Goal: Task Accomplishment & Management: Manage account settings

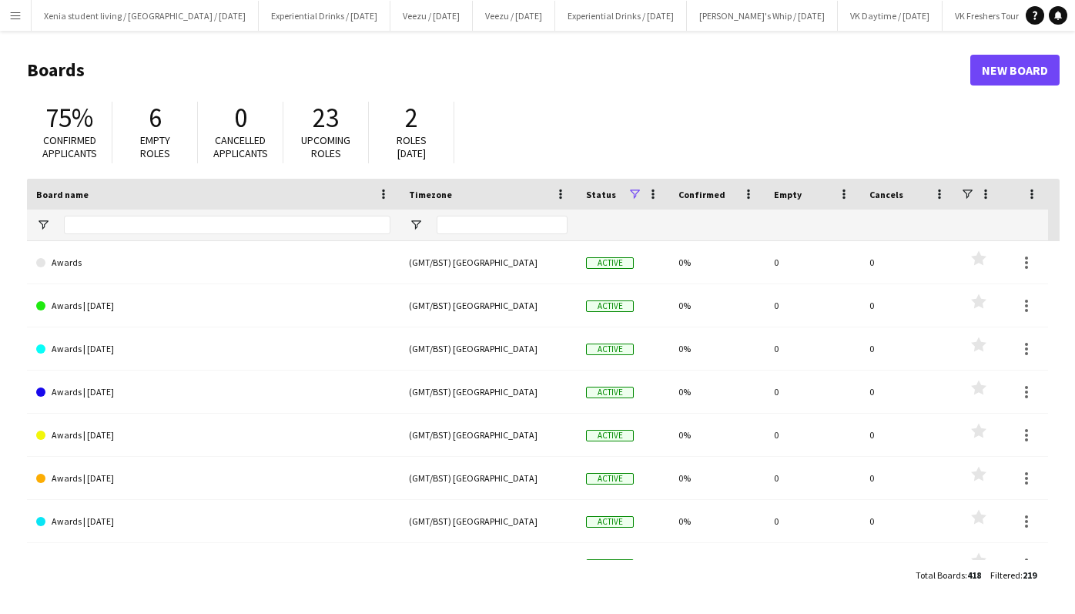
click at [13, 16] on app-icon "Menu" at bounding box center [15, 15] width 12 height 12
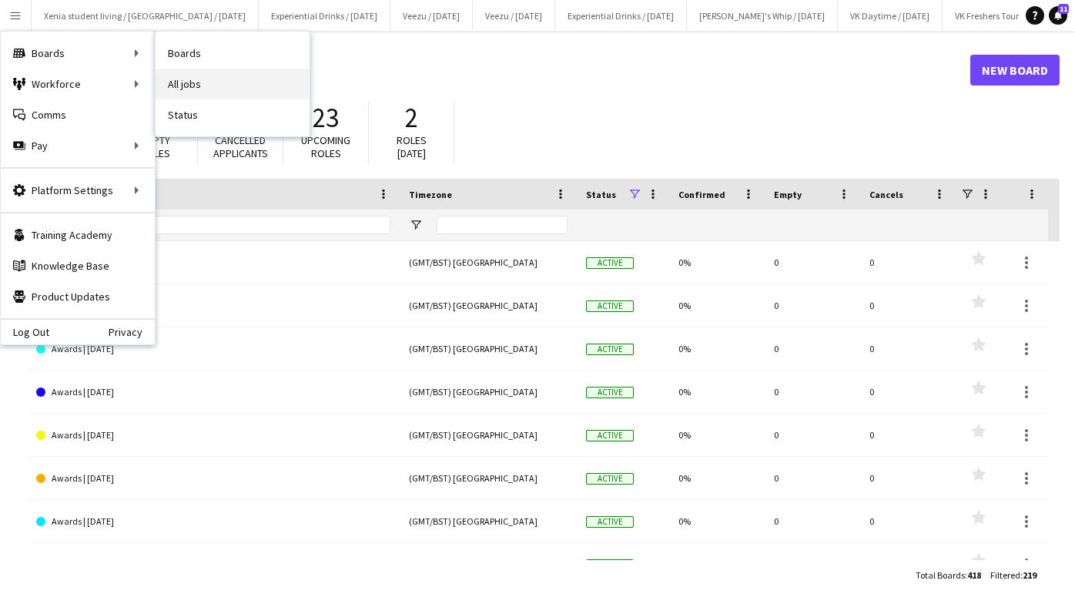
click at [184, 77] on link "All jobs" at bounding box center [233, 84] width 154 height 31
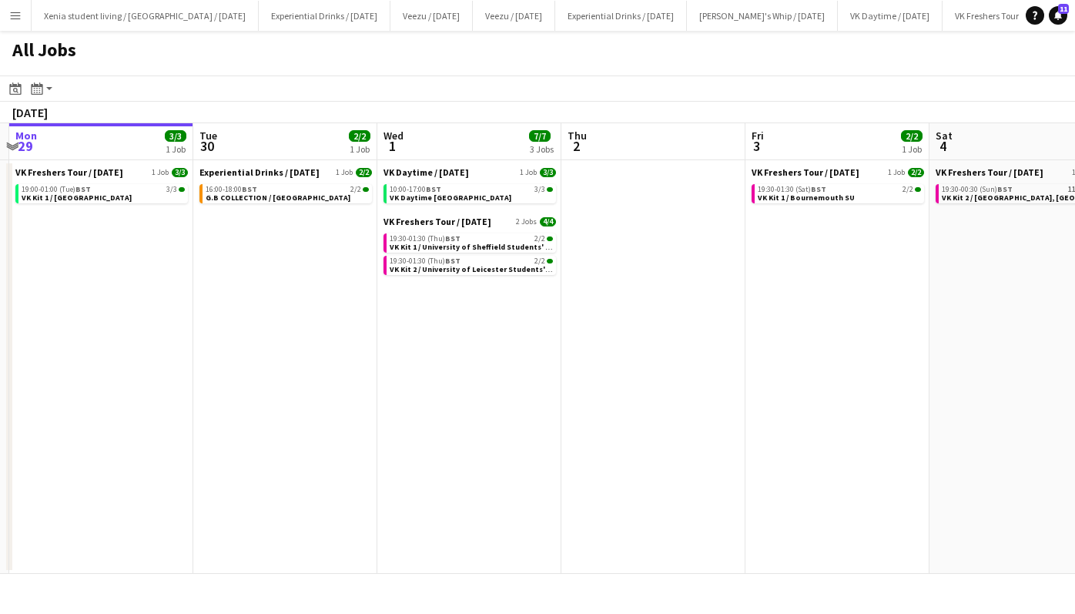
scroll to position [0, 604]
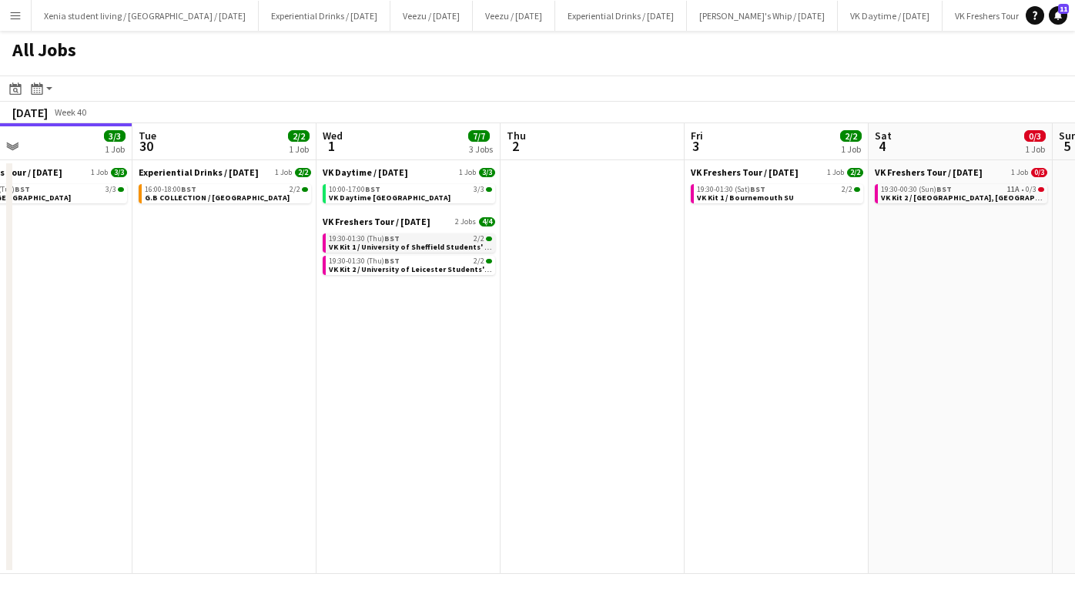
click at [418, 242] on span "VK Kit 1 / University of Sheffield Students' Union" at bounding box center [418, 247] width 178 height 10
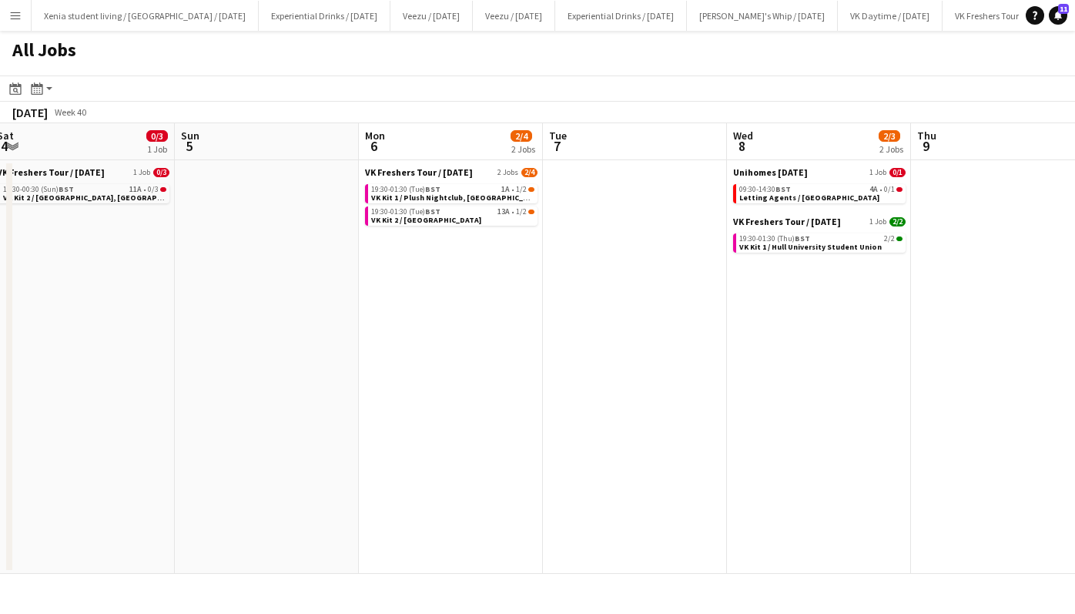
scroll to position [0, 563]
click at [839, 190] on div "09:30-14:30 BST 4A • 0/1" at bounding box center [819, 190] width 163 height 8
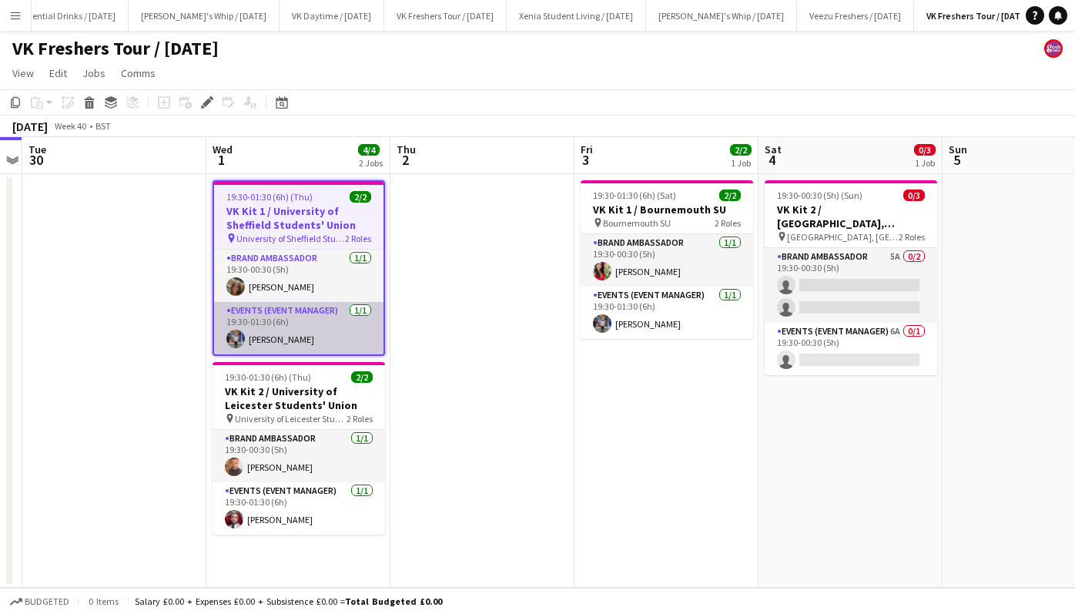
scroll to position [0, 562]
click at [280, 330] on app-card-role "Events (Event Manager) 1/1 19:30-01:30 (6h) Callum Clark" at bounding box center [298, 328] width 169 height 52
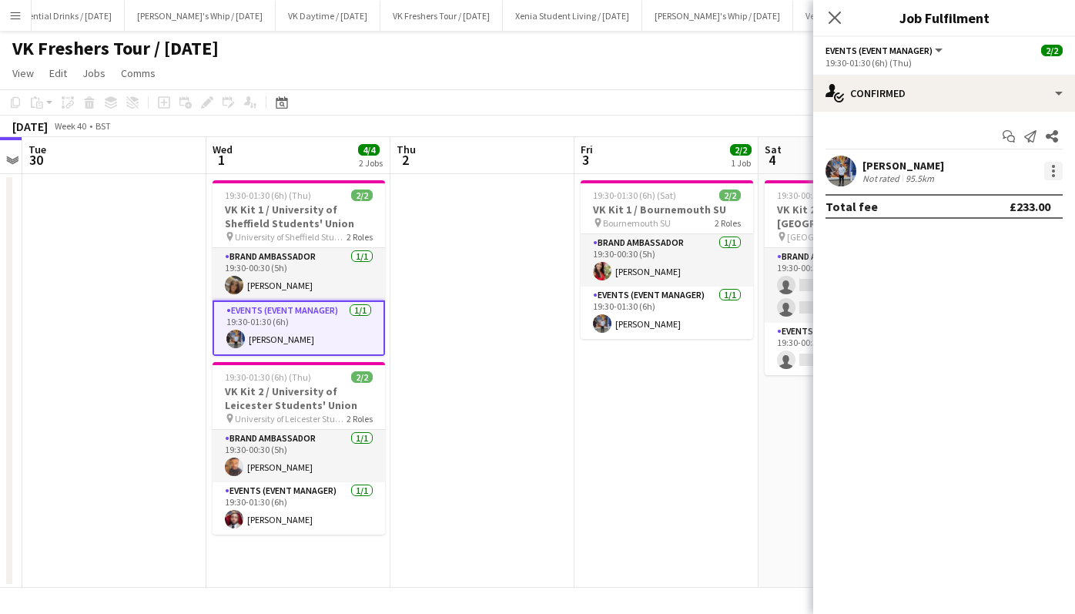
click at [1056, 172] on div at bounding box center [1053, 171] width 18 height 18
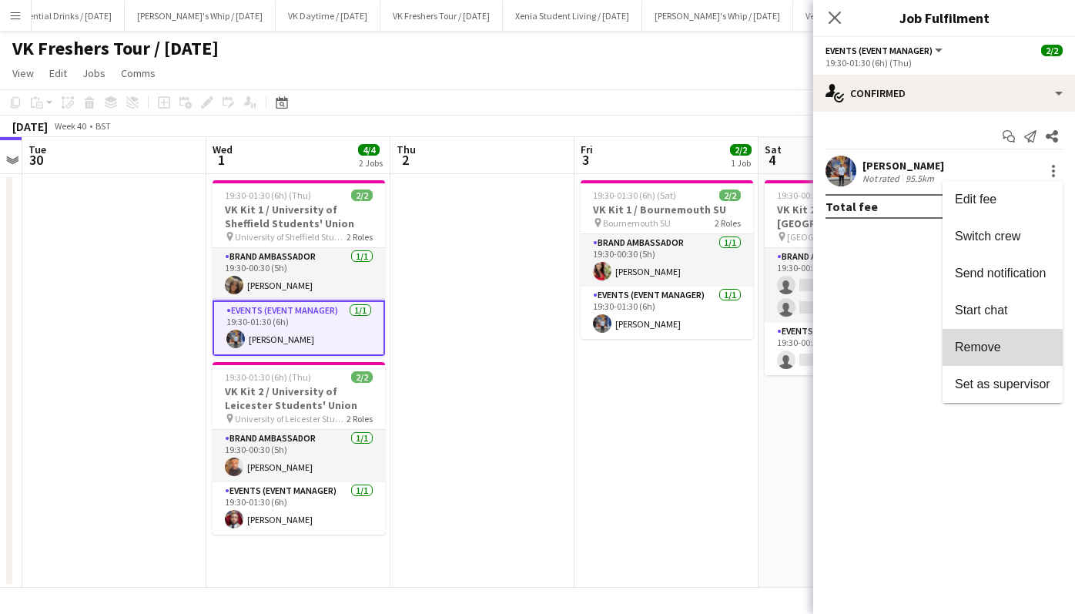
click at [1016, 344] on span "Remove" at bounding box center [1002, 347] width 95 height 14
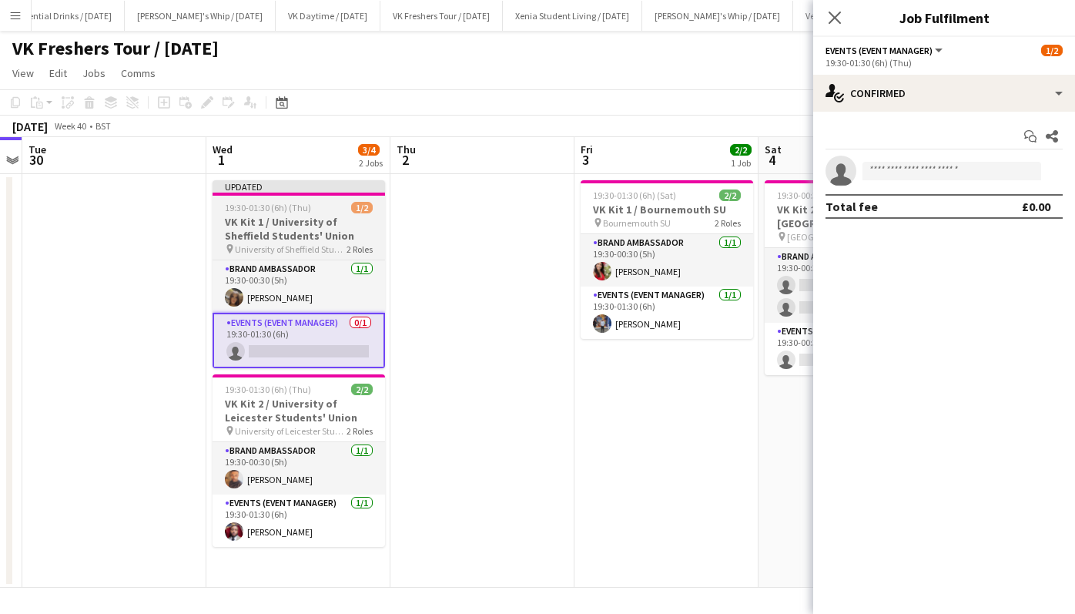
click at [310, 219] on h3 "VK Kit 1 / University of Sheffield Students' Union" at bounding box center [299, 229] width 173 height 28
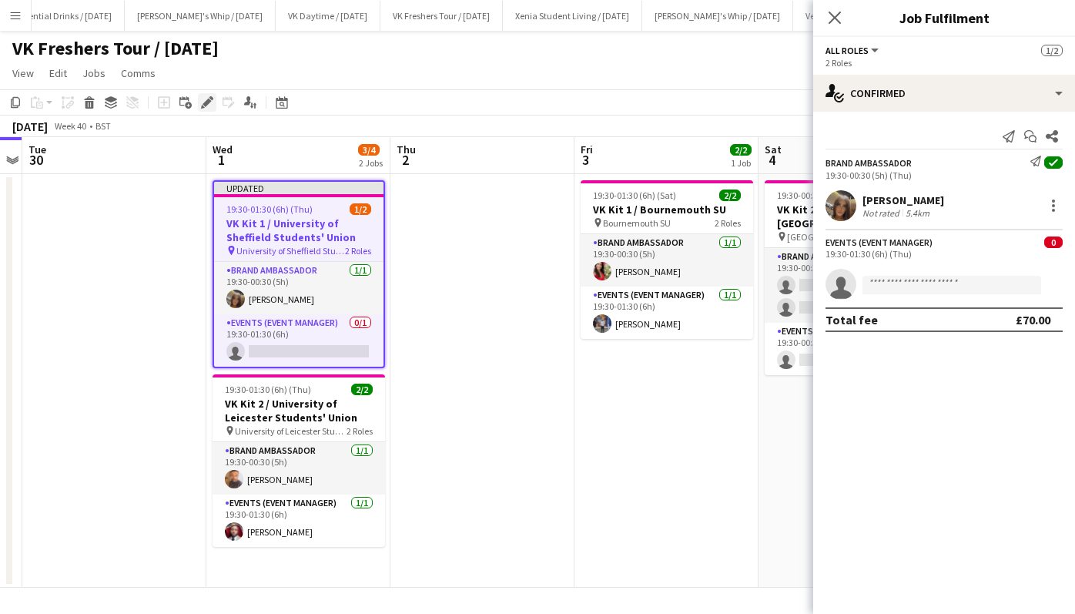
click at [206, 102] on icon at bounding box center [207, 103] width 8 height 8
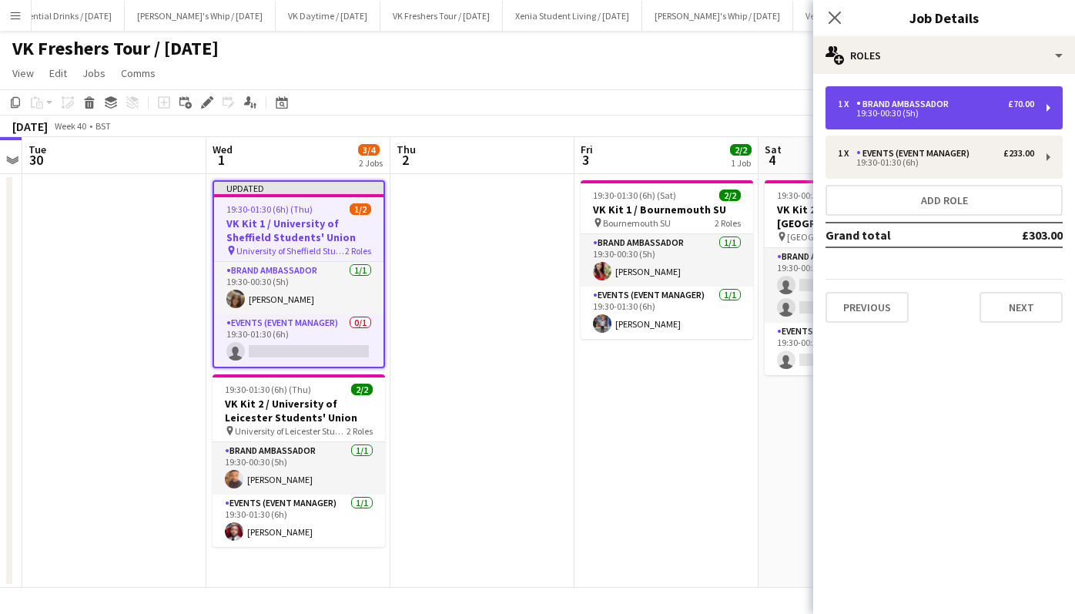
click at [885, 116] on div "19:30-00:30 (5h)" at bounding box center [936, 113] width 196 height 8
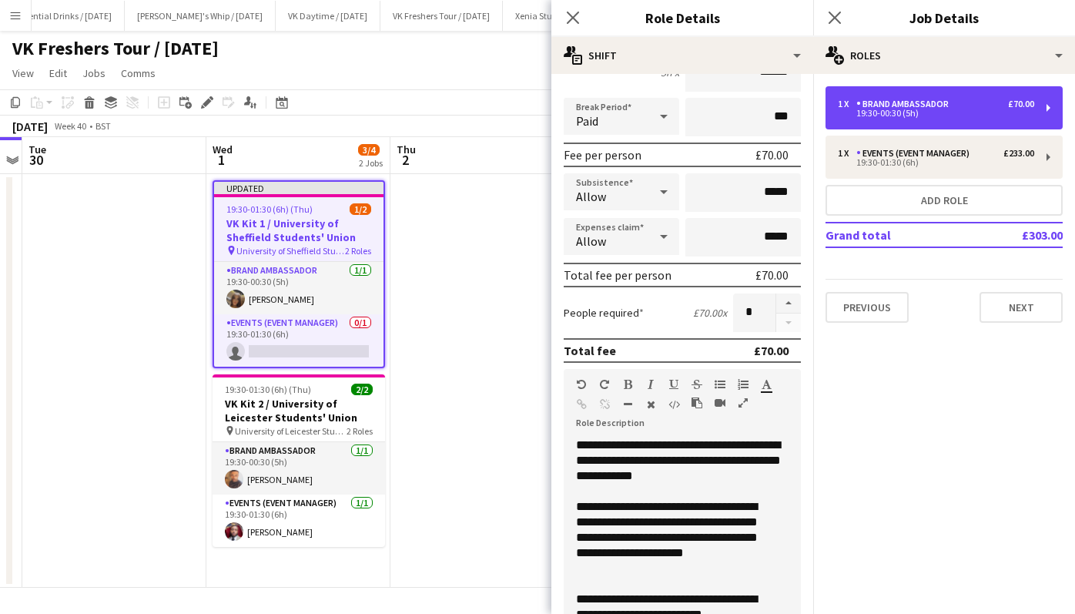
scroll to position [166, 0]
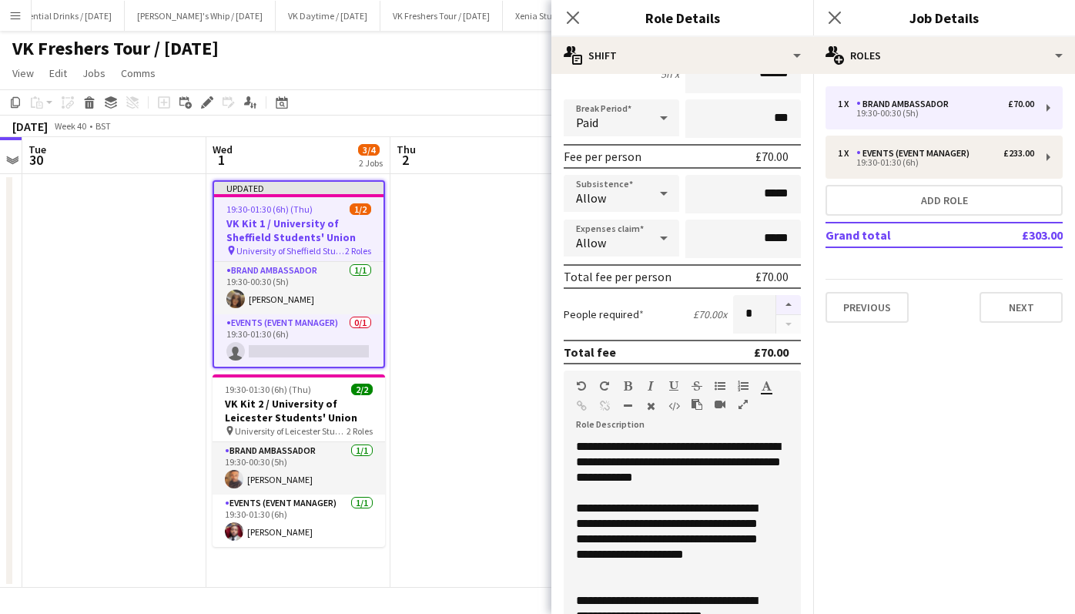
click at [776, 308] on button "button" at bounding box center [788, 305] width 25 height 20
type input "*"
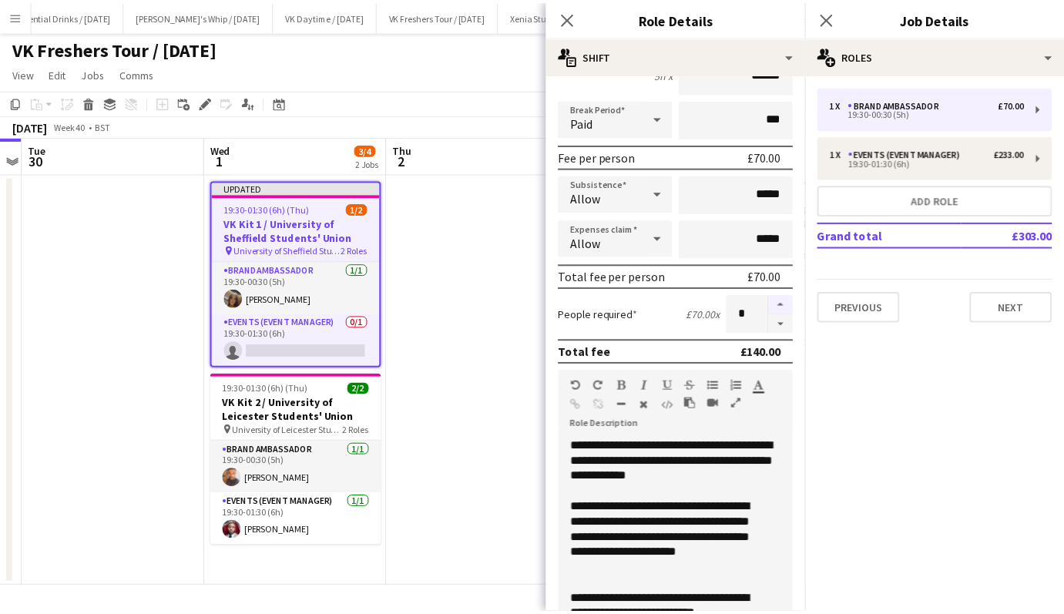
scroll to position [429, 0]
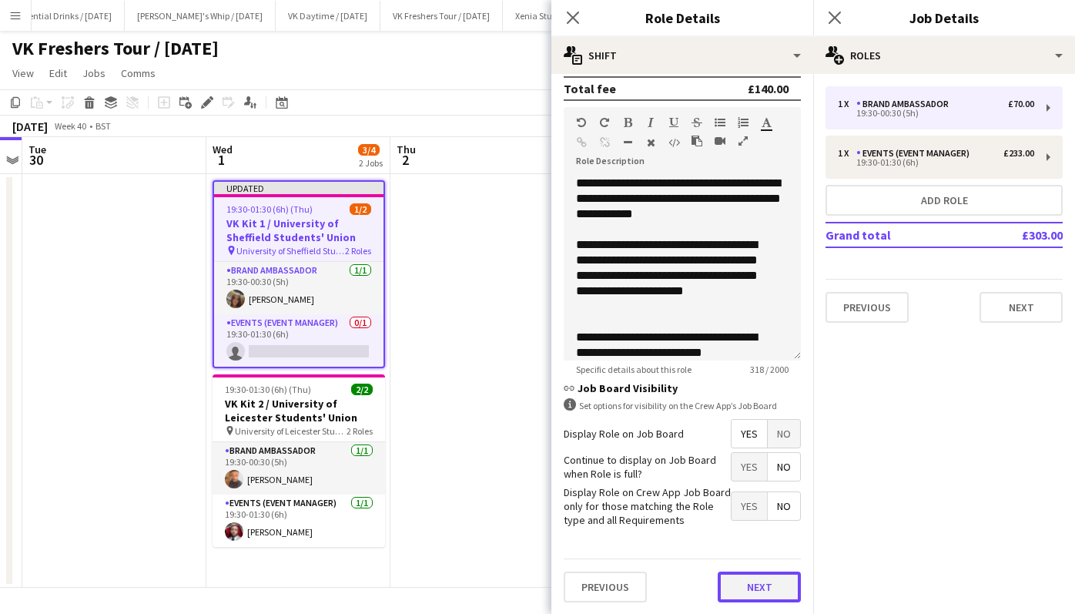
click at [756, 586] on button "Next" at bounding box center [759, 586] width 83 height 31
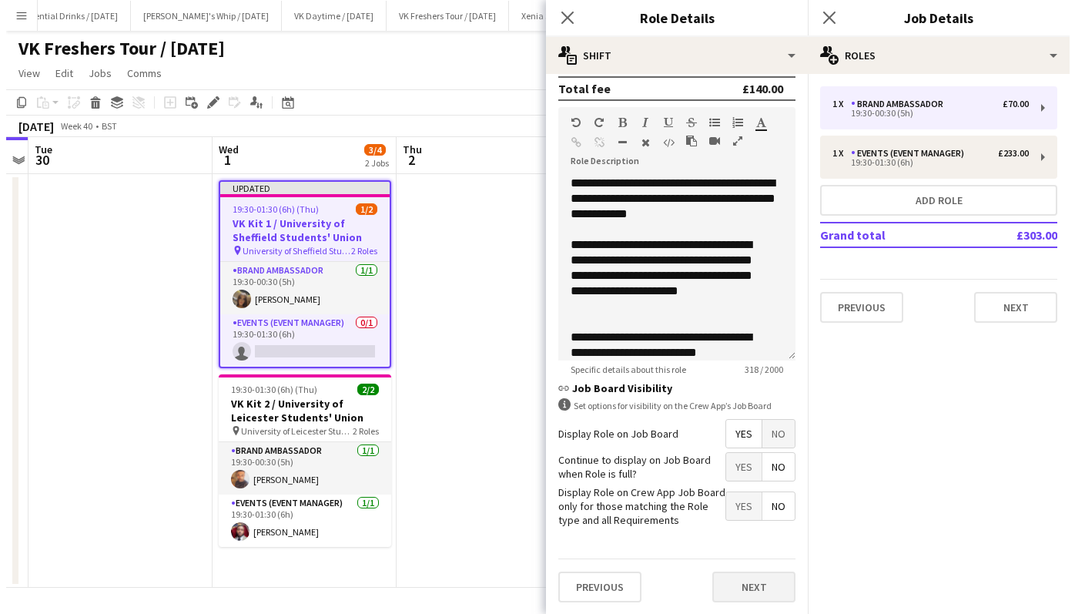
scroll to position [0, 0]
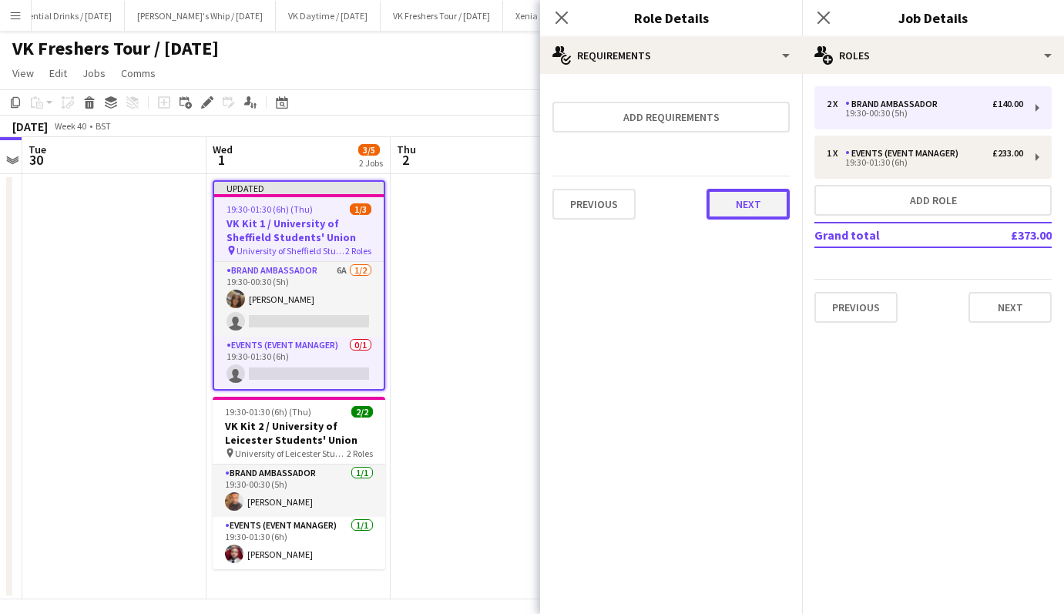
click at [758, 212] on button "Next" at bounding box center [747, 204] width 83 height 31
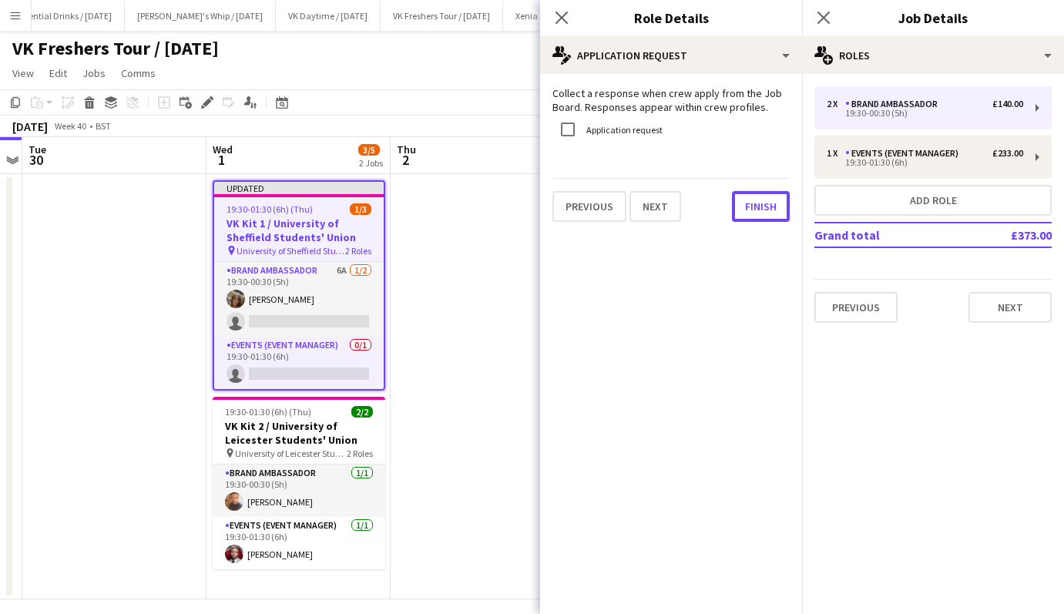
click at [758, 212] on button "Finish" at bounding box center [761, 206] width 58 height 31
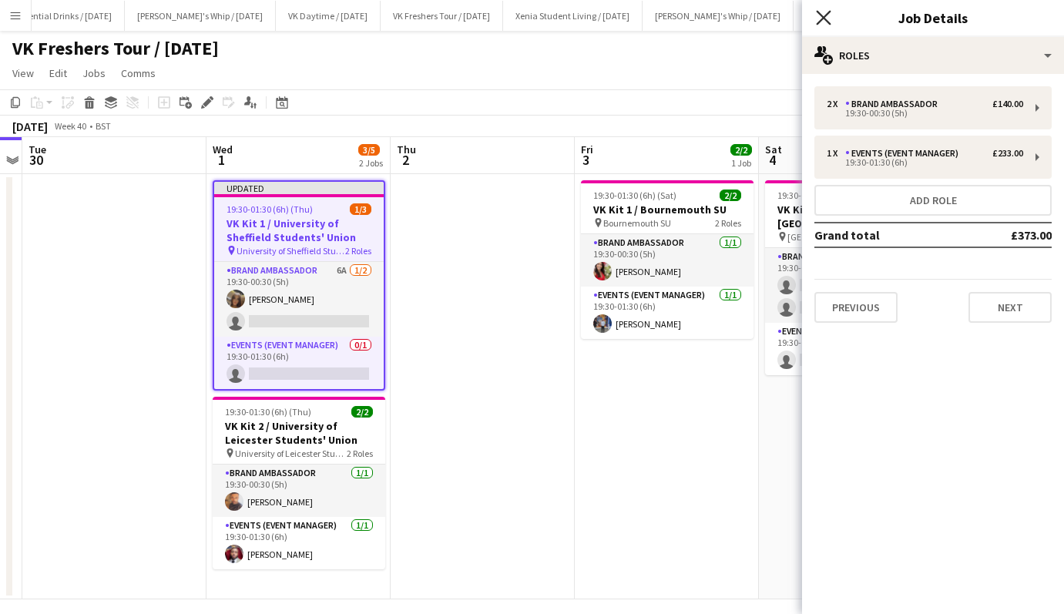
click at [824, 13] on icon "Close pop-in" at bounding box center [823, 17] width 15 height 15
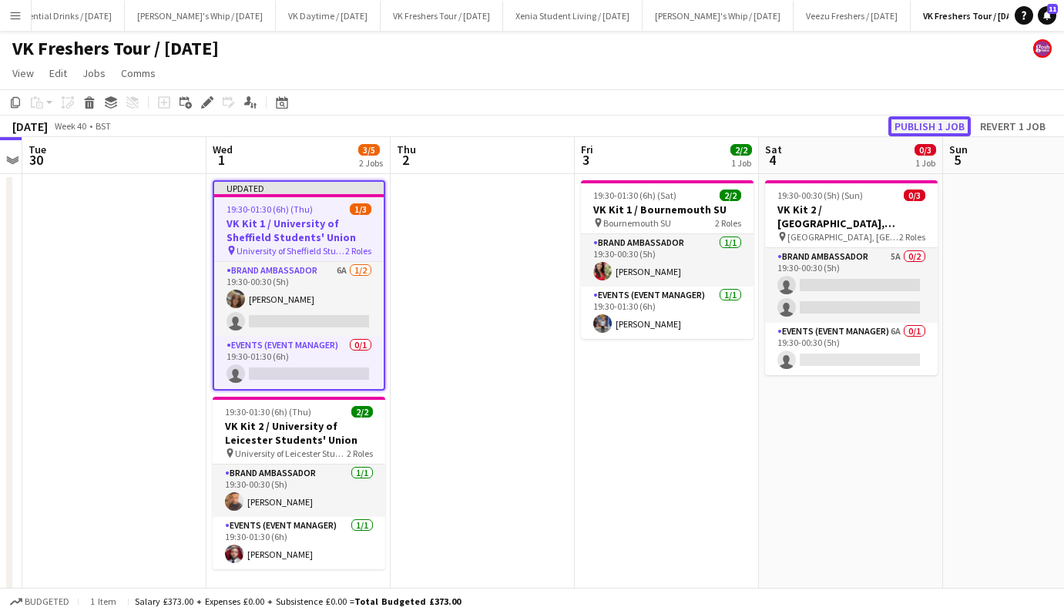
click at [913, 120] on button "Publish 1 job" at bounding box center [929, 126] width 82 height 20
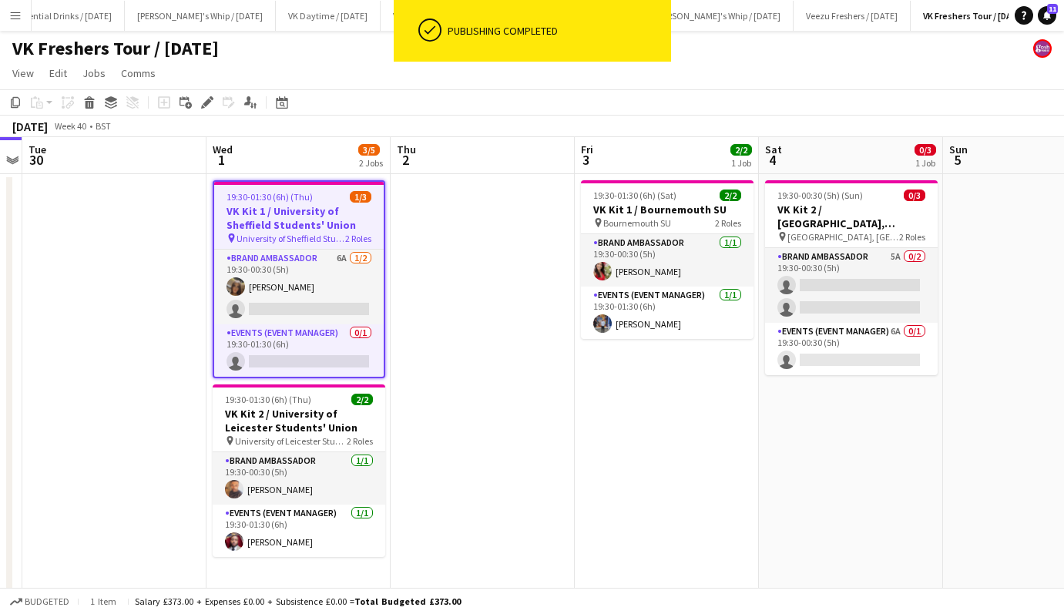
click at [295, 213] on h3 "VK Kit 1 / University of Sheffield Students' Union" at bounding box center [298, 218] width 169 height 28
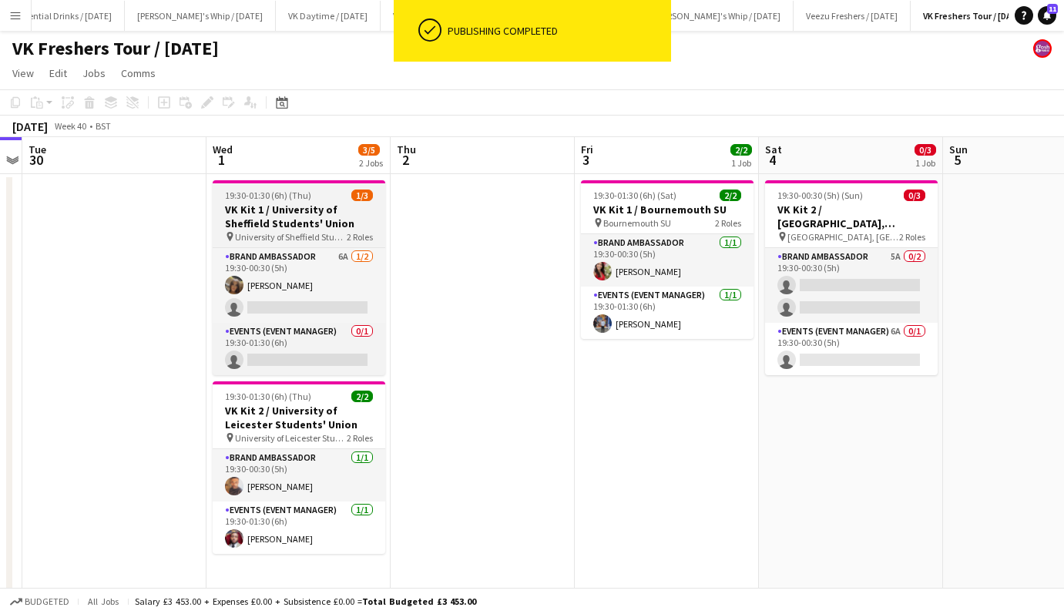
click at [295, 213] on h3 "VK Kit 1 / University of Sheffield Students' Union" at bounding box center [299, 217] width 173 height 28
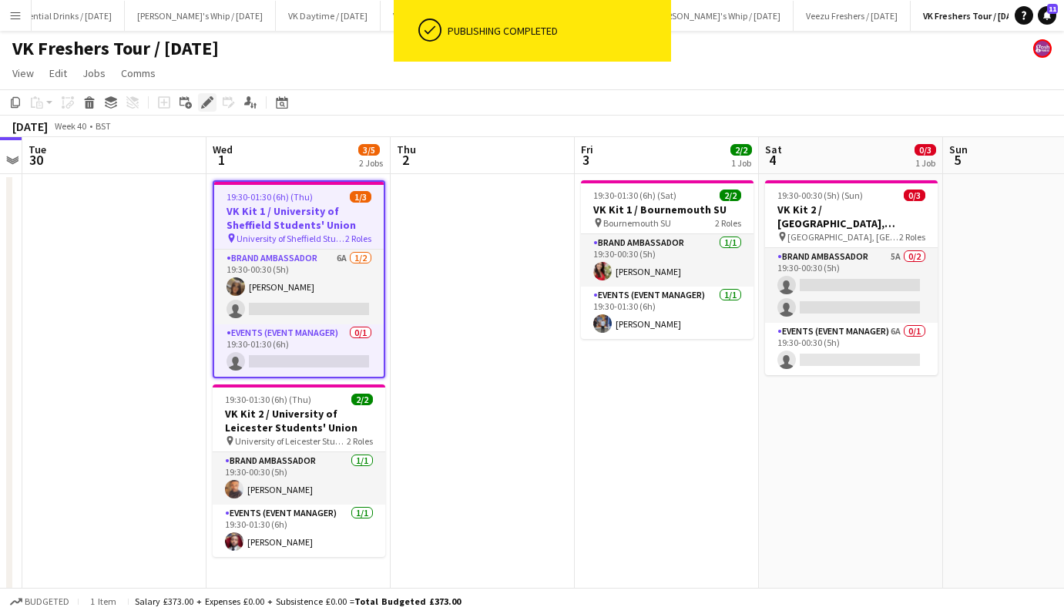
click at [209, 102] on icon at bounding box center [207, 103] width 8 height 8
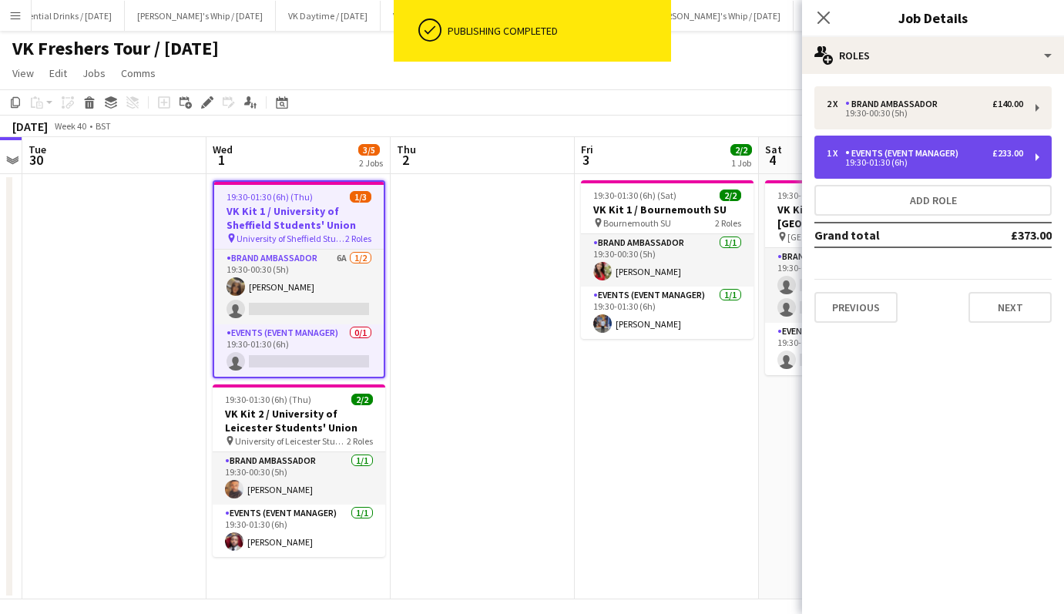
click at [914, 161] on div "19:30-01:30 (6h)" at bounding box center [924, 163] width 196 height 8
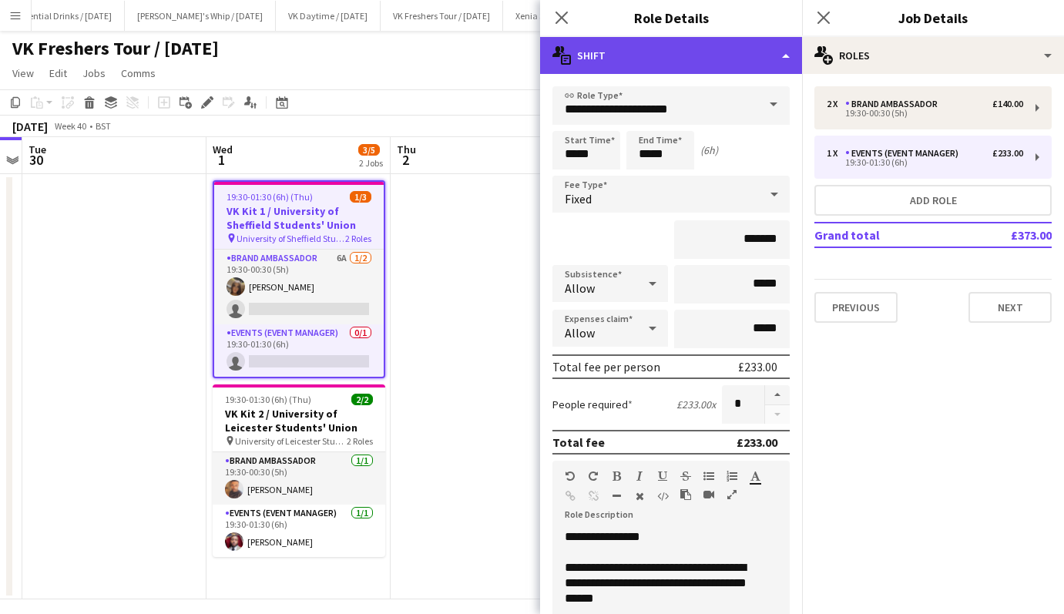
click at [708, 52] on div "multiple-actions-text Shift" at bounding box center [671, 55] width 262 height 37
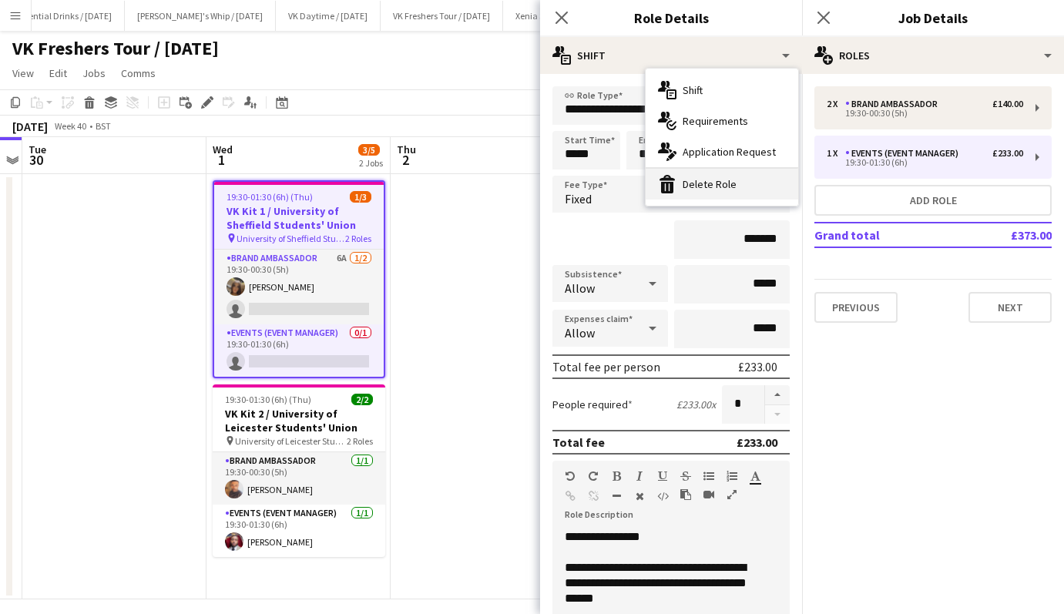
click at [695, 192] on div "bin-2 Delete Role" at bounding box center [721, 184] width 152 height 31
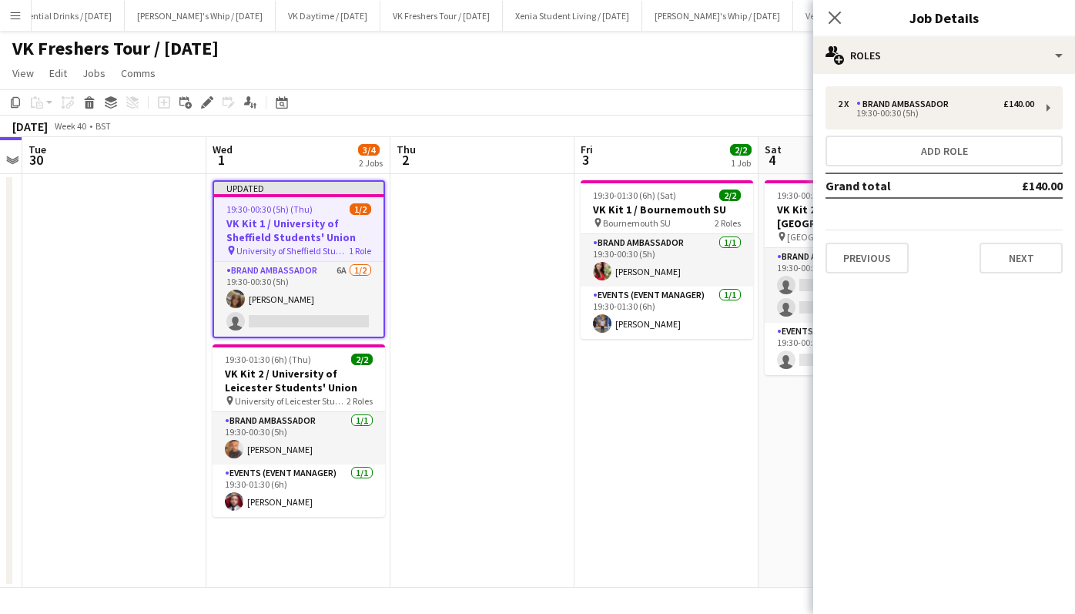
click at [839, 6] on div "Close pop-in" at bounding box center [834, 17] width 43 height 35
click at [839, 10] on icon "Close pop-in" at bounding box center [834, 17] width 15 height 15
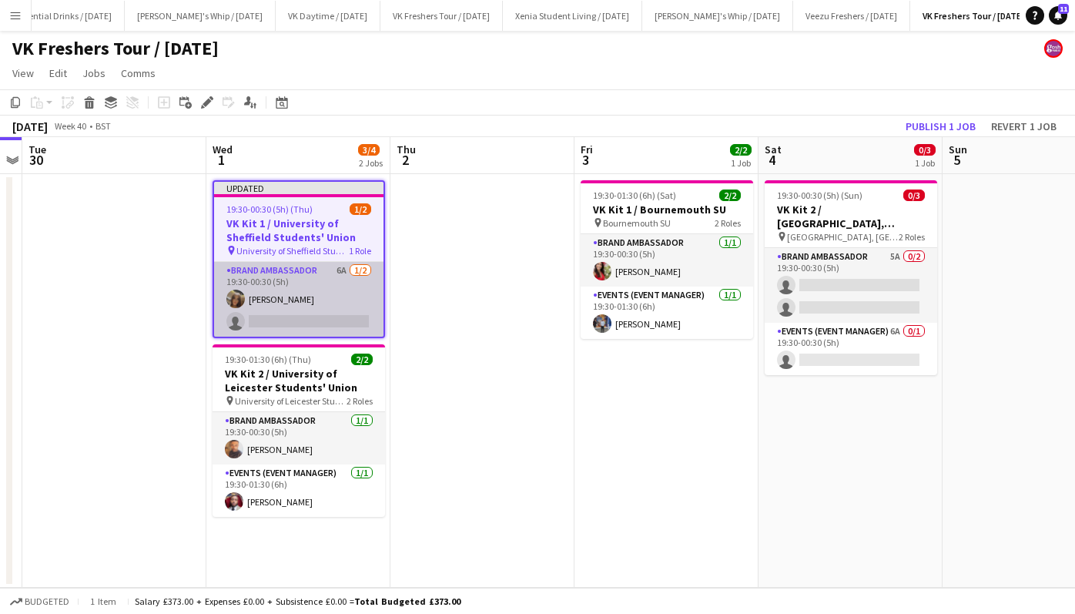
click at [289, 309] on app-card-role "Brand Ambassador 6A 1/2 19:30-00:30 (5h) Maylinda Perlesi single-neutral-actions" at bounding box center [298, 299] width 169 height 75
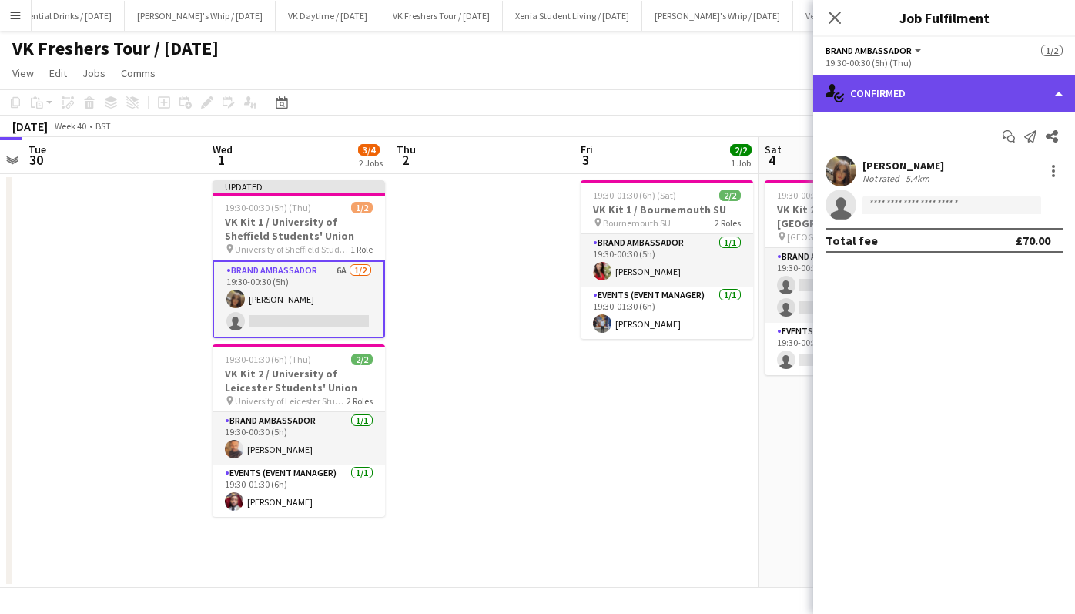
click at [920, 79] on div "single-neutral-actions-check-2 Confirmed" at bounding box center [944, 93] width 262 height 37
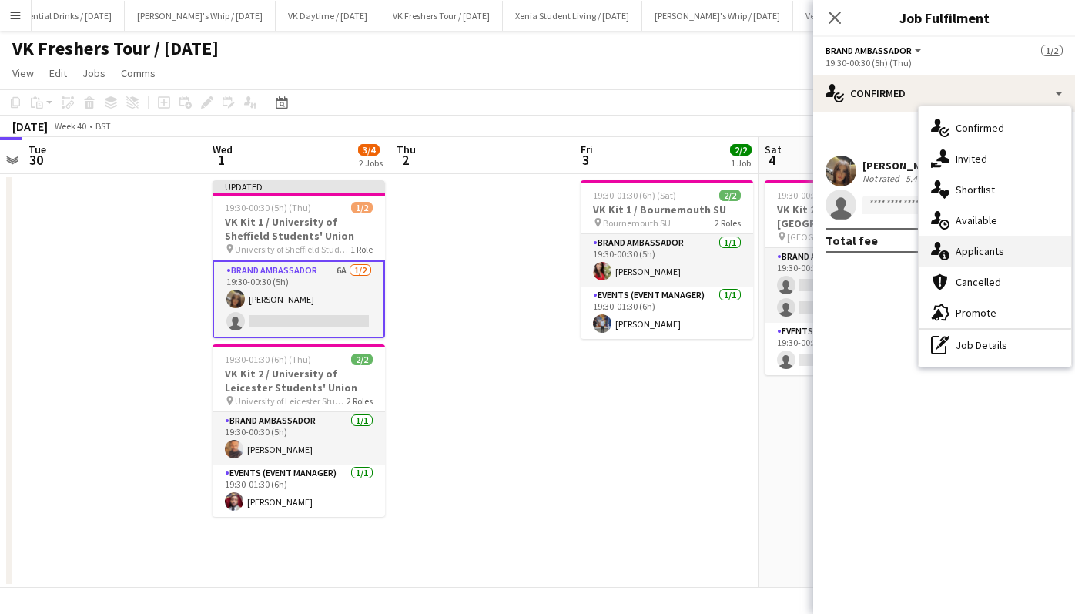
click at [983, 242] on div "single-neutral-actions-information Applicants" at bounding box center [995, 251] width 152 height 31
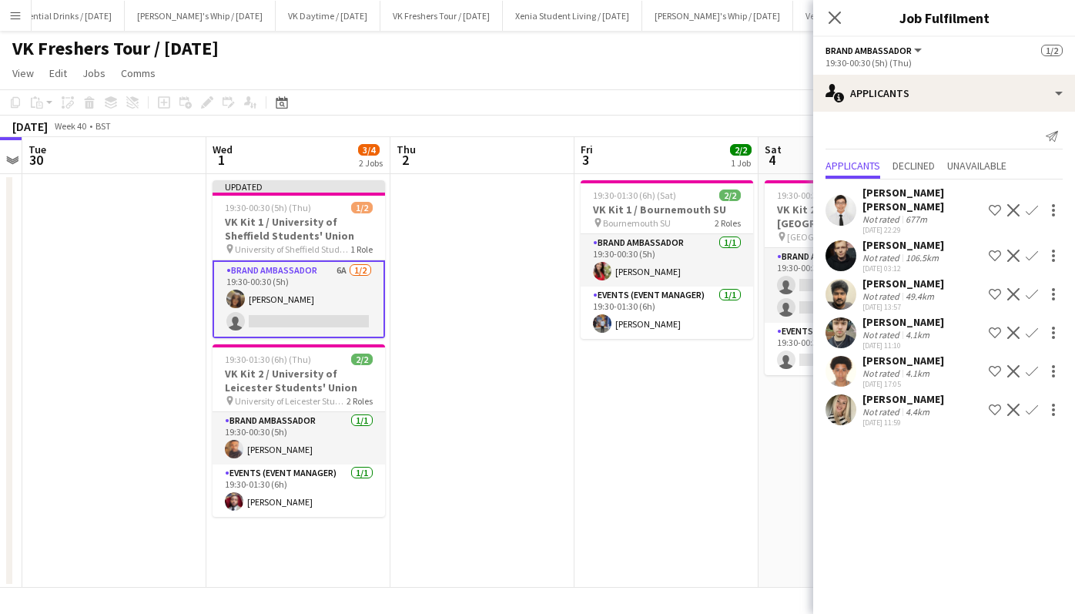
click at [1033, 407] on app-icon "Confirm" at bounding box center [1032, 410] width 12 height 12
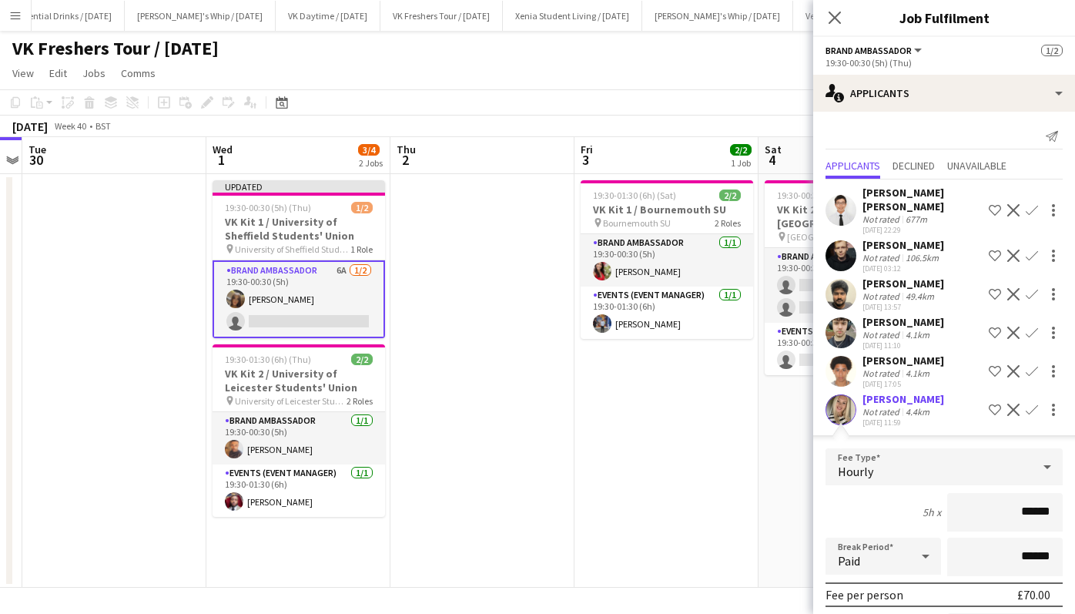
scroll to position [179, 0]
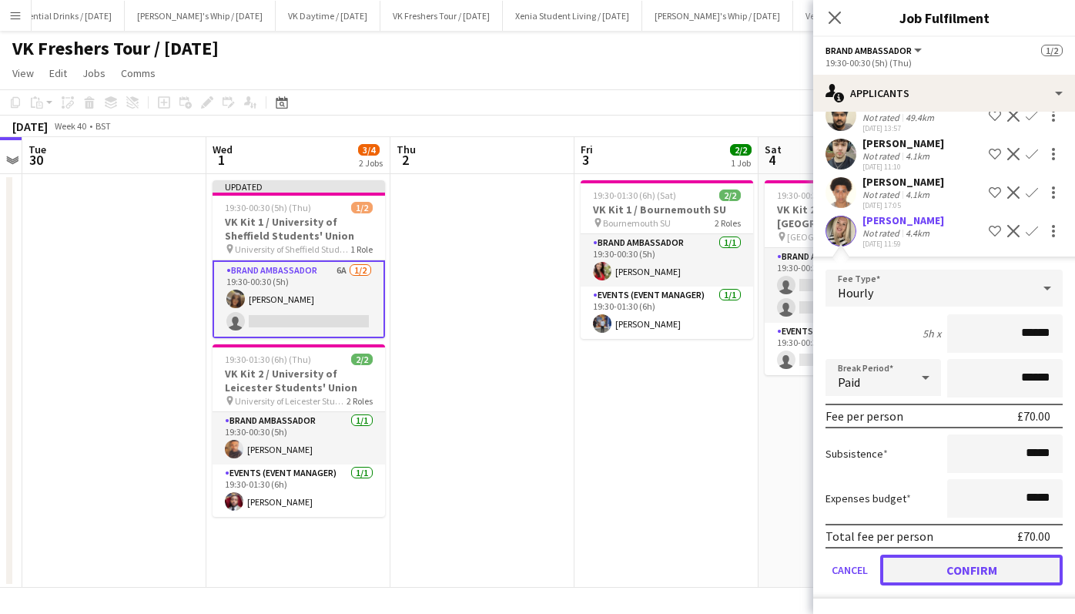
click at [1003, 577] on button "Confirm" at bounding box center [971, 569] width 183 height 31
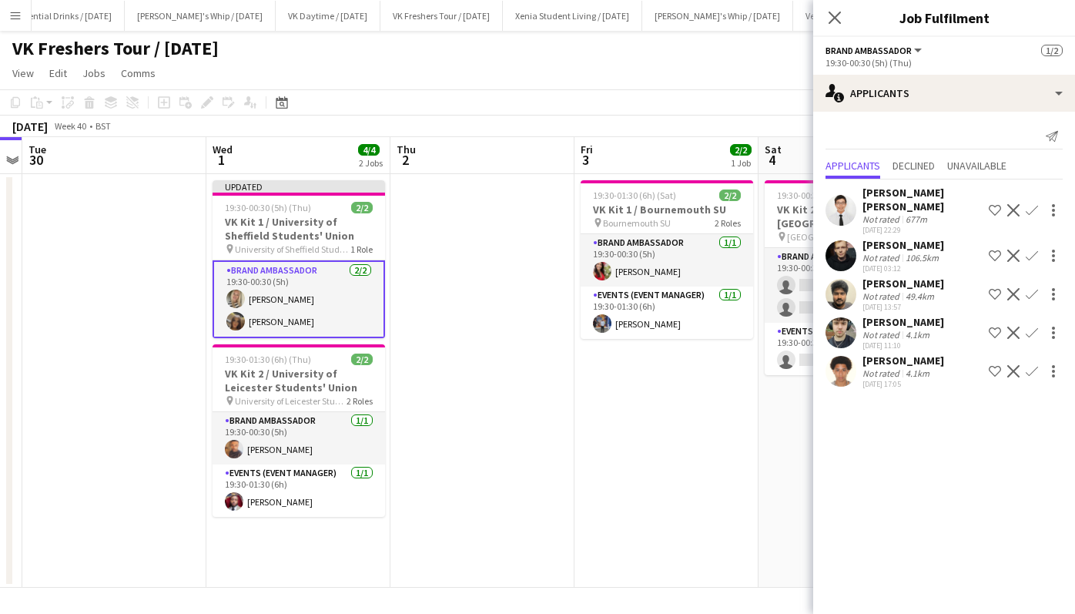
scroll to position [0, 0]
click at [837, 15] on icon at bounding box center [834, 17] width 15 height 15
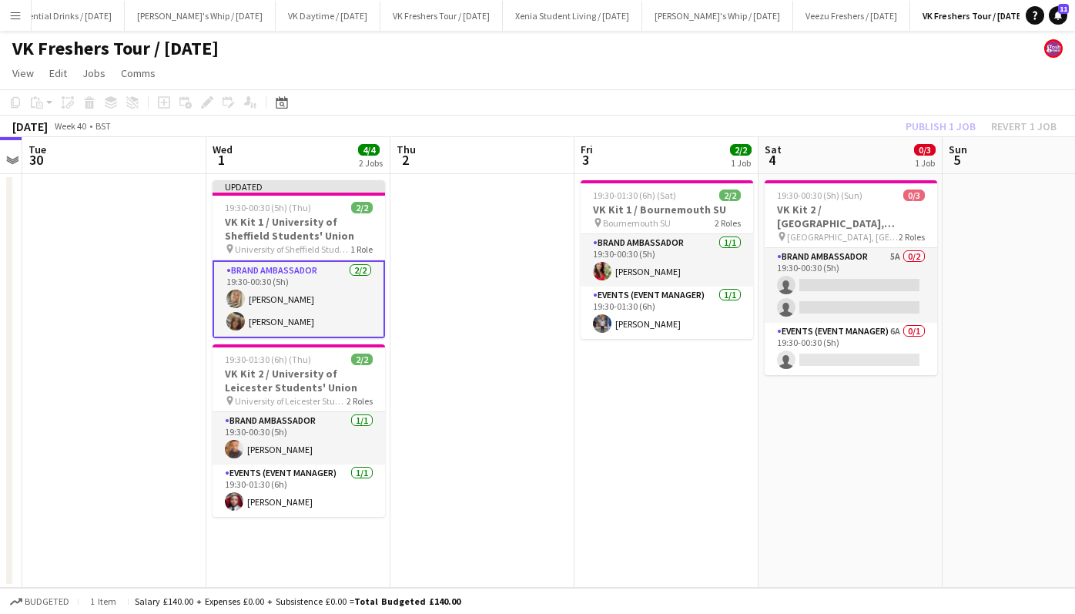
click at [923, 122] on div "Publish 1 job Revert 1 job" at bounding box center [981, 126] width 188 height 20
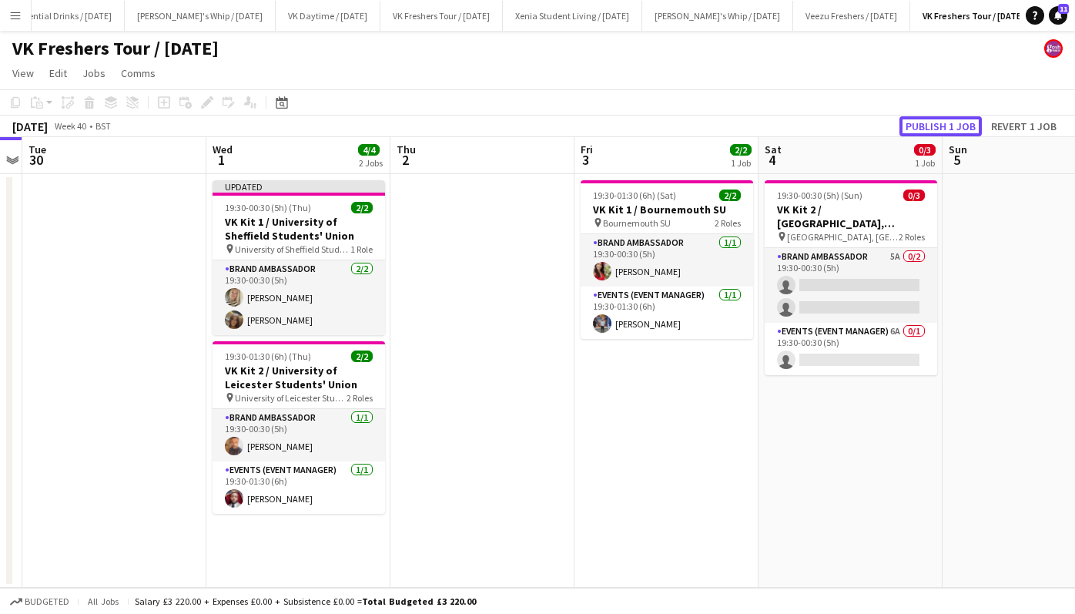
click at [923, 122] on button "Publish 1 job" at bounding box center [940, 126] width 82 height 20
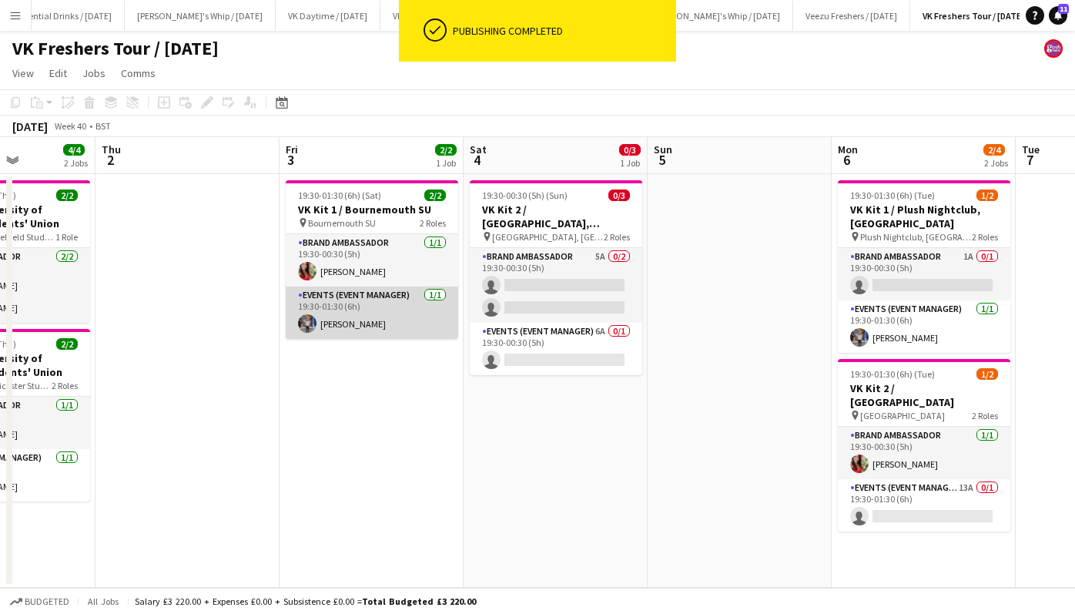
scroll to position [0, 457]
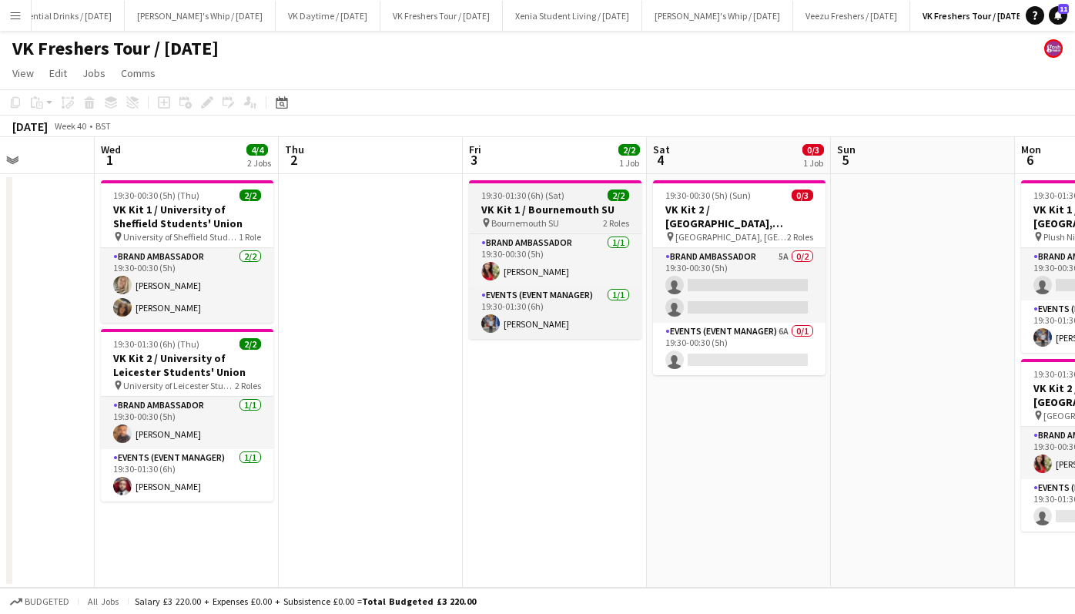
click at [578, 207] on h3 "VK Kit 1 / Bournemouth SU" at bounding box center [555, 210] width 173 height 14
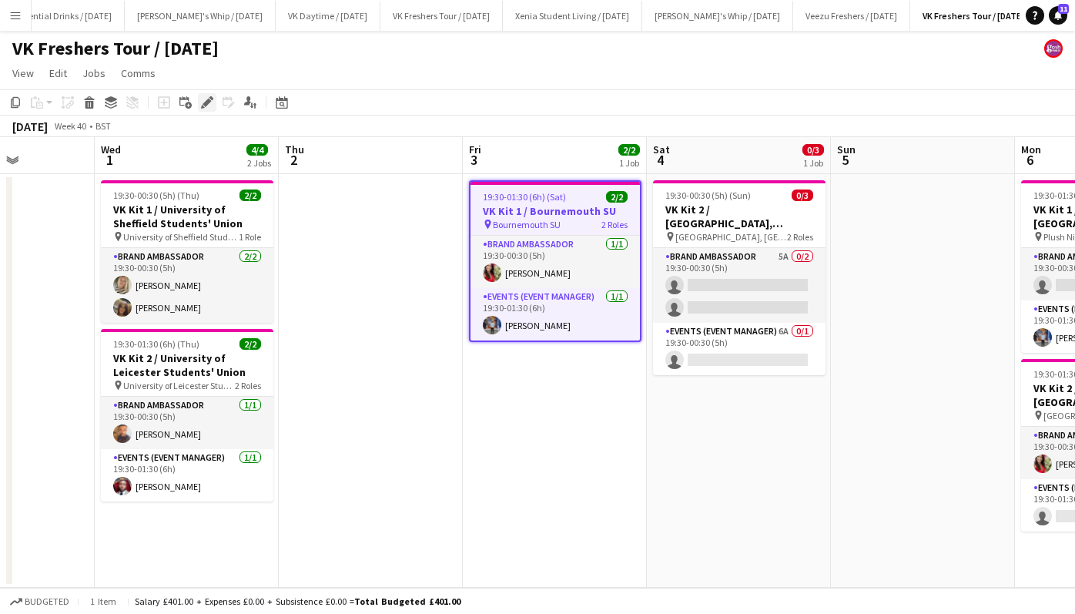
click at [211, 100] on icon "Edit" at bounding box center [207, 102] width 12 height 12
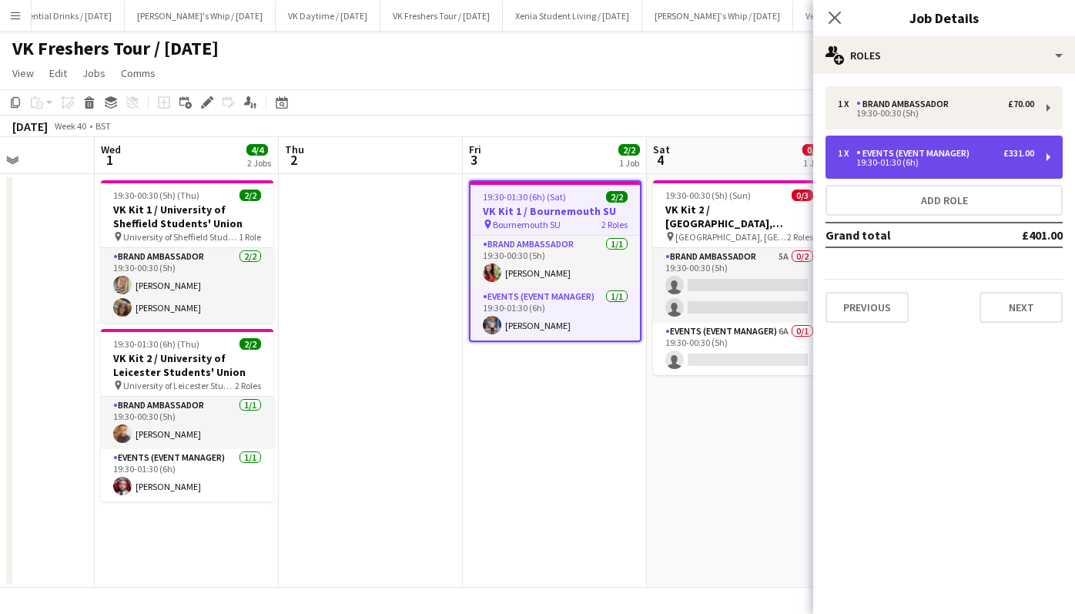
click at [898, 148] on div "Events (Event Manager)" at bounding box center [915, 153] width 119 height 11
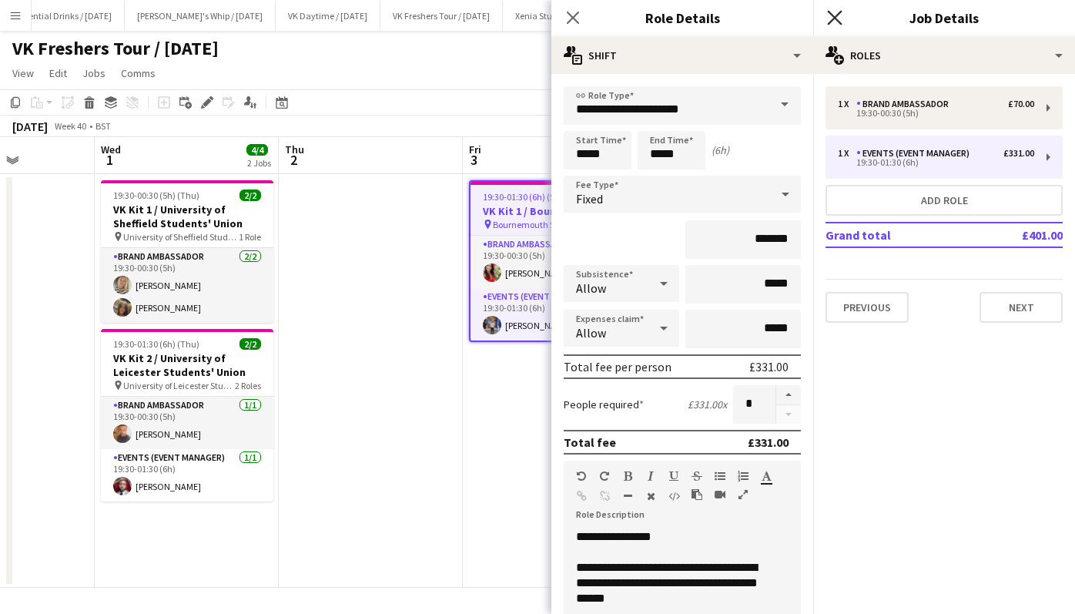
click at [840, 20] on icon "Close pop-in" at bounding box center [834, 17] width 15 height 15
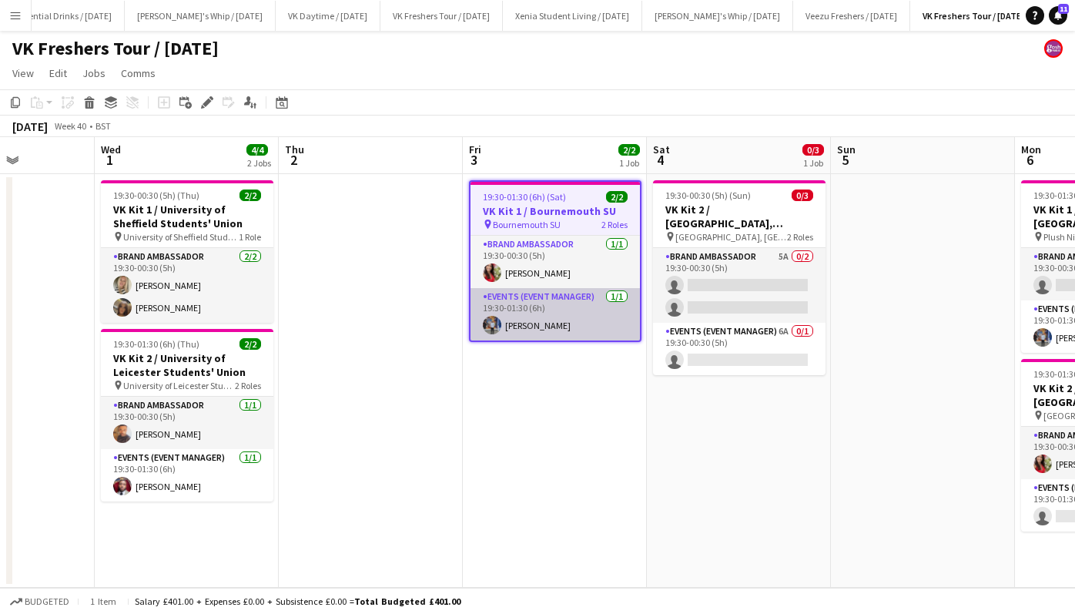
click at [540, 322] on app-card-role "Events (Event Manager) 1/1 19:30-01:30 (6h) Callum Clark" at bounding box center [555, 314] width 169 height 52
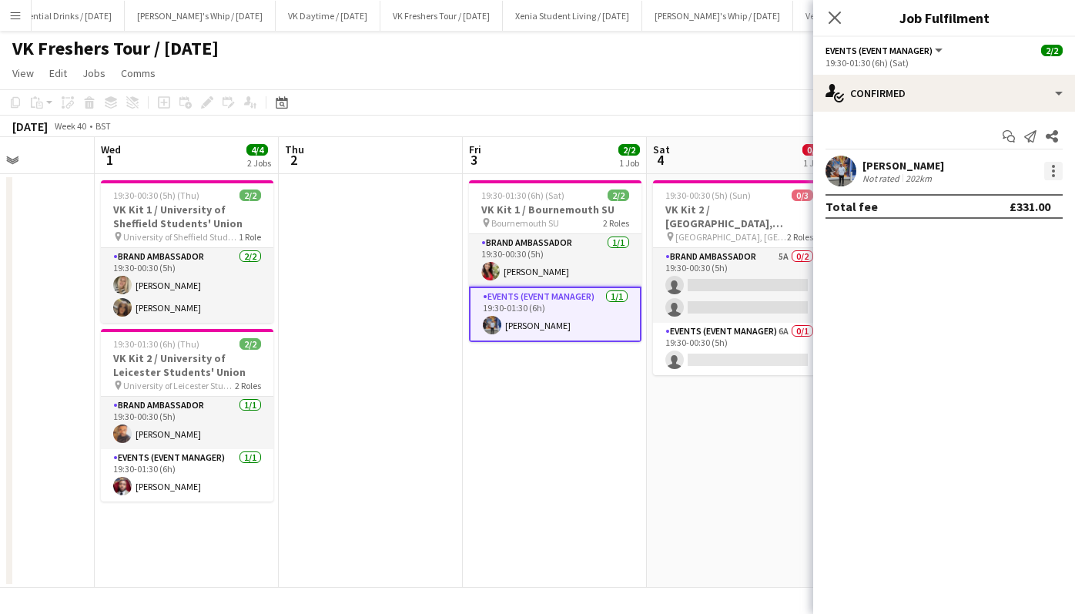
click at [1053, 173] on div at bounding box center [1053, 171] width 18 height 18
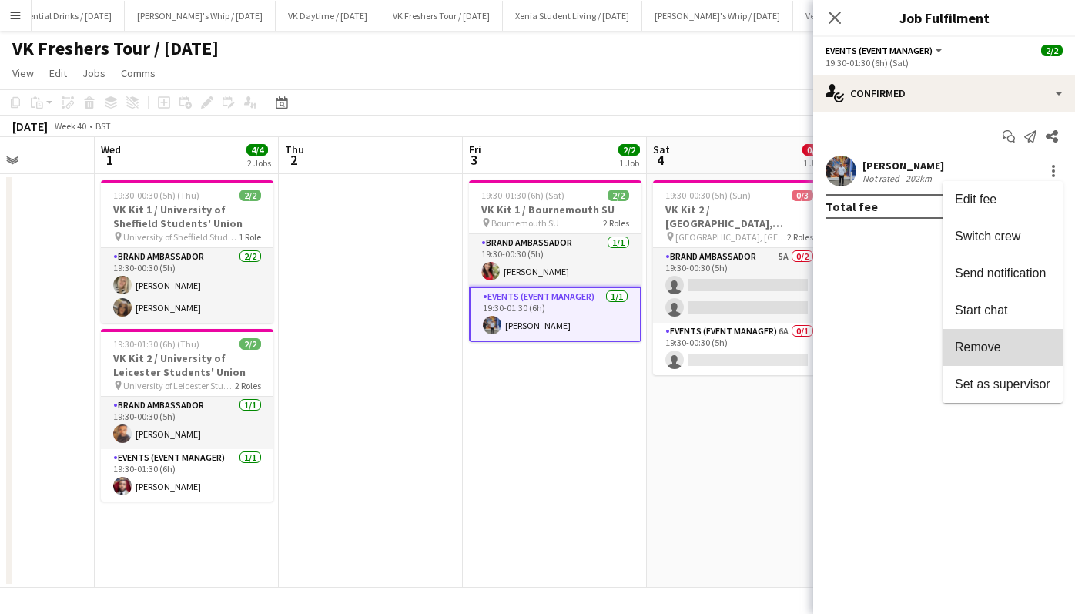
click at [1012, 340] on span "Remove" at bounding box center [1002, 347] width 95 height 14
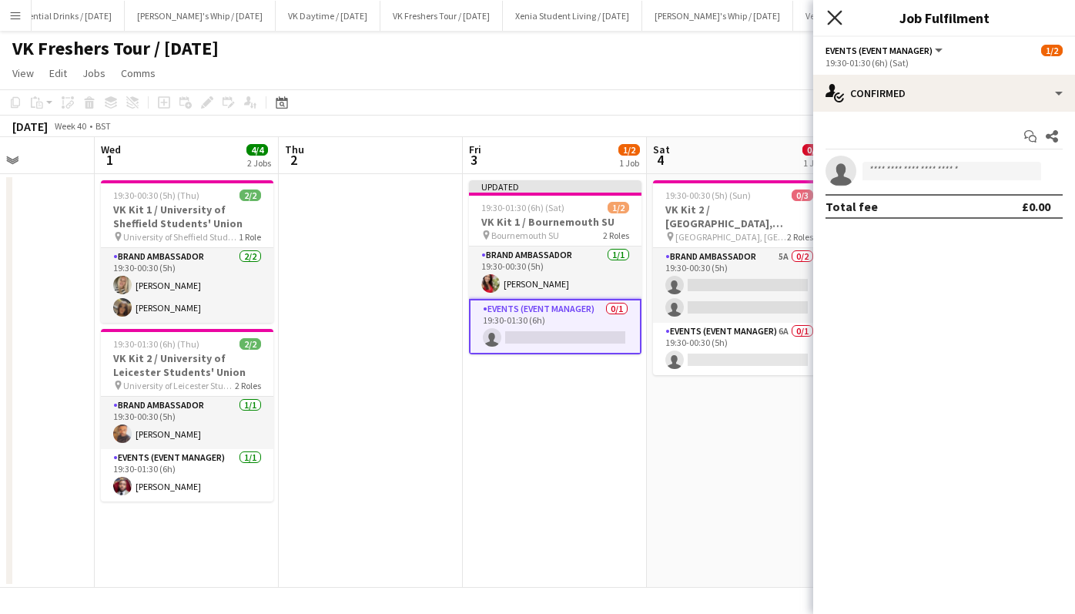
click at [836, 15] on icon "Close pop-in" at bounding box center [834, 17] width 15 height 15
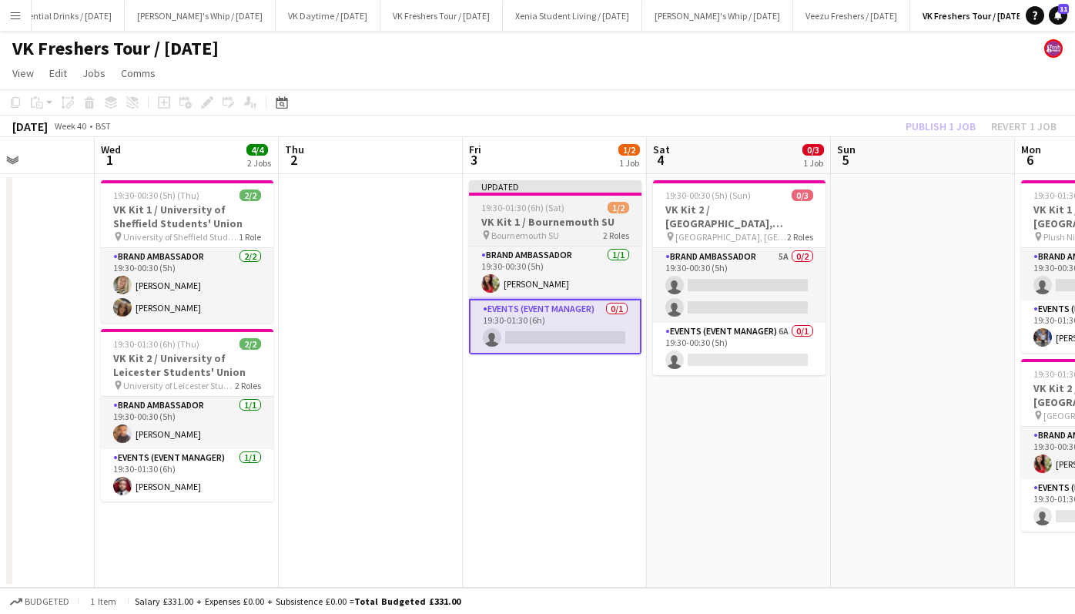
click at [540, 220] on h3 "VK Kit 1 / Bournemouth SU" at bounding box center [555, 222] width 173 height 14
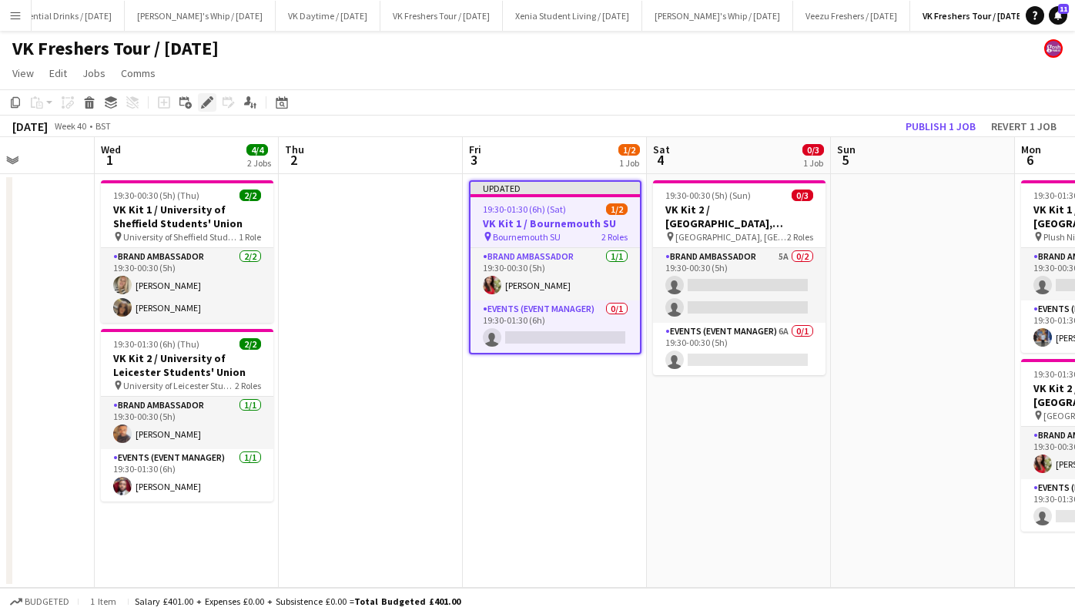
click at [203, 100] on icon "Edit" at bounding box center [207, 102] width 12 height 12
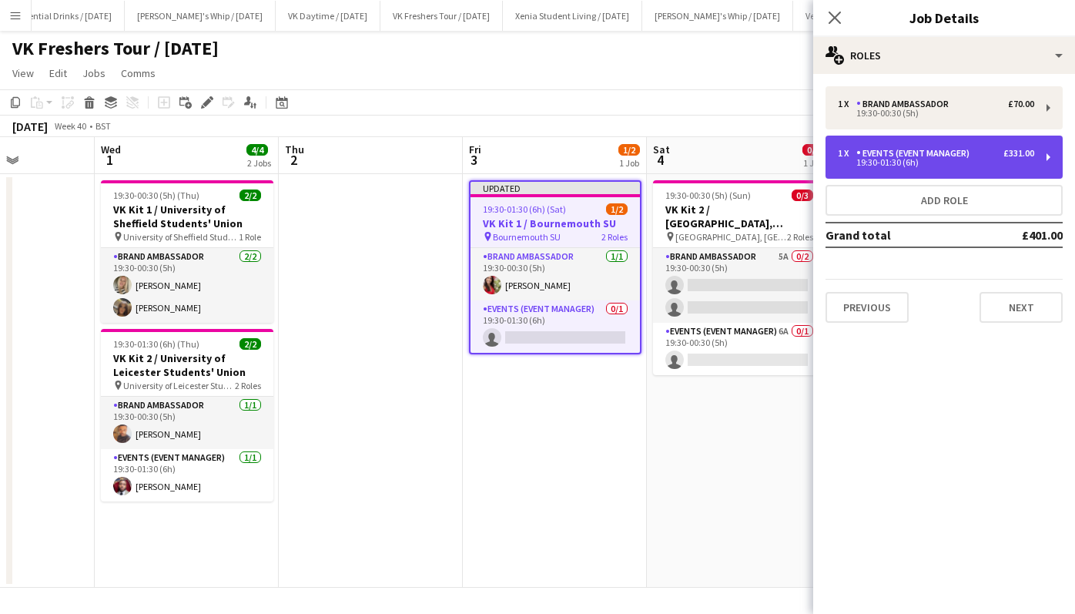
click at [938, 152] on div "Events (Event Manager)" at bounding box center [915, 153] width 119 height 11
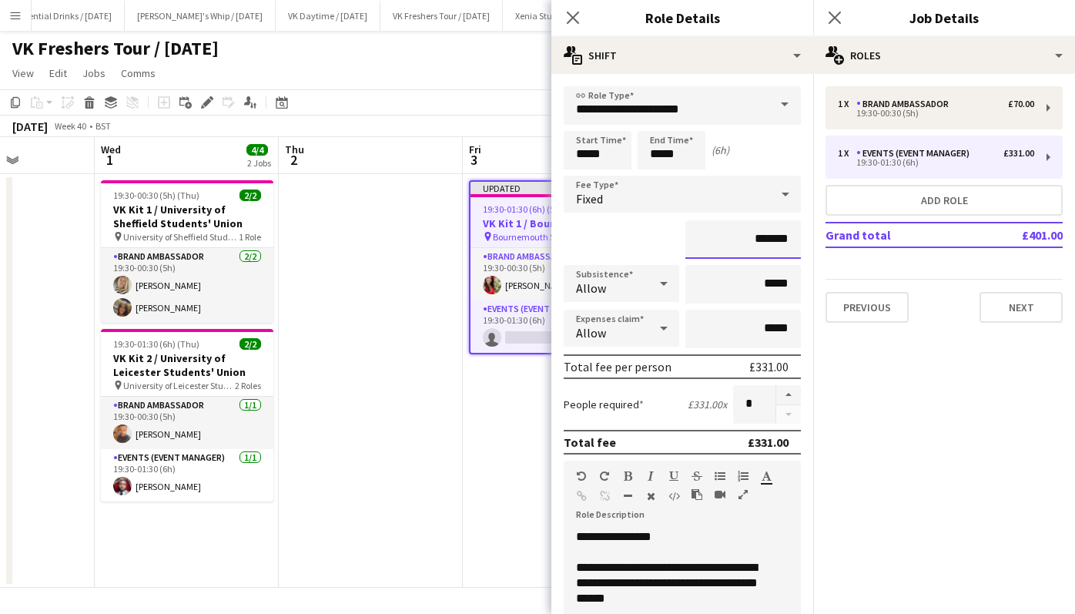
click at [755, 237] on input "*******" at bounding box center [743, 239] width 116 height 39
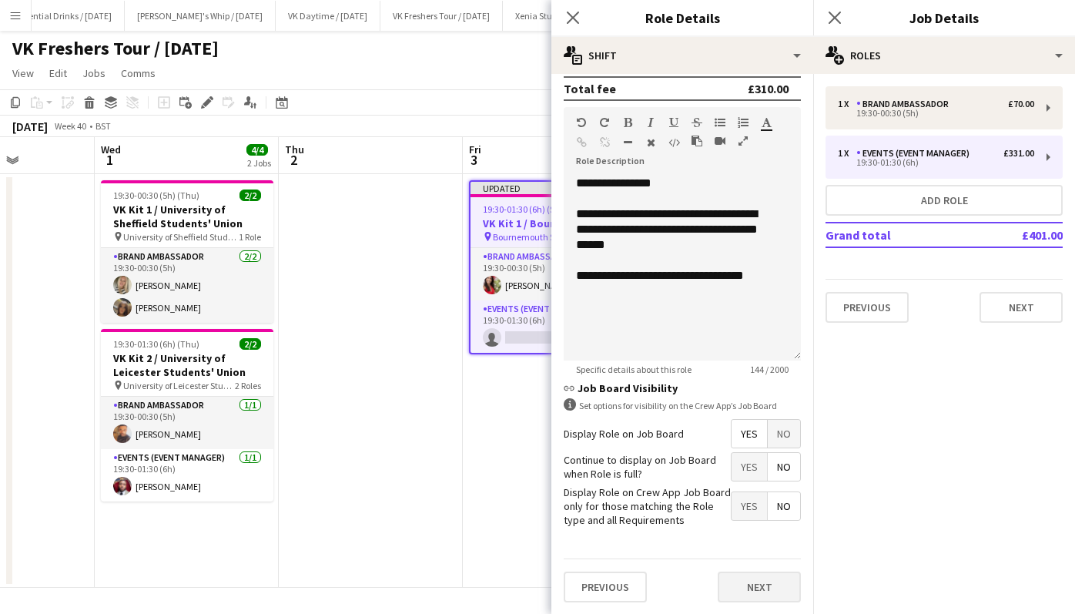
type input "*******"
click at [739, 582] on button "Next" at bounding box center [759, 586] width 83 height 31
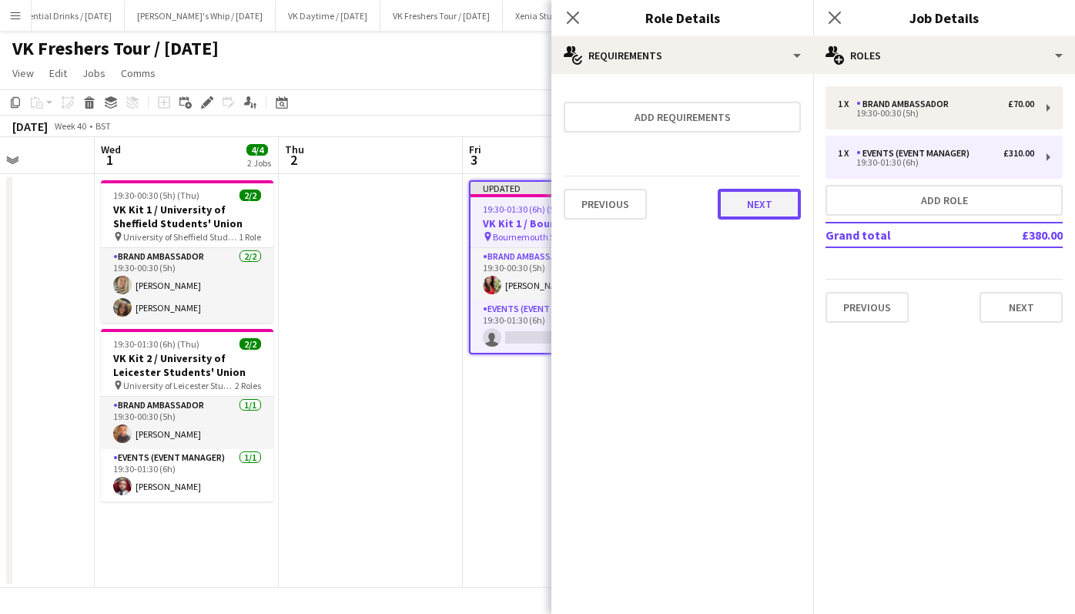
click at [769, 203] on button "Next" at bounding box center [759, 204] width 83 height 31
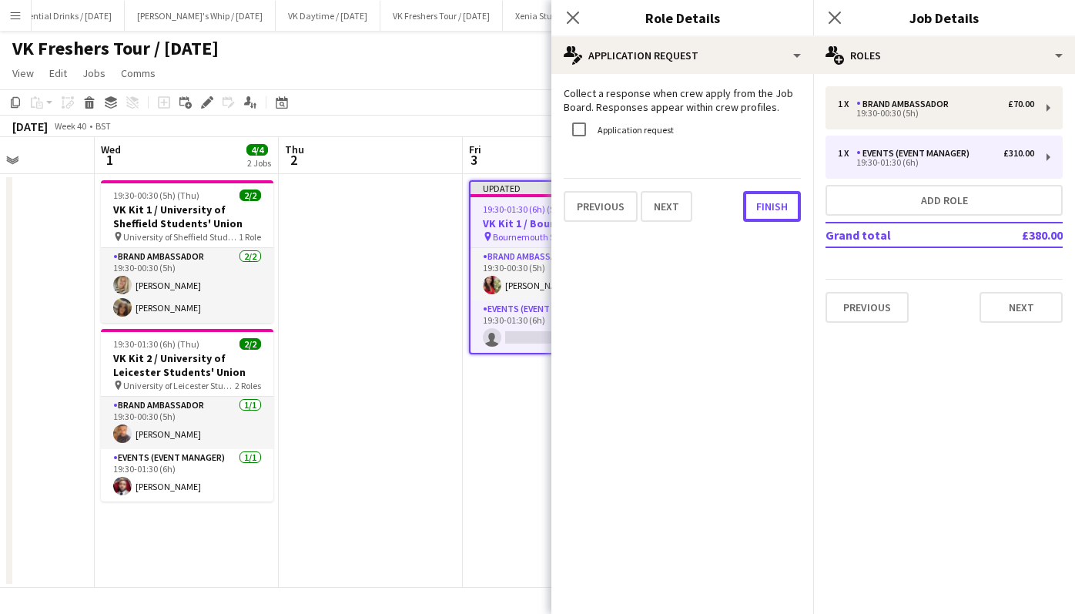
click at [769, 203] on button "Finish" at bounding box center [772, 206] width 58 height 31
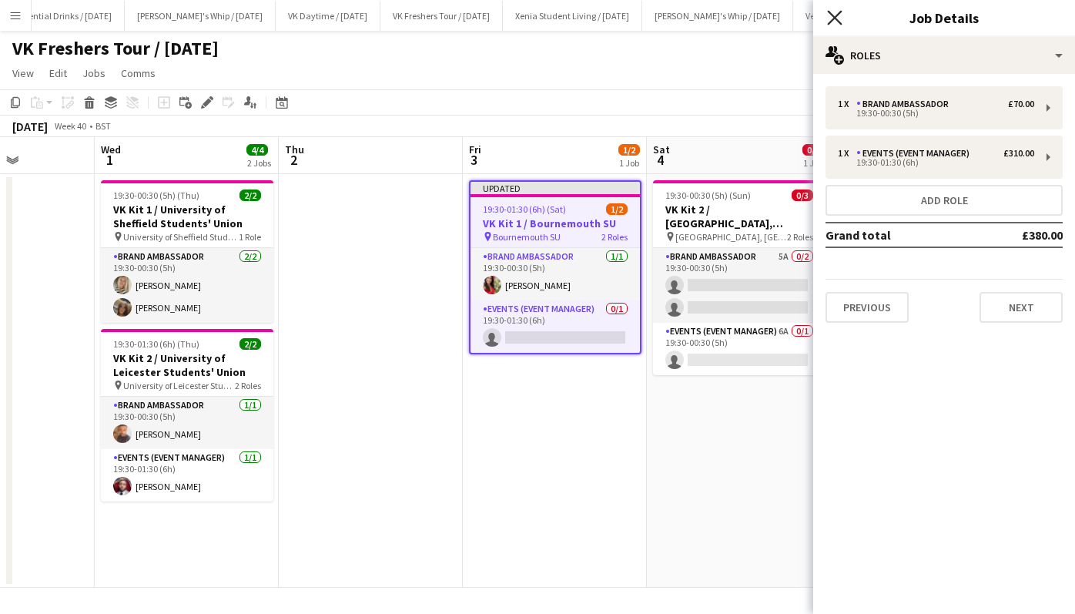
click at [837, 19] on icon at bounding box center [834, 17] width 15 height 15
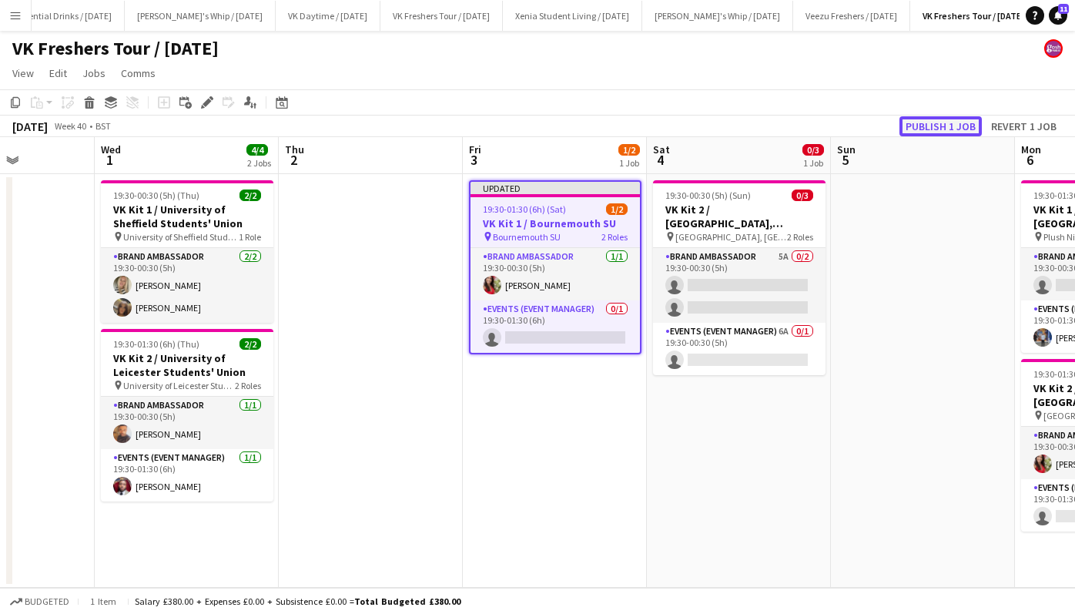
click at [935, 126] on button "Publish 1 job" at bounding box center [940, 126] width 82 height 20
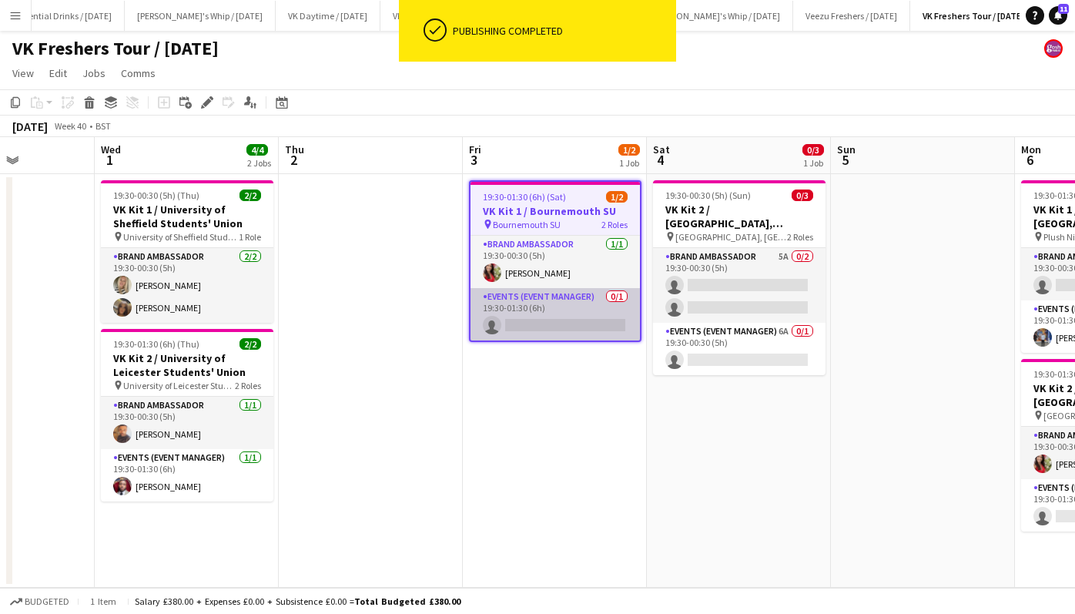
click at [542, 327] on app-card-role "Events (Event Manager) 0/1 19:30-01:30 (6h) single-neutral-actions" at bounding box center [555, 314] width 169 height 52
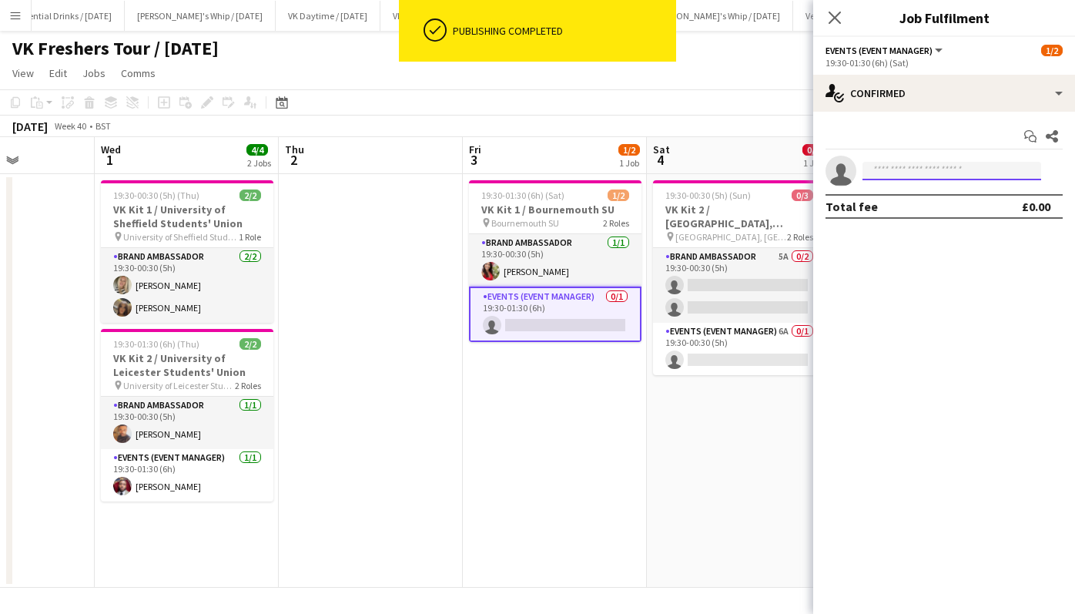
click at [896, 174] on input at bounding box center [952, 171] width 179 height 18
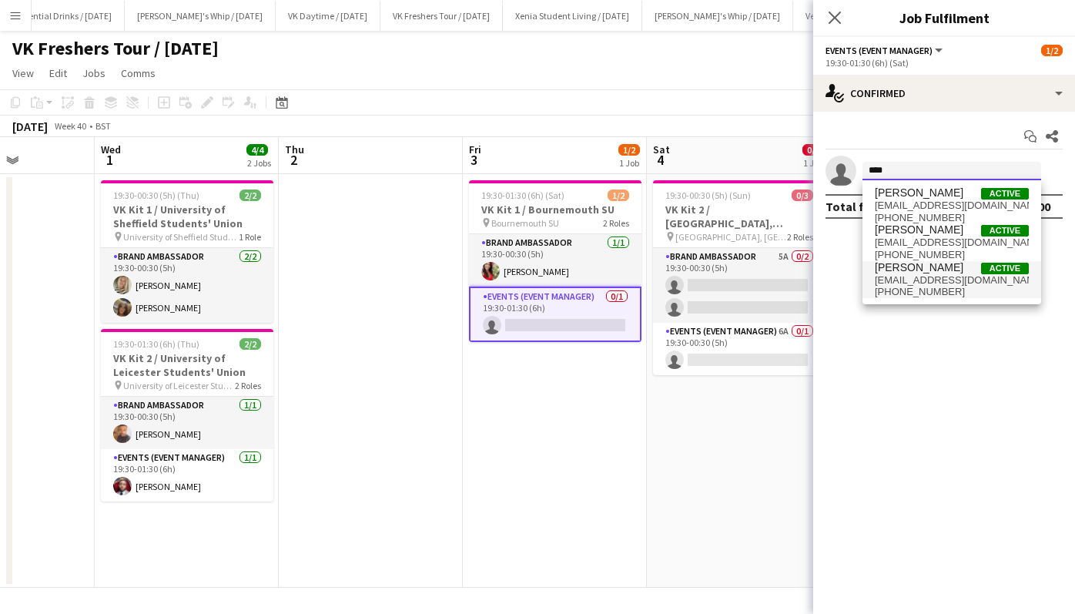
type input "****"
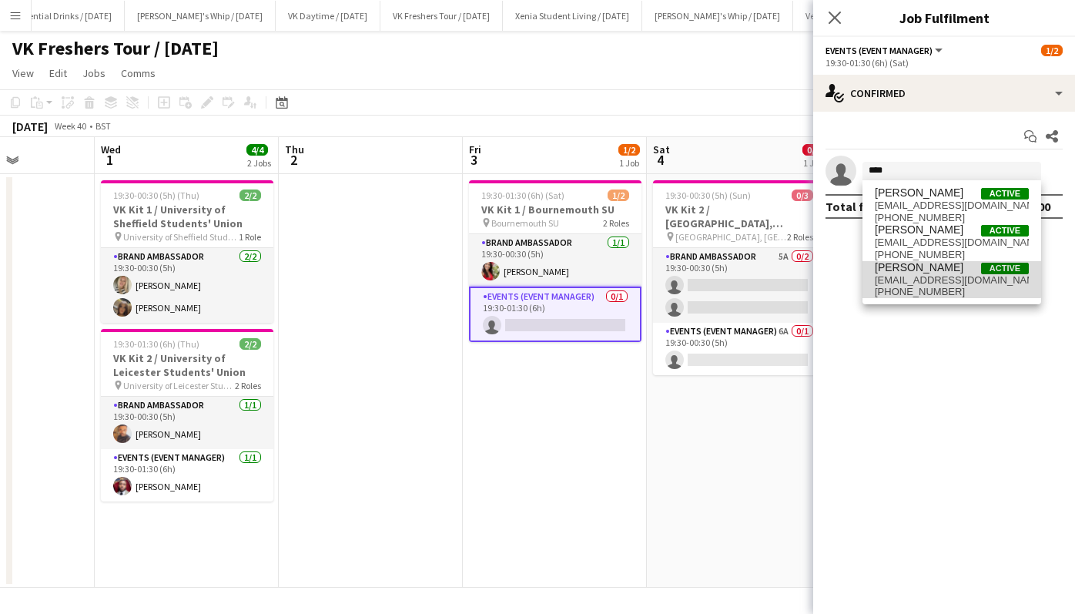
click at [936, 266] on span "[PERSON_NAME]" at bounding box center [919, 267] width 89 height 13
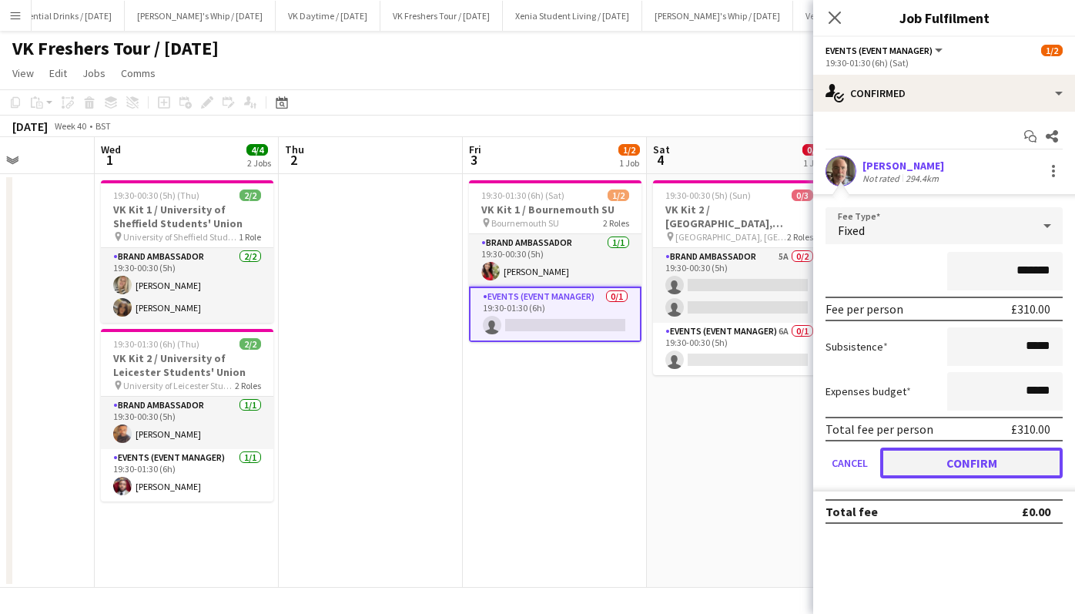
click at [990, 455] on button "Confirm" at bounding box center [971, 462] width 183 height 31
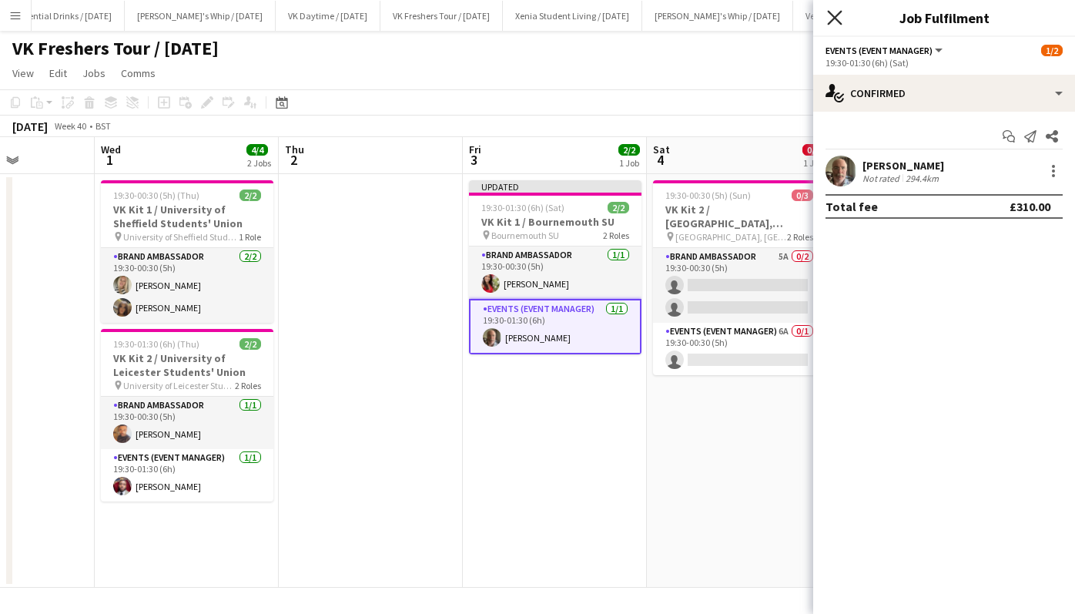
click at [836, 16] on icon at bounding box center [834, 17] width 15 height 15
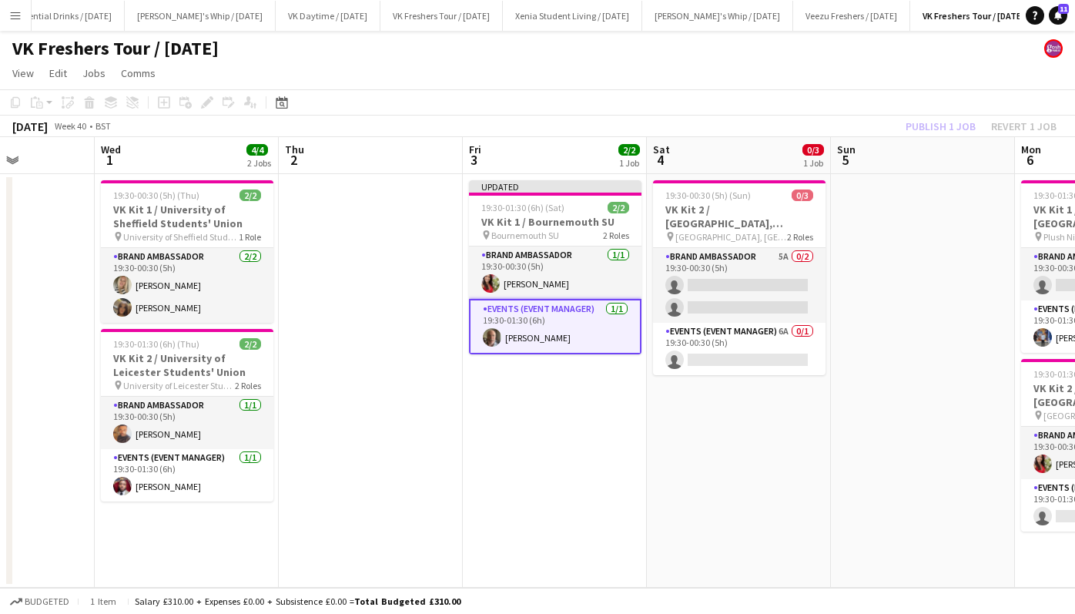
click at [935, 126] on div "Publish 1 job Revert 1 job" at bounding box center [981, 126] width 188 height 20
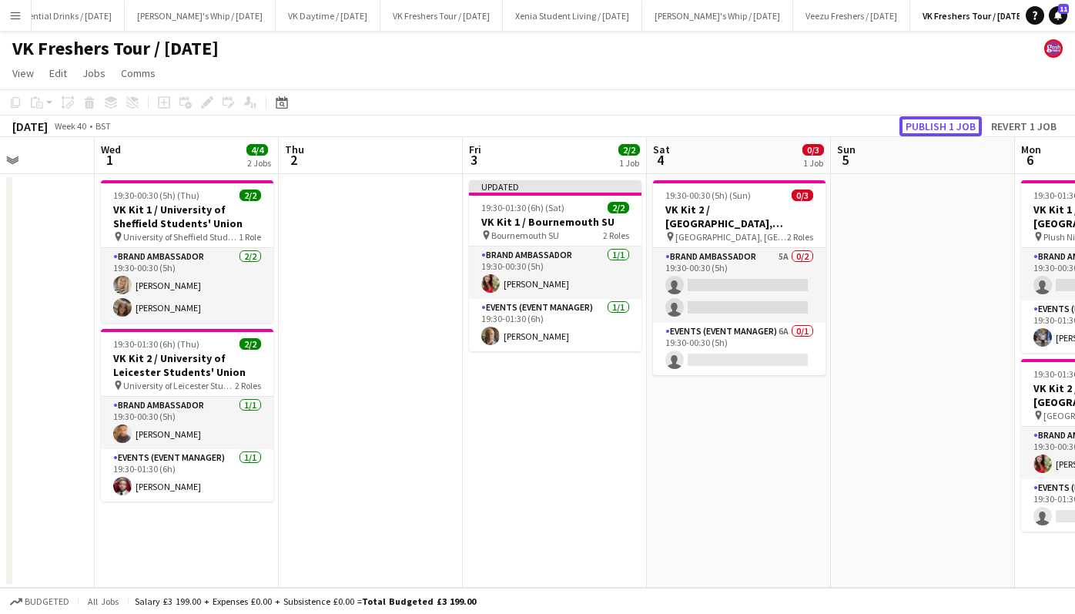
click at [935, 126] on button "Publish 1 job" at bounding box center [940, 126] width 82 height 20
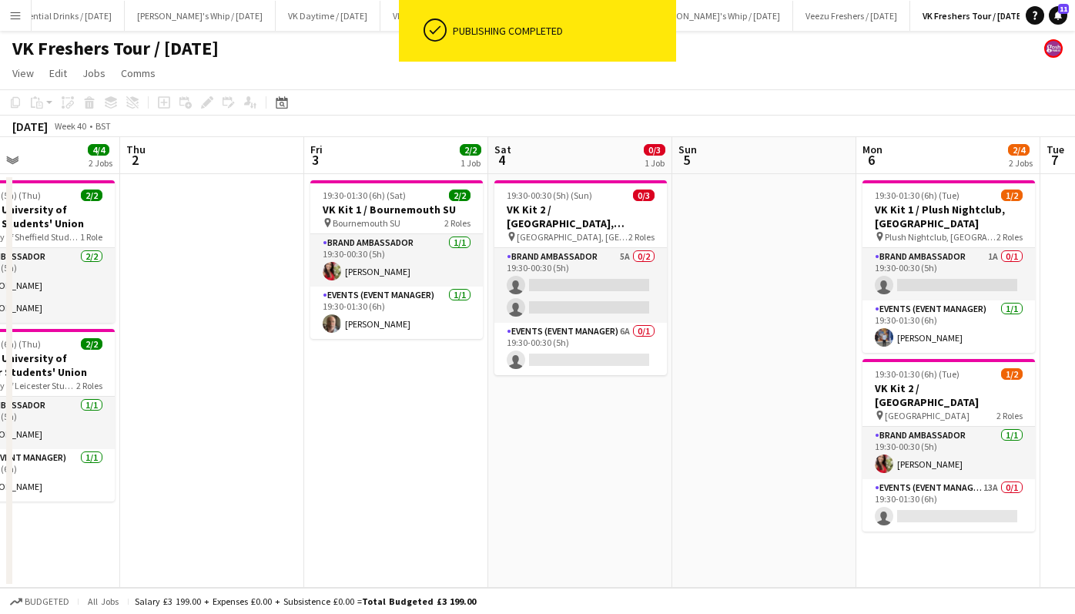
scroll to position [0, 621]
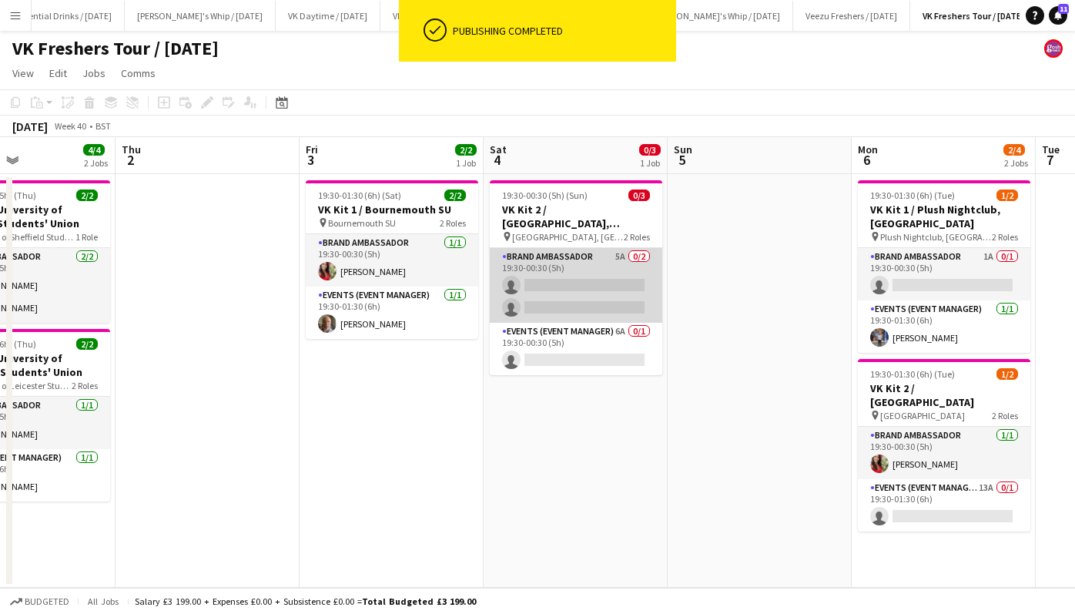
click at [589, 273] on app-card-role "Brand Ambassador 5A 0/2 19:30-00:30 (5h) single-neutral-actions single-neutral-…" at bounding box center [576, 285] width 173 height 75
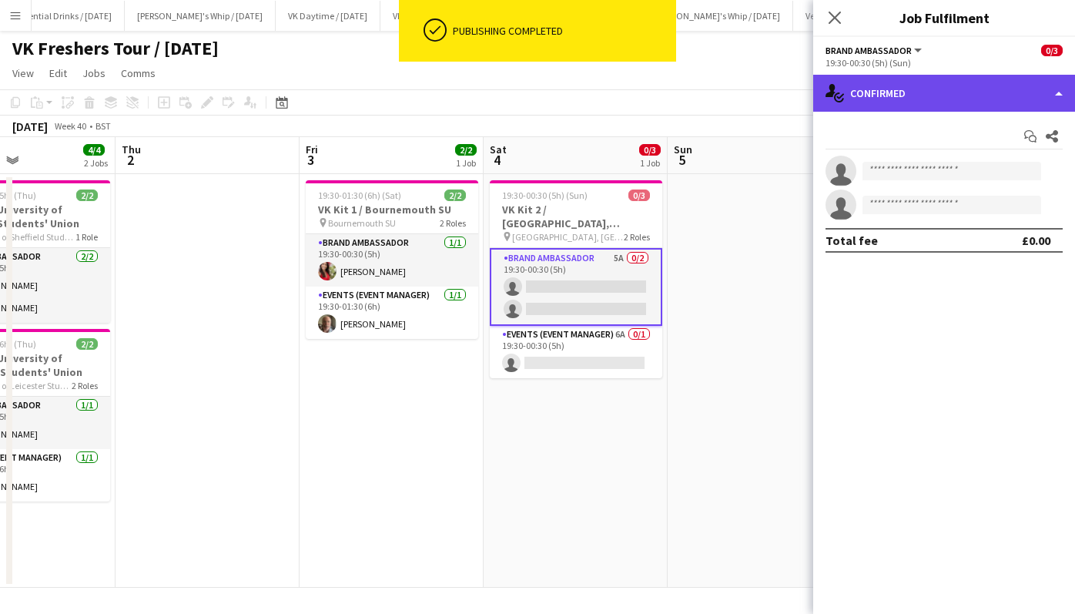
click at [926, 89] on div "single-neutral-actions-check-2 Confirmed" at bounding box center [944, 93] width 262 height 37
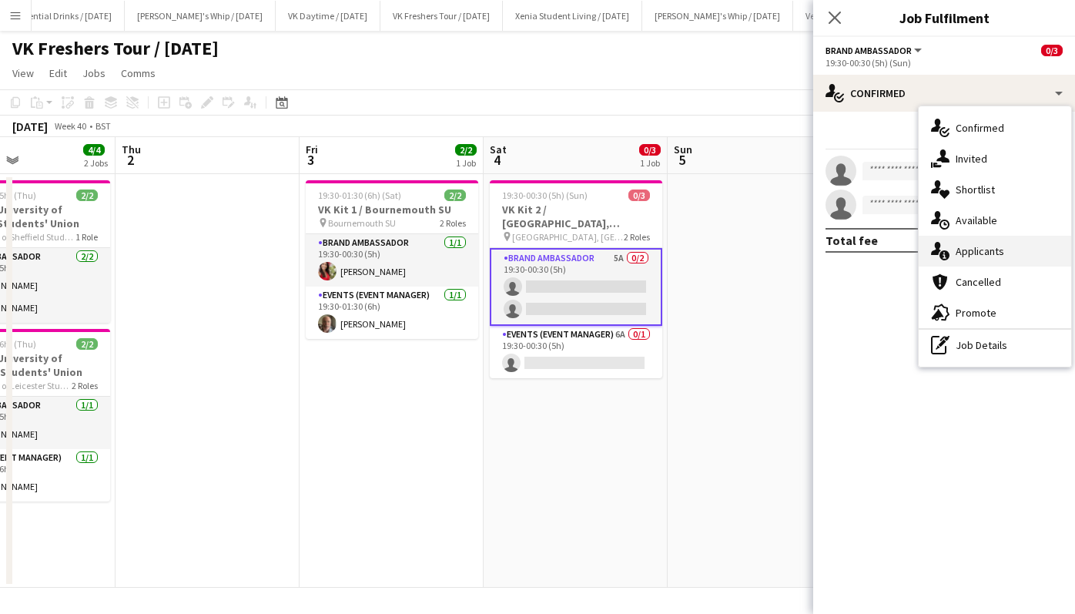
click at [983, 260] on div "single-neutral-actions-information Applicants" at bounding box center [995, 251] width 152 height 31
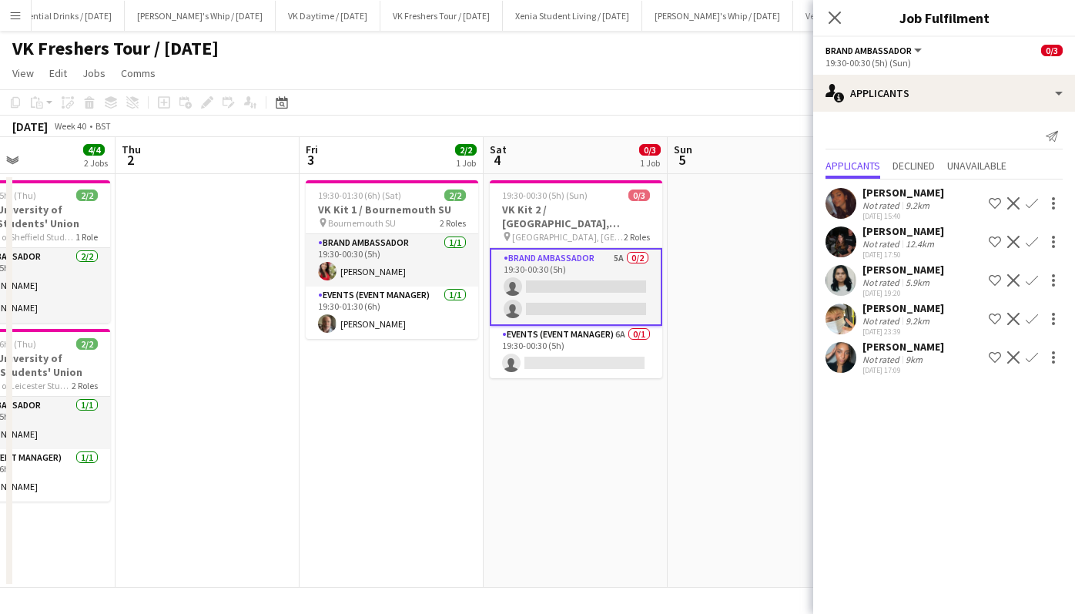
click at [903, 340] on div "[PERSON_NAME]" at bounding box center [904, 347] width 82 height 14
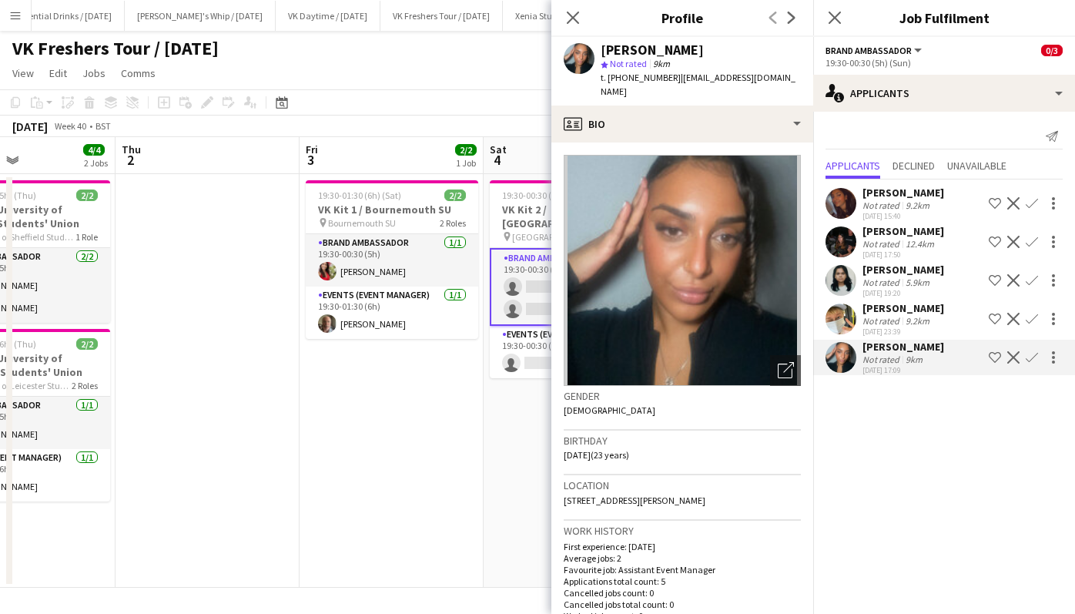
click at [910, 231] on div "Rita Minhas" at bounding box center [904, 231] width 82 height 14
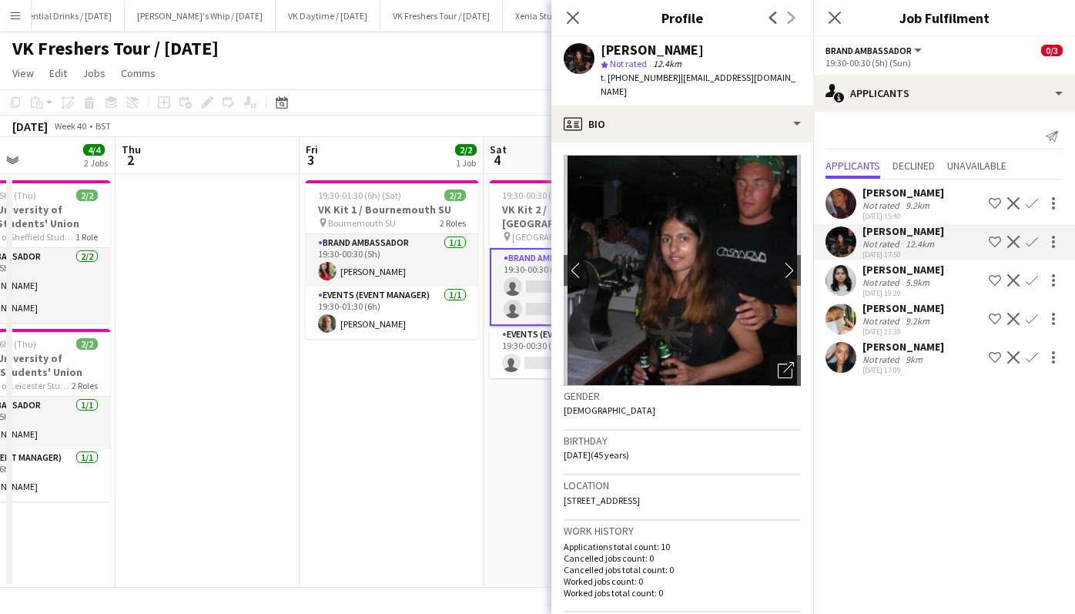
click at [1030, 354] on app-icon "Confirm" at bounding box center [1032, 357] width 12 height 12
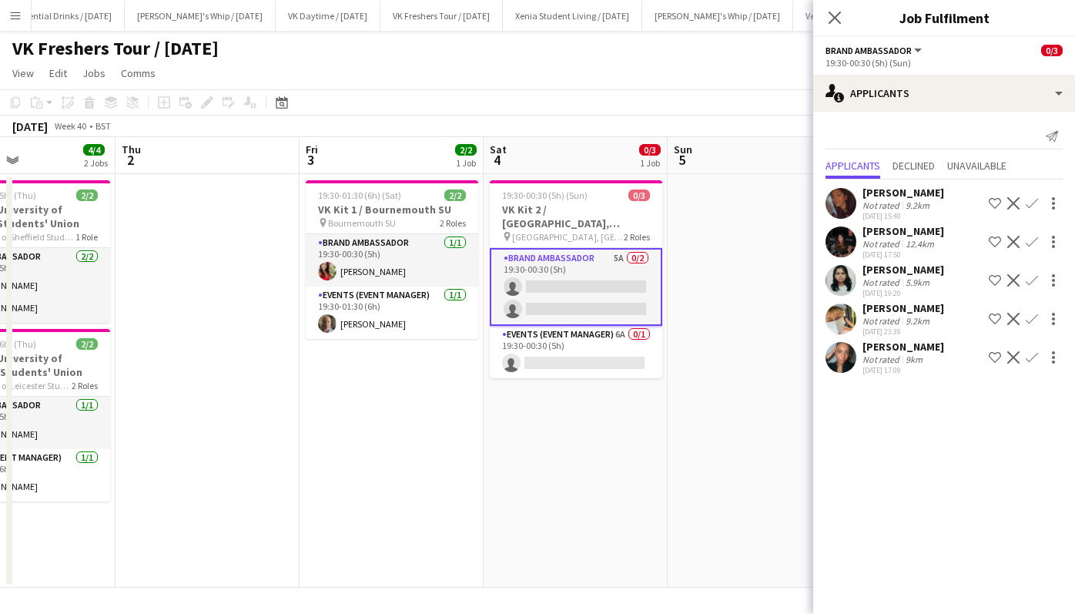
click at [1030, 354] on app-icon "Confirm" at bounding box center [1032, 357] width 12 height 12
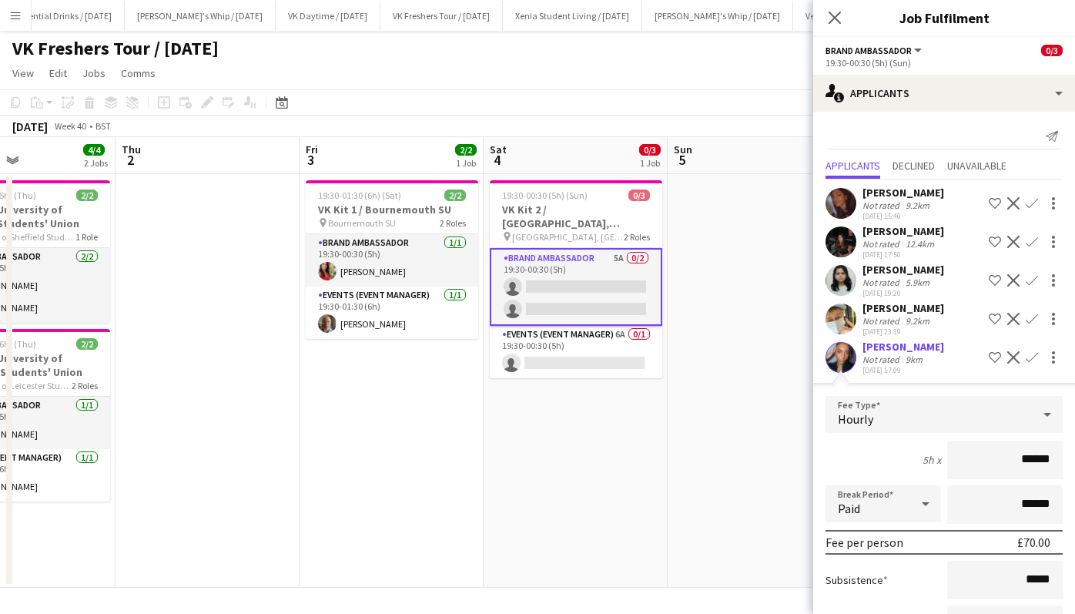
scroll to position [126, 0]
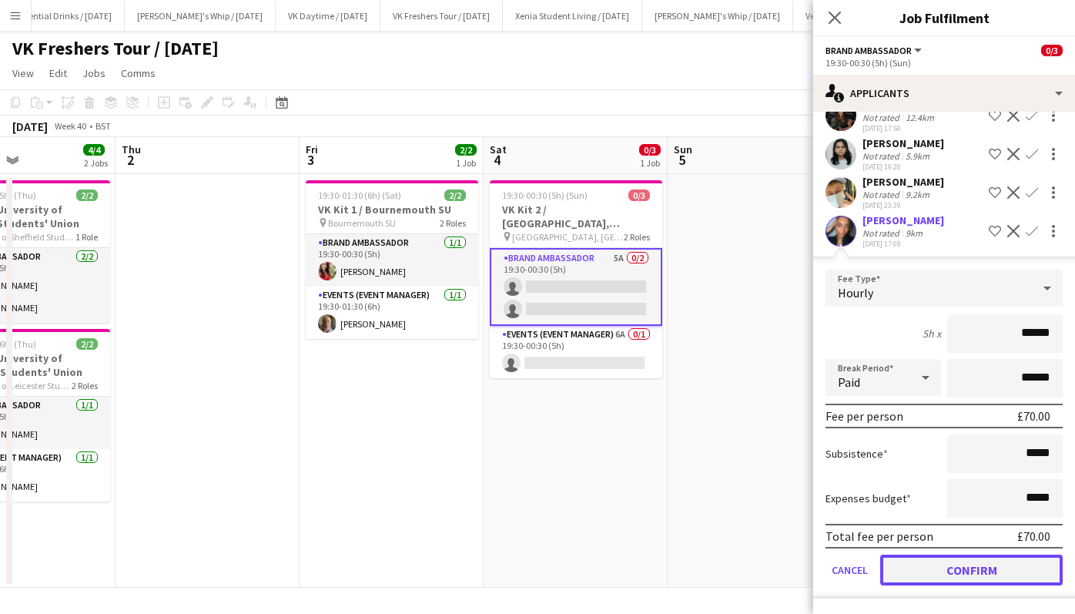
click at [1000, 562] on button "Confirm" at bounding box center [971, 569] width 183 height 31
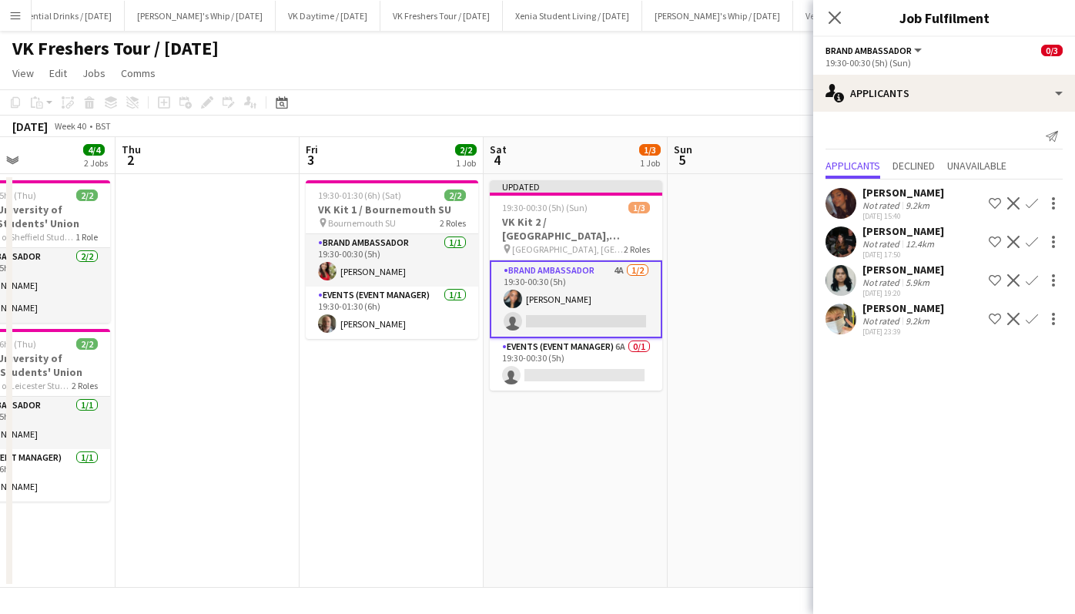
scroll to position [0, 0]
click at [1037, 202] on app-icon "Confirm" at bounding box center [1032, 203] width 12 height 12
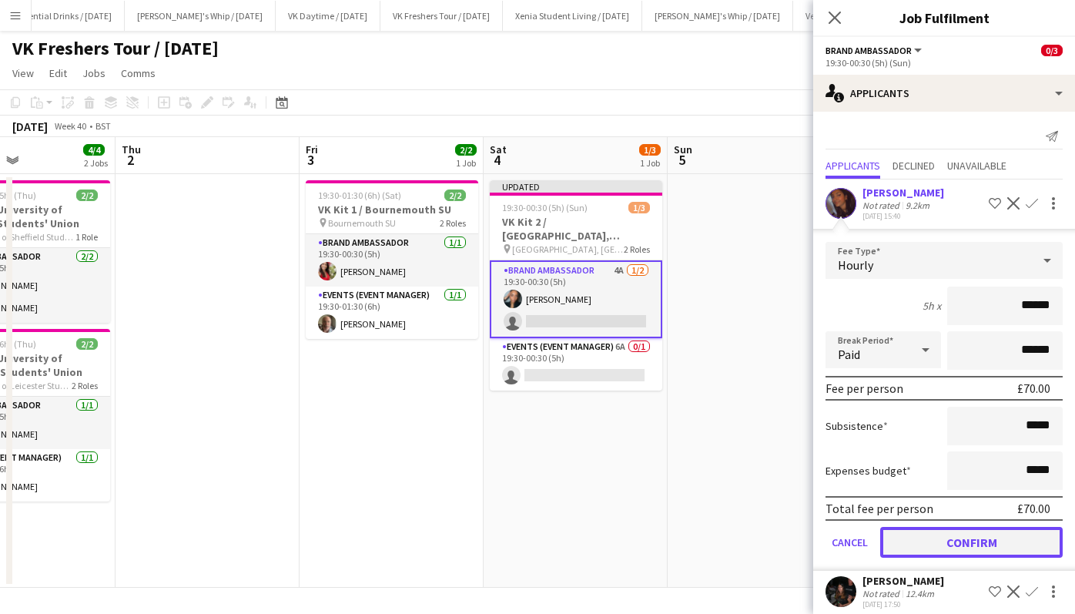
click at [986, 531] on button "Confirm" at bounding box center [971, 542] width 183 height 31
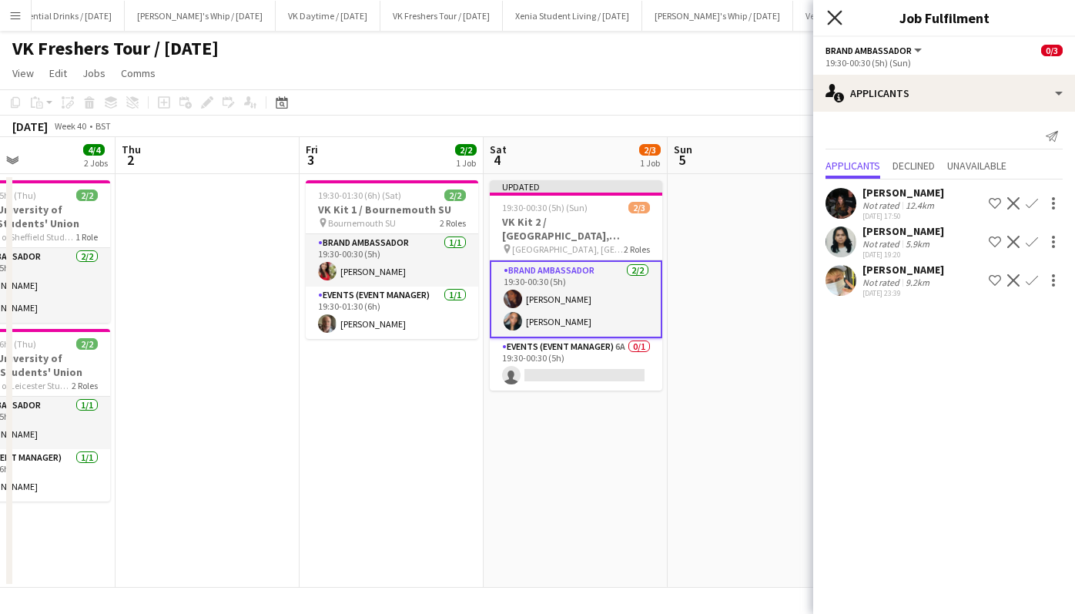
click at [837, 12] on icon "Close pop-in" at bounding box center [834, 17] width 15 height 15
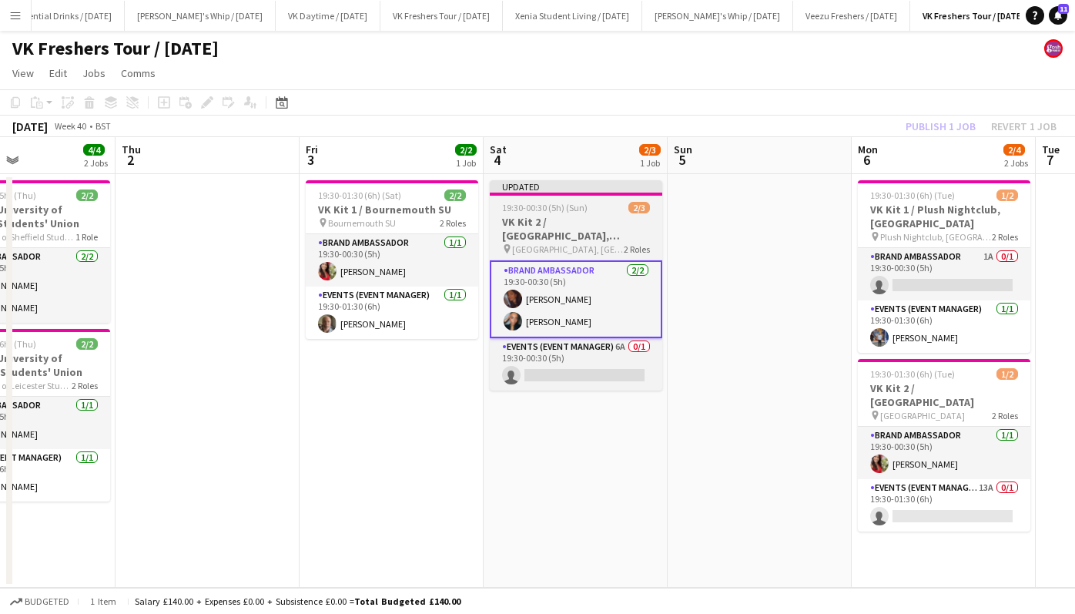
click at [561, 217] on h3 "VK Kit 2 / [GEOGRAPHIC_DATA], [GEOGRAPHIC_DATA]" at bounding box center [576, 229] width 173 height 28
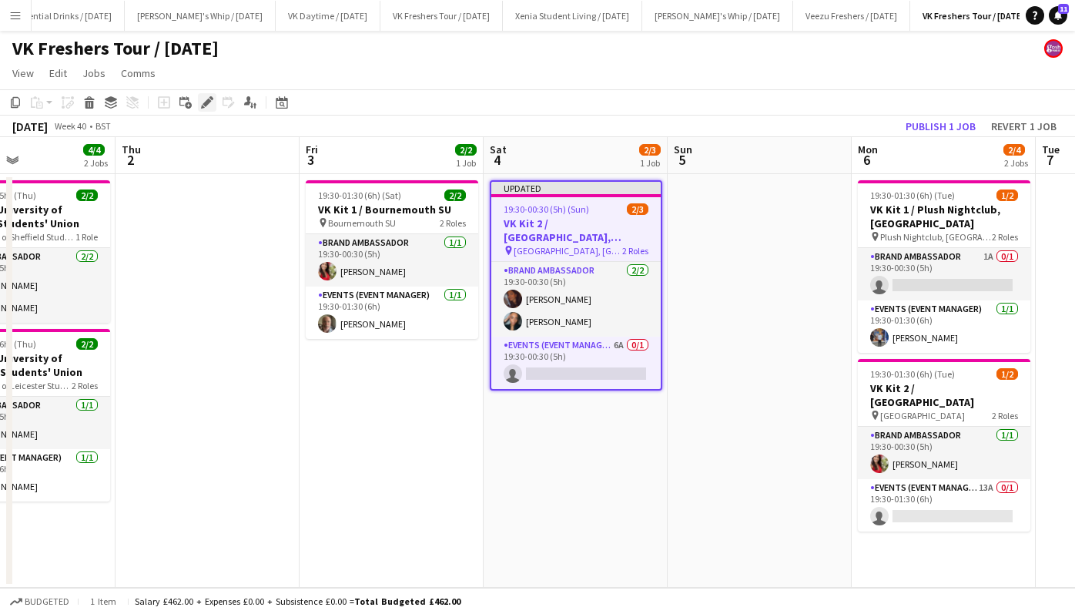
click at [207, 101] on icon at bounding box center [207, 103] width 8 height 8
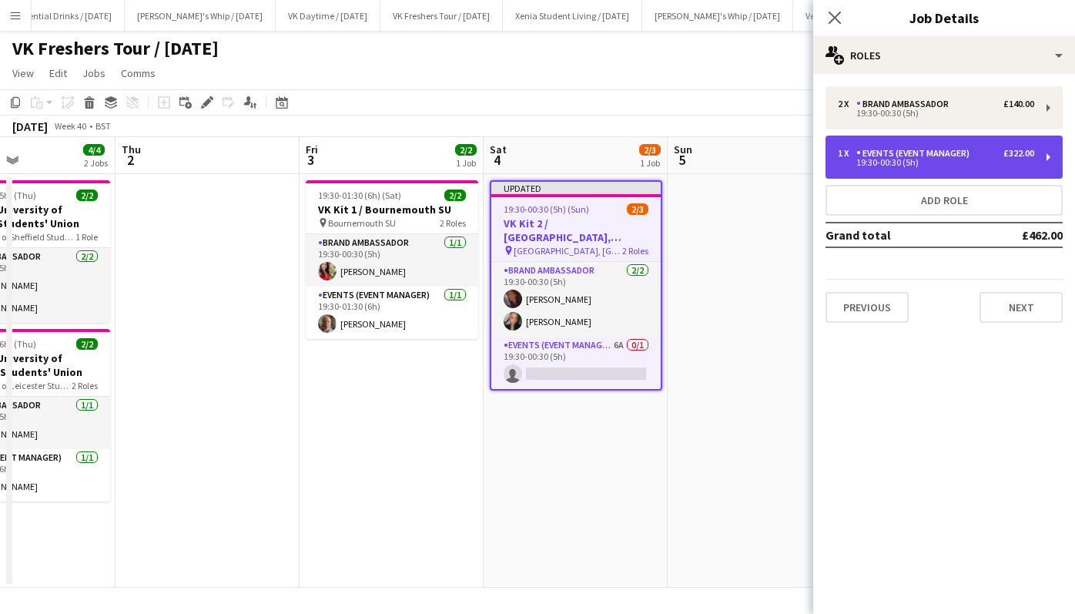
click at [880, 151] on div "Events (Event Manager)" at bounding box center [915, 153] width 119 height 11
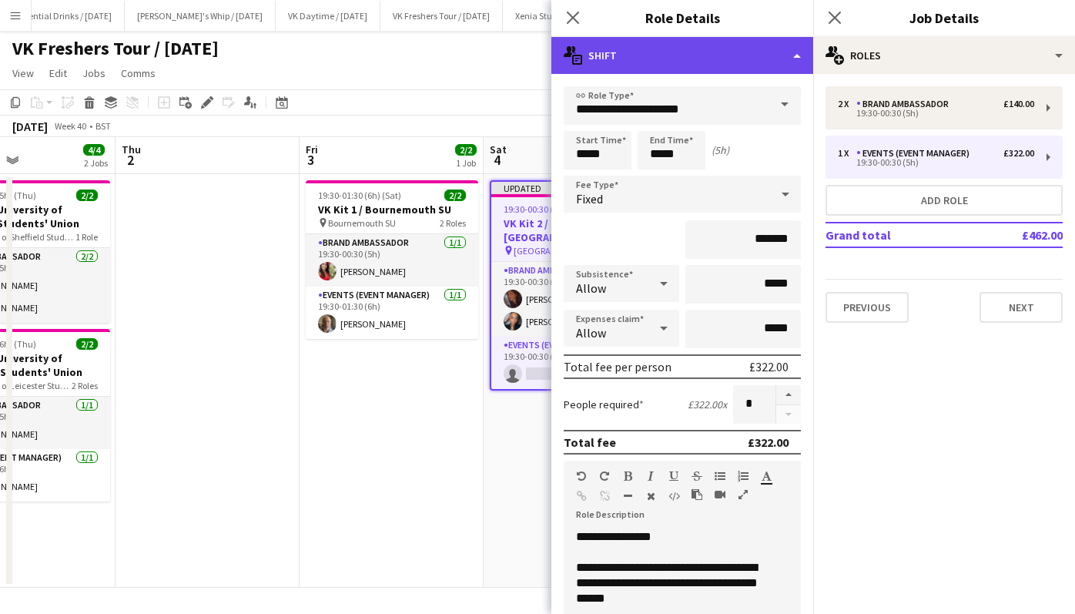
click at [686, 64] on div "multiple-actions-text Shift" at bounding box center [682, 55] width 262 height 37
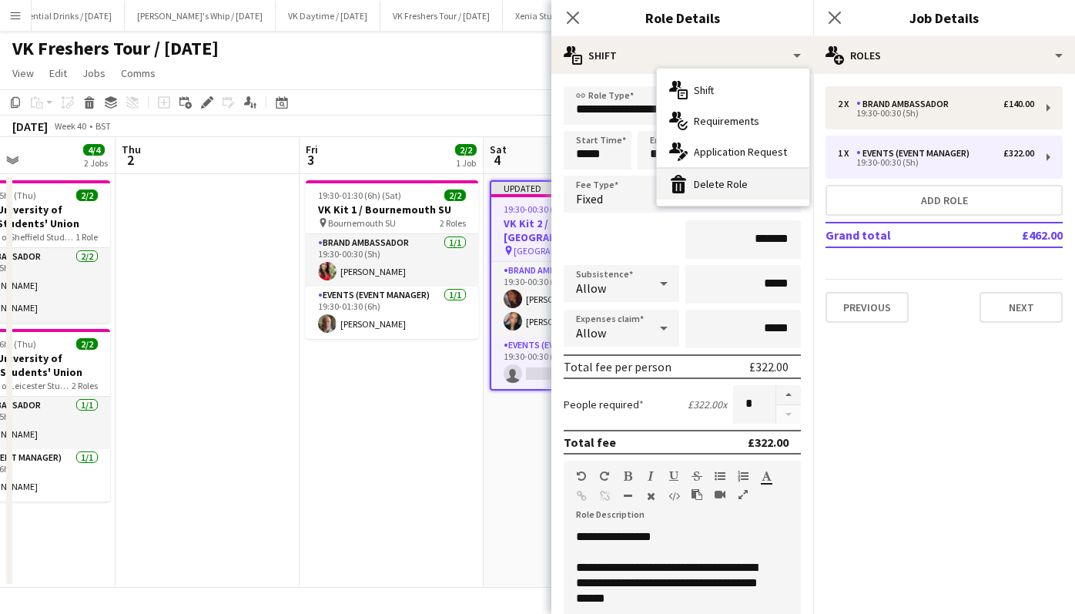
click at [717, 182] on div "bin-2 Delete Role" at bounding box center [733, 184] width 152 height 31
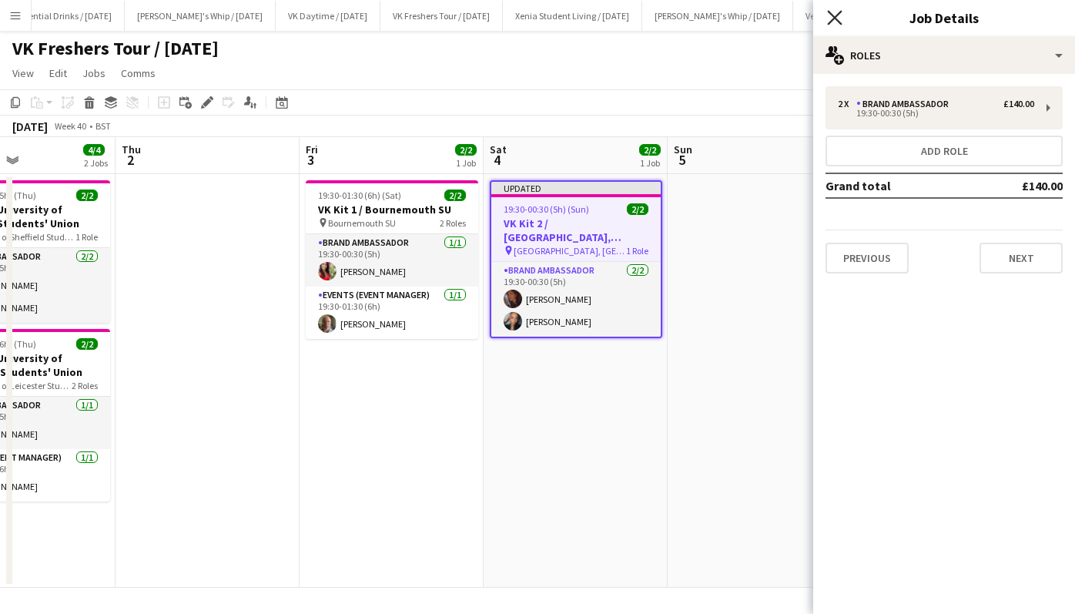
click at [838, 20] on icon at bounding box center [834, 17] width 15 height 15
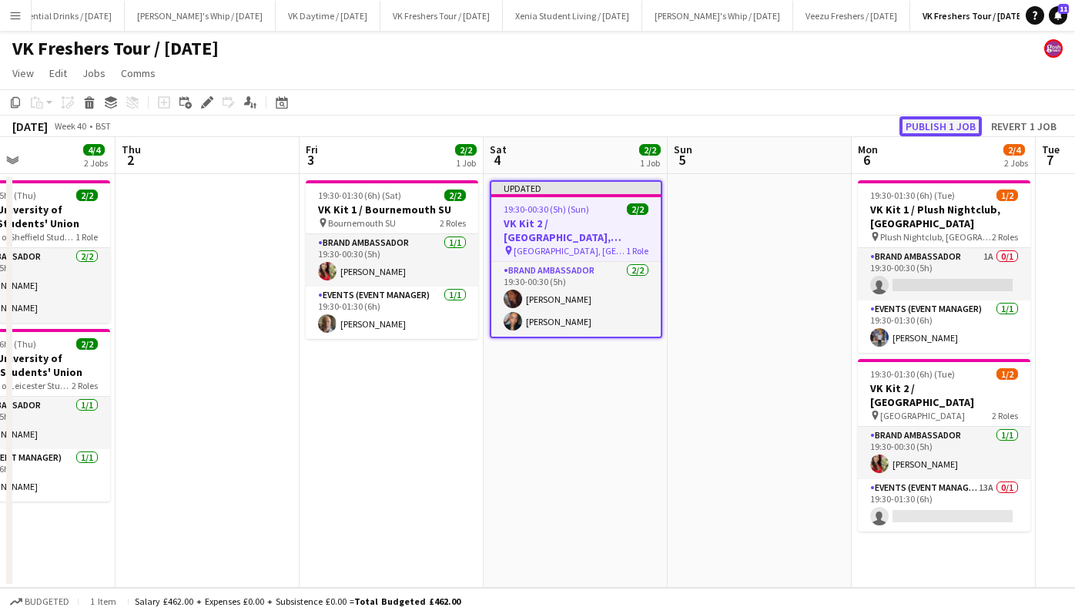
click at [926, 122] on button "Publish 1 job" at bounding box center [940, 126] width 82 height 20
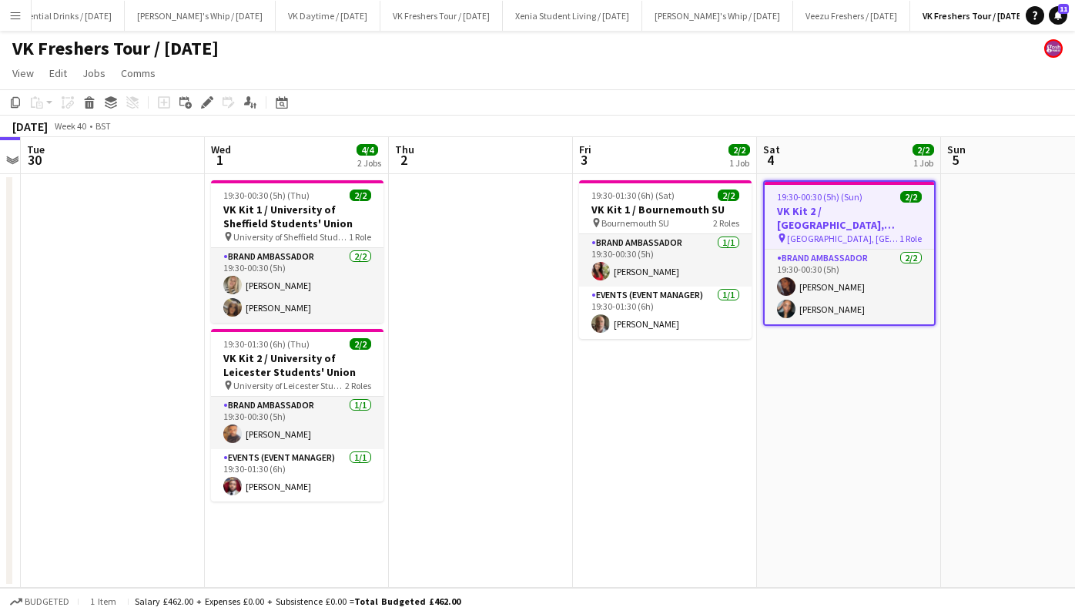
scroll to position [0, 574]
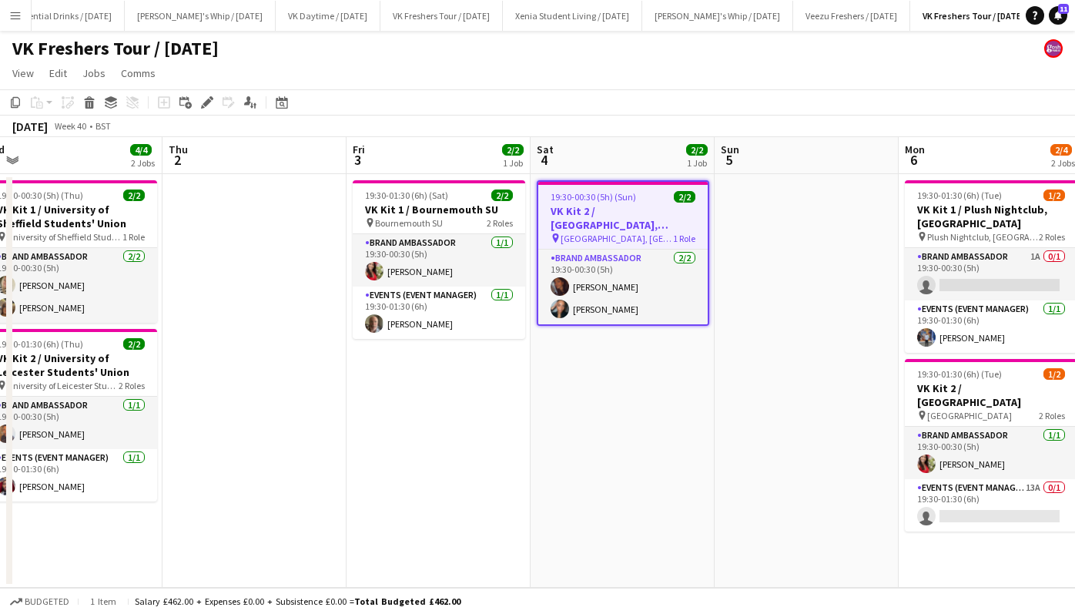
click at [598, 203] on app-job-card "19:30-00:30 (5h) (Sun) 2/2 VK Kit 2 / Imperial Union, London pin Imperial Union…" at bounding box center [623, 253] width 173 height 146
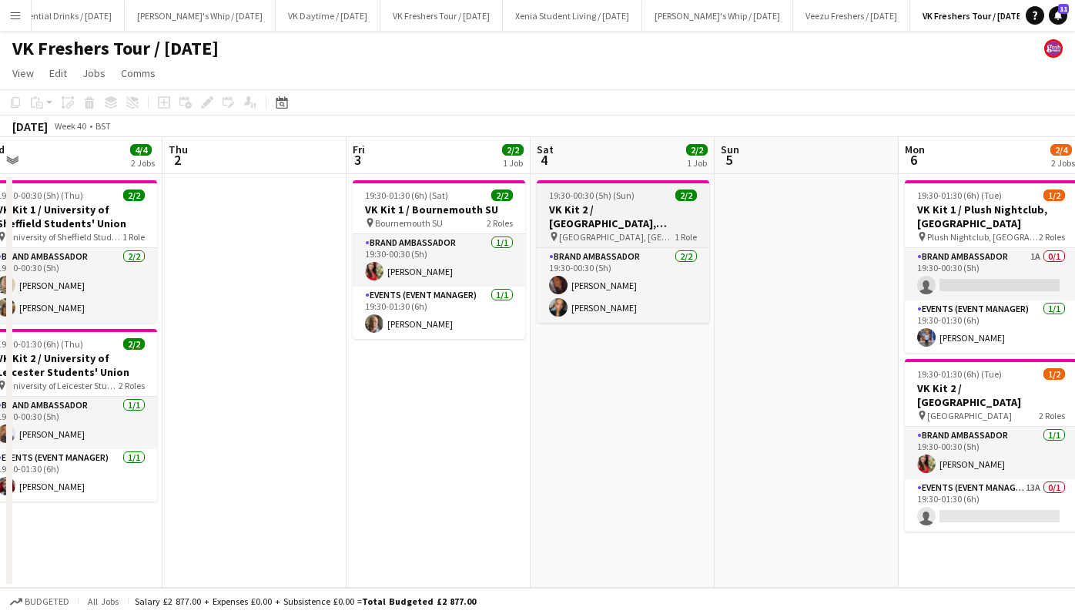
click at [610, 206] on h3 "VK Kit 2 / [GEOGRAPHIC_DATA], [GEOGRAPHIC_DATA]" at bounding box center [623, 217] width 173 height 28
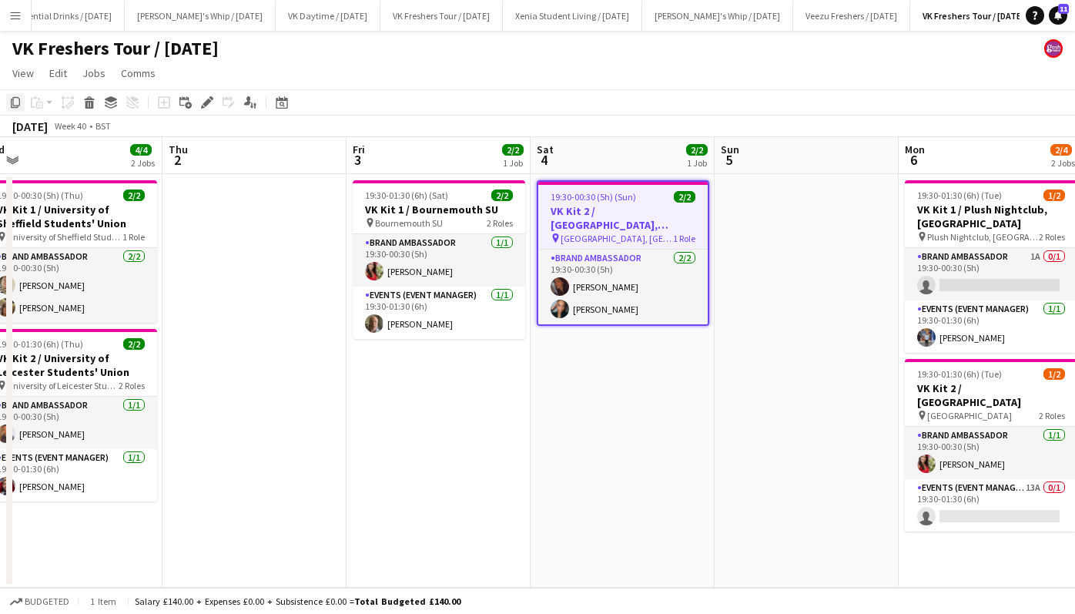
click at [11, 99] on icon "Copy" at bounding box center [15, 102] width 12 height 12
click at [417, 407] on app-date-cell "19:30-01:30 (6h) (Sat) 2/2 VK Kit 1 / Bournemouth SU pin Bournemouth SU 2 Roles…" at bounding box center [439, 381] width 184 height 414
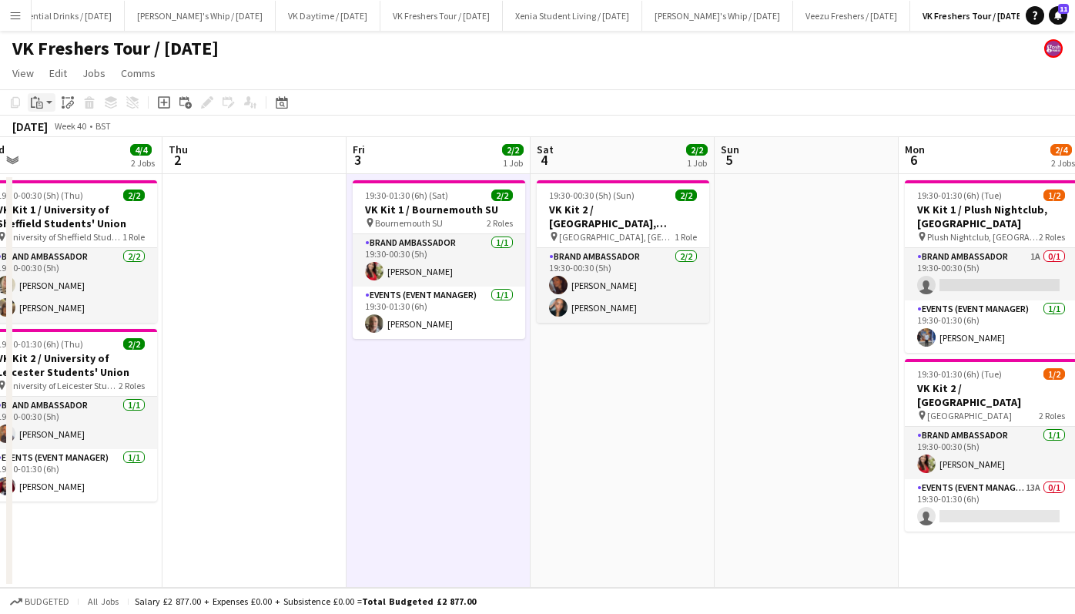
click at [44, 102] on div "Paste" at bounding box center [37, 102] width 18 height 18
click at [56, 132] on link "Paste Ctrl+V" at bounding box center [113, 132] width 145 height 14
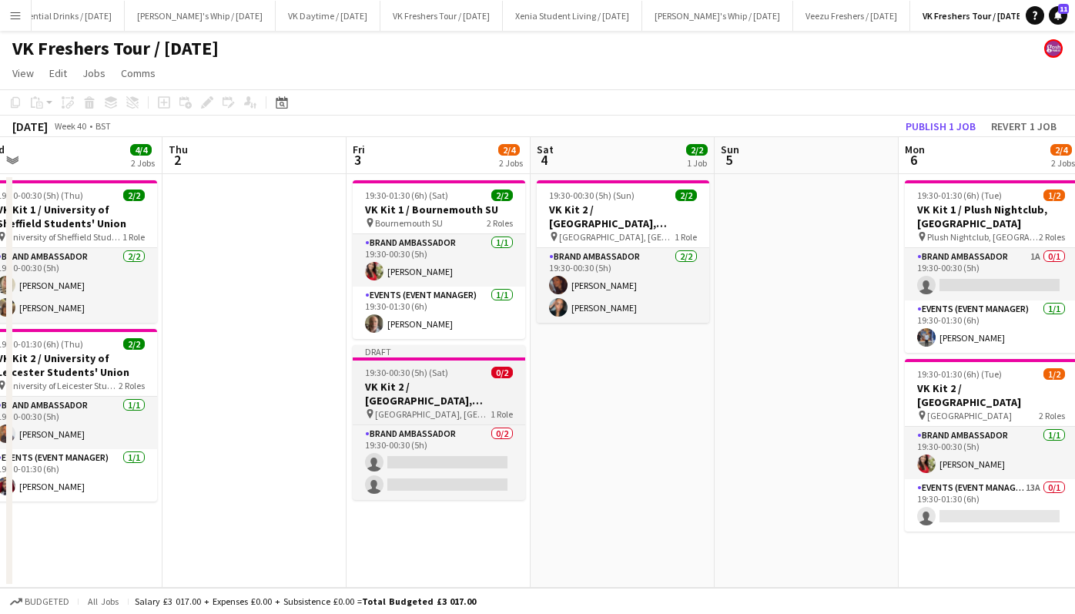
click at [395, 380] on h3 "VK Kit 2 / [GEOGRAPHIC_DATA], [GEOGRAPHIC_DATA]" at bounding box center [439, 394] width 173 height 28
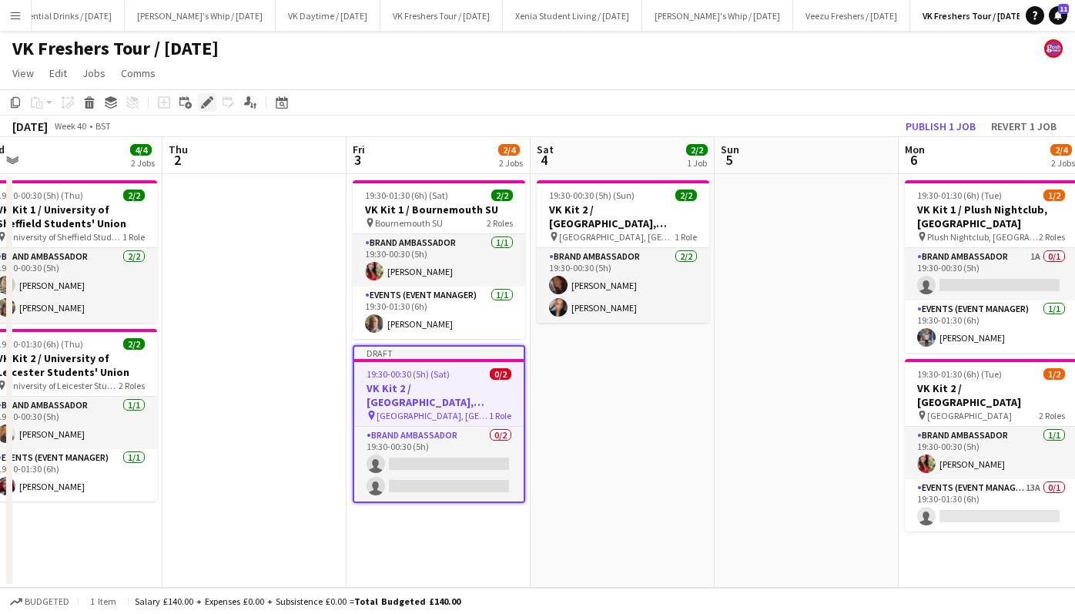
click at [215, 101] on div "Edit" at bounding box center [207, 102] width 18 height 18
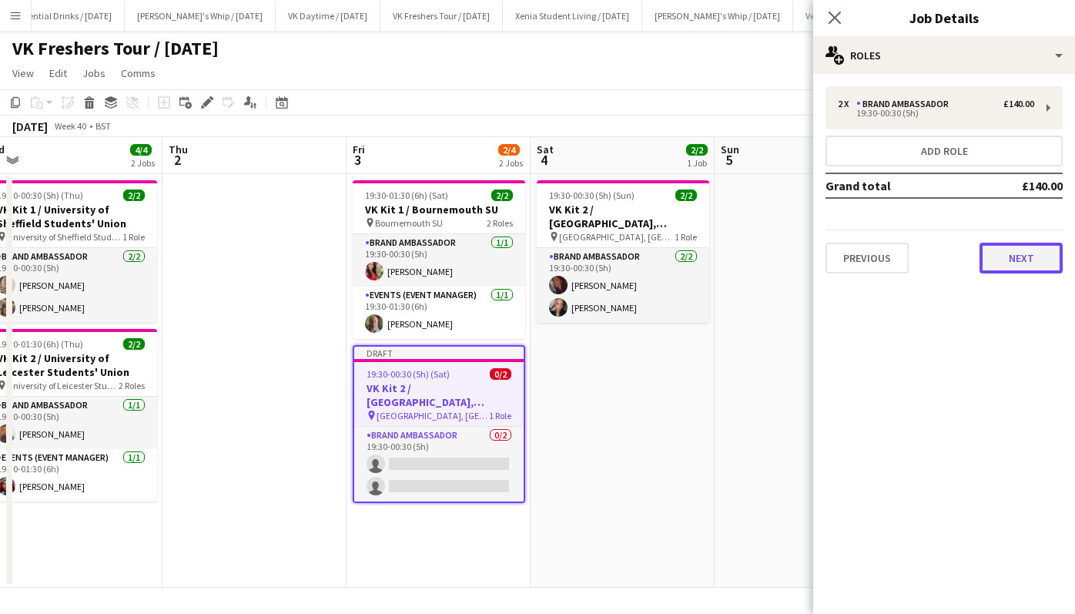
click at [1006, 258] on button "Next" at bounding box center [1021, 258] width 83 height 31
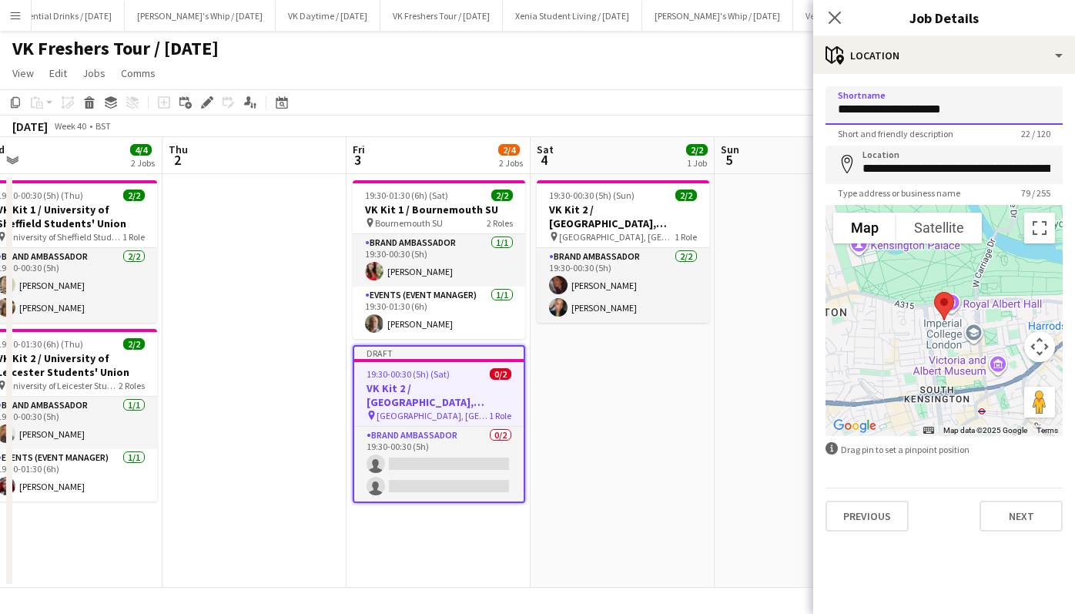
drag, startPoint x: 978, startPoint y: 112, endPoint x: 828, endPoint y: 108, distance: 150.2
click at [828, 108] on input "**********" at bounding box center [944, 105] width 237 height 39
type input "********"
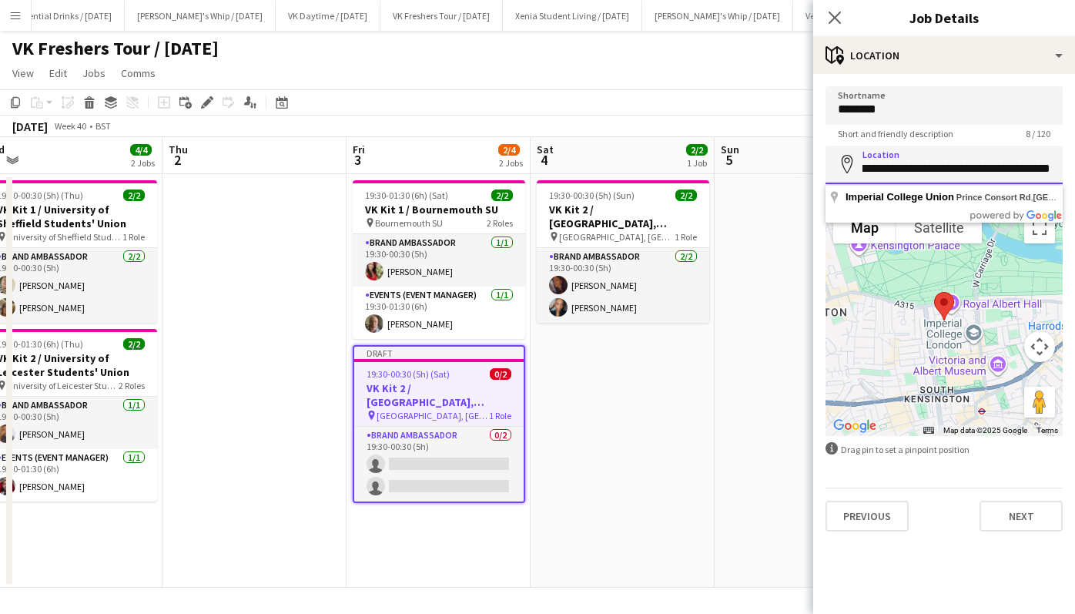
drag, startPoint x: 930, startPoint y: 168, endPoint x: 1093, endPoint y: 208, distance: 167.4
click at [1074, 208] on html "Menu Boards Boards Boards All jobs Status Workforce Workforce My Workforce Recr…" at bounding box center [537, 307] width 1075 height 614
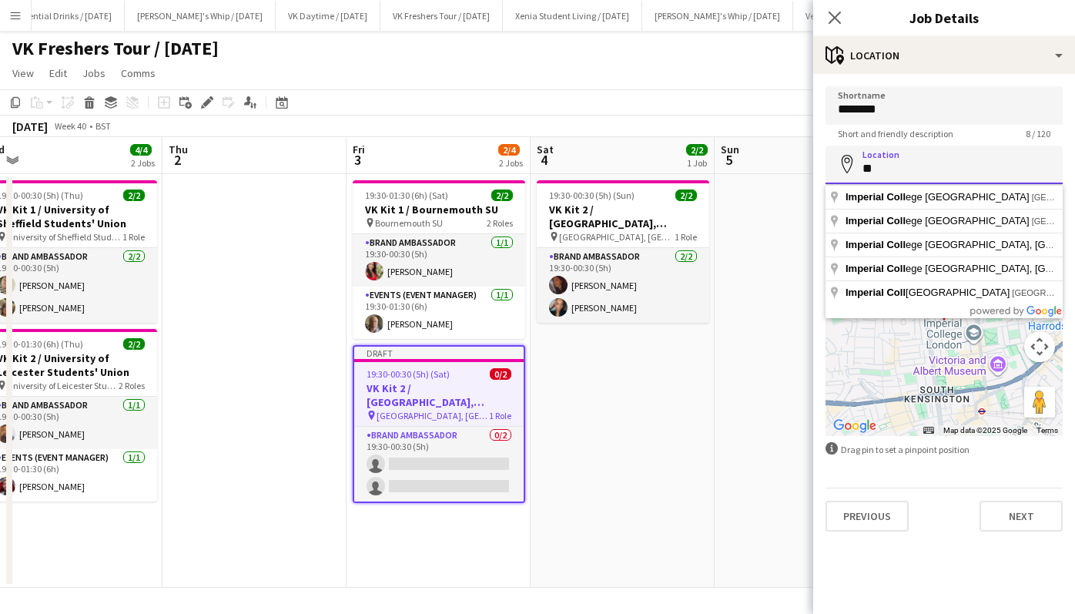
type input "*"
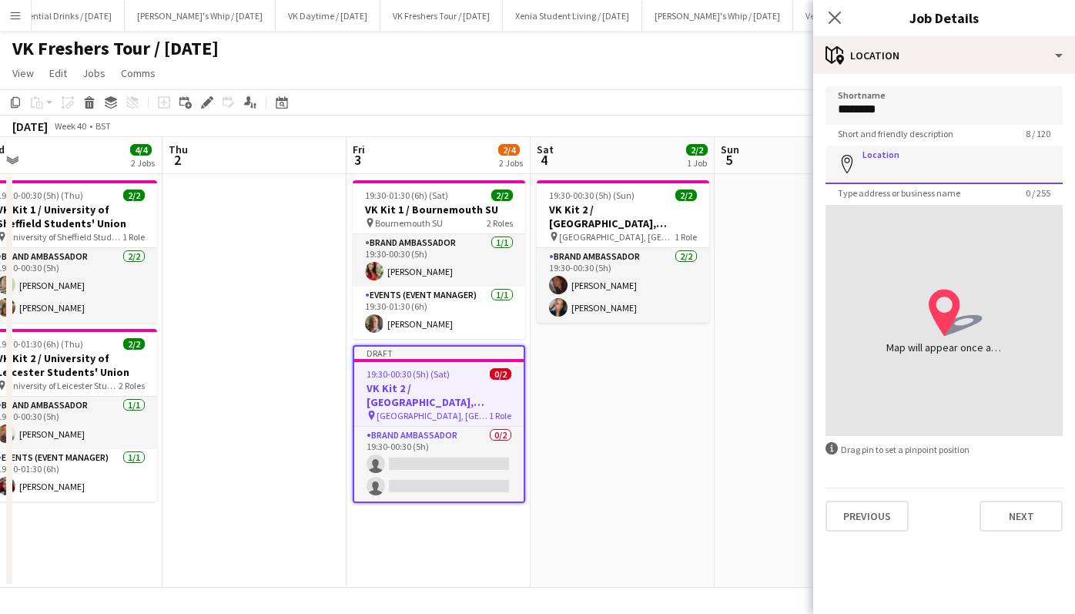
paste input "**********"
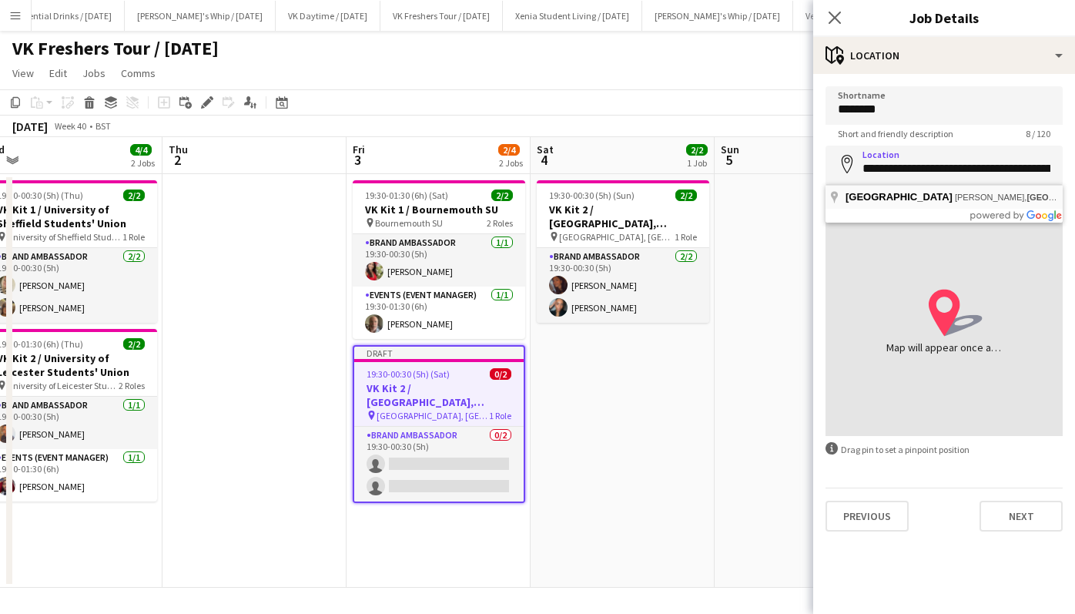
type input "**********"
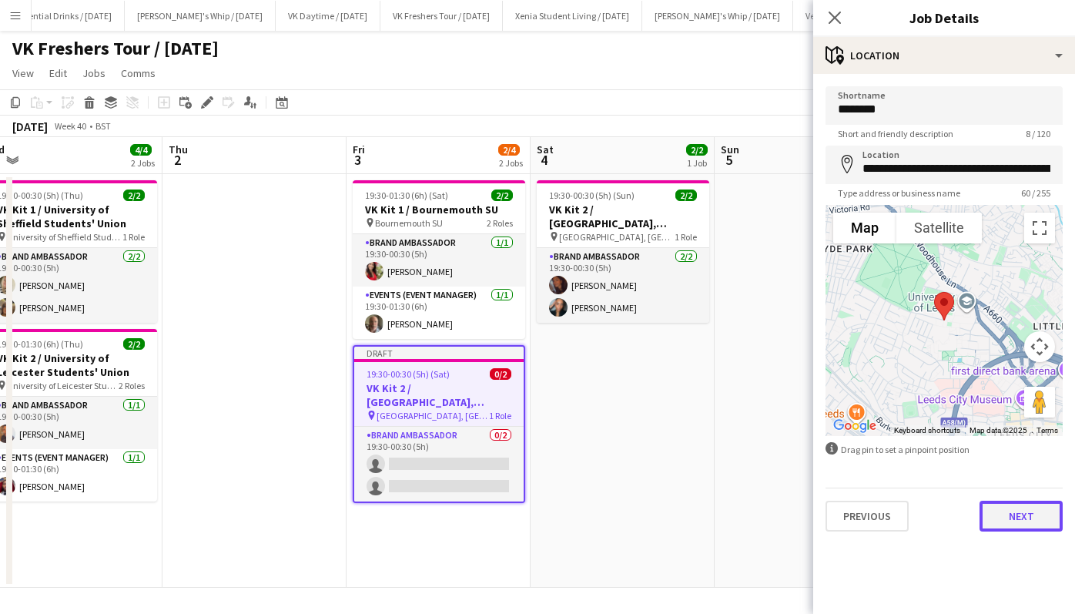
click at [1030, 514] on button "Next" at bounding box center [1021, 516] width 83 height 31
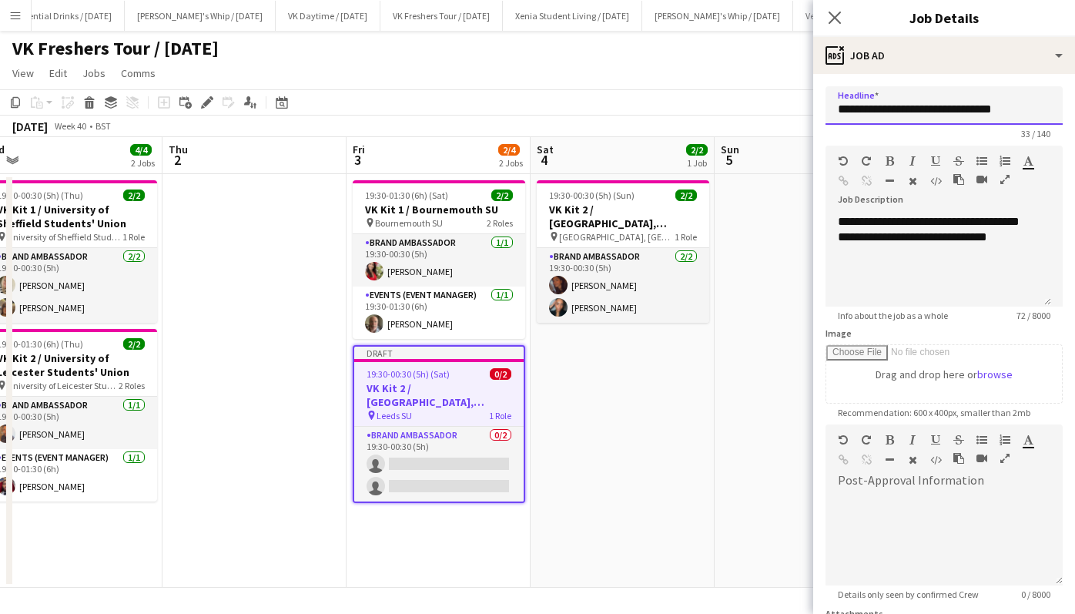
drag, startPoint x: 1014, startPoint y: 107, endPoint x: 886, endPoint y: 105, distance: 128.6
click at [886, 105] on input "**********" at bounding box center [944, 105] width 237 height 39
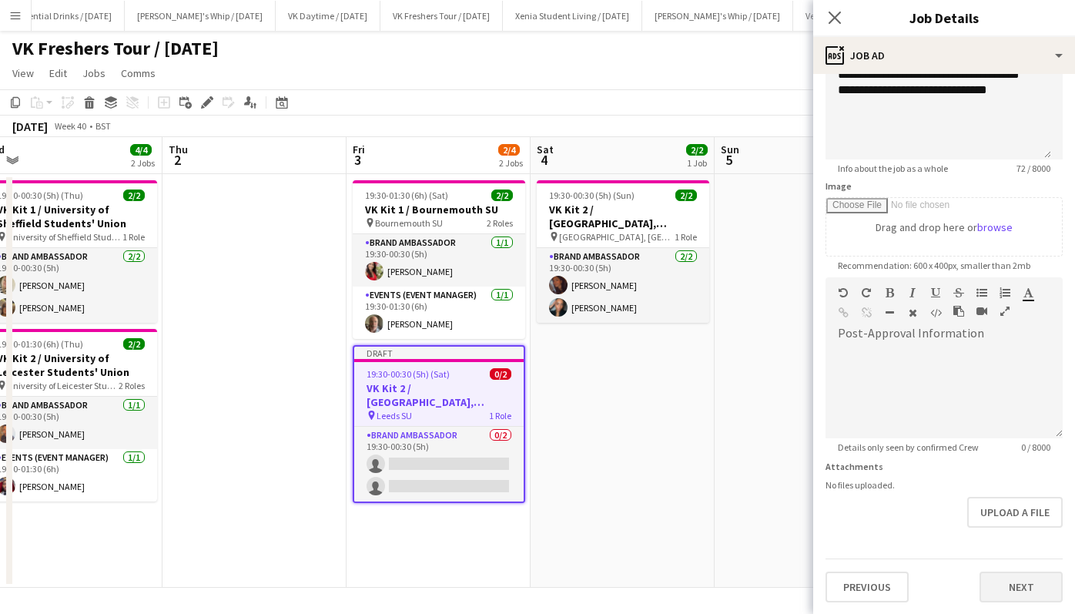
type input "**********"
click at [1007, 574] on button "Next" at bounding box center [1021, 586] width 83 height 31
type input "*******"
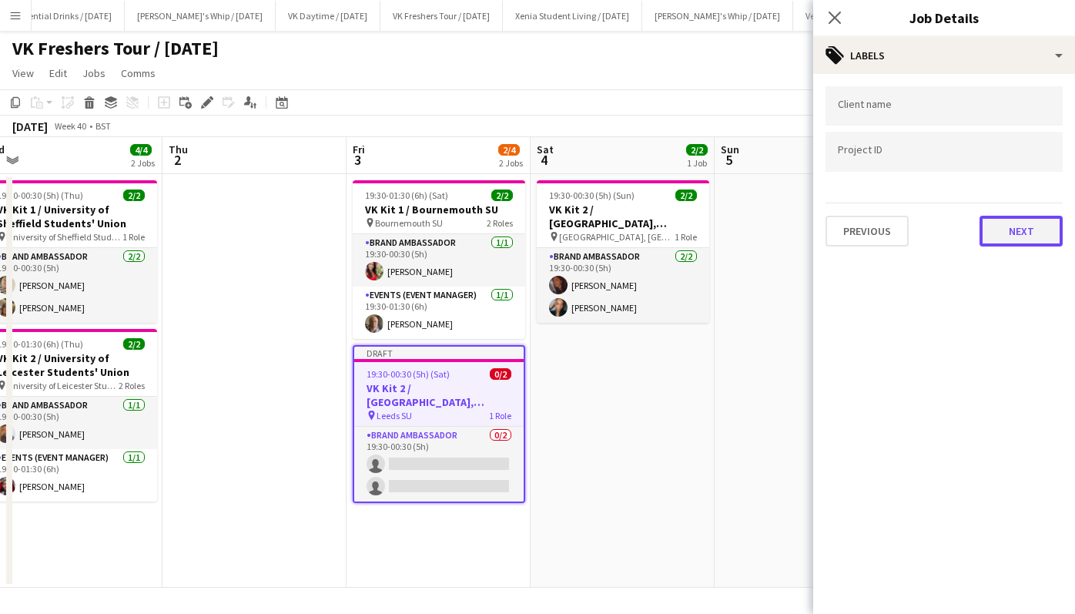
click at [1015, 226] on button "Next" at bounding box center [1021, 231] width 83 height 31
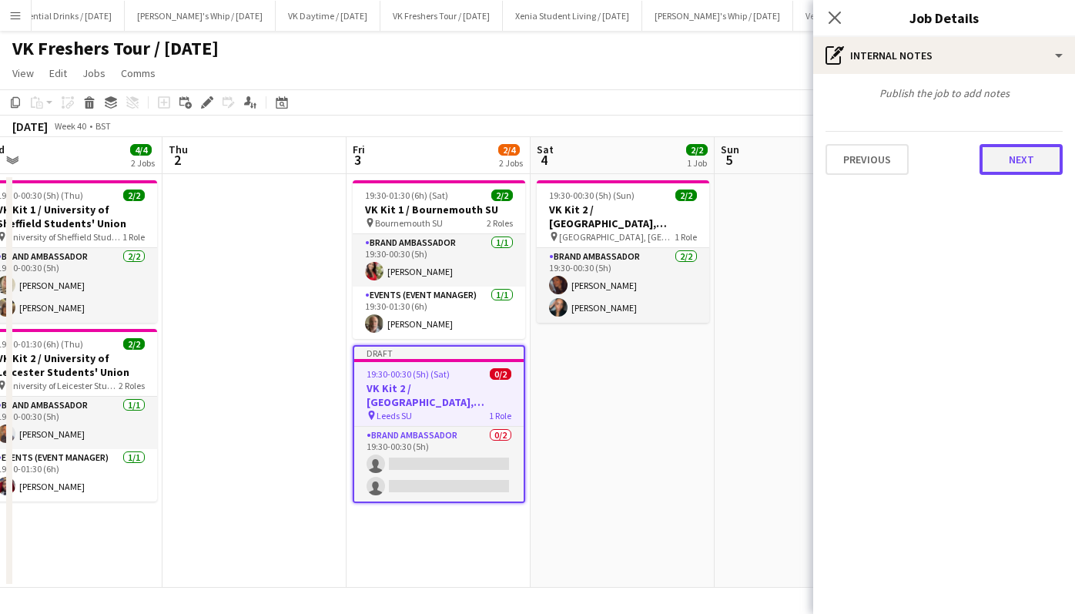
click at [1018, 164] on button "Next" at bounding box center [1021, 159] width 83 height 31
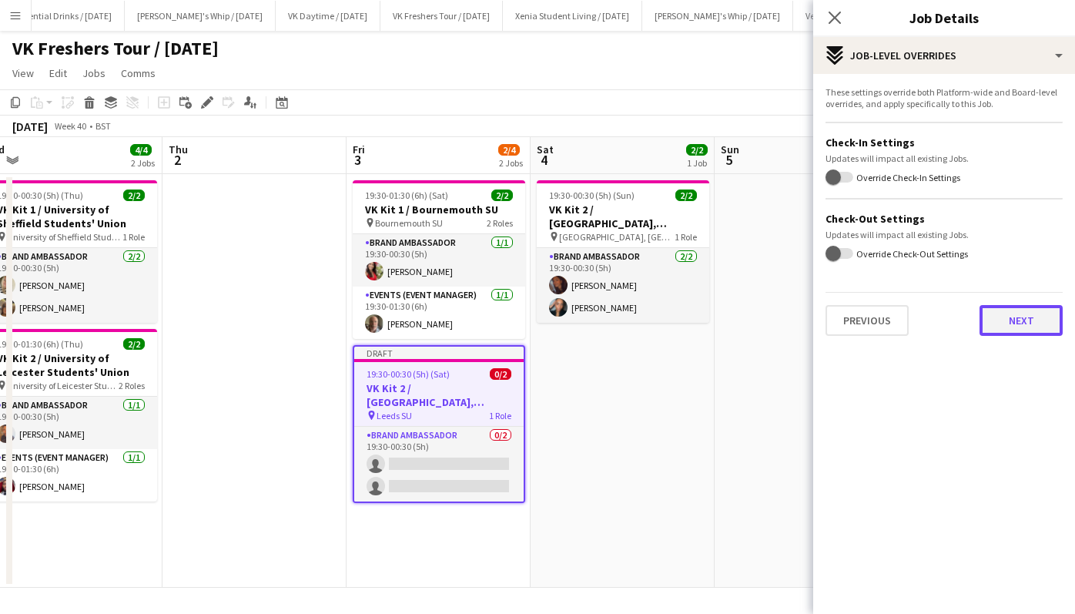
click at [1026, 318] on button "Next" at bounding box center [1021, 320] width 83 height 31
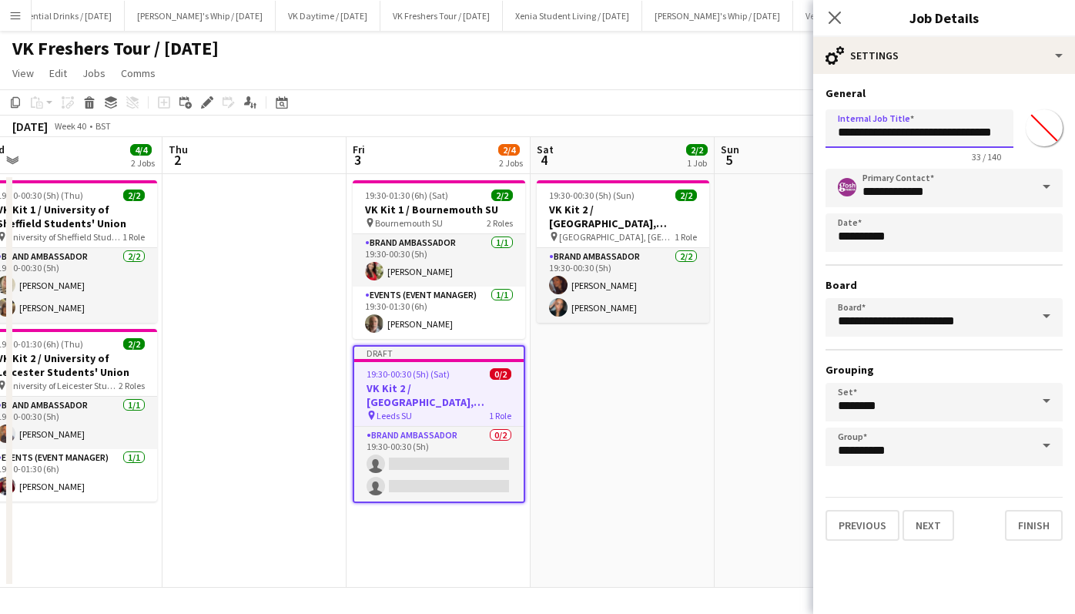
scroll to position [0, 6]
drag, startPoint x: 885, startPoint y: 132, endPoint x: 1058, endPoint y: 135, distance: 173.3
click at [1058, 135] on div "**********" at bounding box center [944, 132] width 237 height 59
type input "**********"
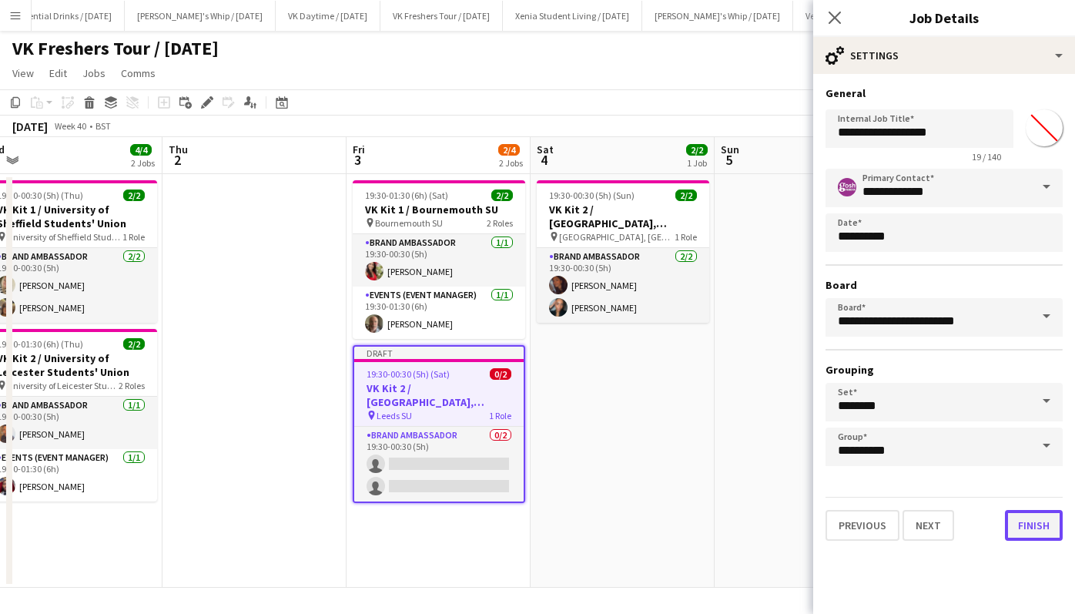
click at [1040, 512] on button "Finish" at bounding box center [1034, 525] width 58 height 31
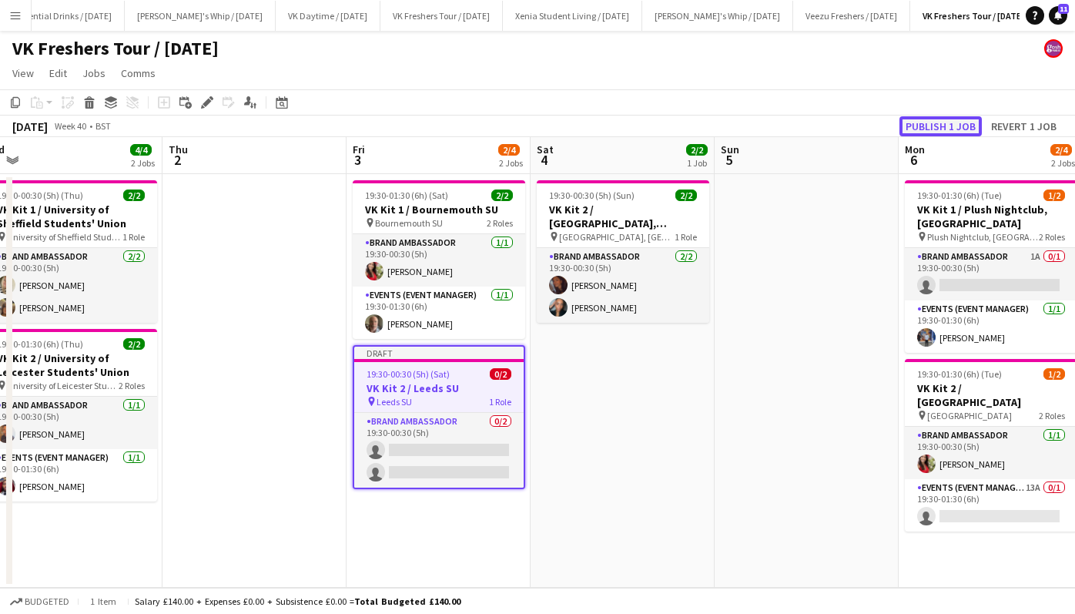
click at [965, 121] on button "Publish 1 job" at bounding box center [940, 126] width 82 height 20
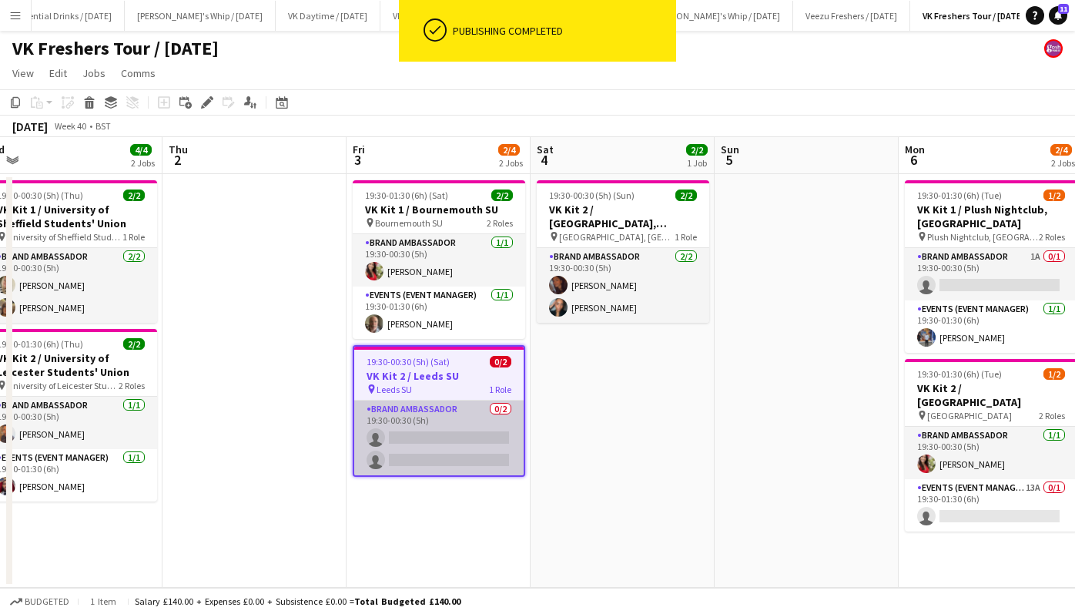
click at [435, 430] on app-card-role "Brand Ambassador 0/2 19:30-00:30 (5h) single-neutral-actions single-neutral-act…" at bounding box center [438, 437] width 169 height 75
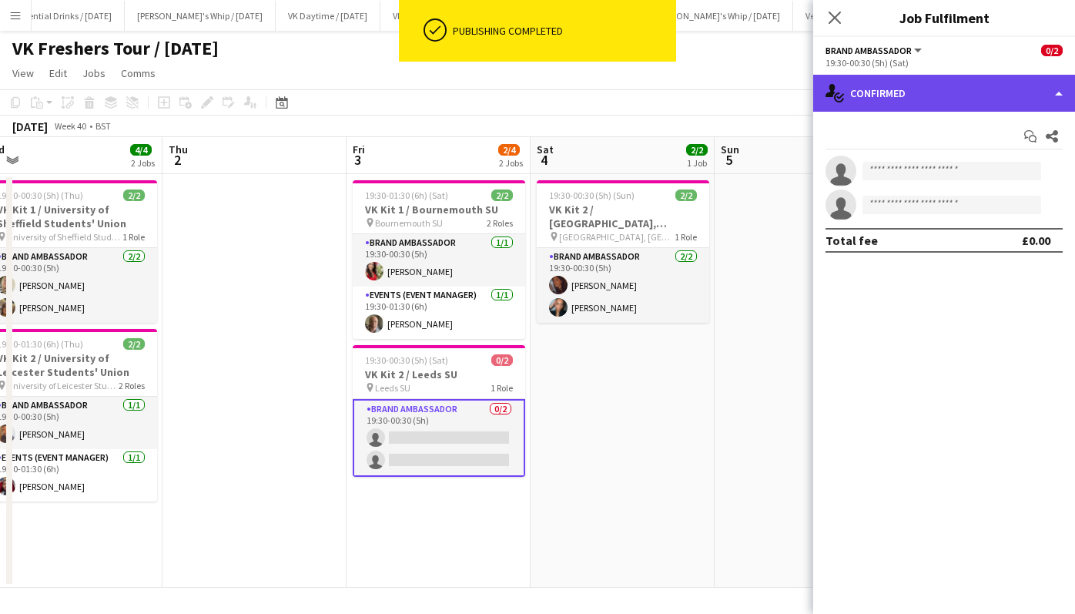
click at [939, 85] on div "single-neutral-actions-check-2 Confirmed" at bounding box center [944, 93] width 262 height 37
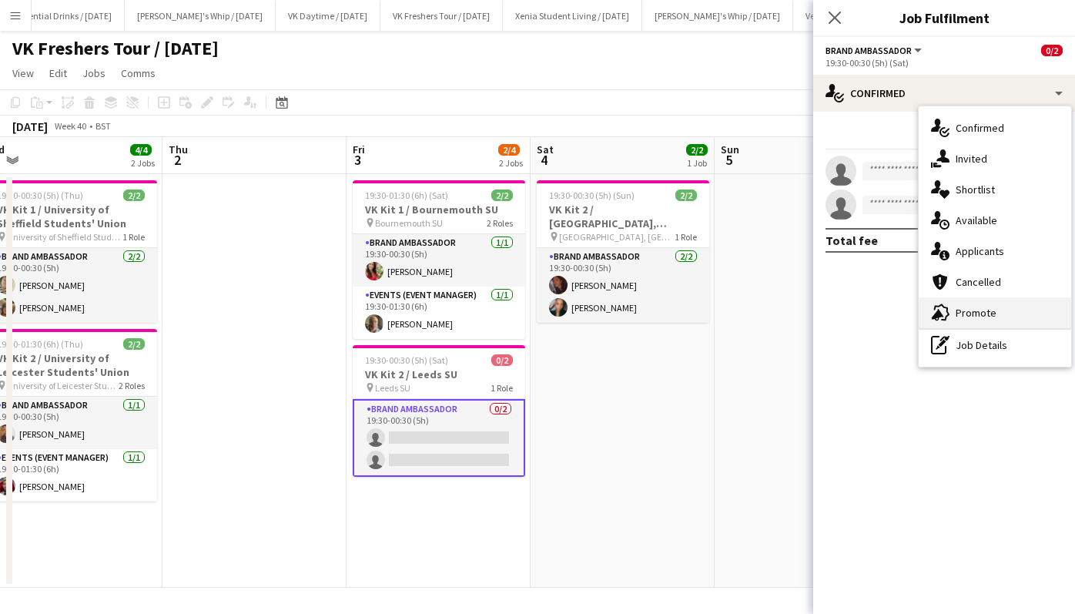
click at [1001, 316] on div "advertising-megaphone Promote" at bounding box center [995, 312] width 152 height 31
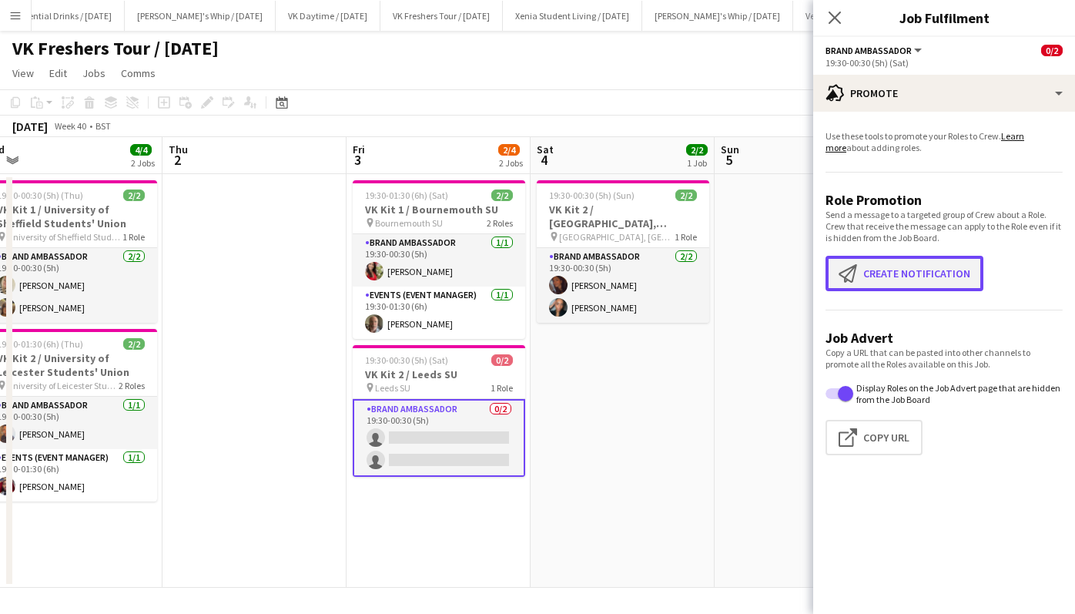
click at [927, 268] on button "Create notification Create notification" at bounding box center [905, 273] width 158 height 35
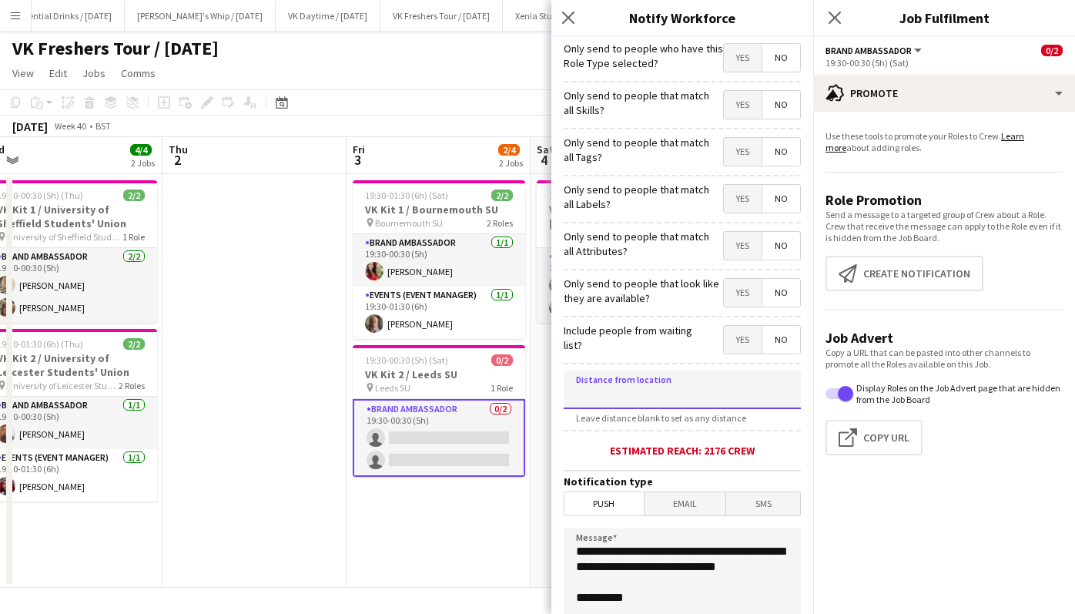
click at [719, 388] on input at bounding box center [682, 389] width 237 height 39
type input "*****"
click at [755, 500] on span "SMS" at bounding box center [763, 503] width 74 height 23
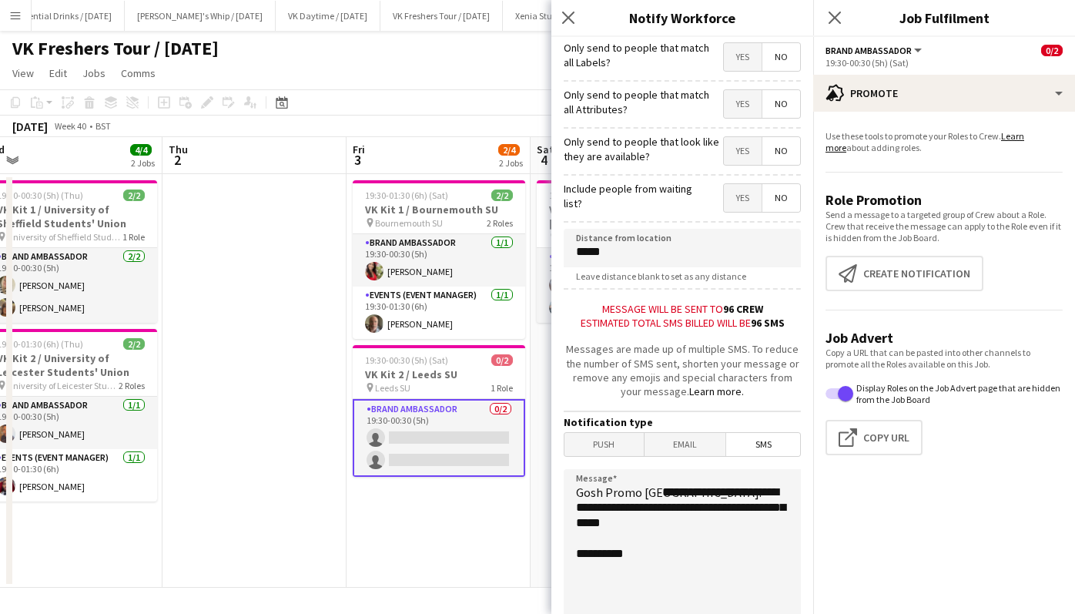
scroll to position [142, 0]
click at [662, 491] on textarea "**********" at bounding box center [682, 562] width 237 height 189
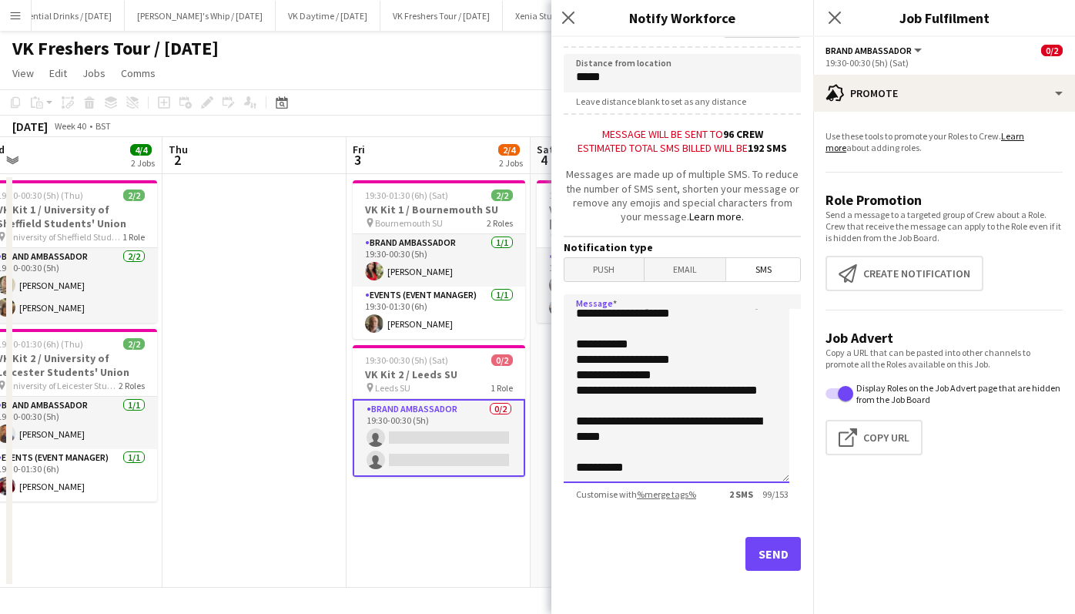
scroll to position [0, 0]
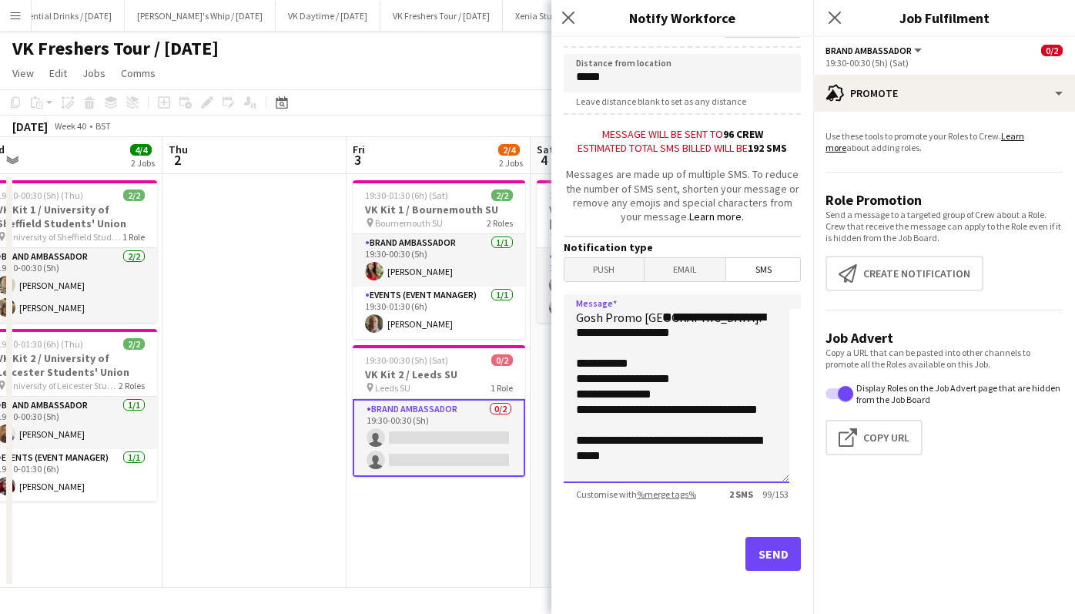
click at [750, 337] on textarea "**********" at bounding box center [677, 388] width 226 height 189
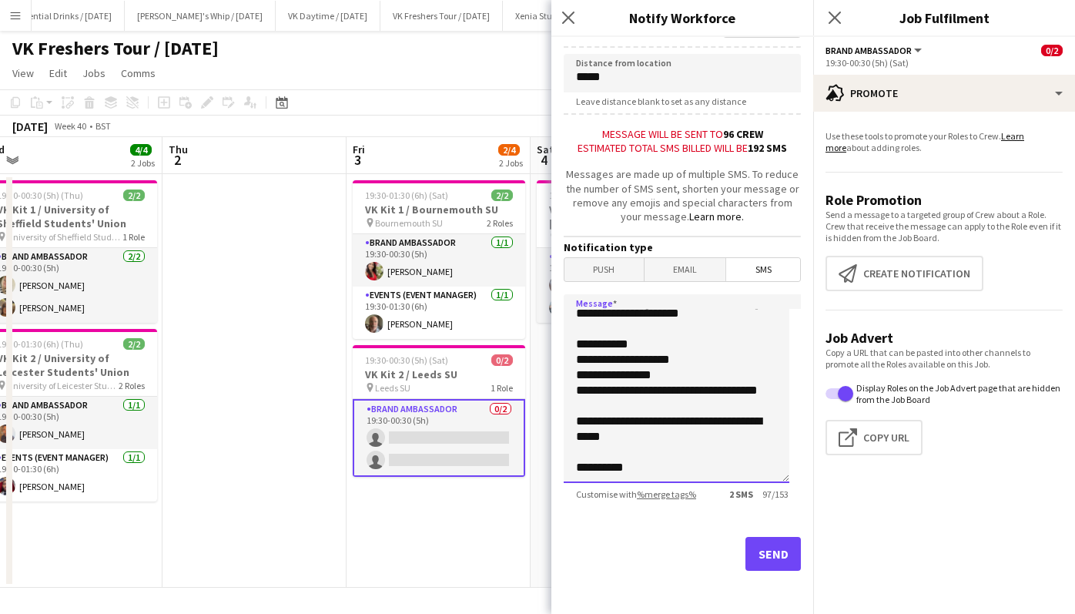
type textarea "**********"
click at [777, 551] on button "Send" at bounding box center [772, 554] width 55 height 34
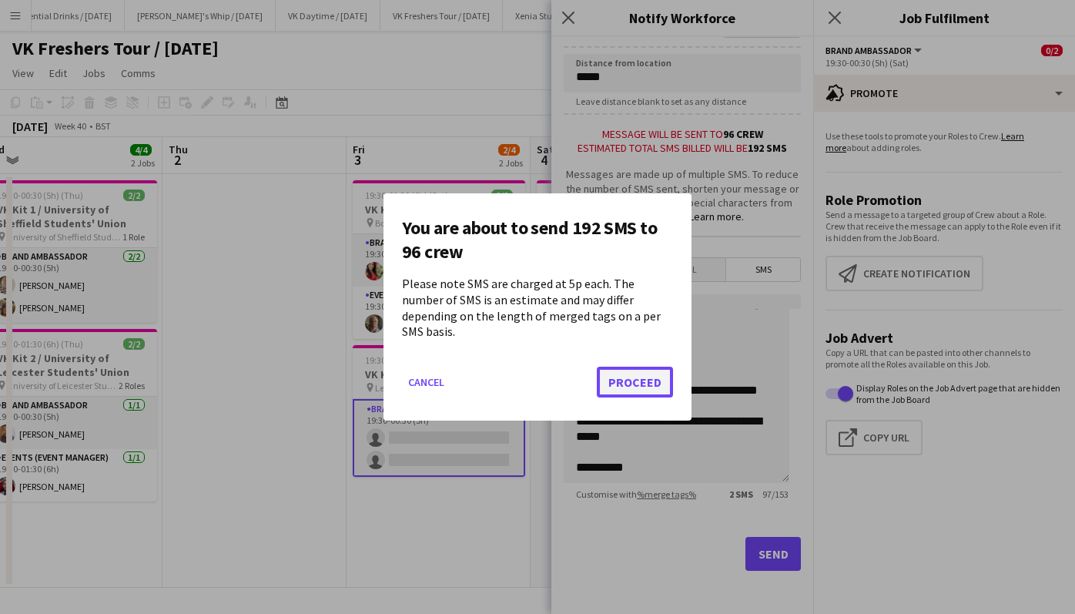
click at [649, 377] on button "Proceed" at bounding box center [635, 382] width 76 height 31
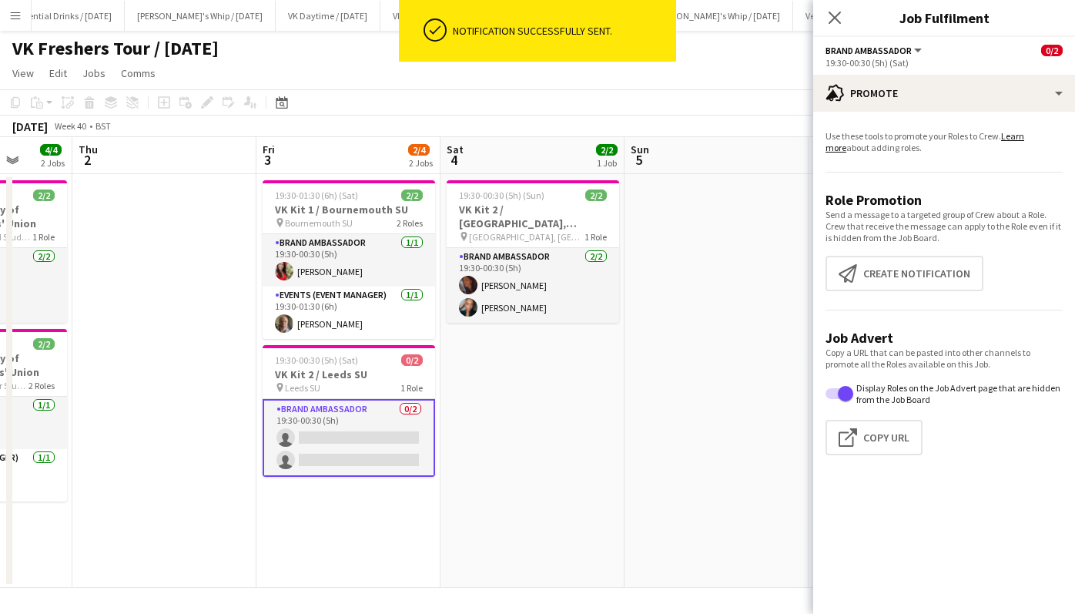
scroll to position [0, 481]
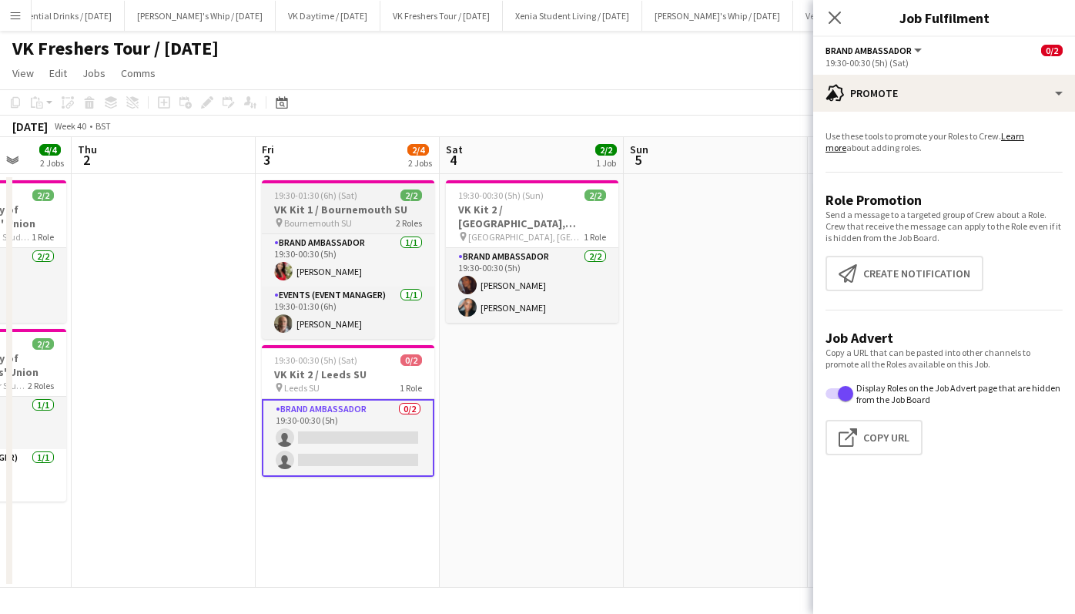
click at [321, 198] on span "19:30-01:30 (6h) (Sat)" at bounding box center [315, 195] width 83 height 12
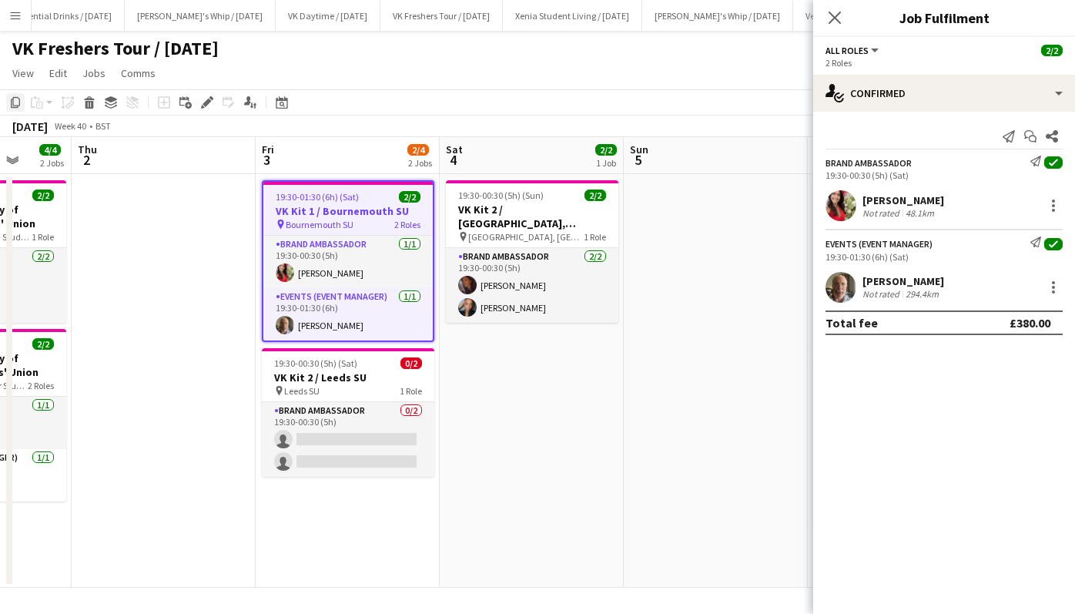
click at [9, 94] on div "Copy" at bounding box center [15, 102] width 18 height 18
click at [488, 377] on app-date-cell "19:30-00:30 (5h) (Sun) 2/2 VK Kit 2 / Imperial Union, London pin Imperial Union…" at bounding box center [532, 381] width 184 height 414
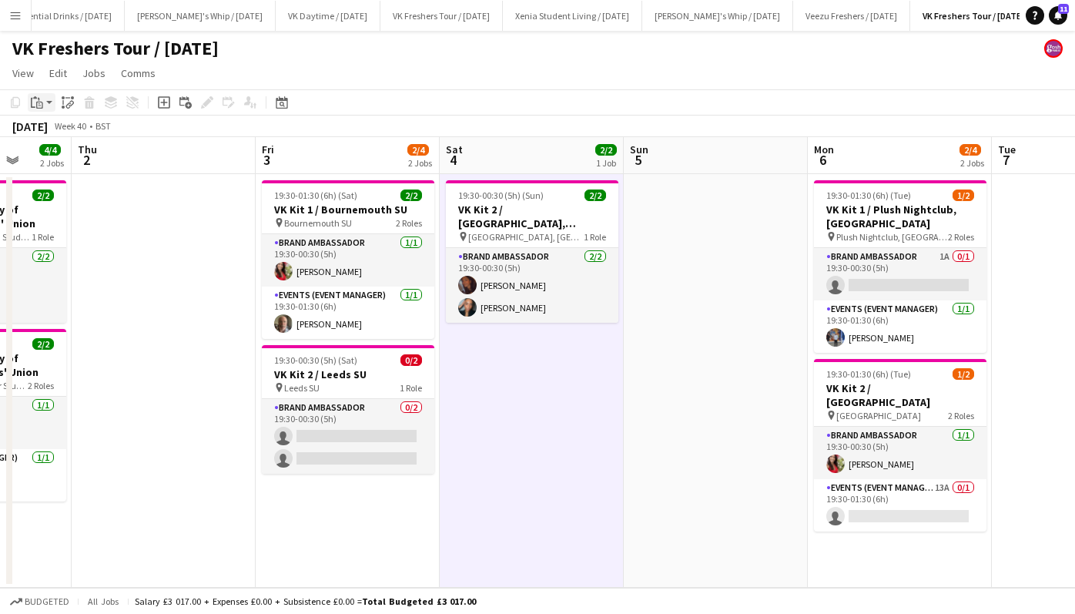
click at [39, 100] on icon at bounding box center [39, 99] width 2 height 3
click at [71, 156] on link "Paste with crew Ctrl+Shift+V" at bounding box center [113, 158] width 145 height 14
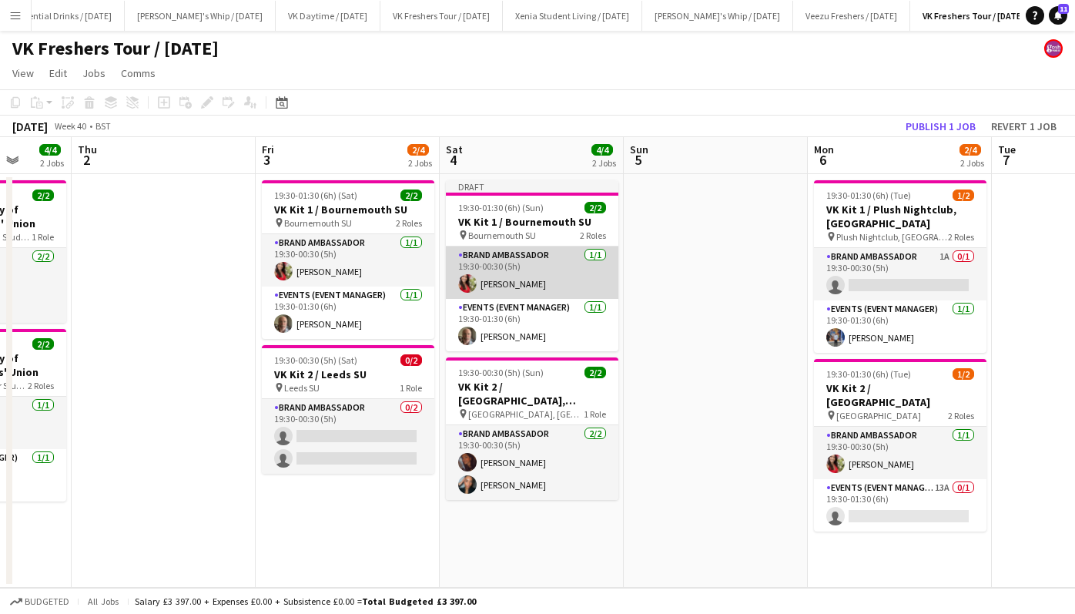
click at [507, 280] on app-card-role "Brand Ambassador 1/1 19:30-00:30 (5h) Emma Wood" at bounding box center [532, 272] width 173 height 52
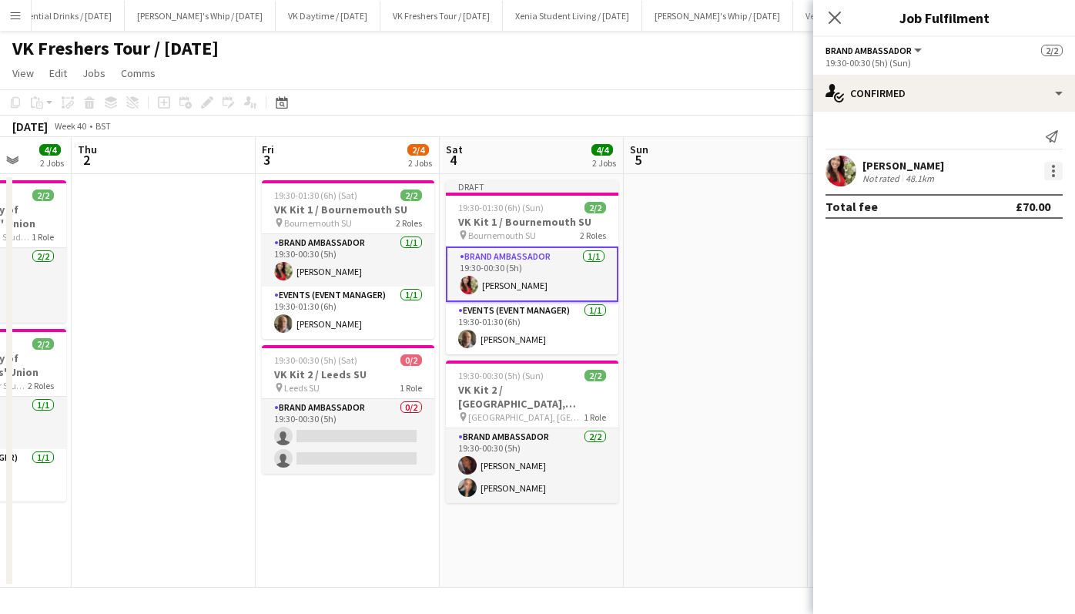
click at [1055, 171] on div at bounding box center [1053, 171] width 18 height 18
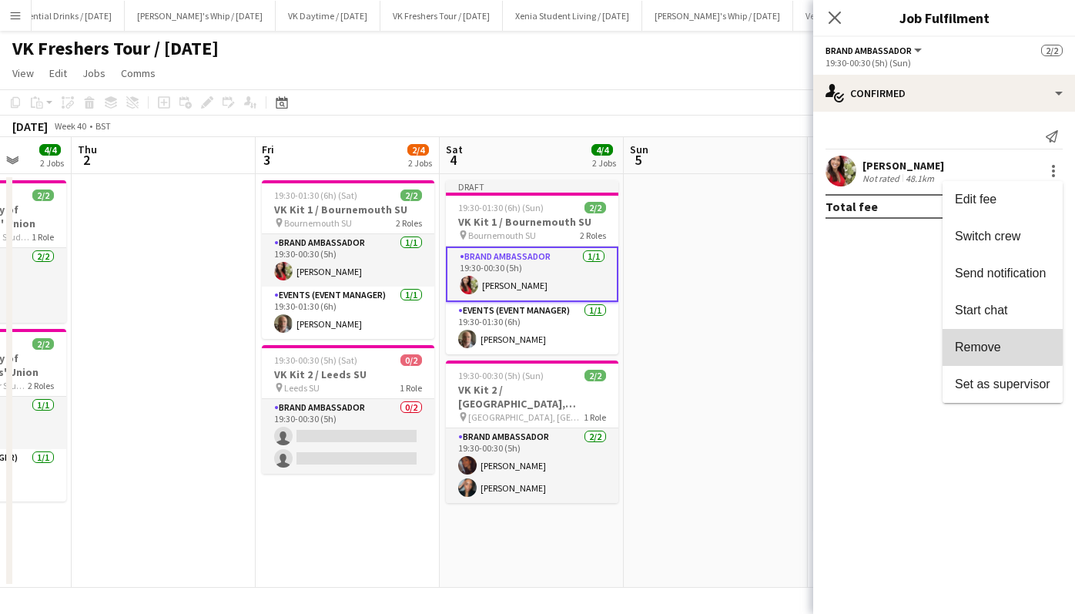
click at [988, 346] on span "Remove" at bounding box center [978, 346] width 46 height 13
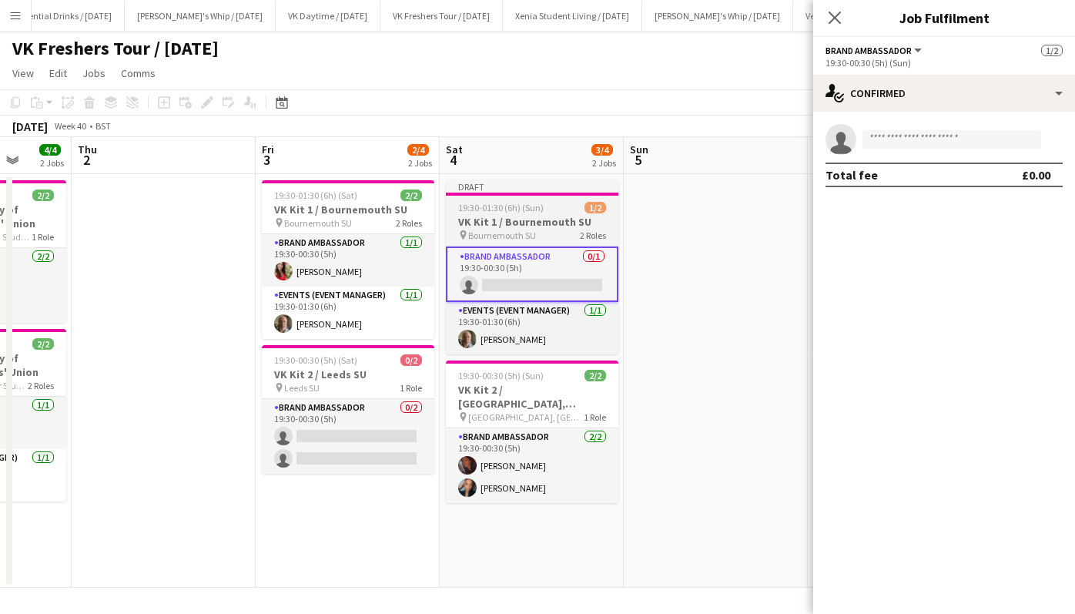
click at [501, 203] on span "19:30-01:30 (6h) (Sun)" at bounding box center [500, 208] width 85 height 12
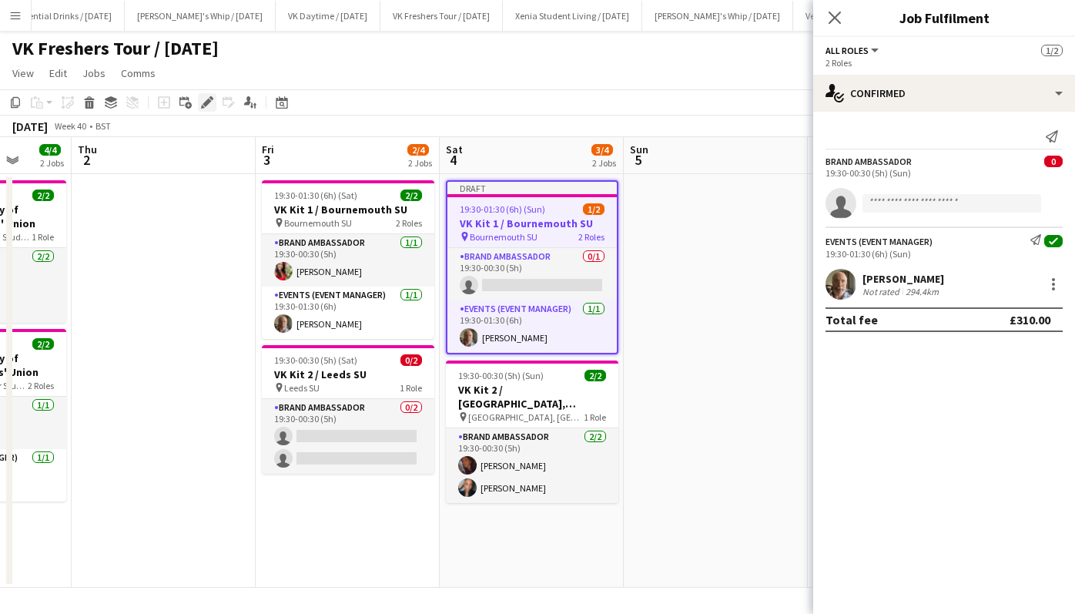
click at [208, 98] on icon "Edit" at bounding box center [207, 102] width 12 height 12
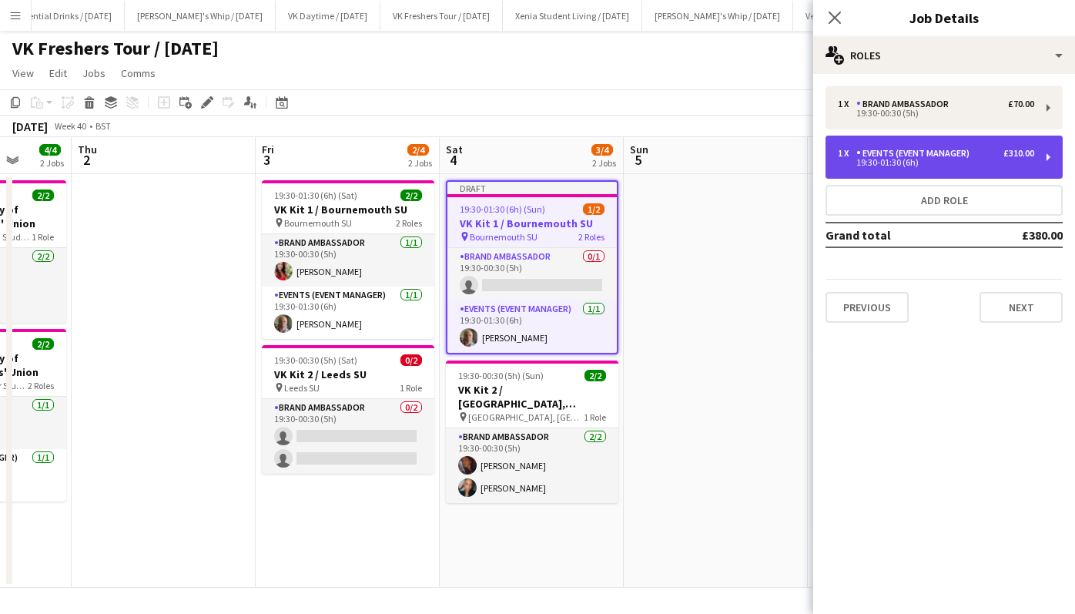
click at [1028, 158] on div "£310.00" at bounding box center [1018, 153] width 31 height 11
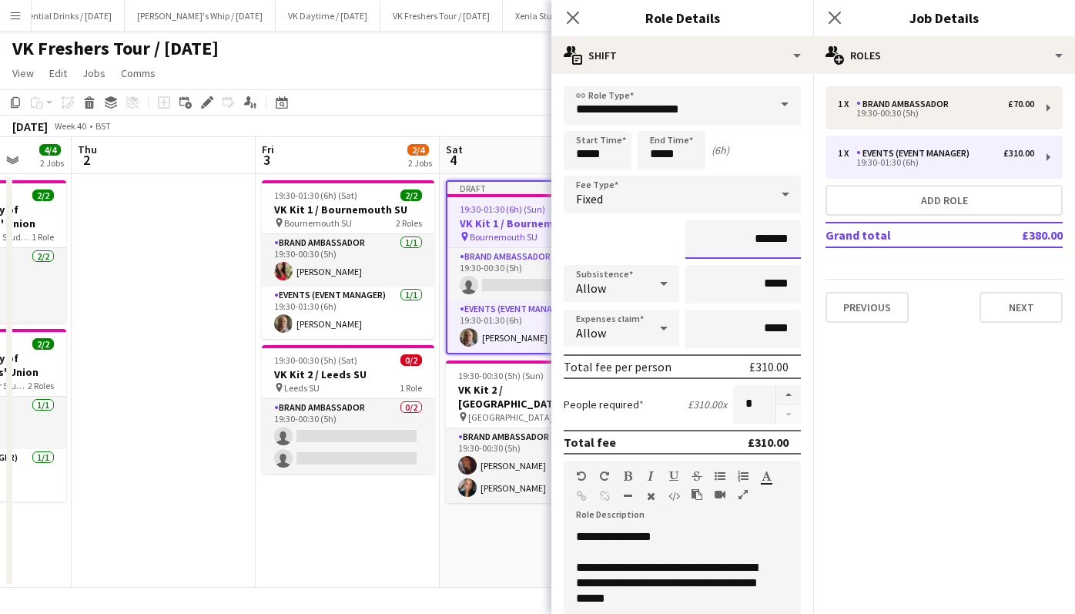
click at [759, 239] on input "*******" at bounding box center [743, 239] width 116 height 39
type input "**"
type input "****"
click at [698, 538] on div "**********" at bounding box center [682, 621] width 237 height 185
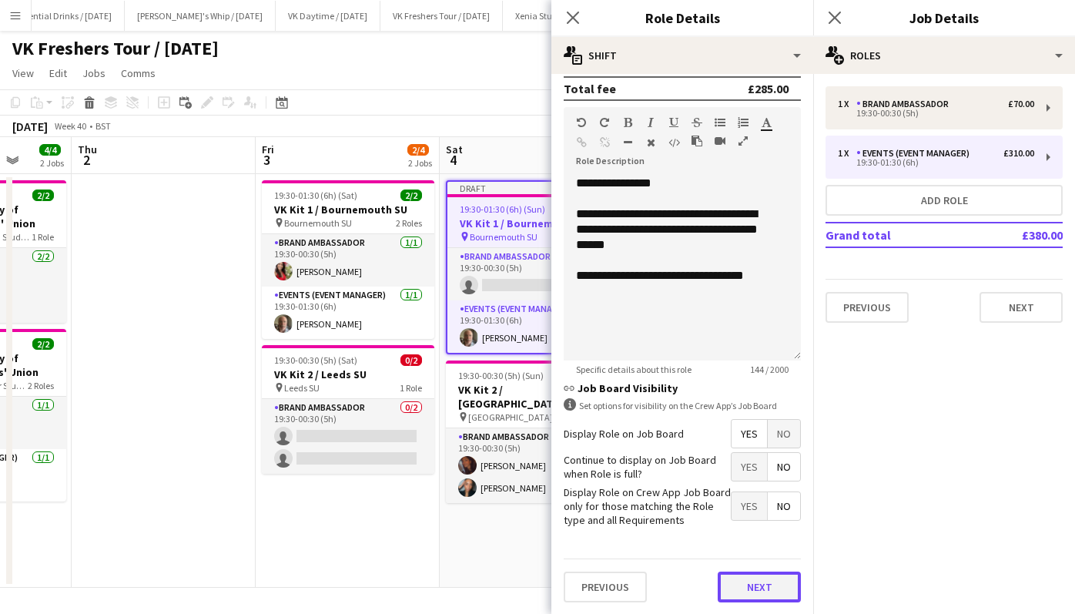
click at [747, 585] on button "Next" at bounding box center [759, 586] width 83 height 31
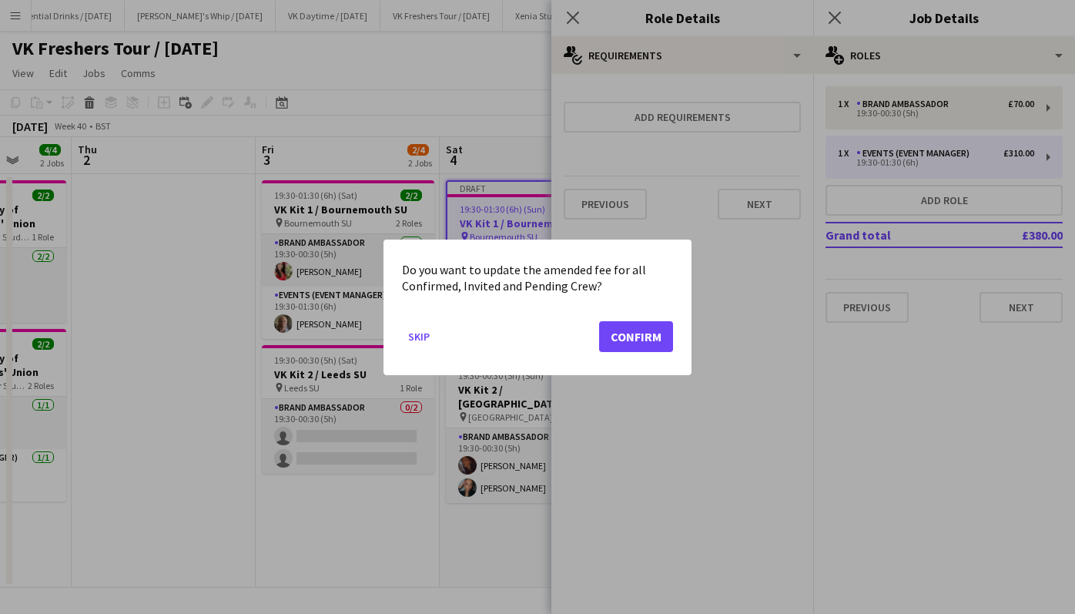
scroll to position [0, 0]
click at [646, 331] on button "Confirm" at bounding box center [636, 335] width 74 height 31
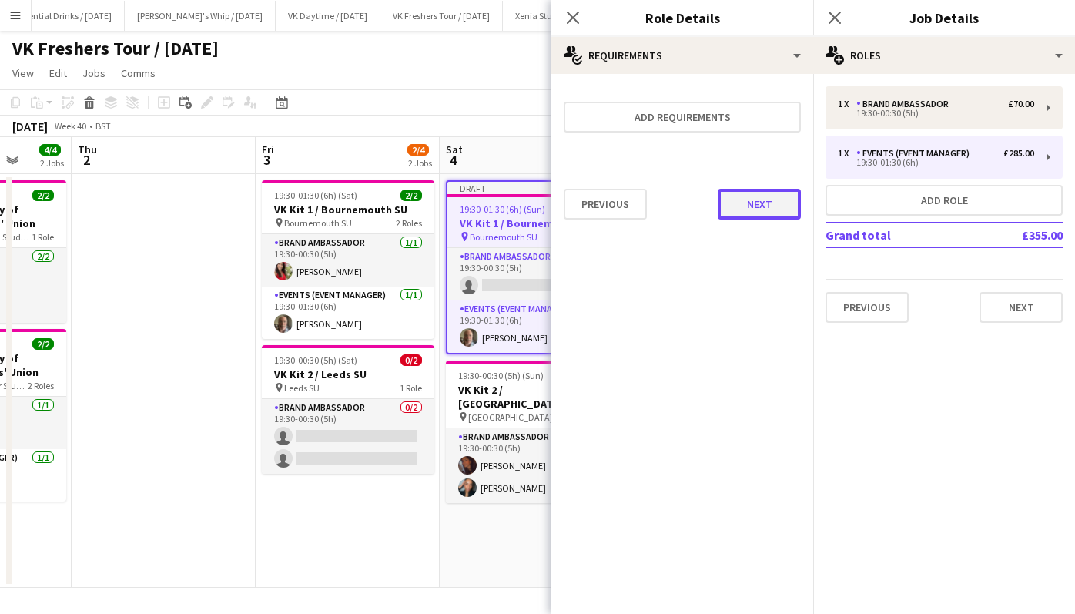
click at [782, 193] on button "Next" at bounding box center [759, 204] width 83 height 31
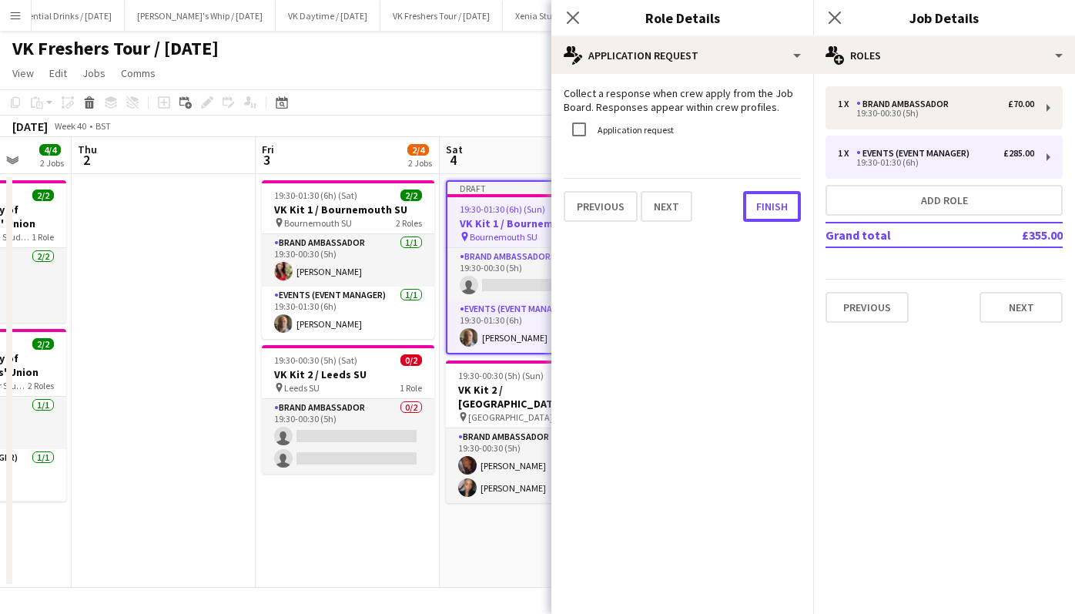
click at [782, 193] on button "Finish" at bounding box center [772, 206] width 58 height 31
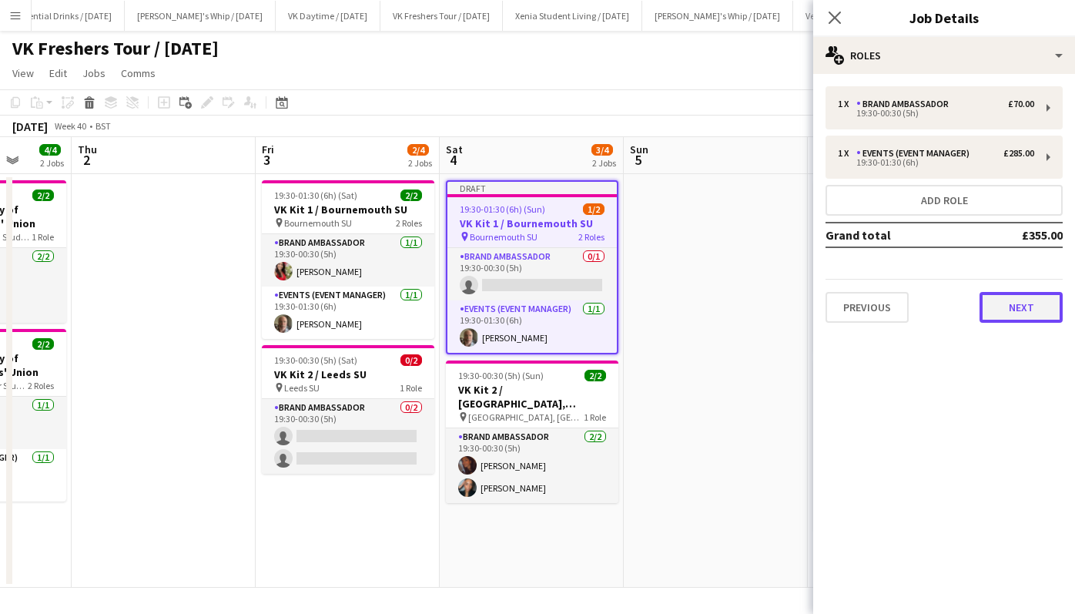
click at [1041, 308] on button "Next" at bounding box center [1021, 307] width 83 height 31
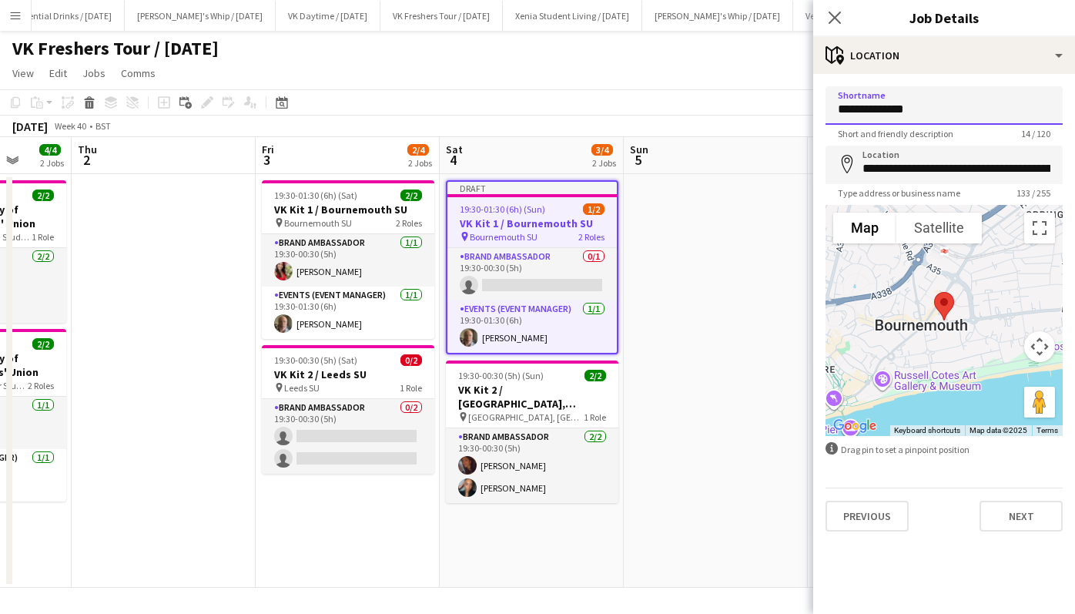
drag, startPoint x: 952, startPoint y: 109, endPoint x: 789, endPoint y: 117, distance: 162.7
click at [789, 117] on body "Menu Boards Boards Boards All jobs Status Workforce Workforce My Workforce Recr…" at bounding box center [537, 307] width 1075 height 614
drag, startPoint x: 985, startPoint y: 113, endPoint x: 816, endPoint y: 99, distance: 170.0
click at [816, 99] on form "**********" at bounding box center [944, 308] width 262 height 445
type input "**********"
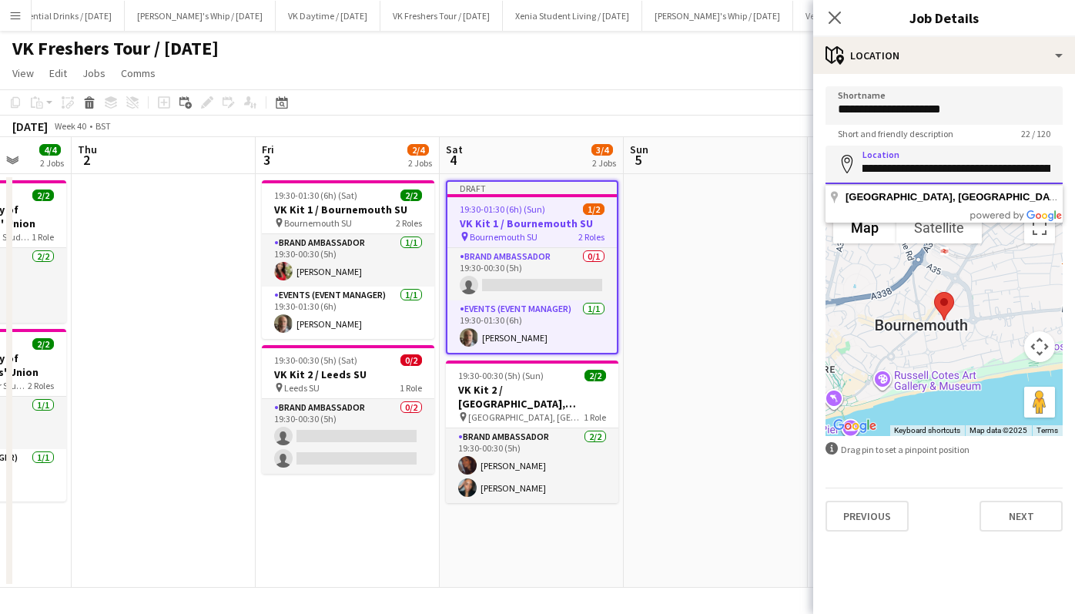
scroll to position [0, 544]
drag, startPoint x: 863, startPoint y: 172, endPoint x: 1093, endPoint y: 177, distance: 229.6
click at [1074, 177] on html "Menu Boards Boards Boards All jobs Status Workforce Workforce My Workforce Recr…" at bounding box center [537, 307] width 1075 height 614
paste input
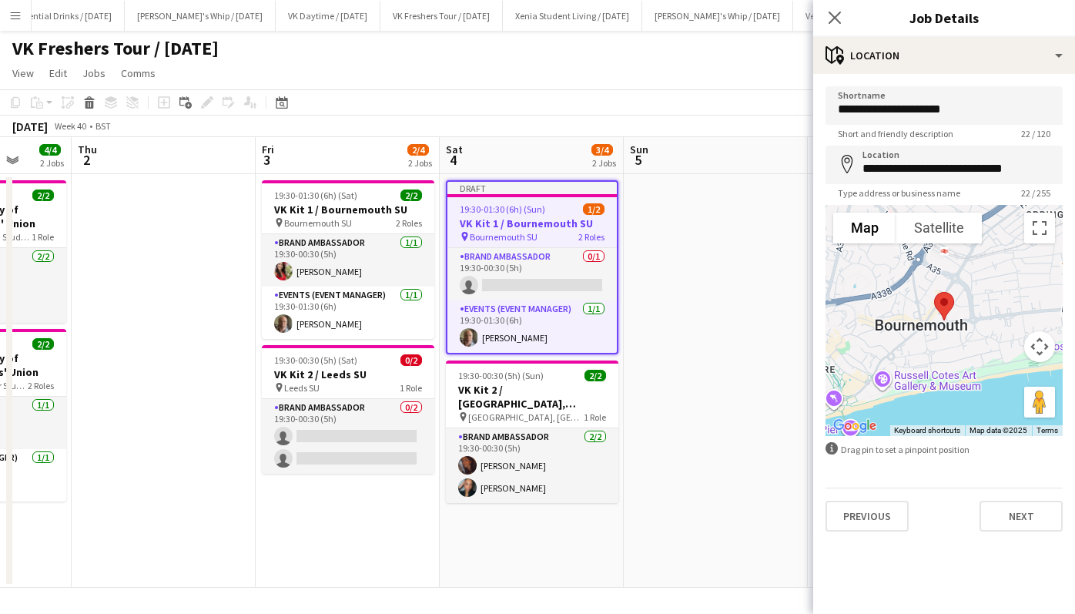
type input "**********"
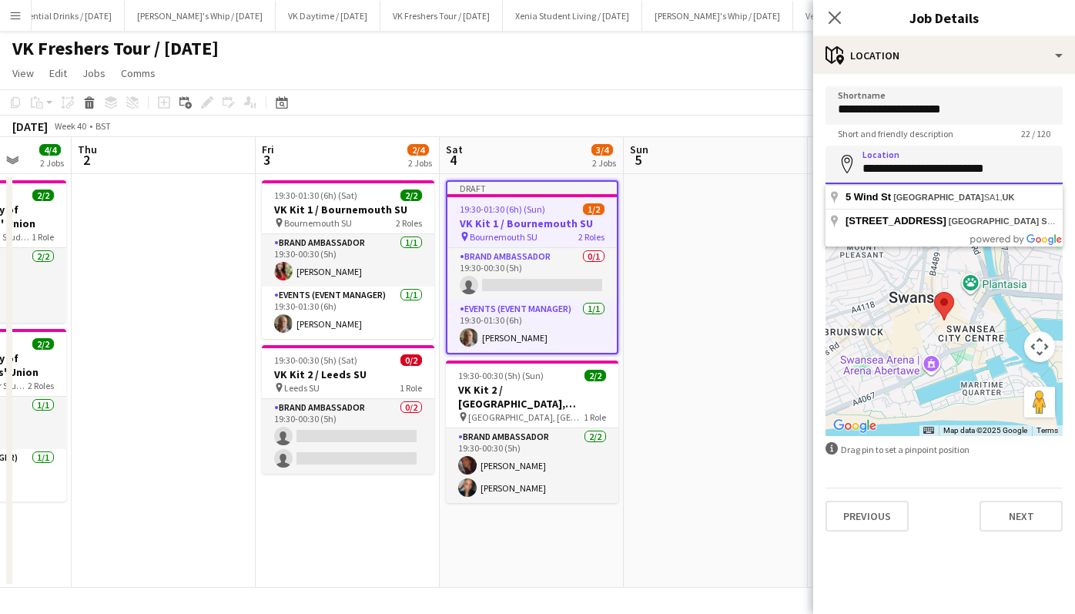
drag, startPoint x: 980, startPoint y: 169, endPoint x: 849, endPoint y: 174, distance: 130.2
click at [849, 174] on input "**********" at bounding box center [944, 165] width 237 height 39
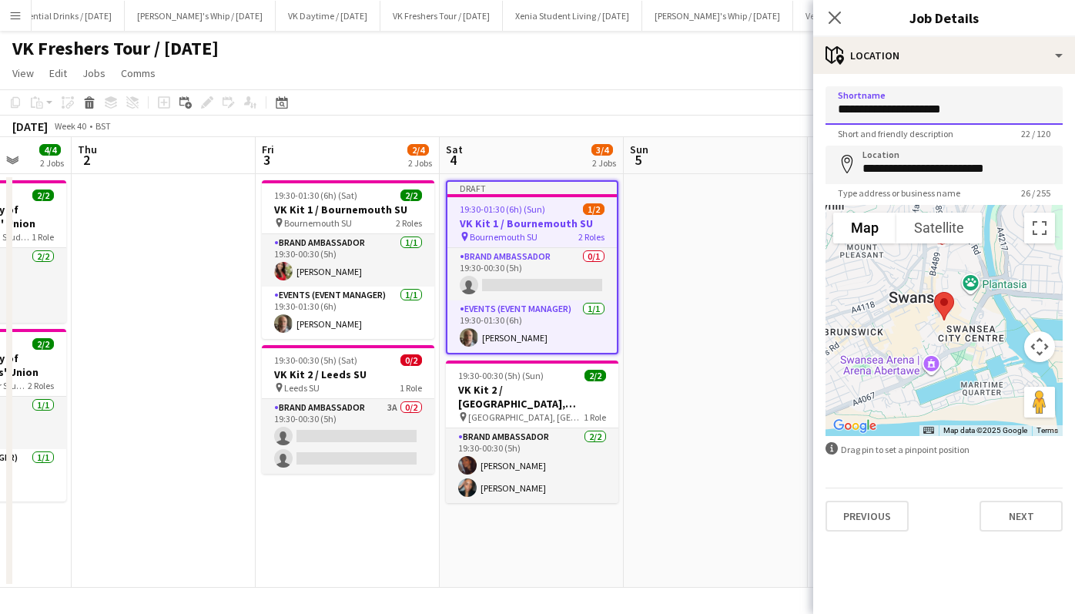
drag, startPoint x: 1014, startPoint y: 103, endPoint x: 746, endPoint y: 112, distance: 268.2
click at [746, 112] on body "Menu Boards Boards Boards All jobs Status Workforce Workforce My Workforce Recr…" at bounding box center [537, 307] width 1075 height 614
paste input "**********"
type input "**********"
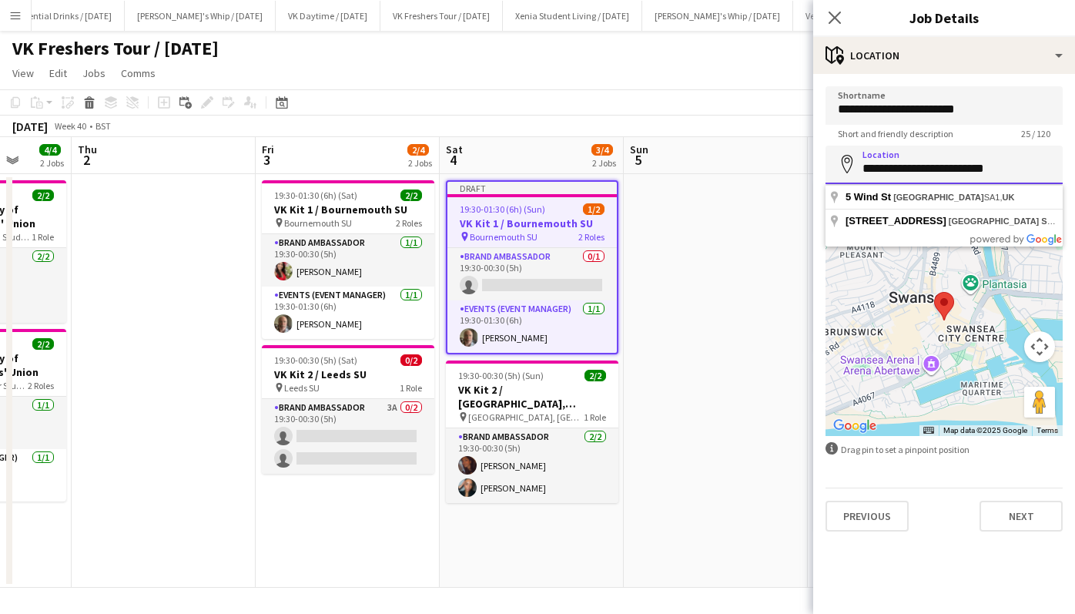
drag, startPoint x: 1017, startPoint y: 165, endPoint x: 794, endPoint y: 176, distance: 223.6
click at [794, 176] on body "Menu Boards Boards Boards All jobs Status Workforce Workforce My Workforce Recr…" at bounding box center [537, 307] width 1075 height 614
paste input "**********"
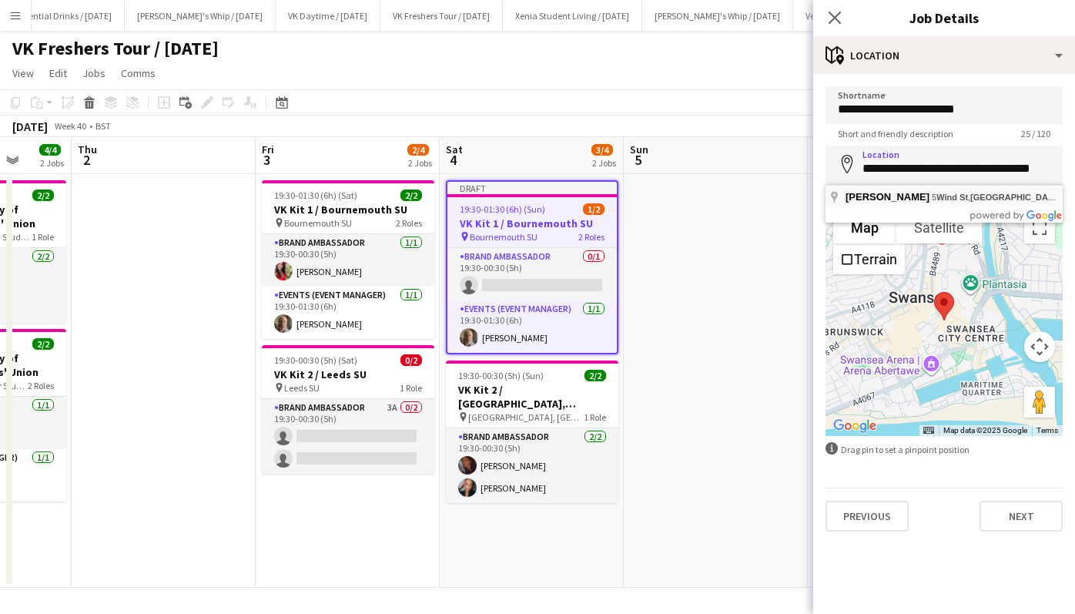
type input "**********"
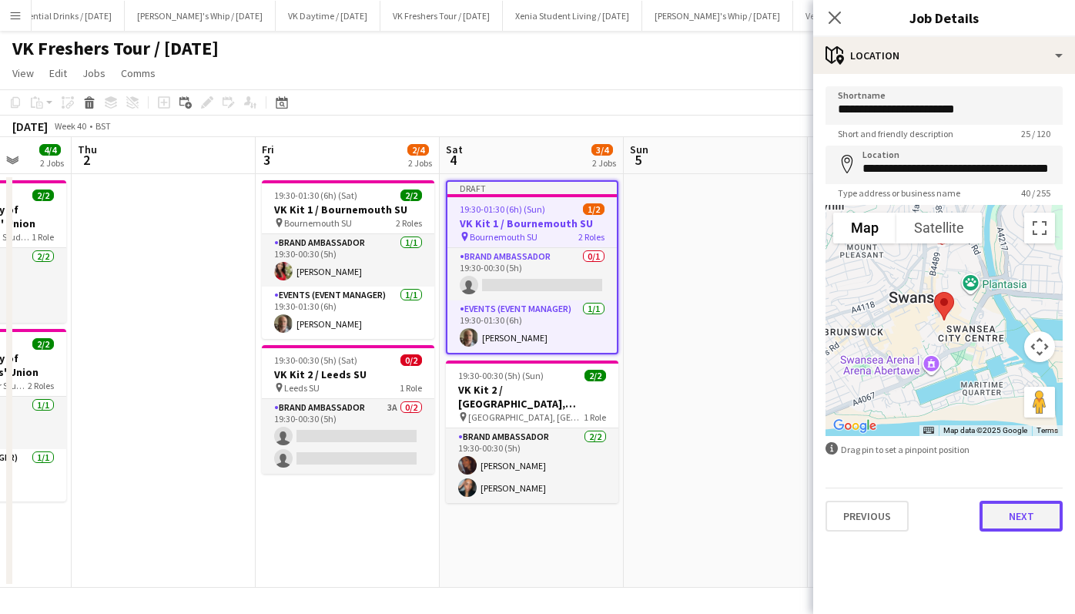
click at [1019, 508] on button "Next" at bounding box center [1021, 516] width 83 height 31
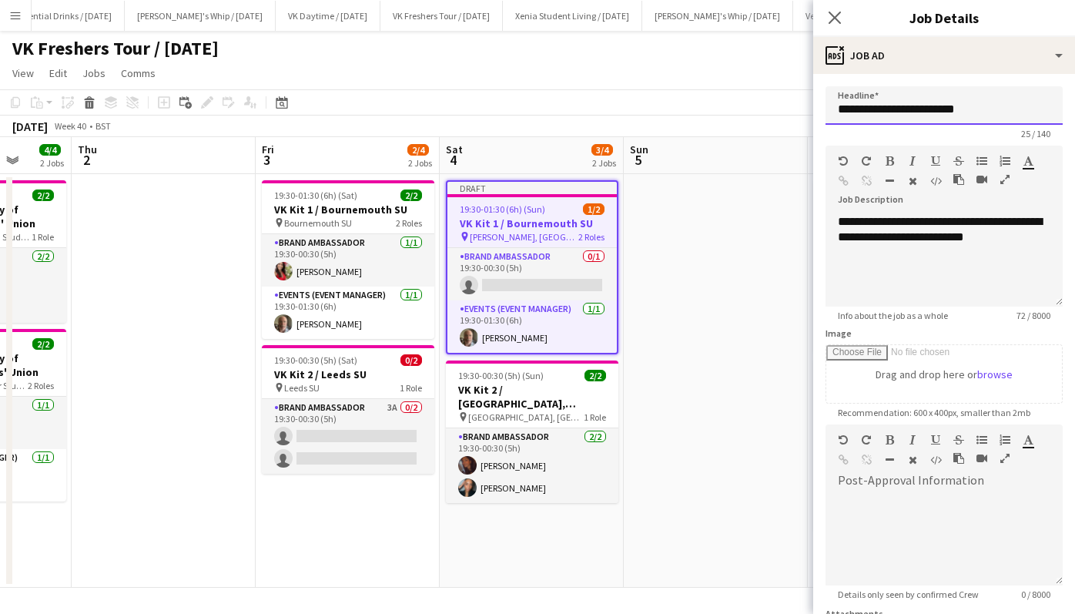
click at [999, 108] on input "**********" at bounding box center [944, 105] width 237 height 39
drag, startPoint x: 999, startPoint y: 108, endPoint x: 889, endPoint y: 107, distance: 109.4
click at [889, 107] on input "**********" at bounding box center [944, 105] width 237 height 39
paste input "**********"
click at [1017, 106] on input "**********" at bounding box center [939, 105] width 226 height 39
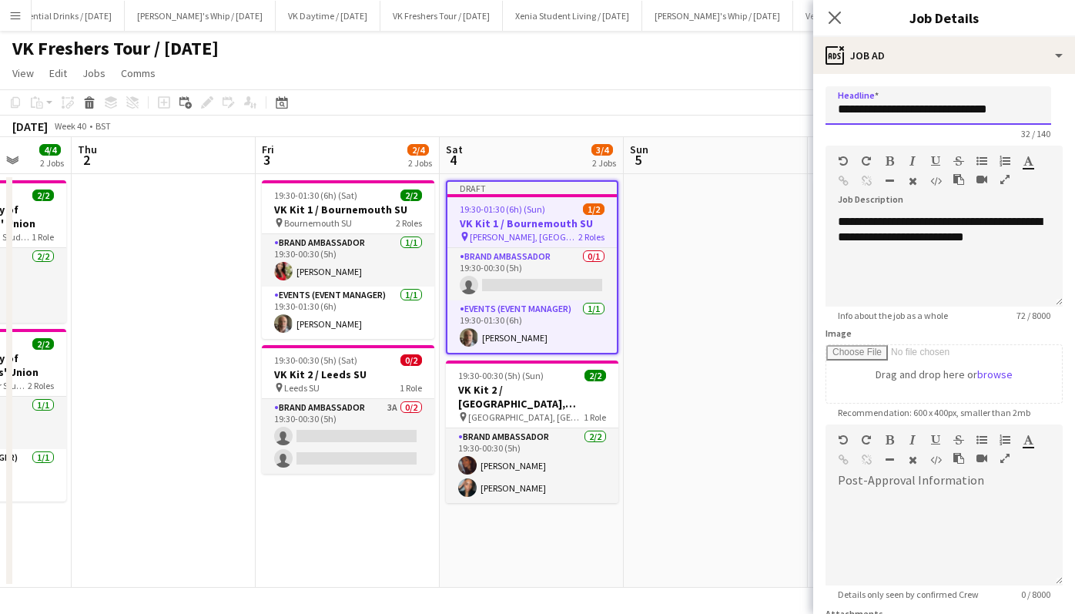
scroll to position [147, 0]
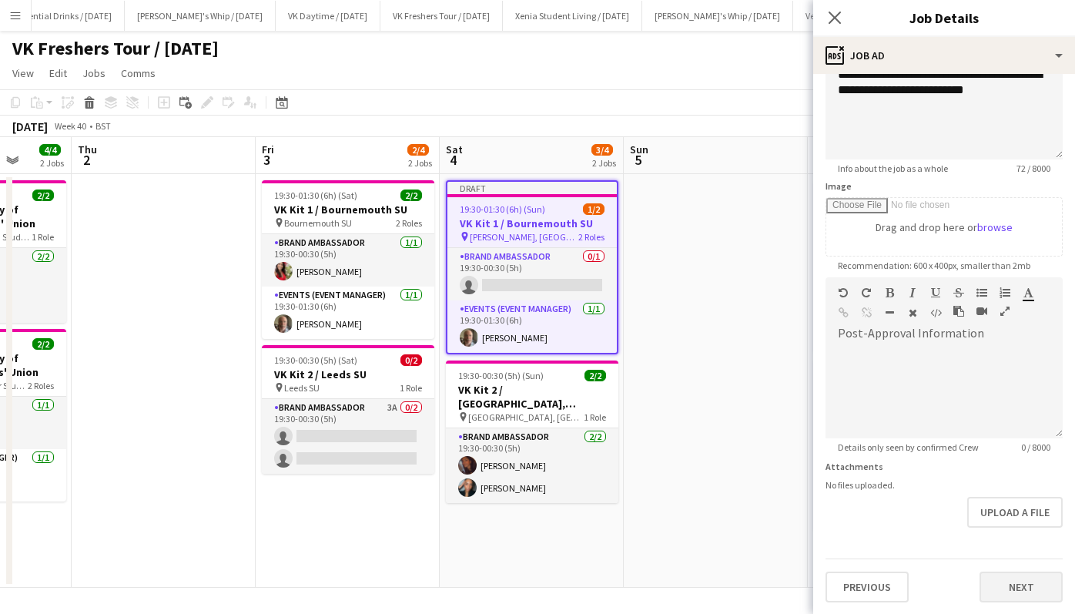
type input "**********"
click at [1016, 576] on button "Next" at bounding box center [1021, 586] width 83 height 31
type input "*******"
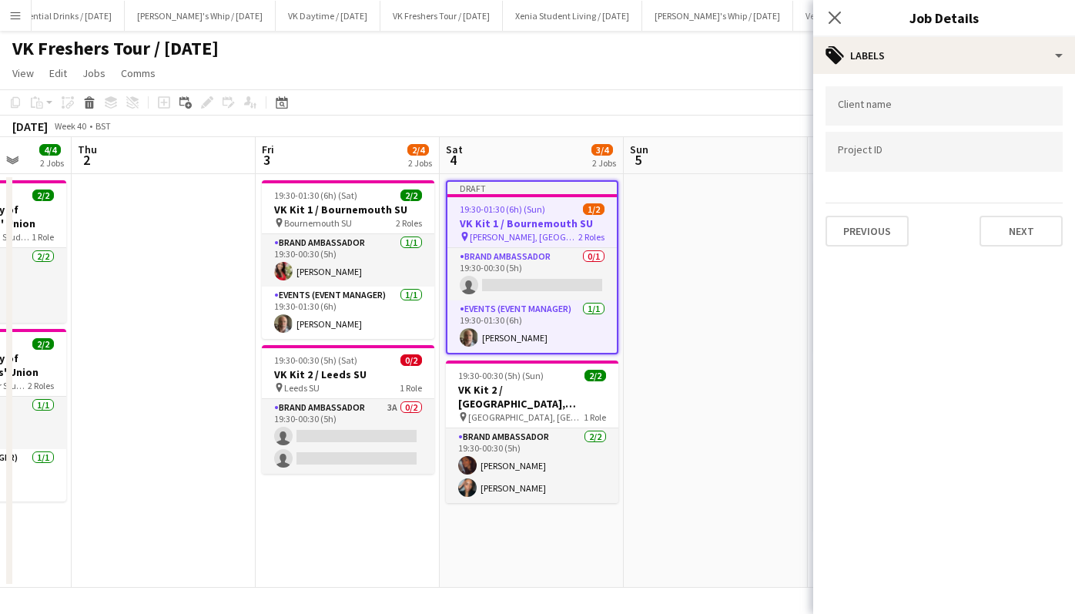
scroll to position [0, 0]
click at [1010, 226] on button "Next" at bounding box center [1021, 231] width 83 height 31
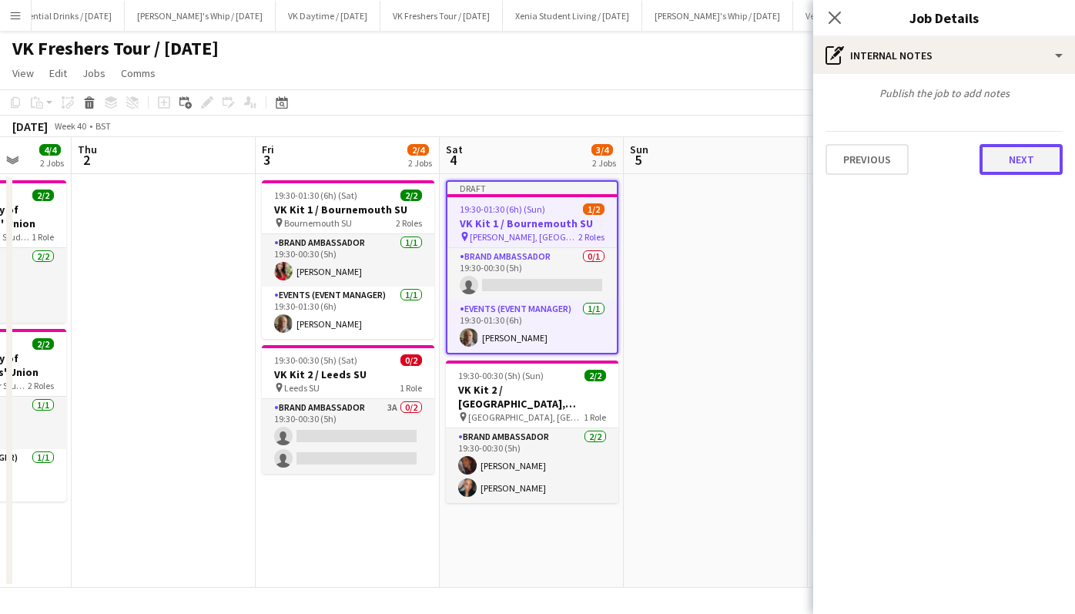
click at [1013, 160] on button "Next" at bounding box center [1021, 159] width 83 height 31
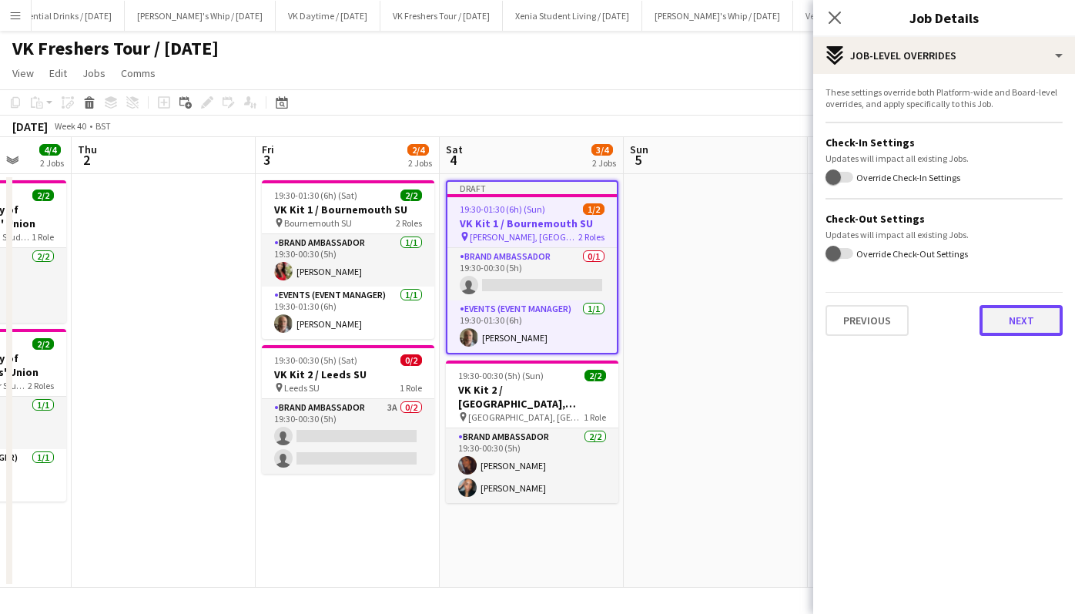
click at [1011, 310] on button "Next" at bounding box center [1021, 320] width 83 height 31
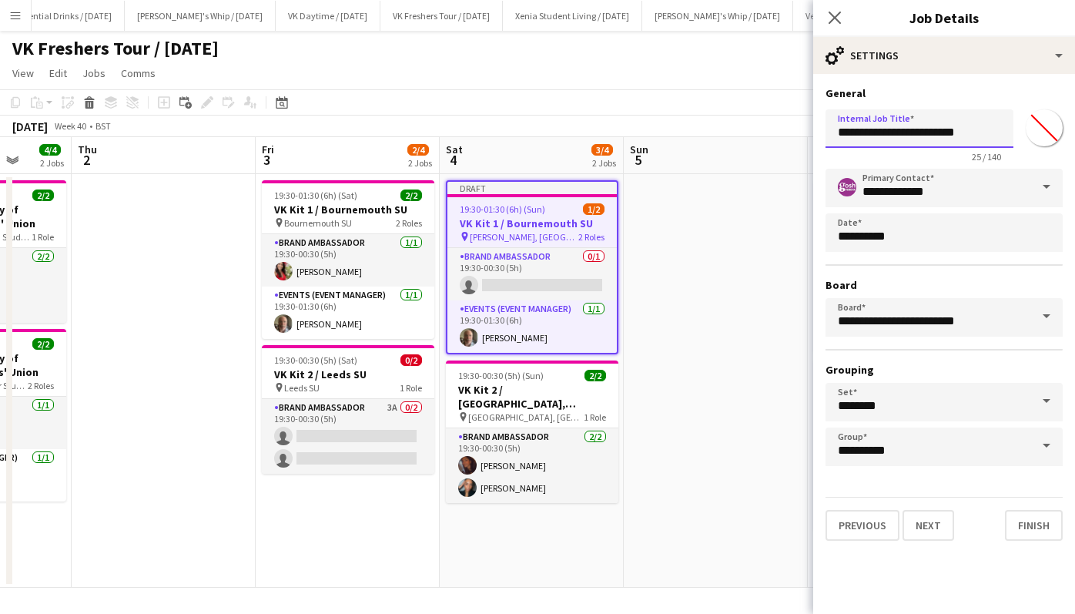
click at [983, 129] on input "**********" at bounding box center [920, 128] width 188 height 39
paste input "**********"
type input "**********"
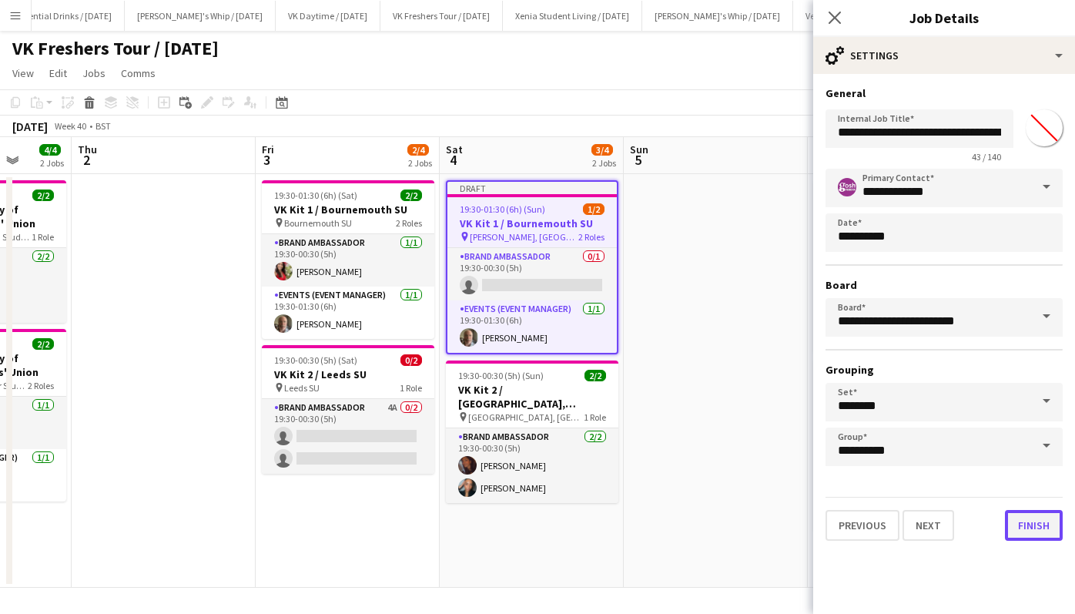
click at [1033, 521] on button "Finish" at bounding box center [1034, 525] width 58 height 31
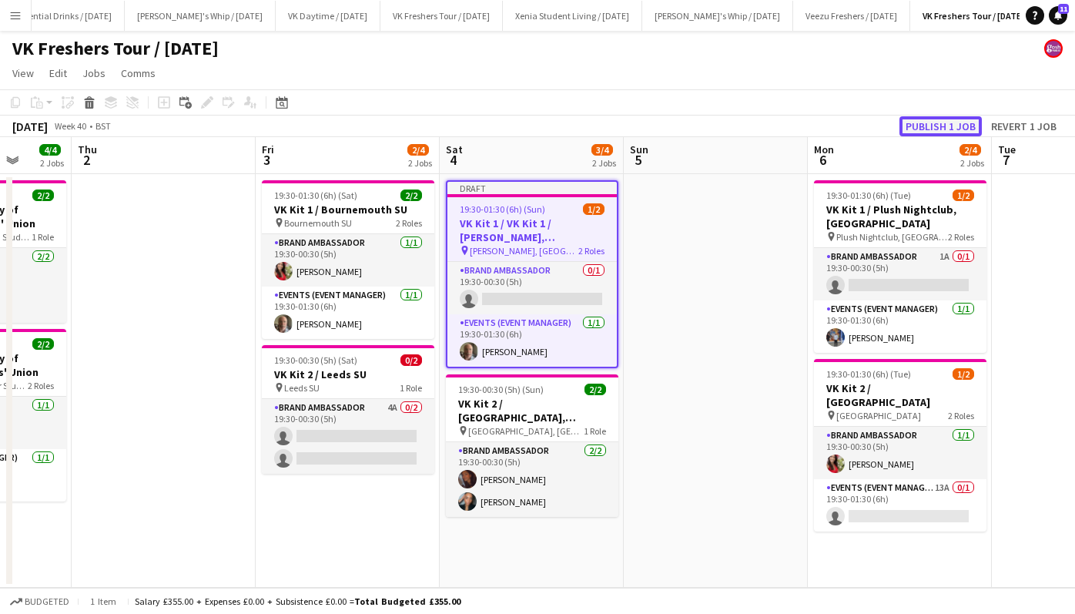
click at [932, 123] on button "Publish 1 job" at bounding box center [940, 126] width 82 height 20
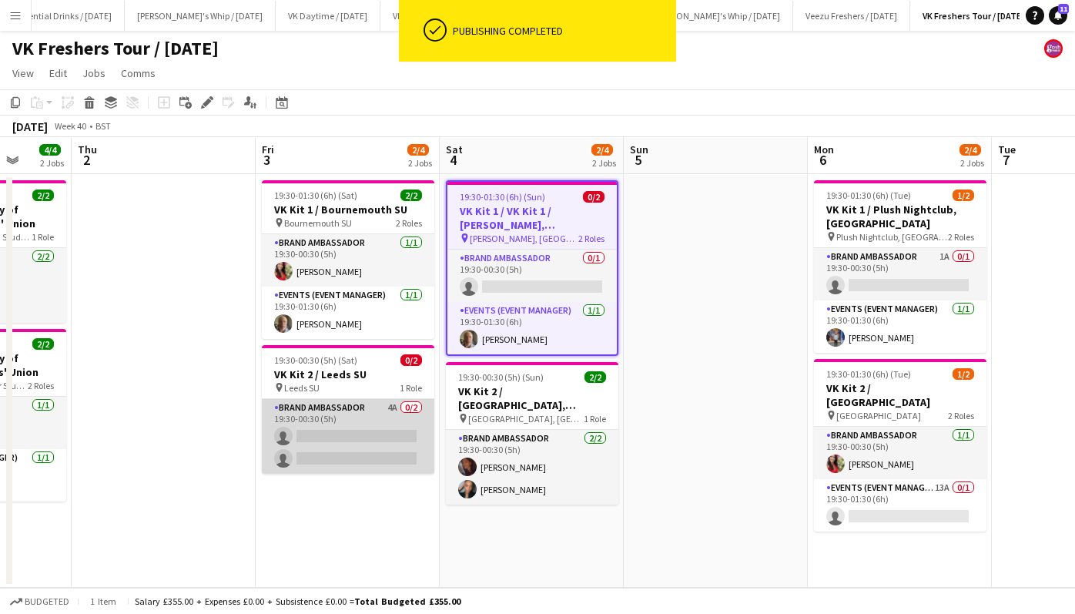
click at [345, 434] on app-card-role "Brand Ambassador 4A 0/2 19:30-00:30 (5h) single-neutral-actions single-neutral-…" at bounding box center [348, 436] width 173 height 75
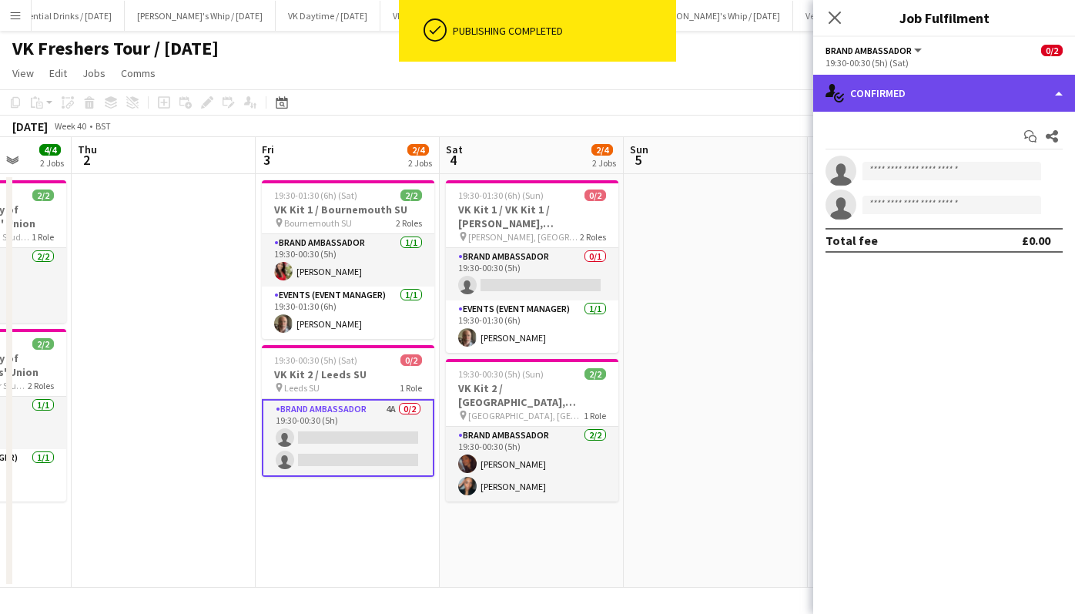
click at [883, 93] on div "single-neutral-actions-check-2 Confirmed" at bounding box center [944, 93] width 262 height 37
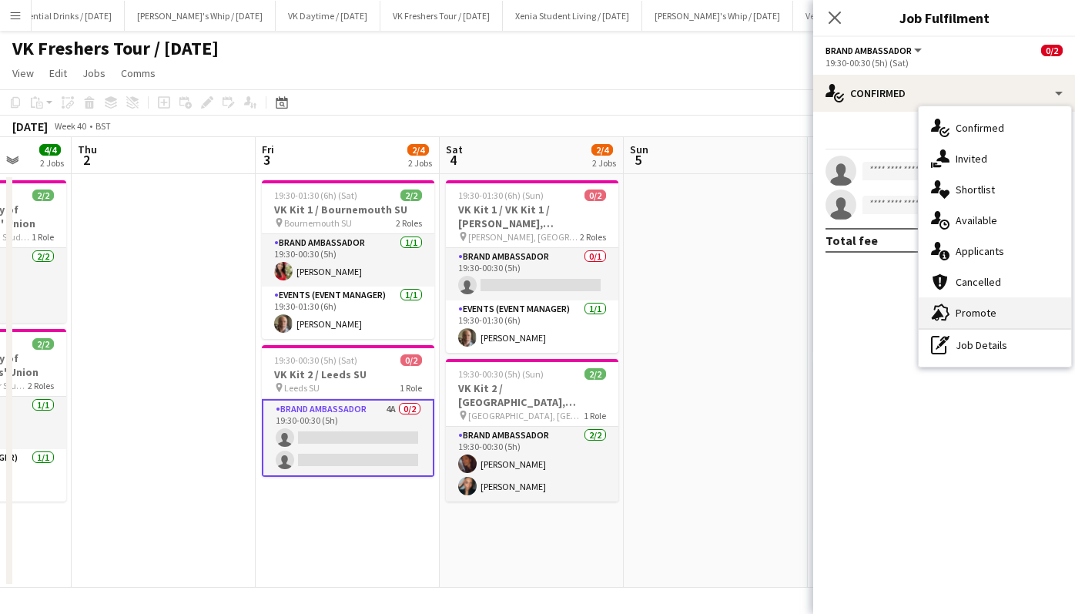
click at [973, 315] on span "Promote" at bounding box center [976, 313] width 41 height 14
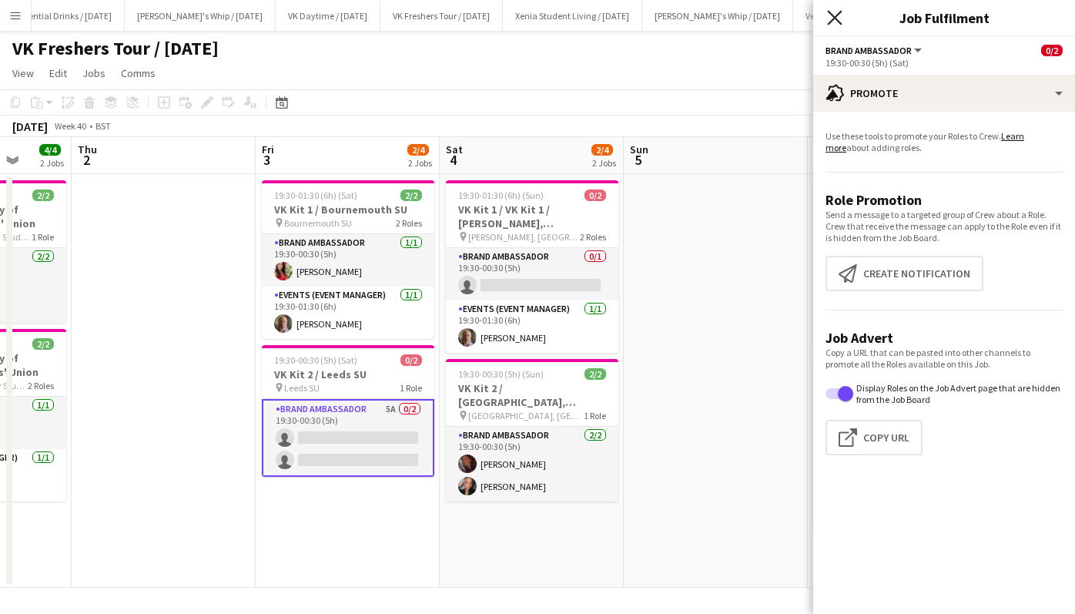
click at [833, 18] on icon at bounding box center [834, 17] width 15 height 15
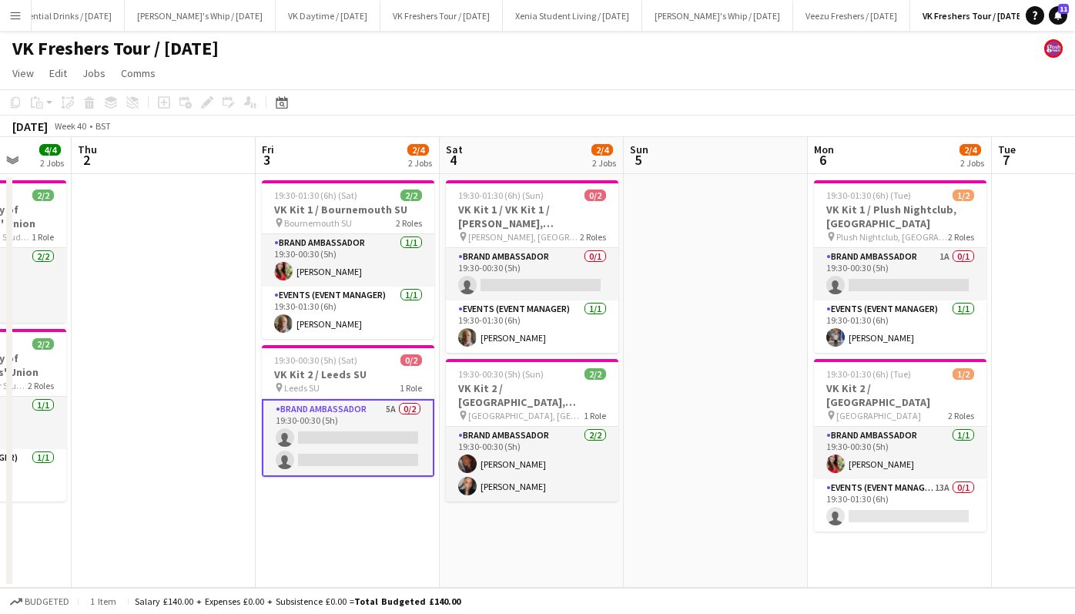
click at [381, 437] on app-card-role "Brand Ambassador 5A 0/2 19:30-00:30 (5h) single-neutral-actions single-neutral-…" at bounding box center [348, 438] width 173 height 78
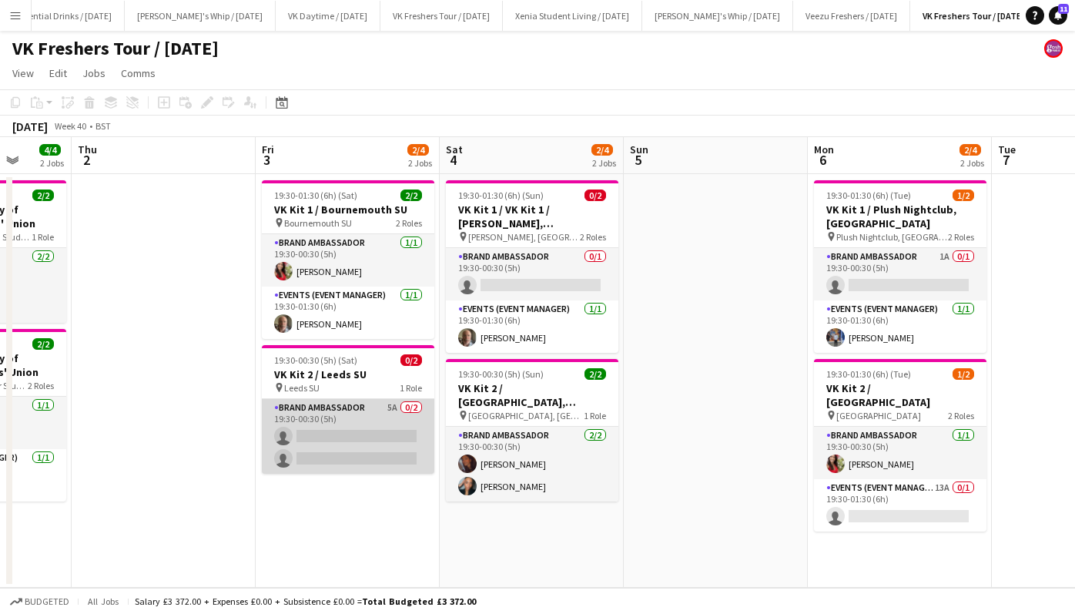
click at [381, 437] on app-card-role "Brand Ambassador 5A 0/2 19:30-00:30 (5h) single-neutral-actions single-neutral-…" at bounding box center [348, 436] width 173 height 75
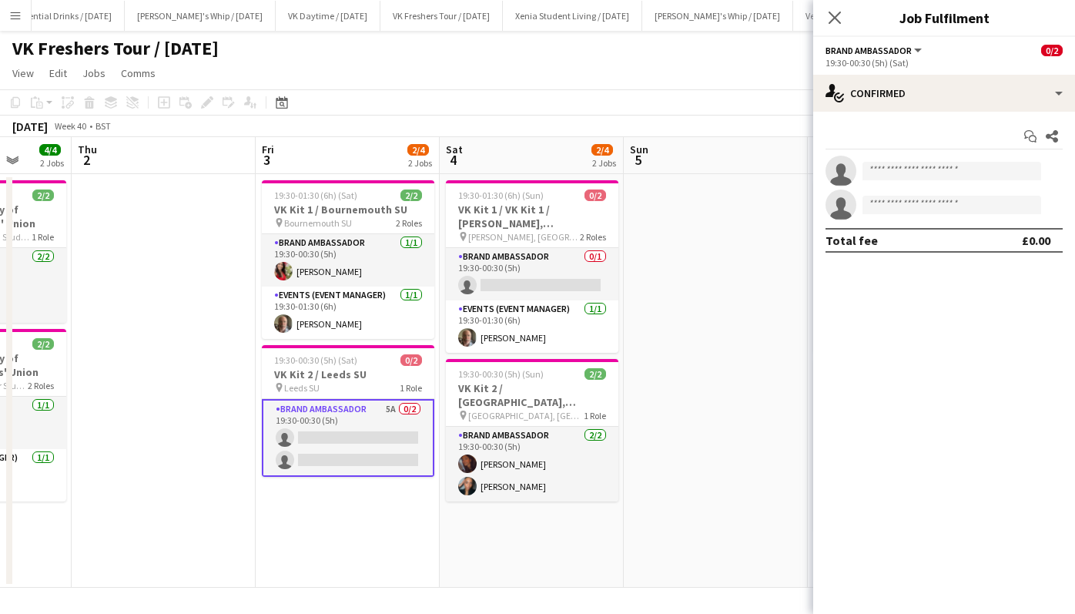
click at [381, 437] on app-card-role "Brand Ambassador 5A 0/2 19:30-00:30 (5h) single-neutral-actions single-neutral-…" at bounding box center [348, 438] width 173 height 78
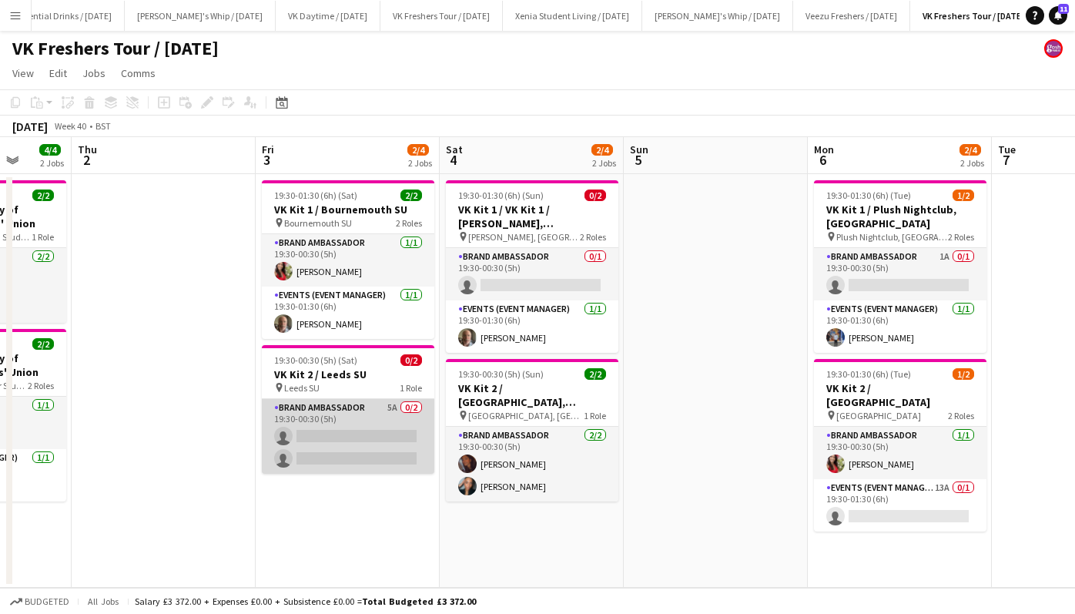
click at [356, 458] on app-card-role "Brand Ambassador 5A 0/2 19:30-00:30 (5h) single-neutral-actions single-neutral-…" at bounding box center [348, 436] width 173 height 75
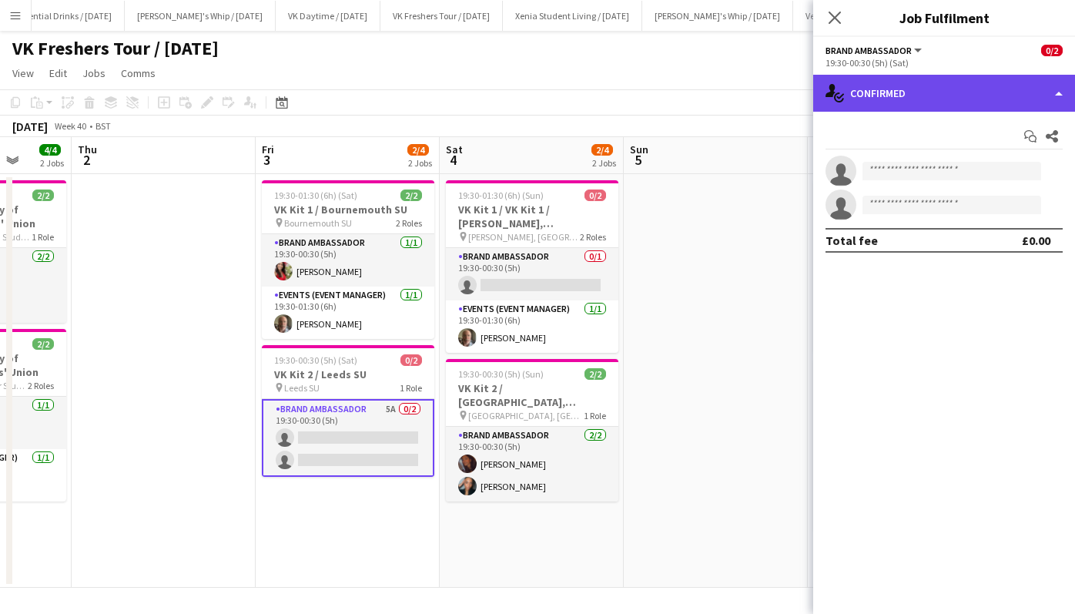
click at [928, 79] on div "single-neutral-actions-check-2 Confirmed" at bounding box center [944, 93] width 262 height 37
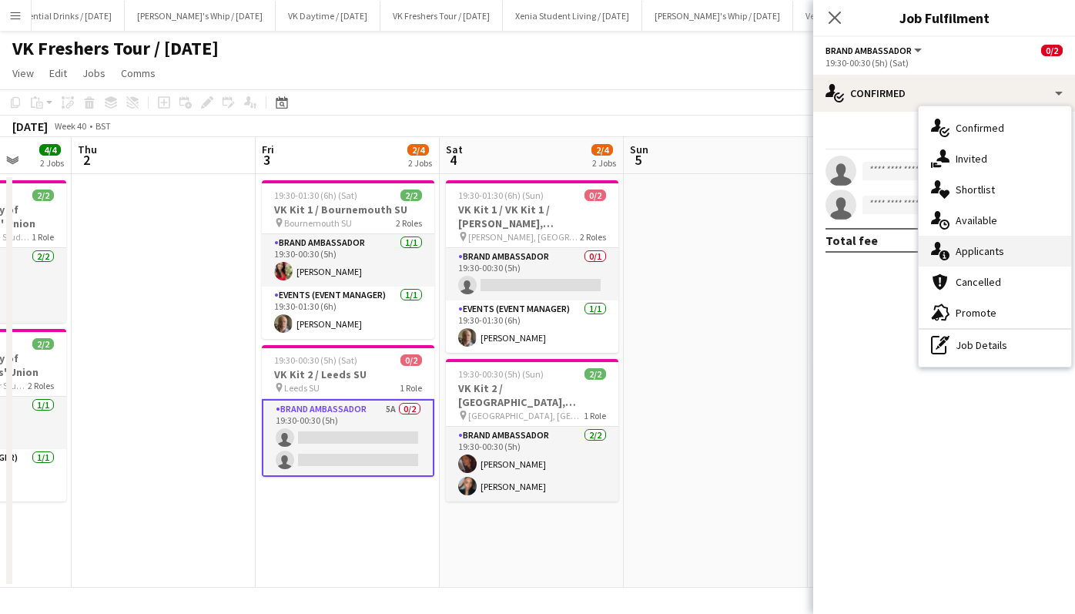
click at [993, 256] on span "Applicants" at bounding box center [980, 251] width 49 height 14
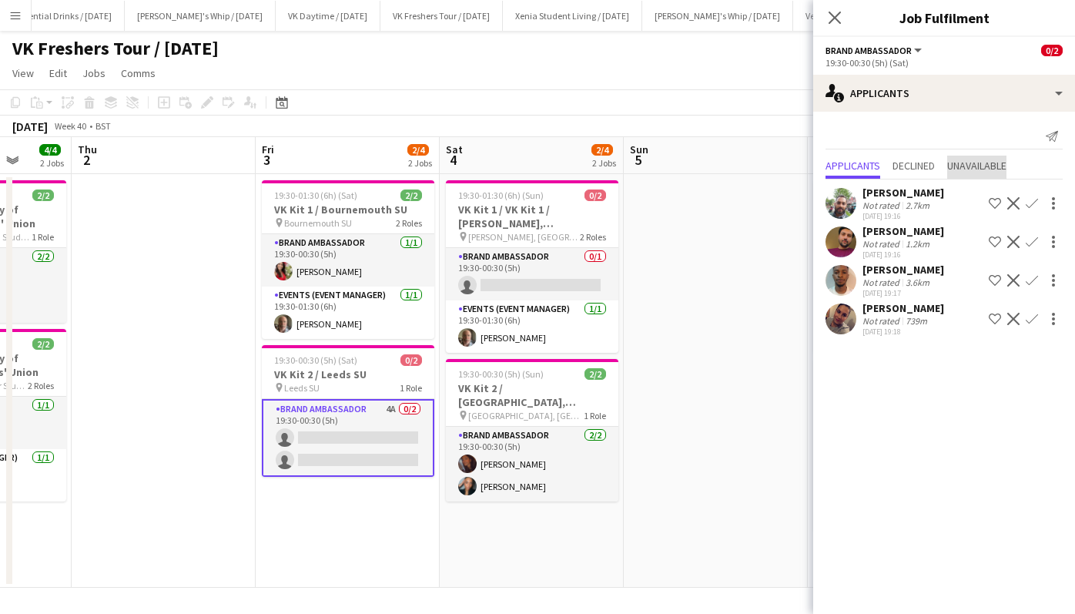
click at [981, 169] on span "Unavailable" at bounding box center [976, 165] width 59 height 11
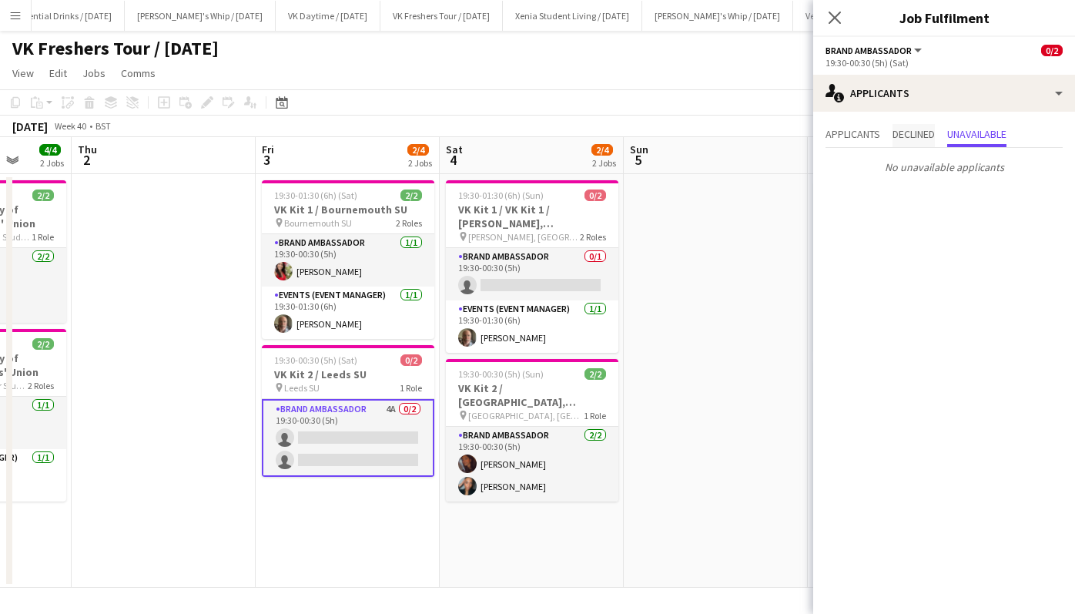
click at [919, 142] on span "Declined" at bounding box center [914, 135] width 42 height 23
click at [863, 129] on span "Applicants" at bounding box center [853, 134] width 55 height 11
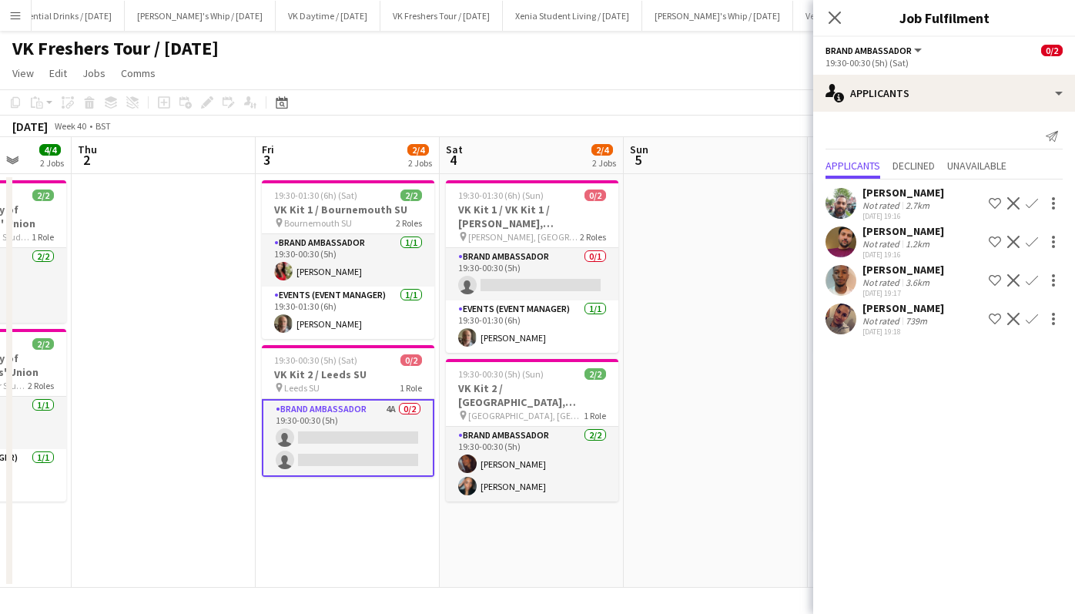
click at [905, 190] on div "[PERSON_NAME]" at bounding box center [904, 193] width 82 height 14
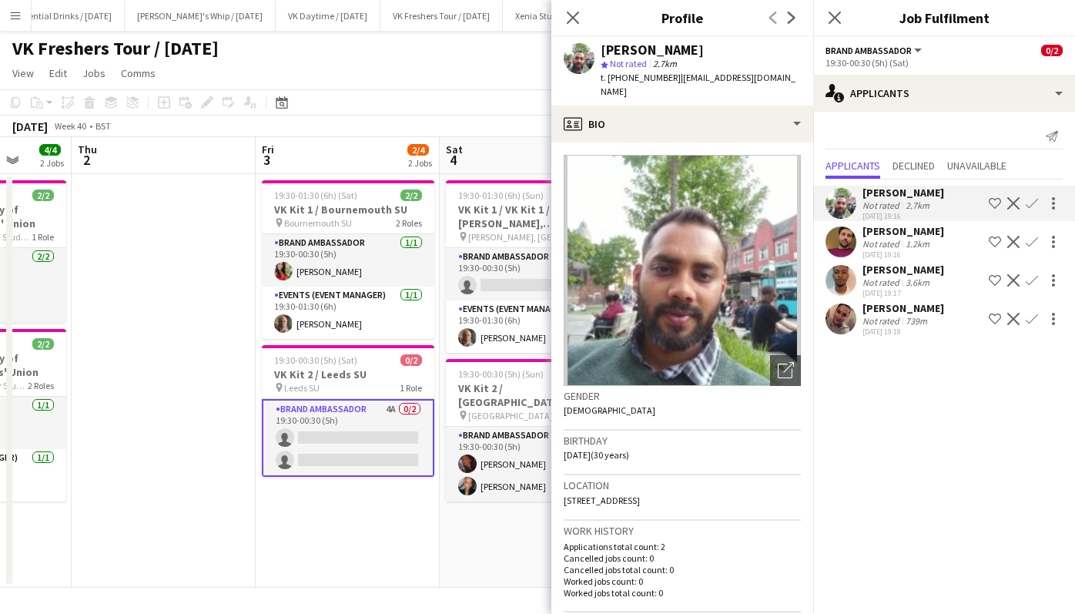
click at [904, 233] on div "[PERSON_NAME]" at bounding box center [904, 231] width 82 height 14
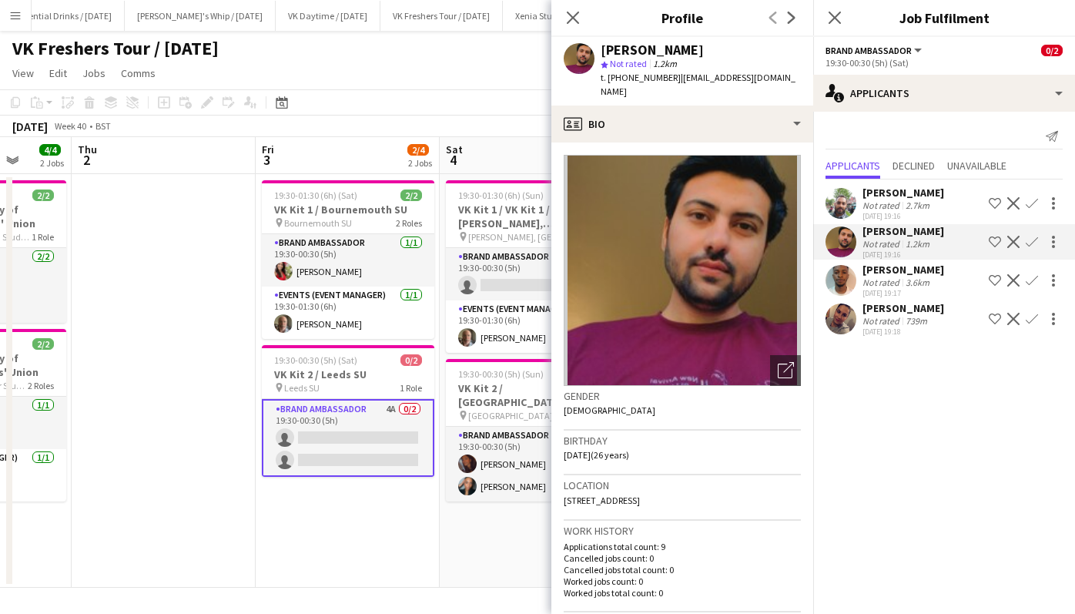
click at [906, 269] on div "[PERSON_NAME]" at bounding box center [904, 270] width 82 height 14
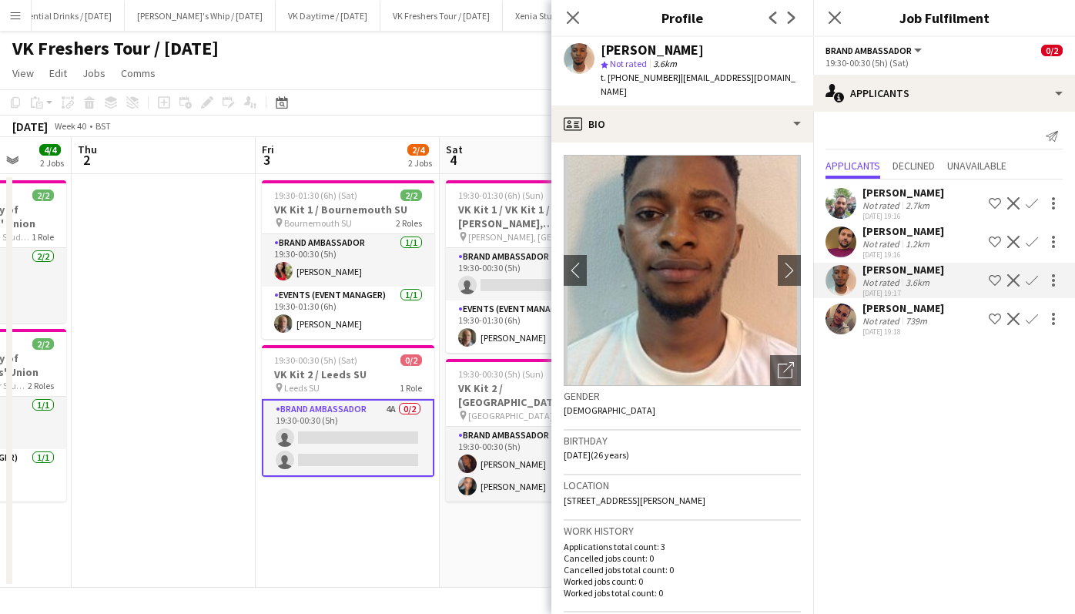
click at [913, 304] on div "[PERSON_NAME]" at bounding box center [904, 308] width 82 height 14
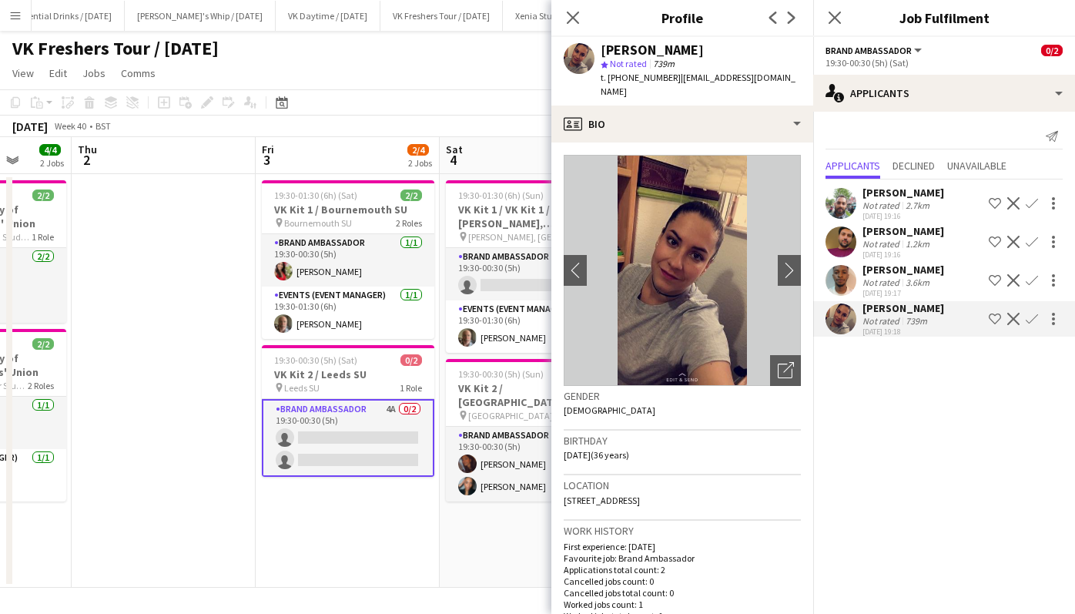
click at [1033, 324] on app-icon "Confirm" at bounding box center [1032, 319] width 12 height 12
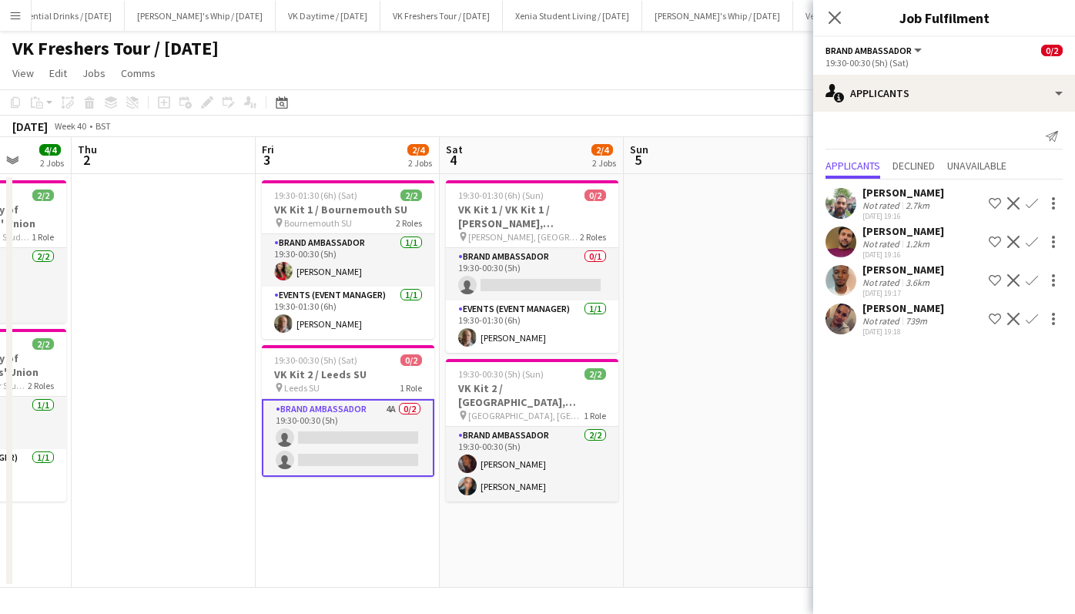
click at [1031, 325] on app-icon "Confirm" at bounding box center [1032, 319] width 12 height 12
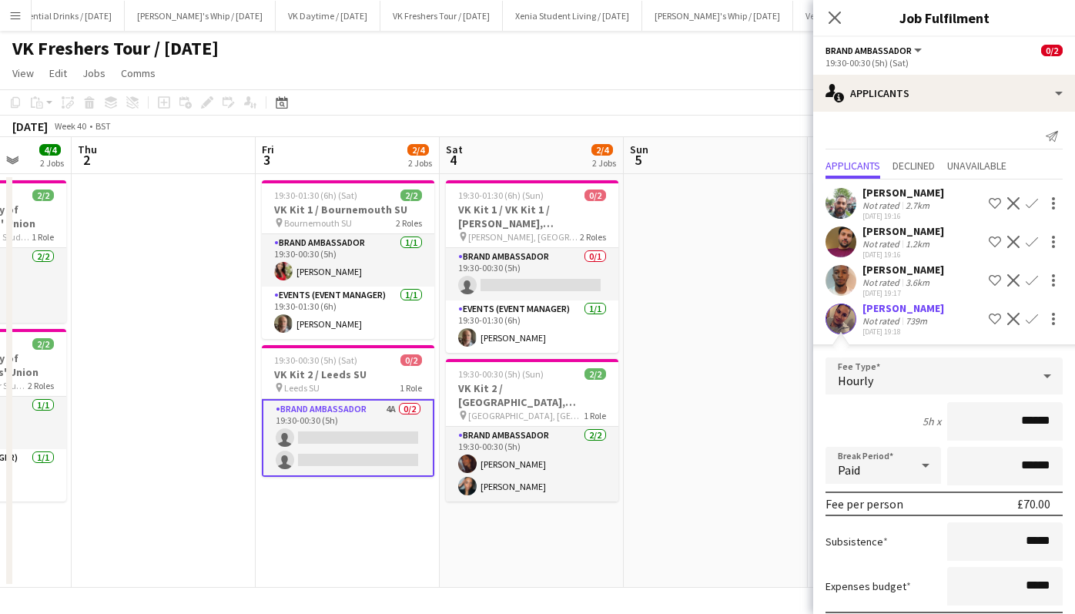
click at [919, 307] on div "[PERSON_NAME]" at bounding box center [904, 308] width 82 height 14
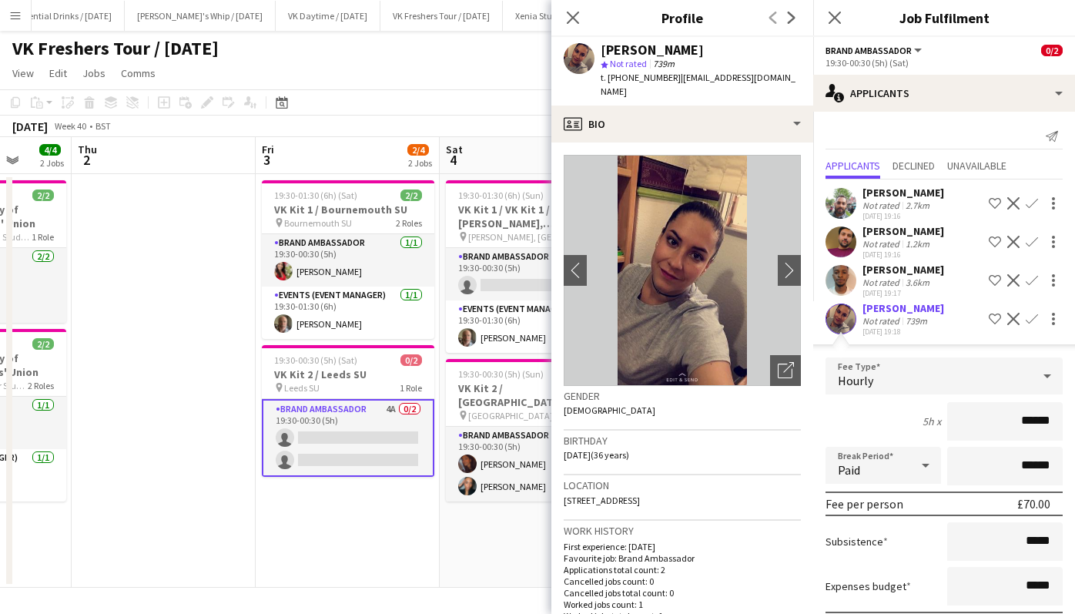
scroll to position [102, 0]
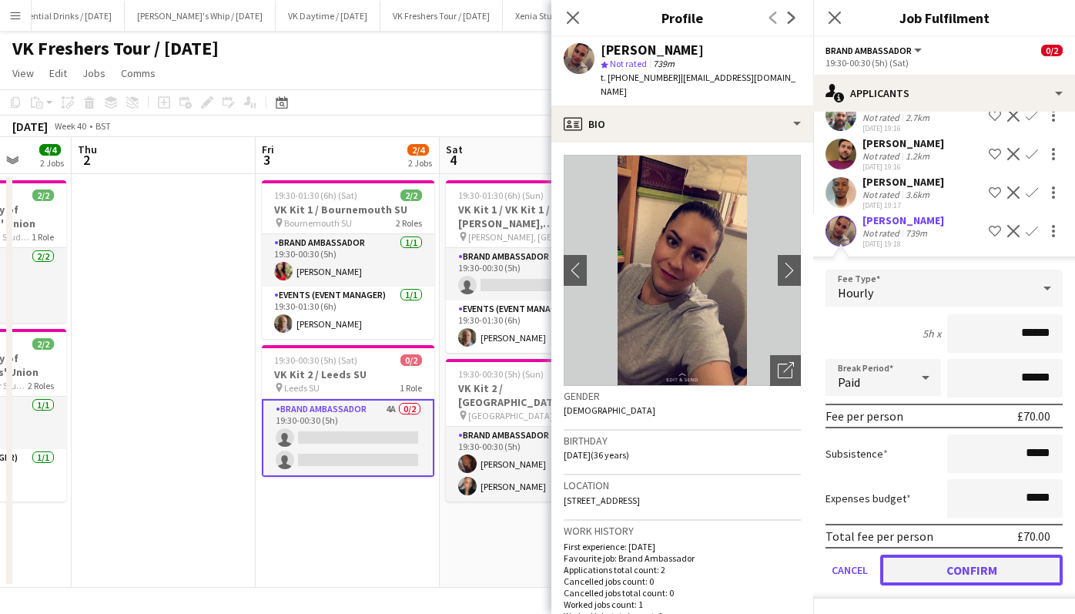
click at [964, 565] on button "Confirm" at bounding box center [971, 569] width 183 height 31
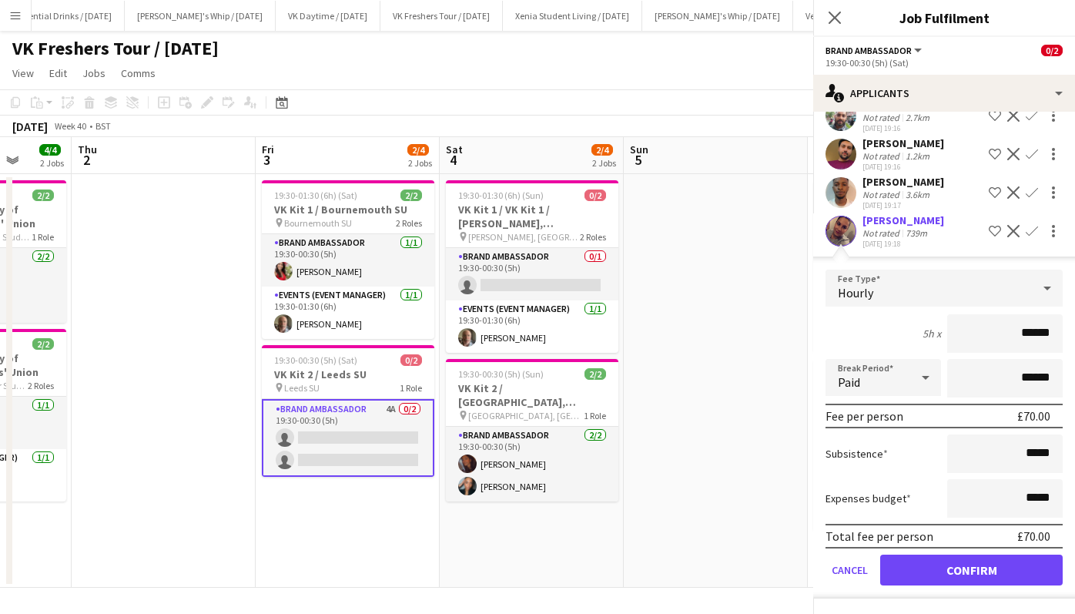
scroll to position [0, 0]
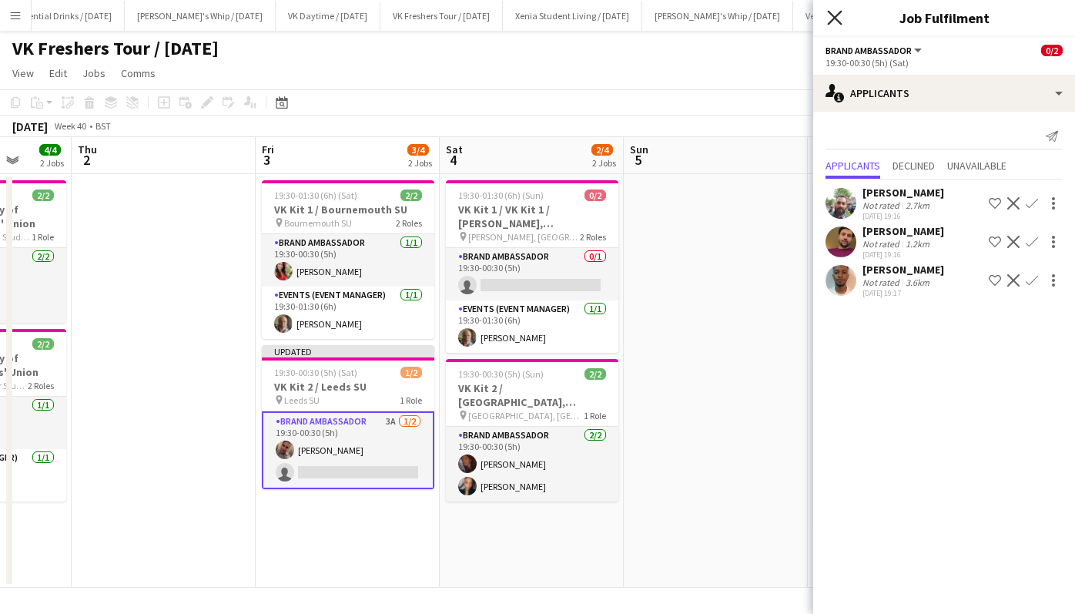
click at [839, 17] on icon "Close pop-in" at bounding box center [834, 17] width 15 height 15
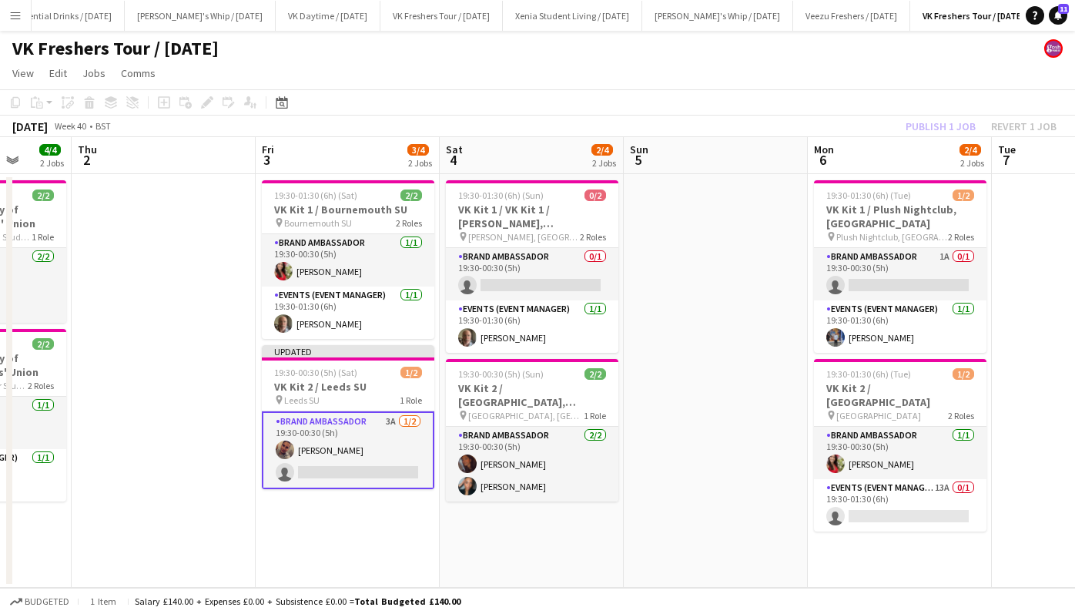
click at [954, 125] on div "Publish 1 job Revert 1 job" at bounding box center [981, 126] width 188 height 20
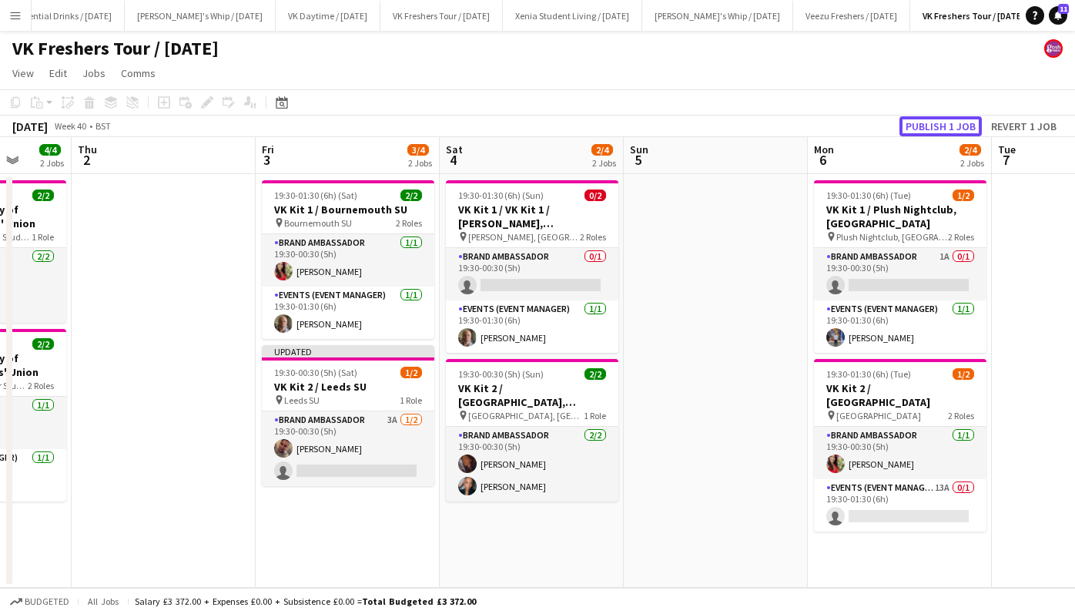
click at [954, 125] on button "Publish 1 job" at bounding box center [940, 126] width 82 height 20
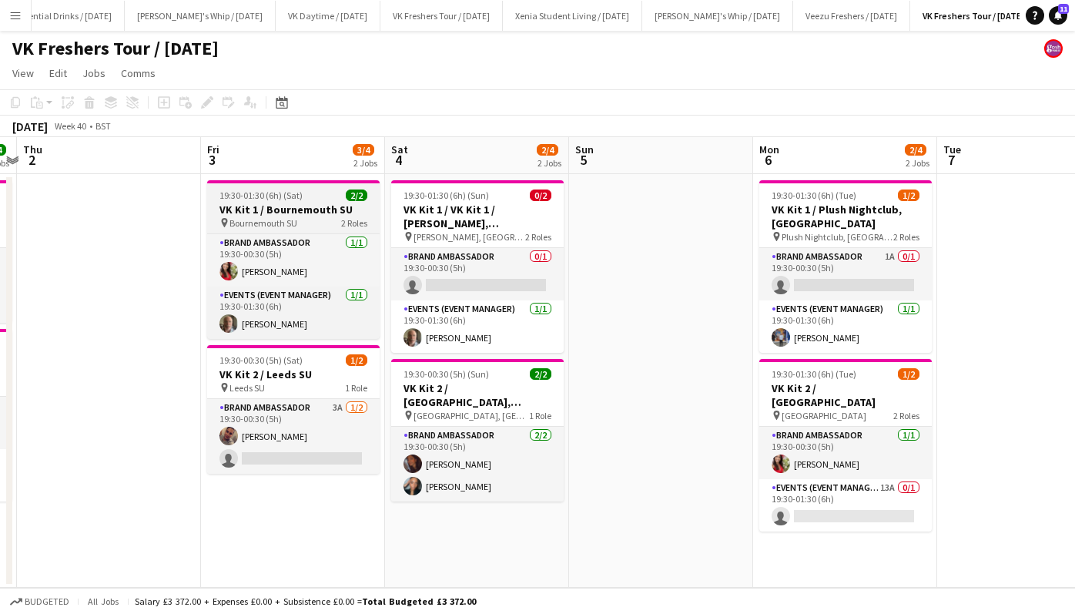
scroll to position [0, 544]
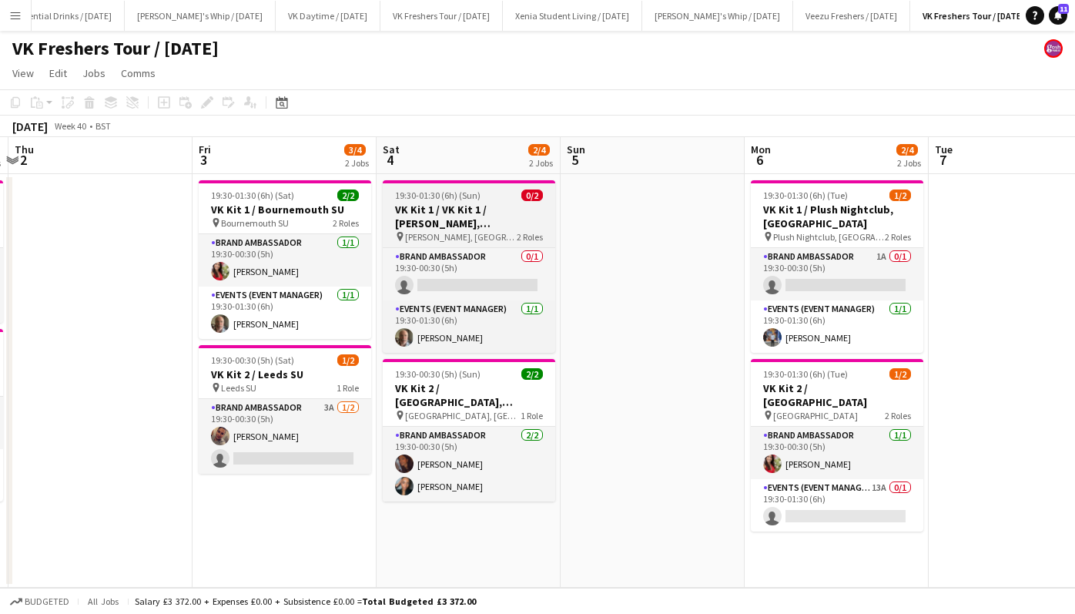
click at [454, 213] on h3 "VK Kit 1 / VK Kit 1 / Jack Murphys, Swansea" at bounding box center [469, 217] width 173 height 28
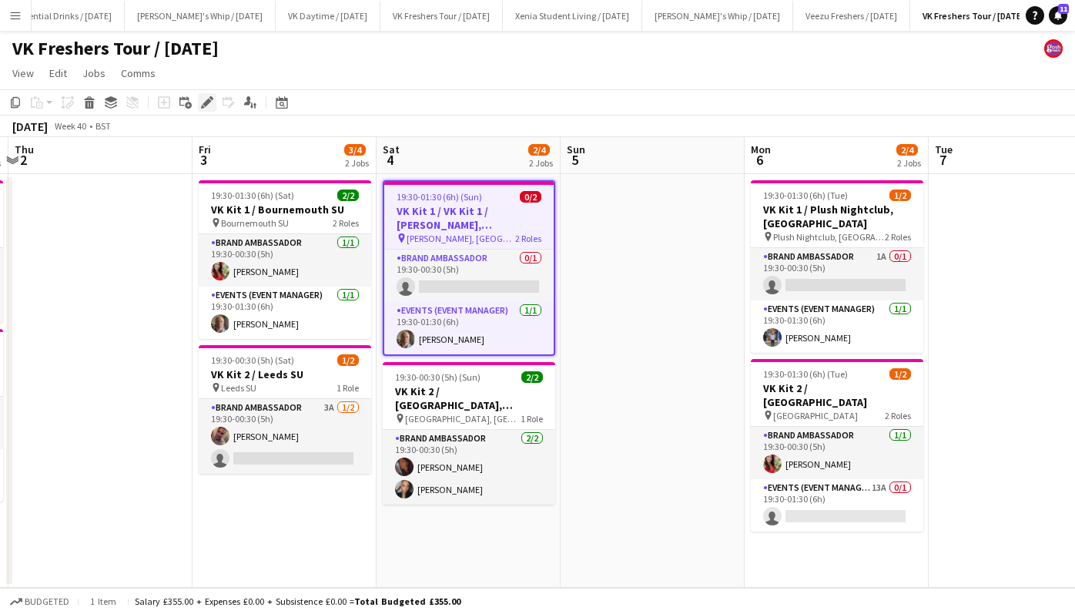
click at [207, 96] on icon "Edit" at bounding box center [207, 102] width 12 height 12
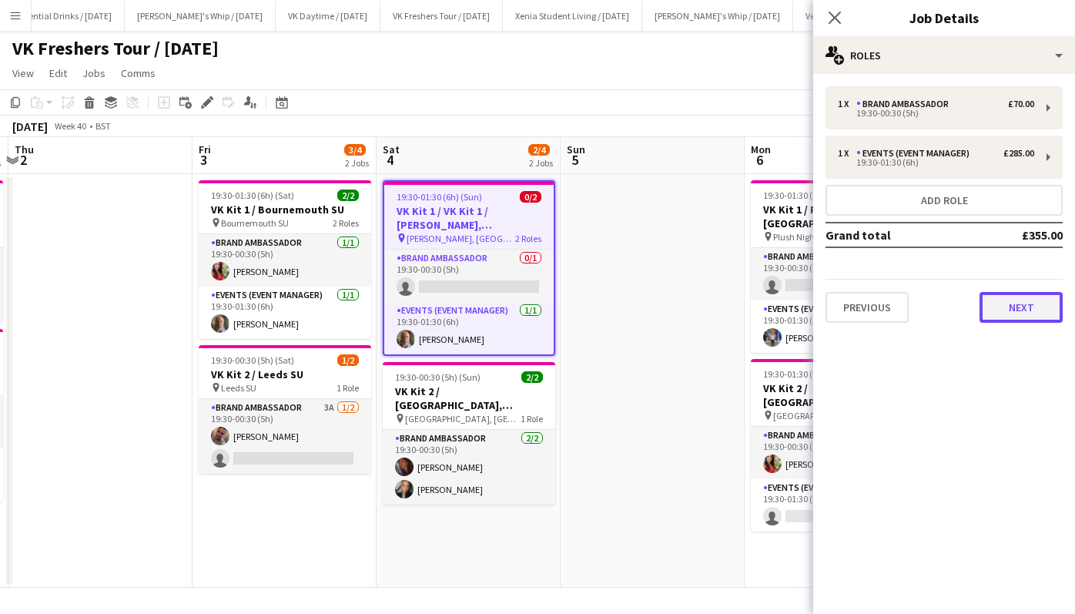
click at [1033, 302] on button "Next" at bounding box center [1021, 307] width 83 height 31
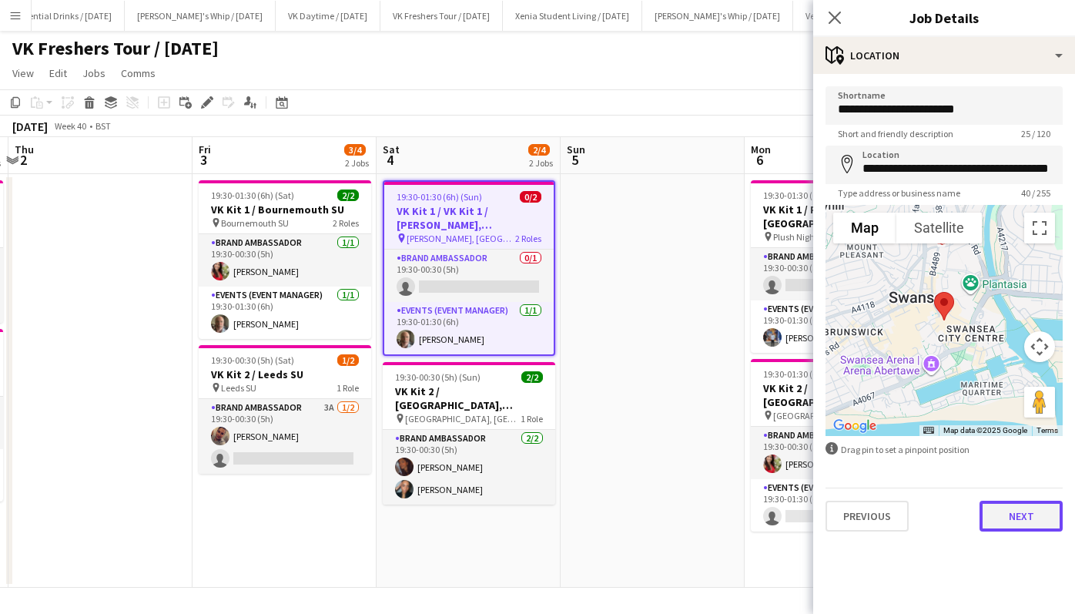
click at [1020, 517] on button "Next" at bounding box center [1021, 516] width 83 height 31
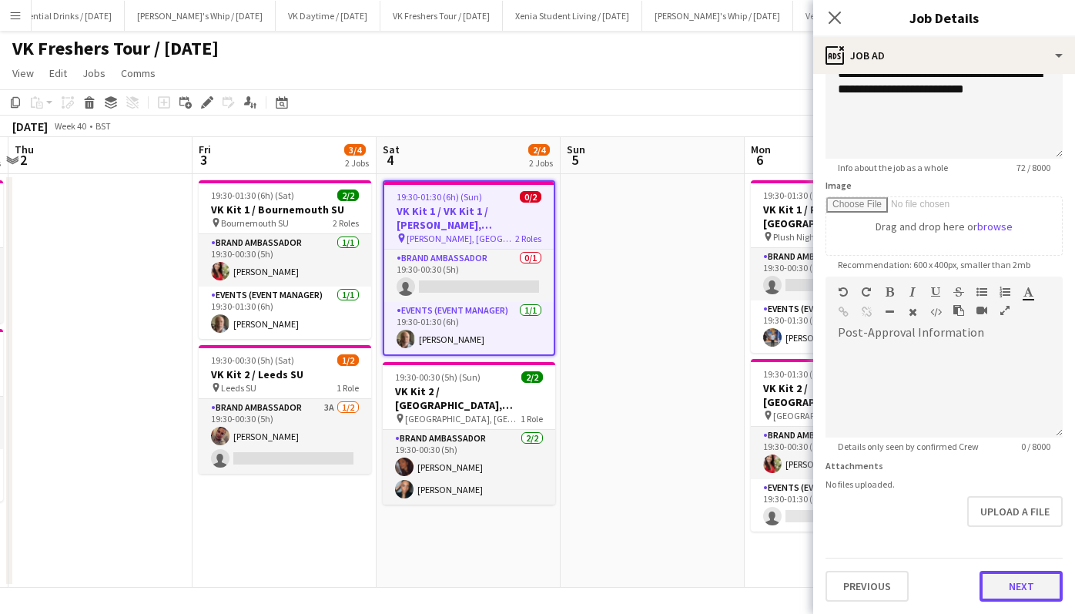
scroll to position [147, 0]
click at [1013, 538] on form "**********" at bounding box center [944, 270] width 262 height 663
click at [1014, 586] on button "Next" at bounding box center [1021, 586] width 83 height 31
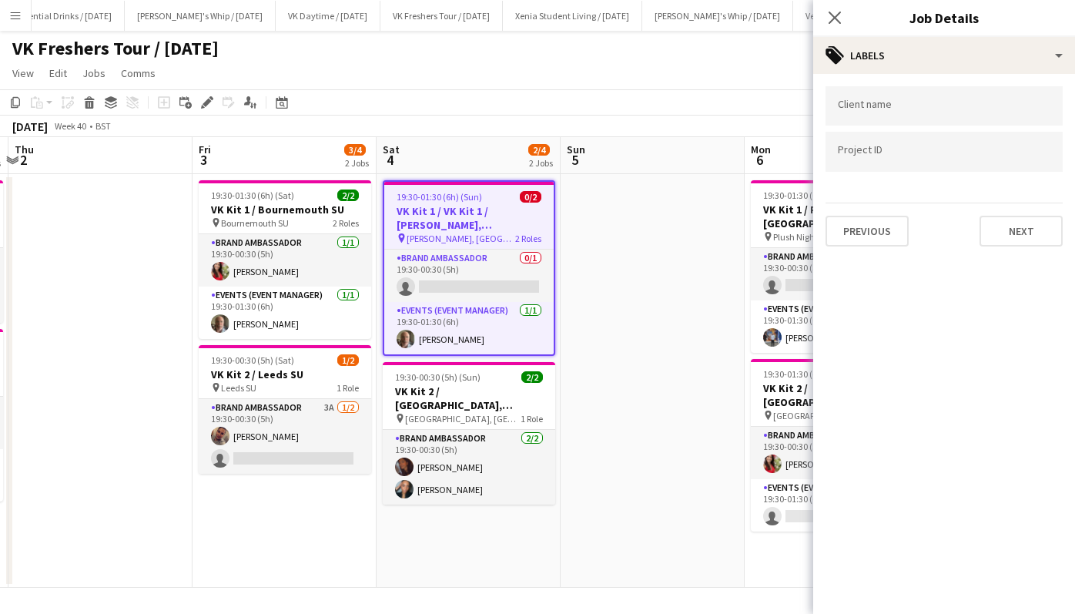
scroll to position [0, 0]
click at [1021, 223] on button "Next" at bounding box center [1021, 231] width 83 height 31
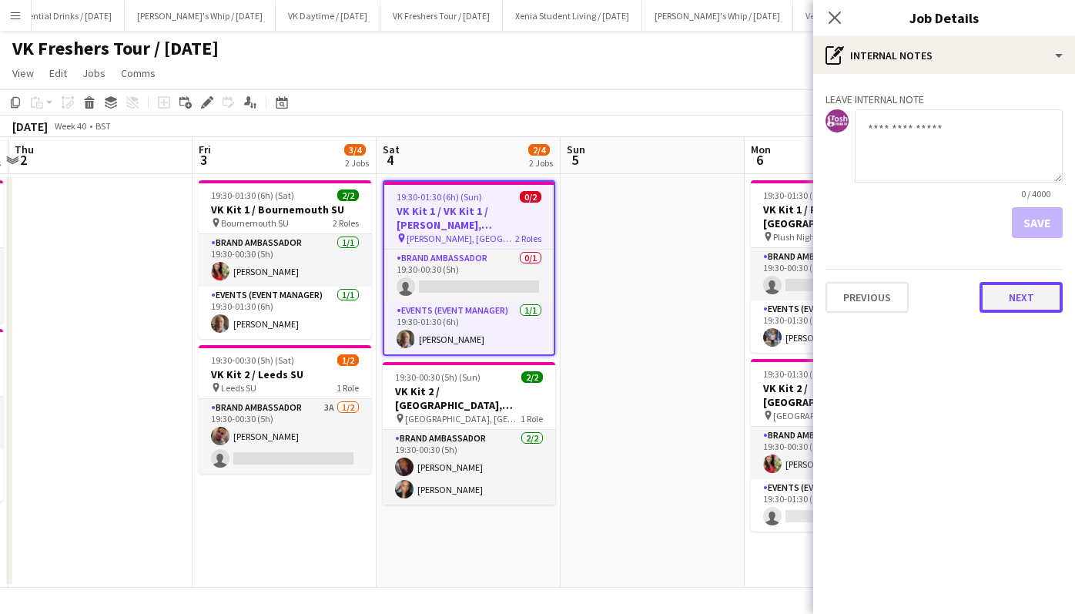
click at [1020, 296] on button "Next" at bounding box center [1021, 297] width 83 height 31
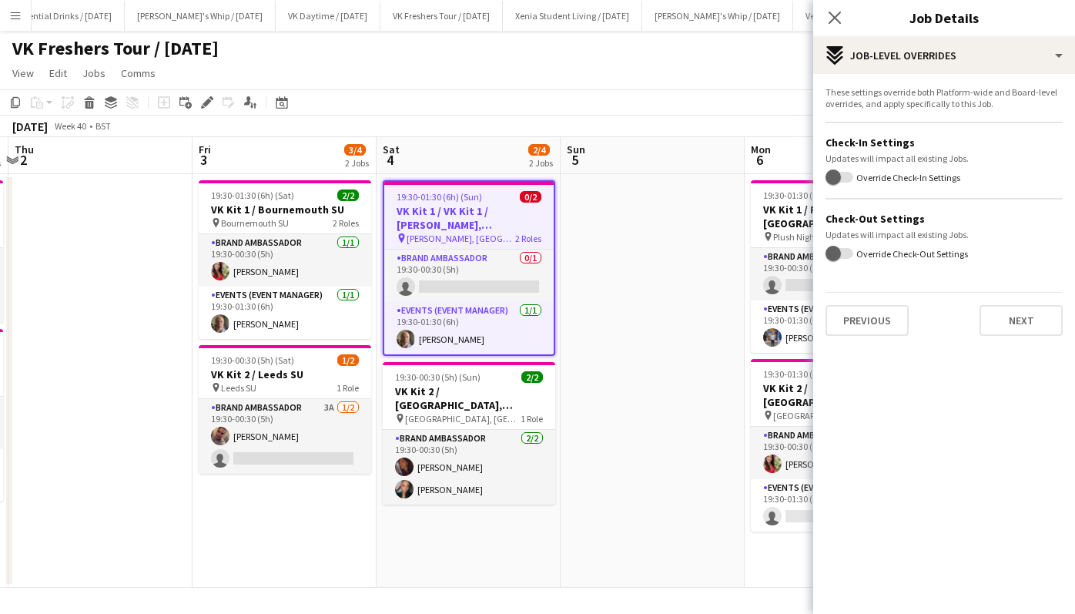
click at [1020, 296] on div "Previous Next" at bounding box center [944, 314] width 237 height 44
click at [1020, 317] on button "Next" at bounding box center [1021, 320] width 83 height 31
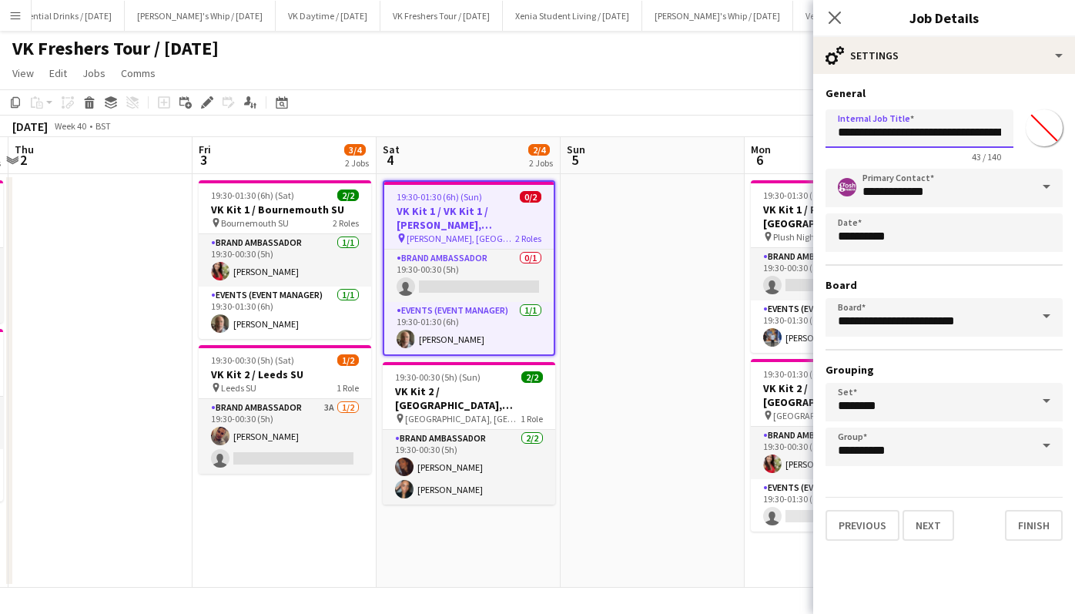
click at [922, 129] on input "**********" at bounding box center [920, 128] width 188 height 39
type input "**********"
click at [1040, 517] on button "Finish" at bounding box center [1034, 525] width 58 height 31
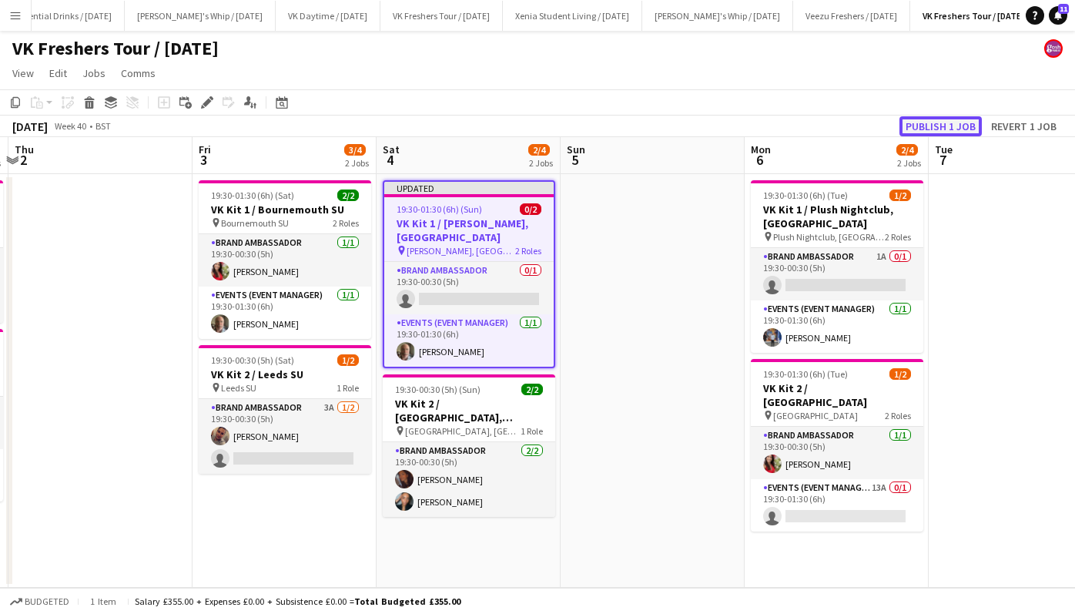
click at [949, 122] on button "Publish 1 job" at bounding box center [940, 126] width 82 height 20
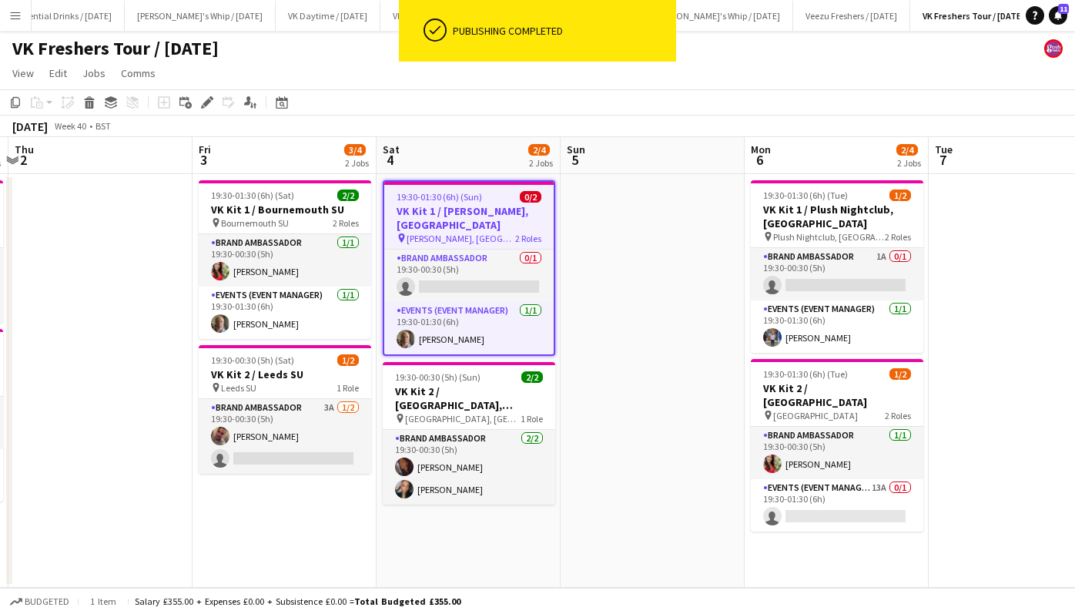
scroll to position [0, 494]
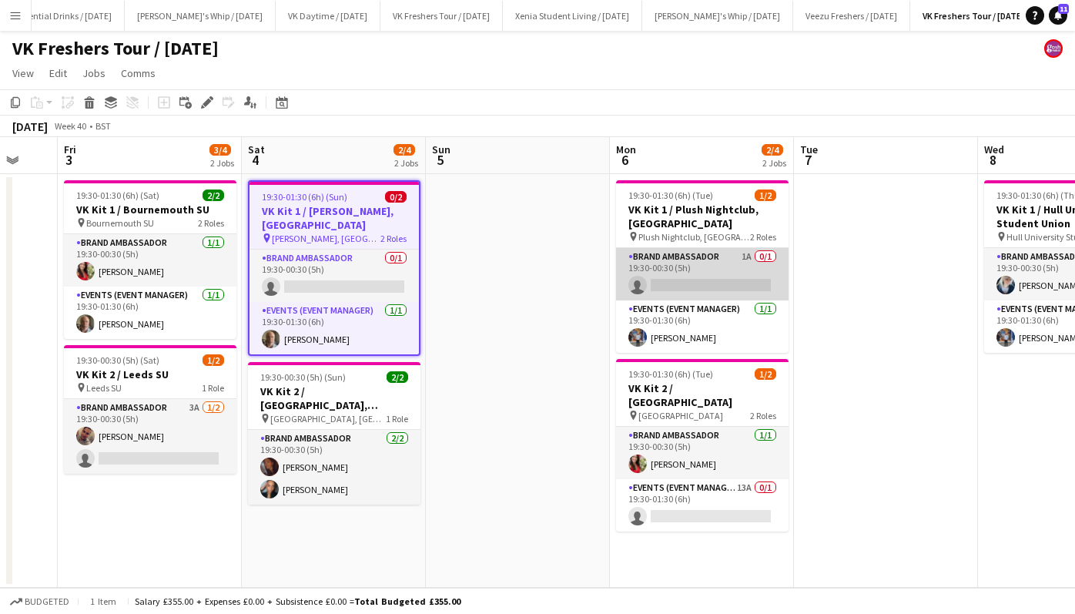
click at [679, 266] on app-card-role "Brand Ambassador 1A 0/1 19:30-00:30 (5h) single-neutral-actions" at bounding box center [702, 274] width 173 height 52
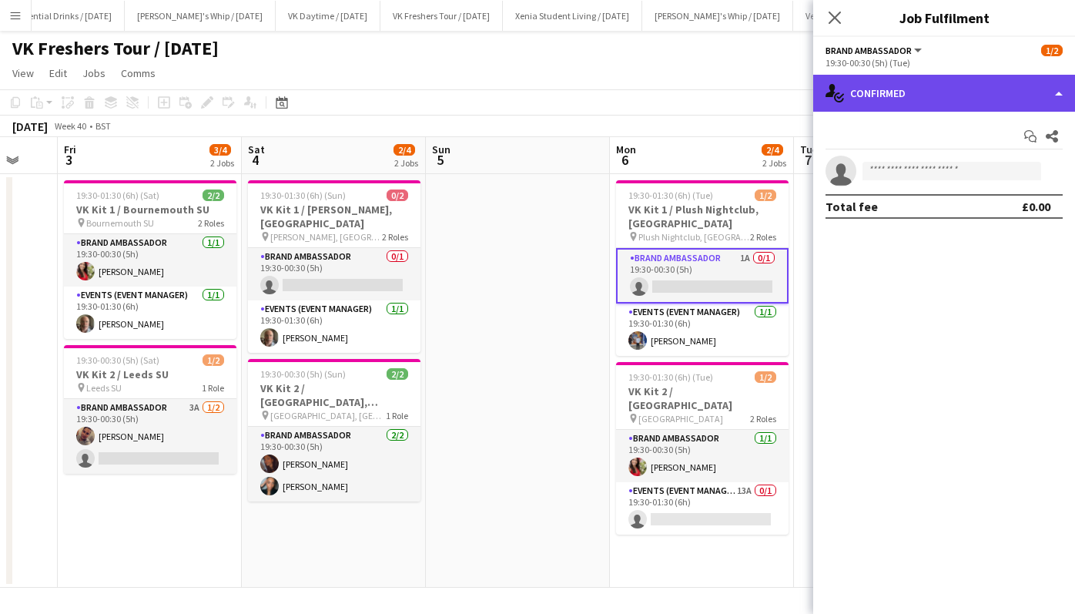
click at [903, 94] on div "single-neutral-actions-check-2 Confirmed" at bounding box center [944, 93] width 262 height 37
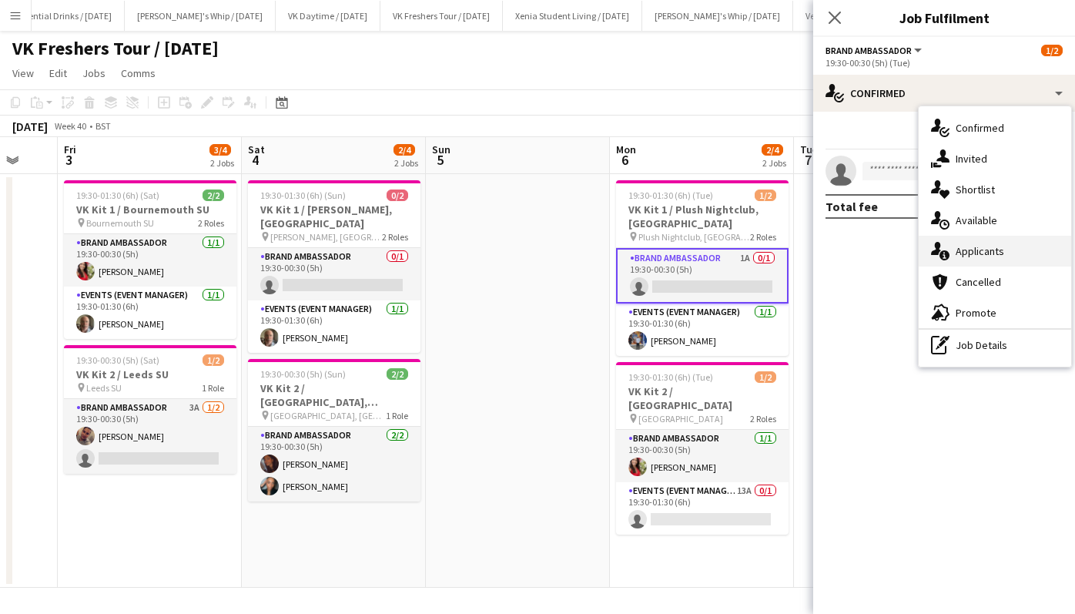
click at [990, 258] on div "single-neutral-actions-information Applicants" at bounding box center [995, 251] width 152 height 31
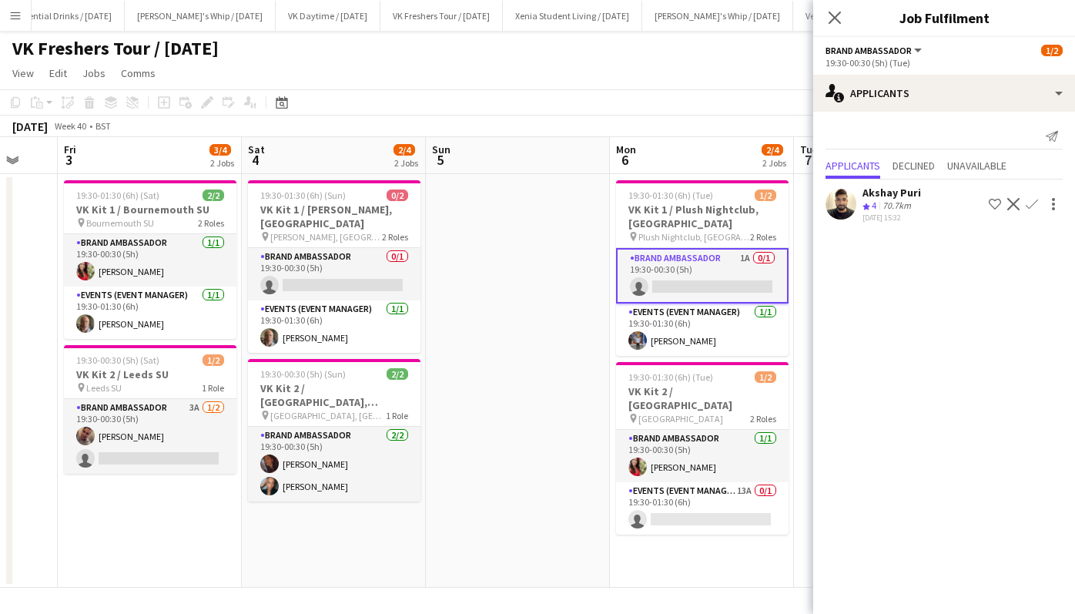
click at [1040, 204] on button "Confirm" at bounding box center [1032, 204] width 18 height 18
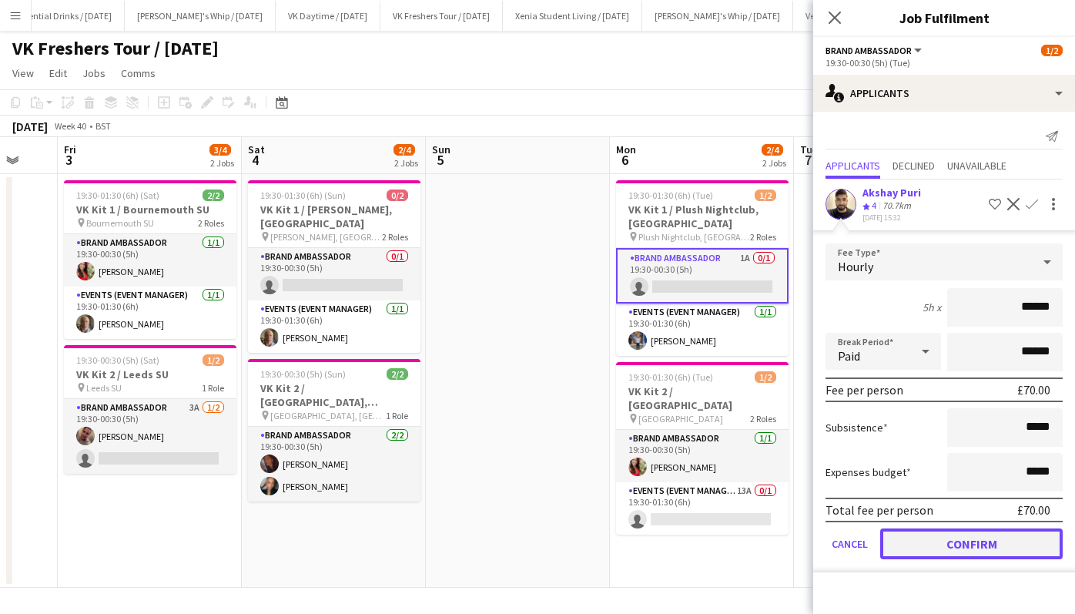
click at [973, 542] on button "Confirm" at bounding box center [971, 543] width 183 height 31
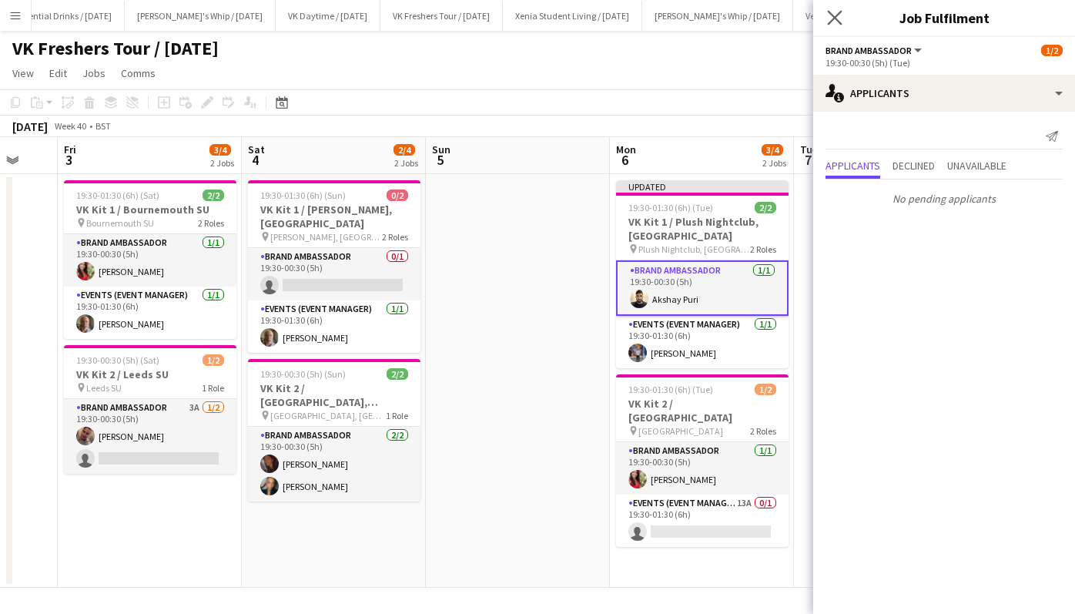
click at [843, 18] on app-icon "Close pop-in" at bounding box center [835, 18] width 22 height 22
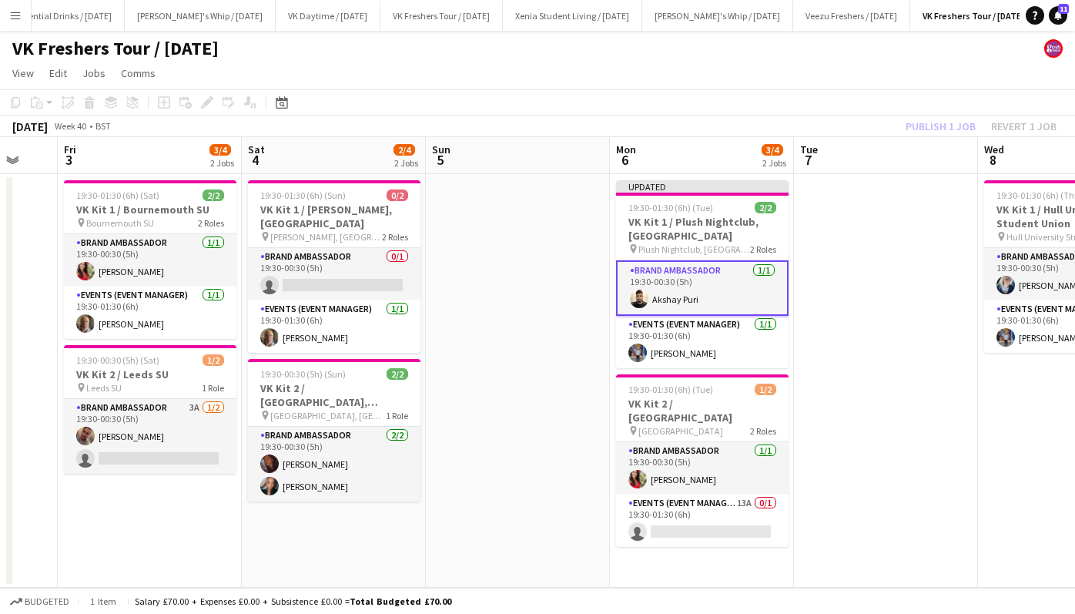
click at [946, 123] on div "Publish 1 job Revert 1 job" at bounding box center [981, 126] width 188 height 20
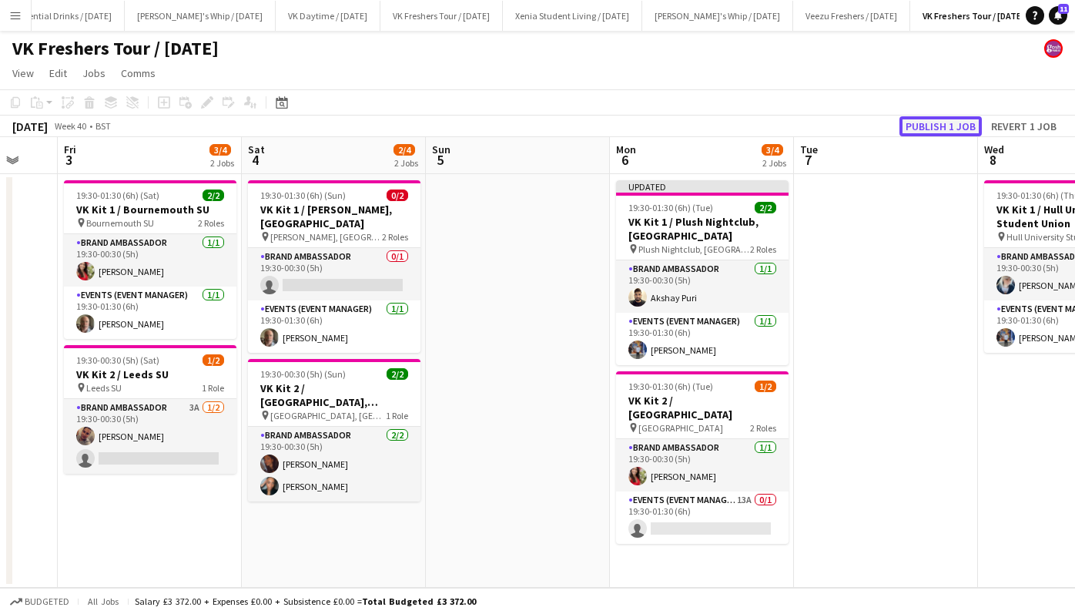
click at [946, 123] on button "Publish 1 job" at bounding box center [940, 126] width 82 height 20
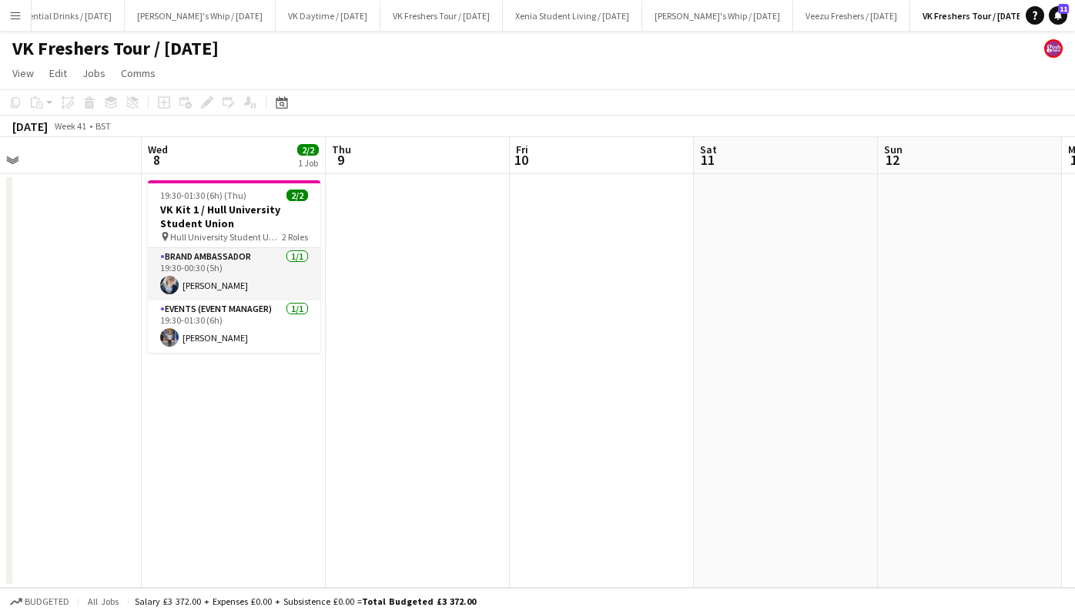
scroll to position [0, 427]
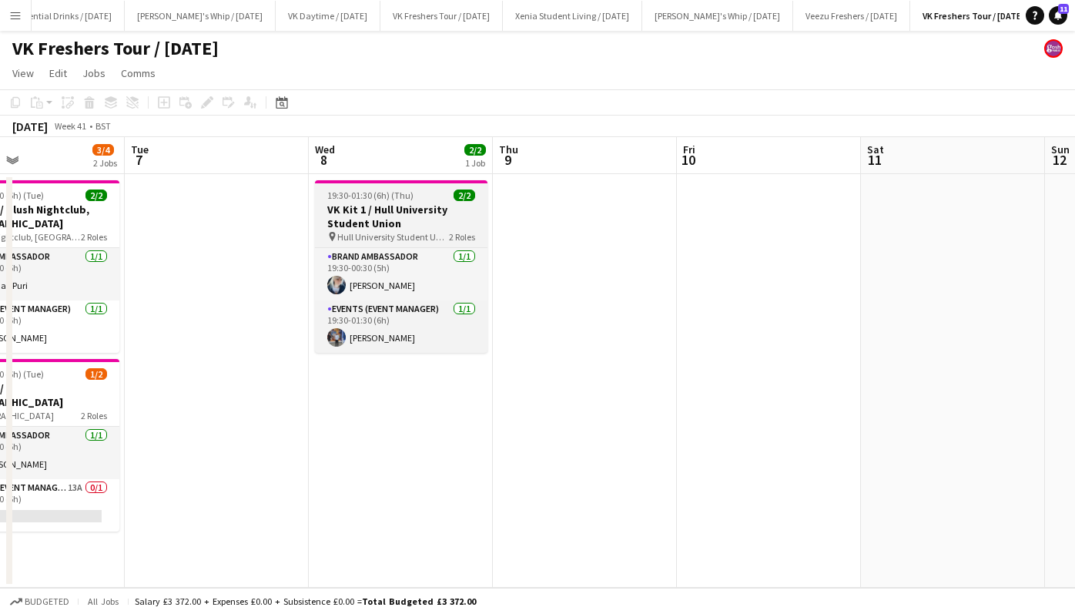
click at [418, 207] on h3 "VK Kit 1 / Hull University Student Union" at bounding box center [401, 217] width 173 height 28
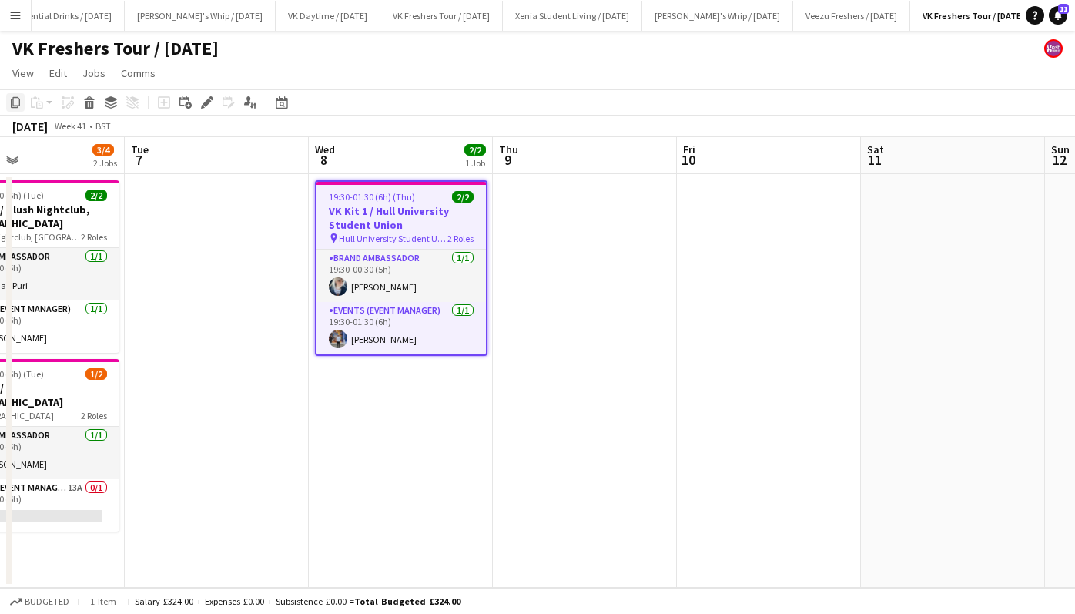
click at [10, 101] on icon "Copy" at bounding box center [15, 102] width 12 height 12
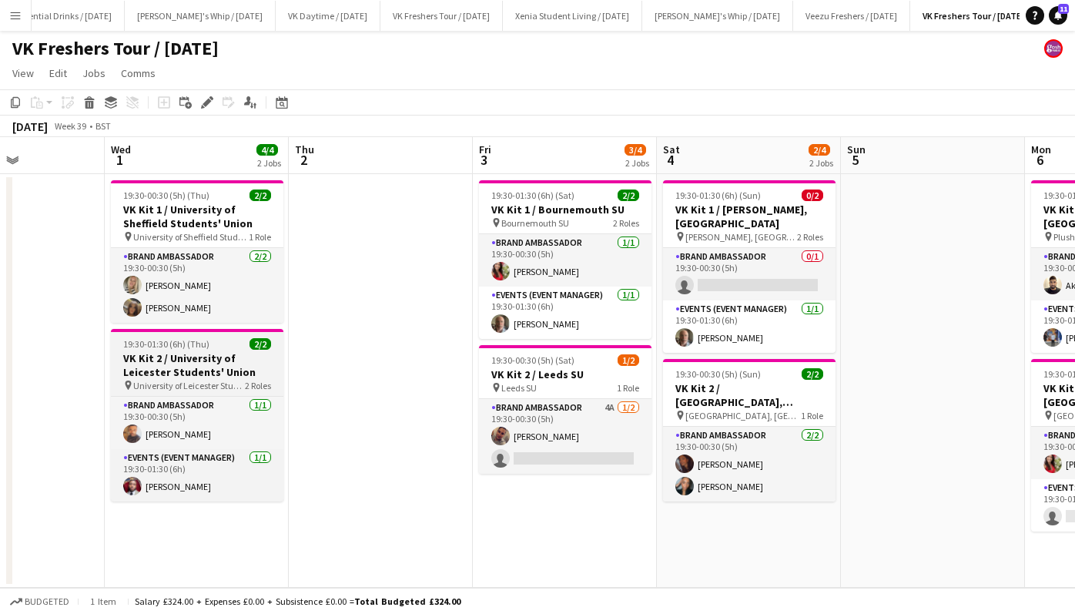
scroll to position [0, 461]
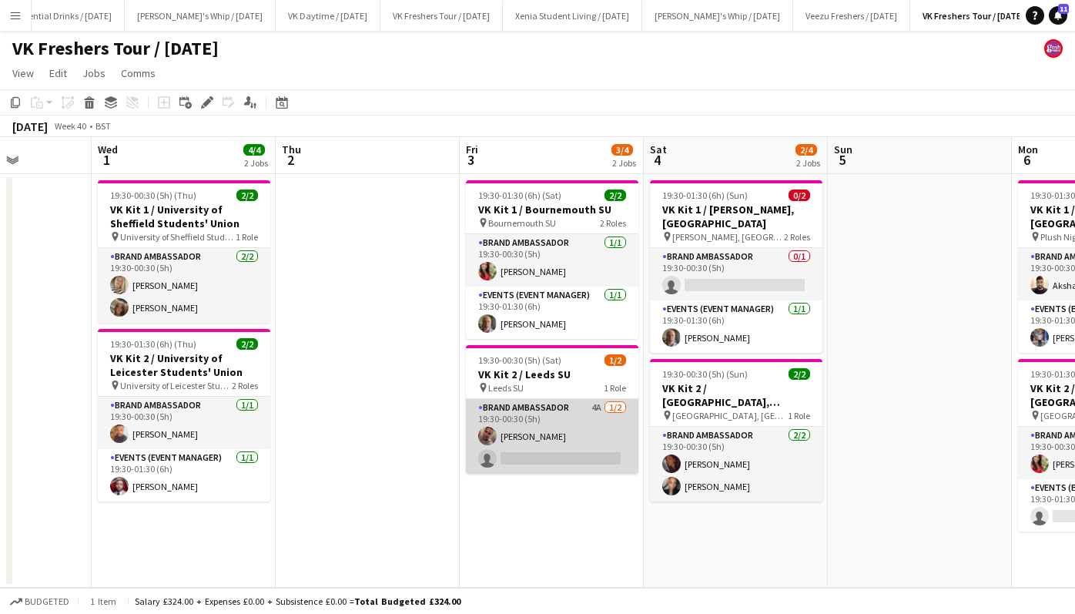
click at [545, 445] on app-card-role "Brand Ambassador 4A [DATE] 19:30-00:30 (5h) [PERSON_NAME] single-neutral-actions" at bounding box center [552, 436] width 173 height 75
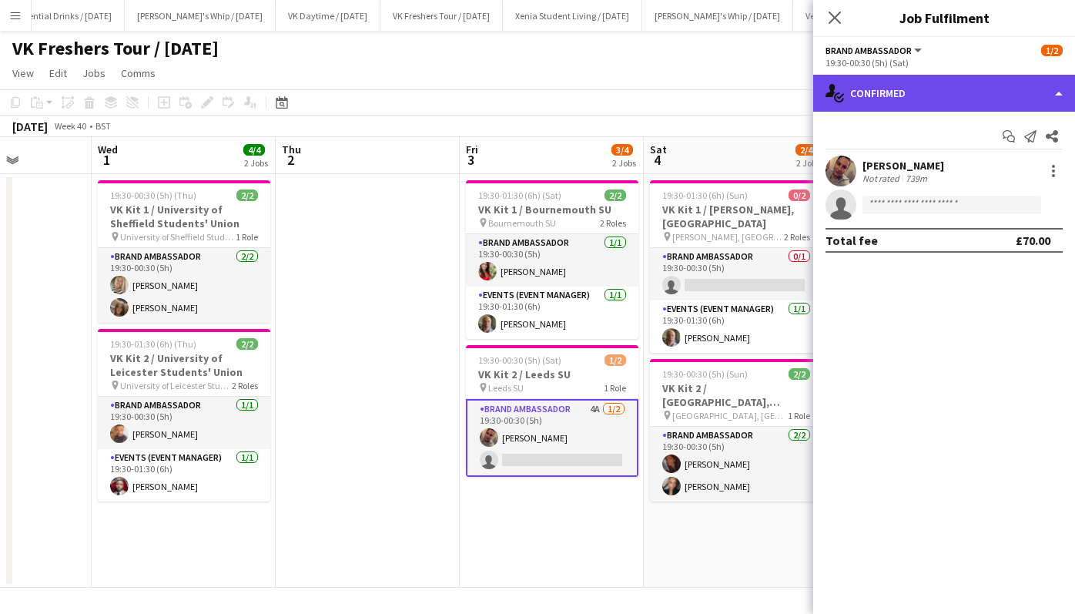
click at [873, 95] on div "single-neutral-actions-check-2 Confirmed" at bounding box center [944, 93] width 262 height 37
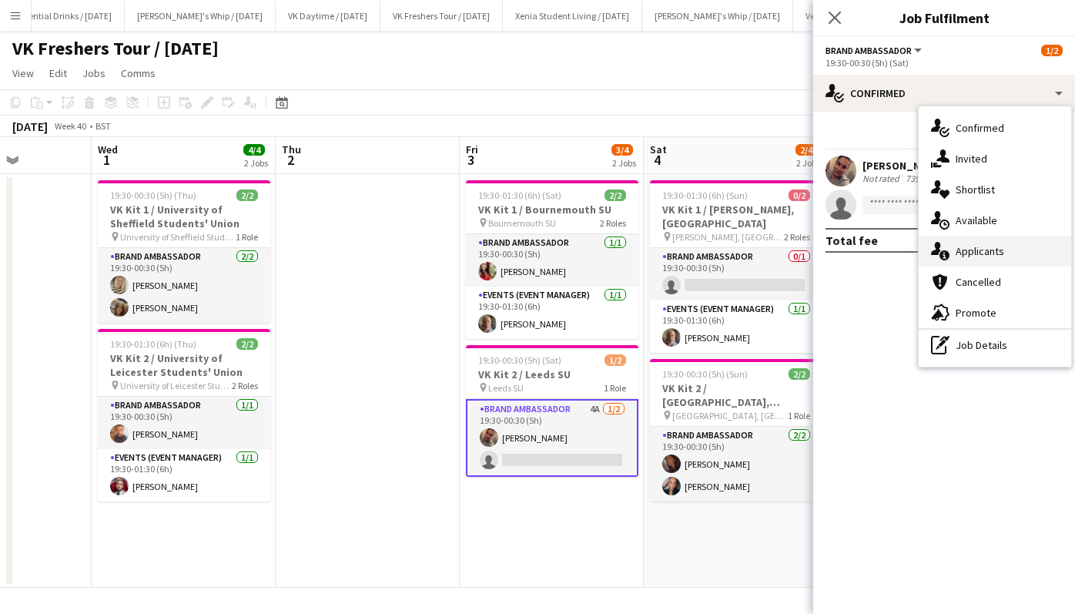
click at [979, 259] on div "single-neutral-actions-information Applicants" at bounding box center [995, 251] width 152 height 31
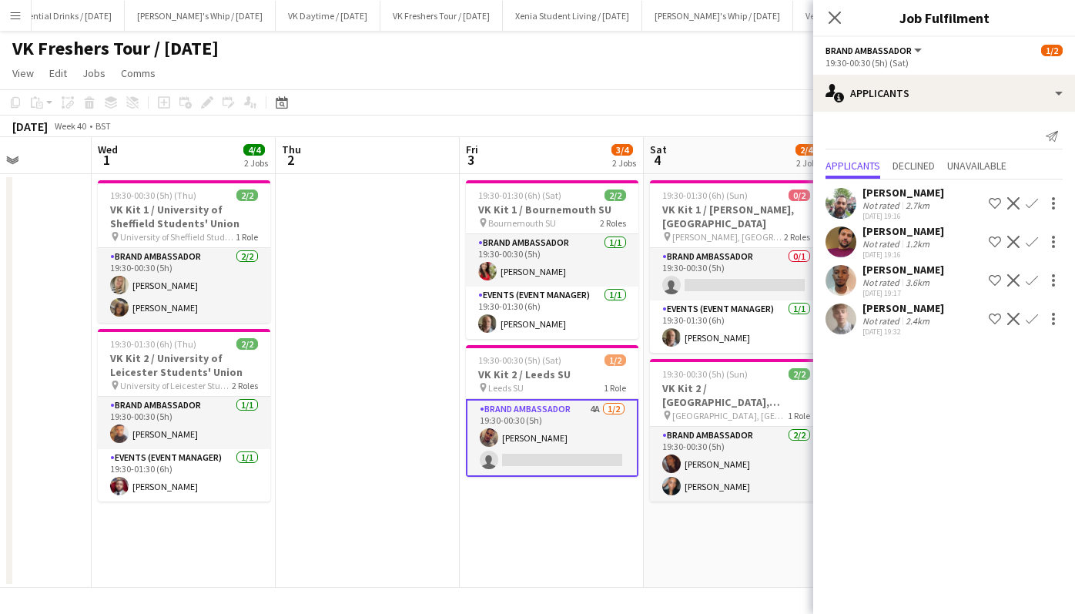
click at [916, 303] on div "[PERSON_NAME]" at bounding box center [904, 308] width 82 height 14
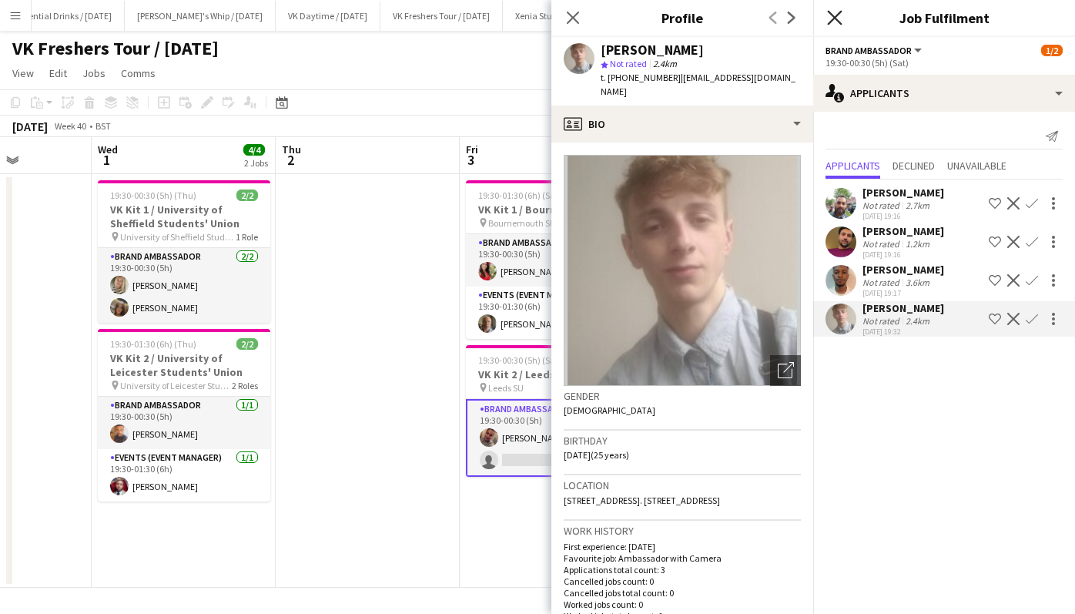
click at [835, 24] on icon "Close pop-in" at bounding box center [834, 17] width 15 height 15
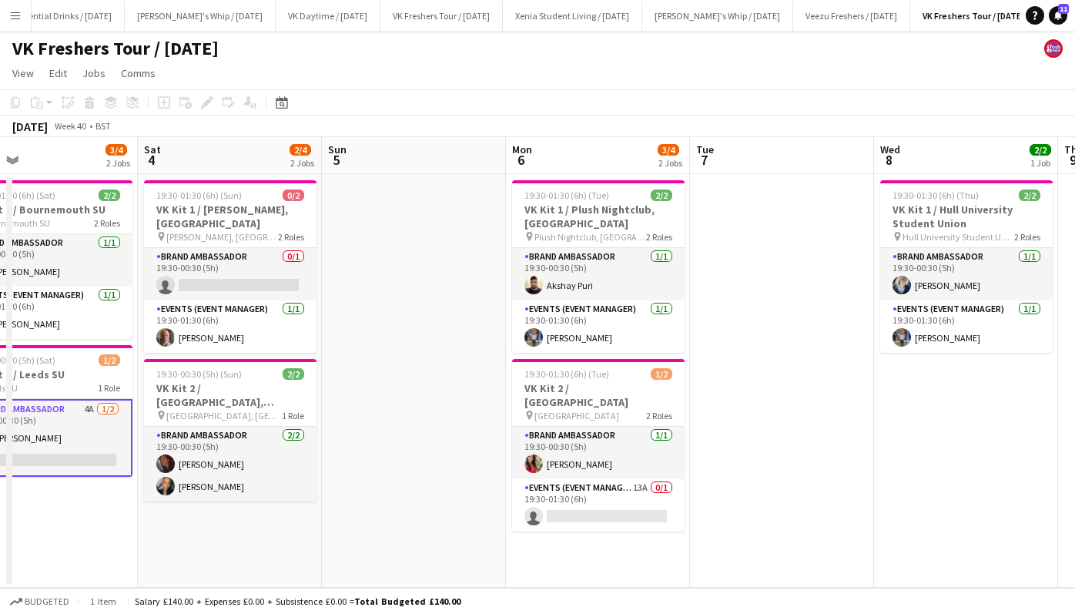
scroll to position [0, 604]
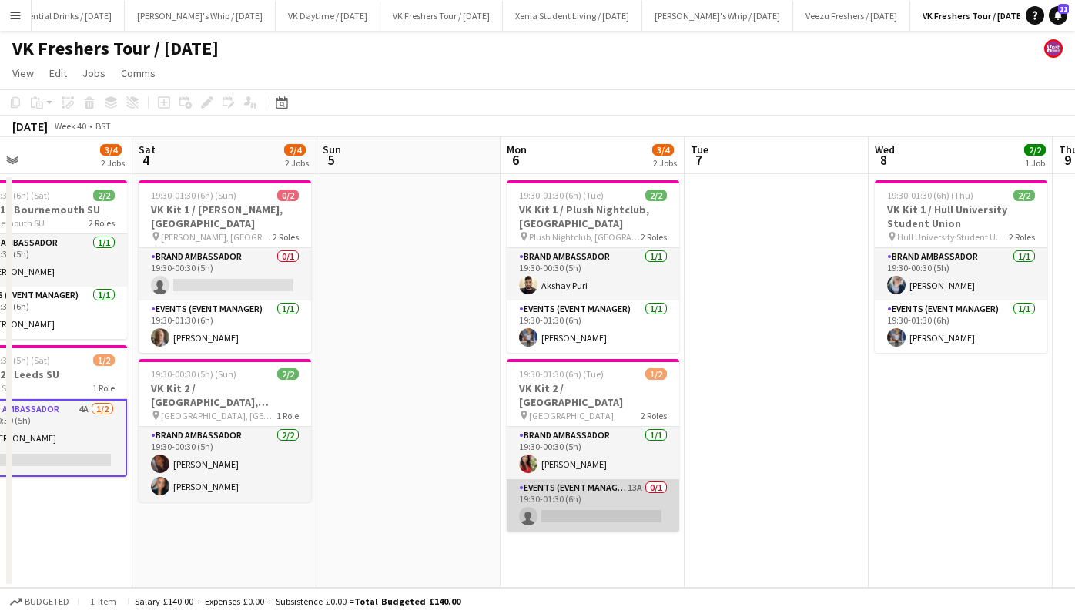
click at [595, 494] on app-card-role "Events (Event Manager) 13A 0/1 19:30-01:30 (6h) single-neutral-actions" at bounding box center [593, 505] width 173 height 52
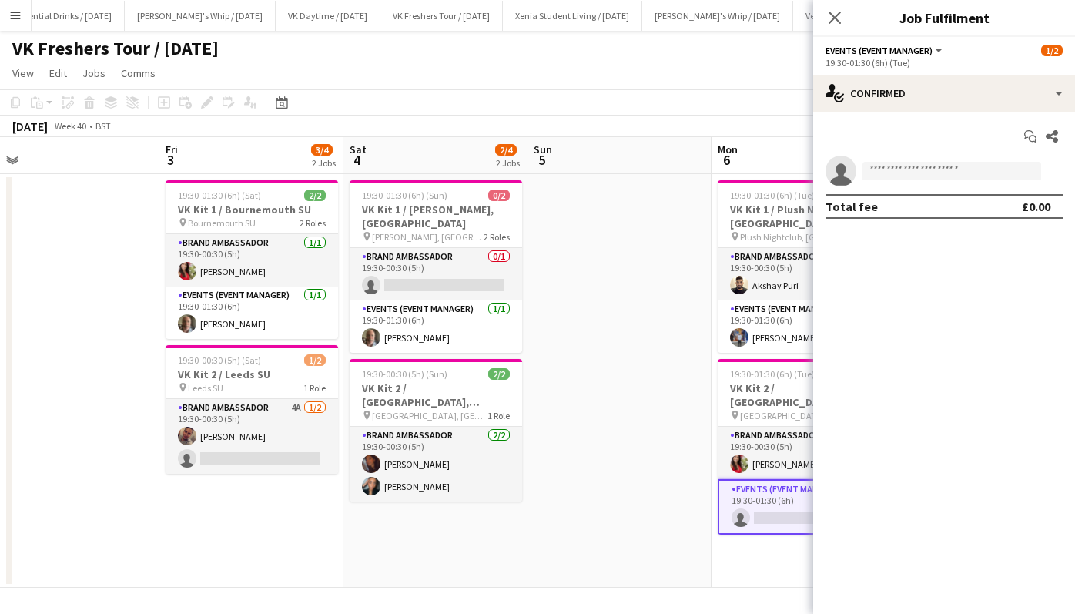
drag, startPoint x: 595, startPoint y: 494, endPoint x: 833, endPoint y: 210, distance: 370.6
click at [833, 210] on body "Menu Boards Boards Boards All jobs Status Workforce Workforce My Workforce Recr…" at bounding box center [537, 307] width 1075 height 614
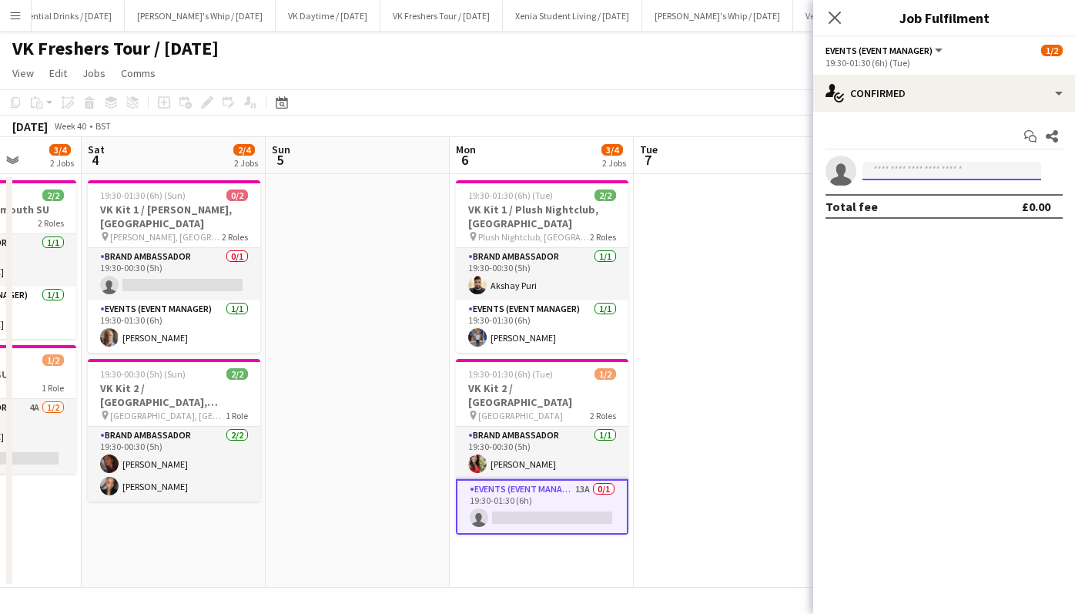
click at [905, 180] on body "Menu Boards Boards Boards All jobs Status Workforce Workforce My Workforce Recr…" at bounding box center [537, 307] width 1075 height 614
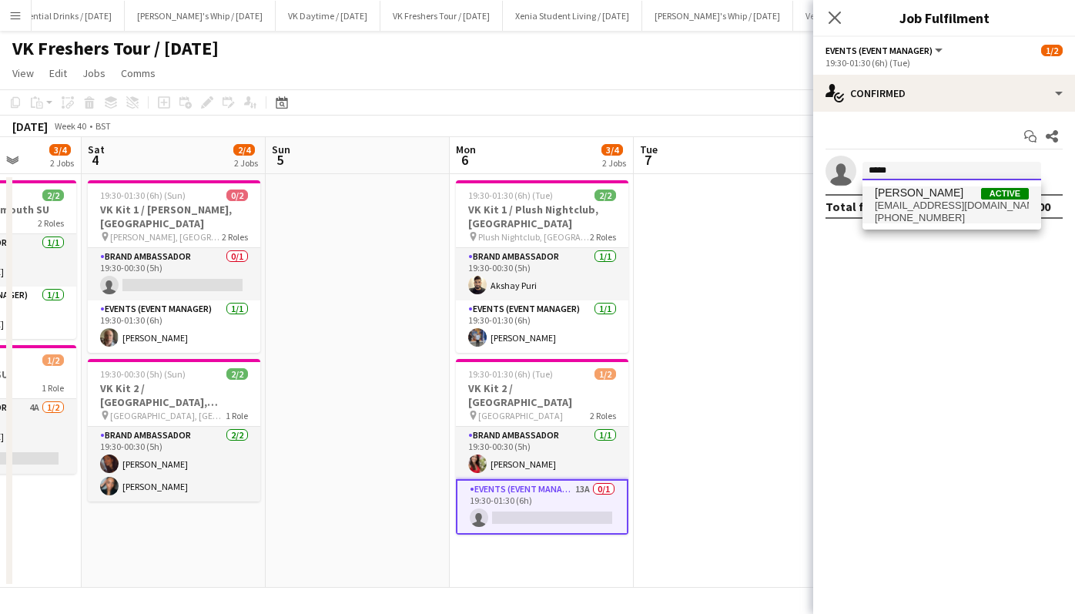
type input "*****"
click at [921, 202] on span "terrellbrown1@hotmail.co.uk" at bounding box center [952, 205] width 154 height 12
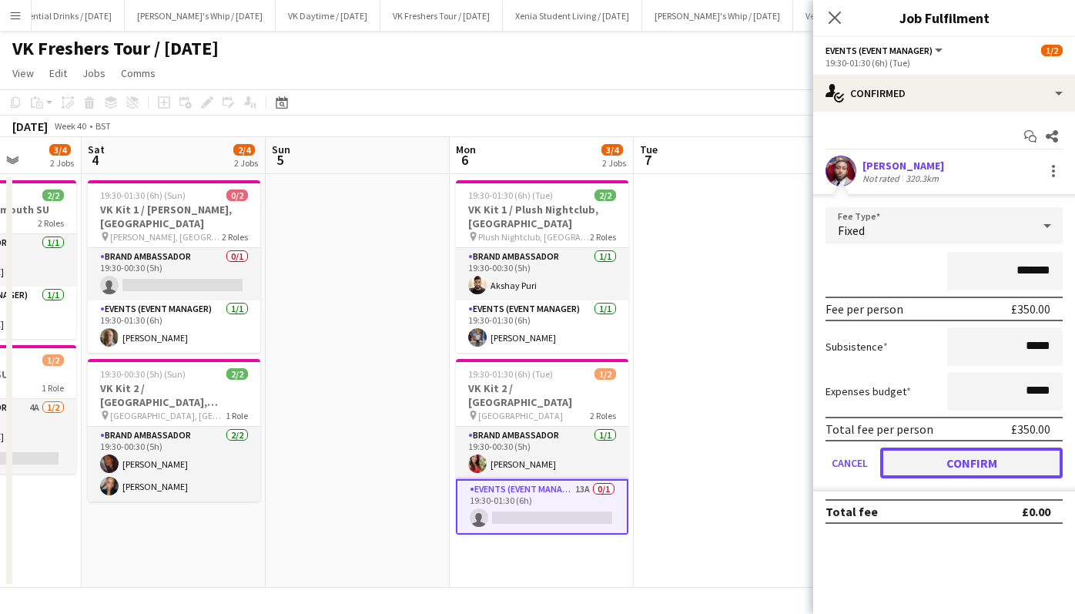
click at [991, 455] on button "Confirm" at bounding box center [971, 462] width 183 height 31
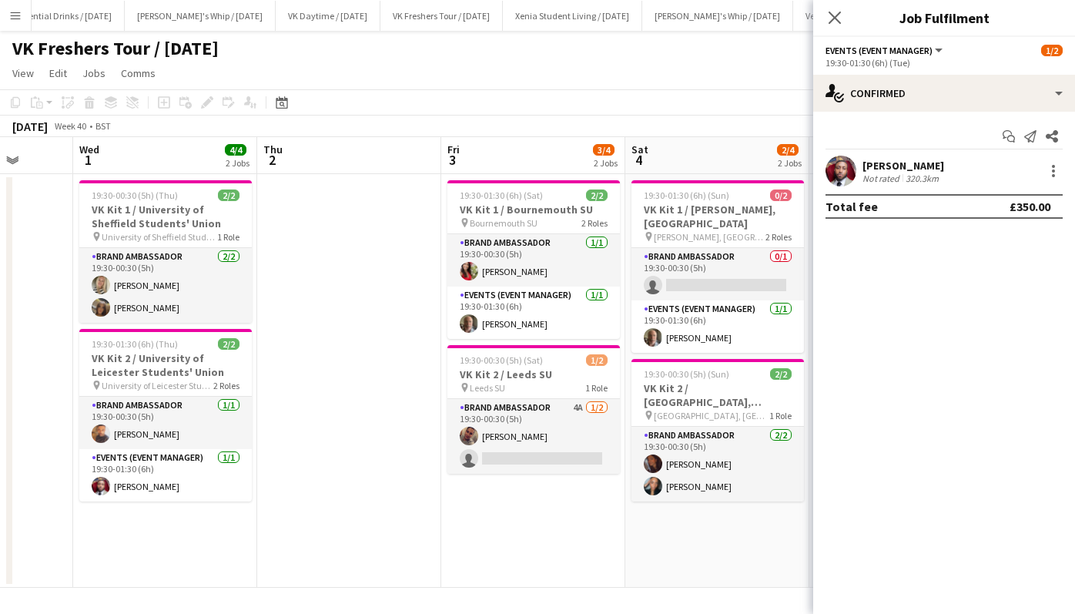
scroll to position [0, 420]
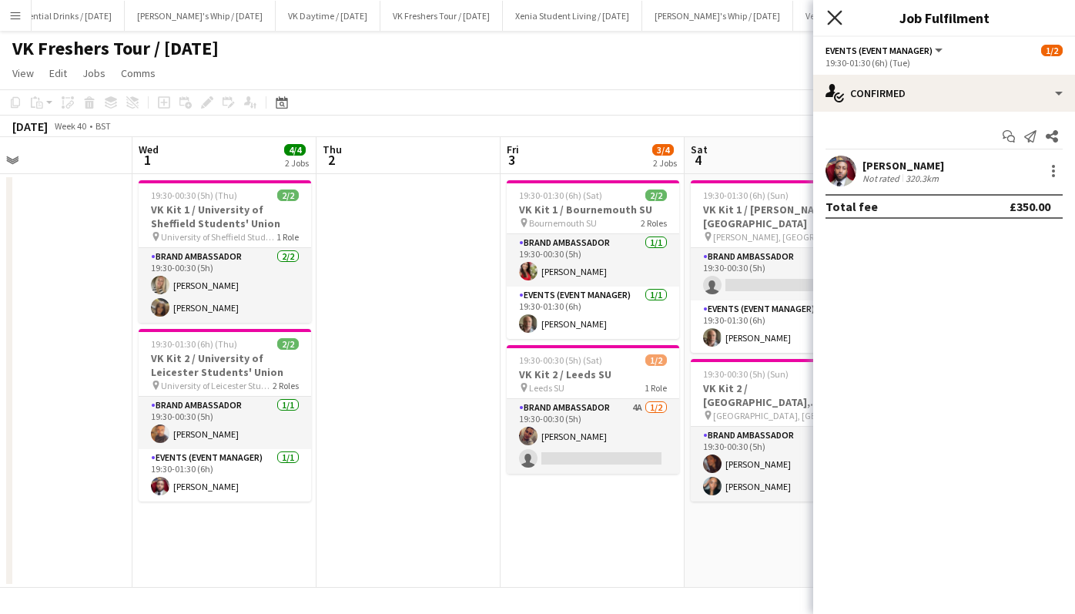
click at [835, 15] on icon "Close pop-in" at bounding box center [834, 17] width 15 height 15
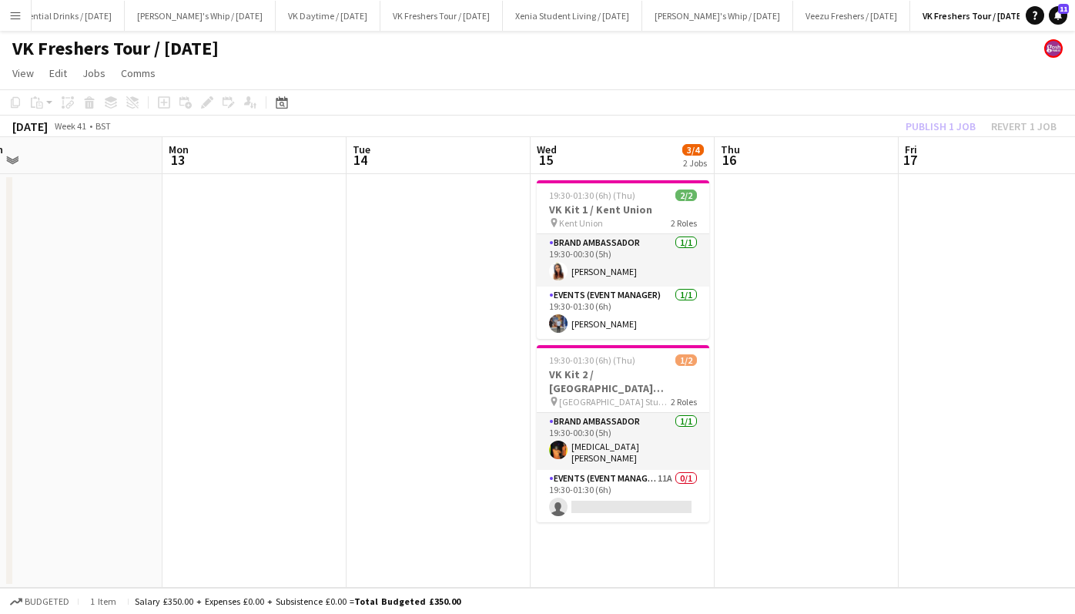
scroll to position [0, 472]
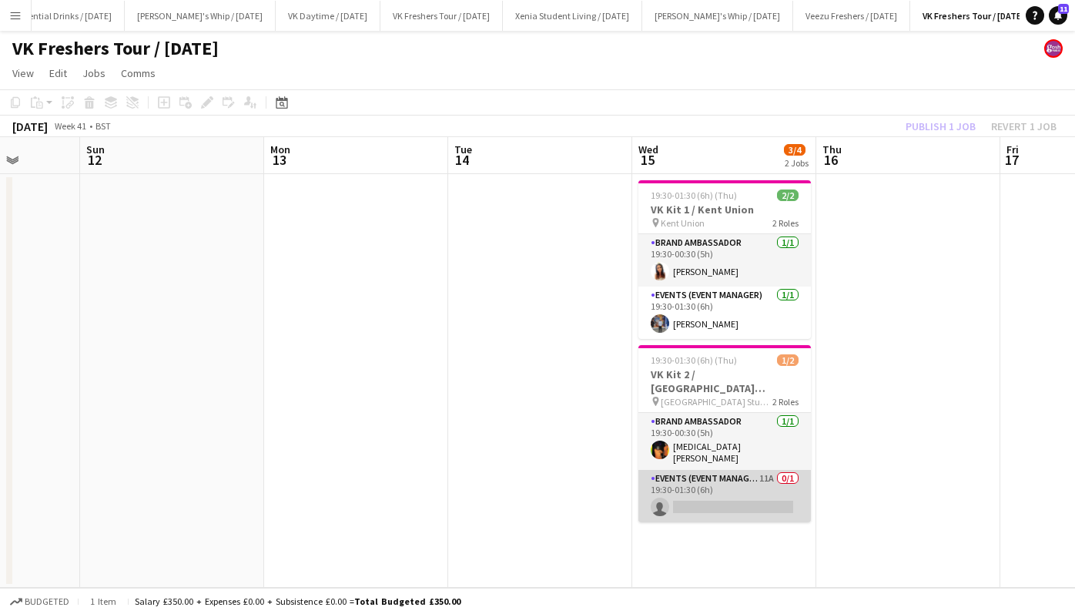
click at [732, 497] on app-card-role "Events (Event Manager) 11A 0/1 19:30-01:30 (6h) single-neutral-actions" at bounding box center [724, 496] width 173 height 52
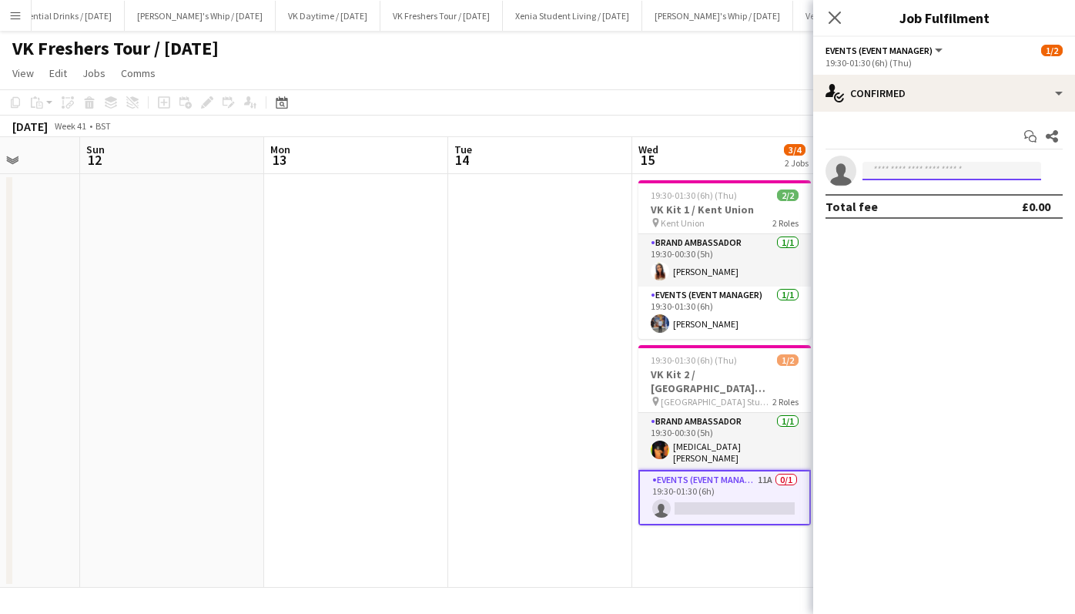
click at [934, 171] on input at bounding box center [952, 171] width 179 height 18
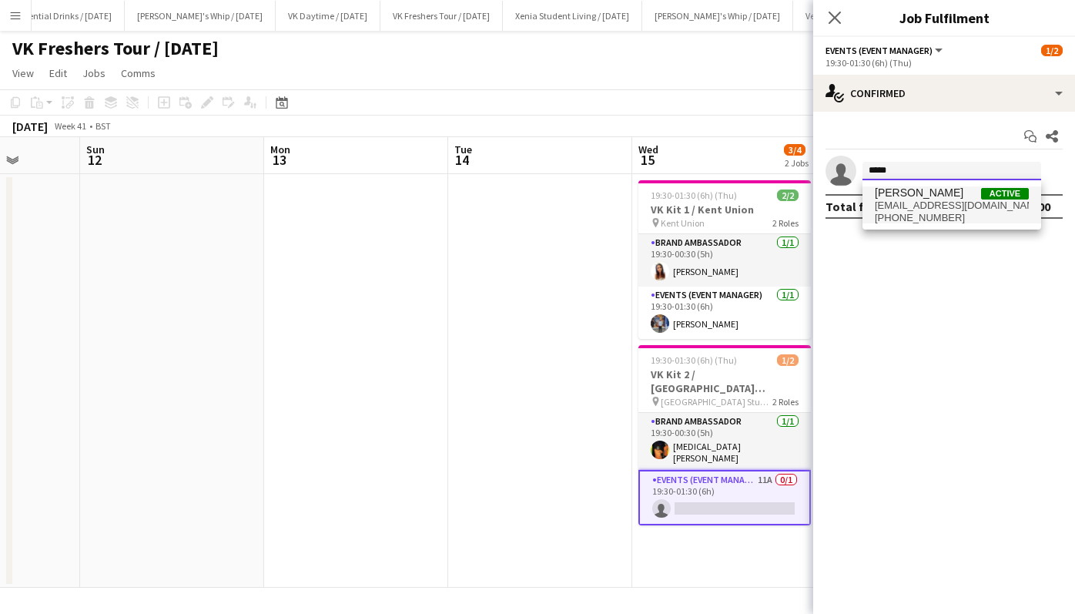
type input "*****"
click at [943, 195] on span "[PERSON_NAME]" at bounding box center [919, 192] width 89 height 13
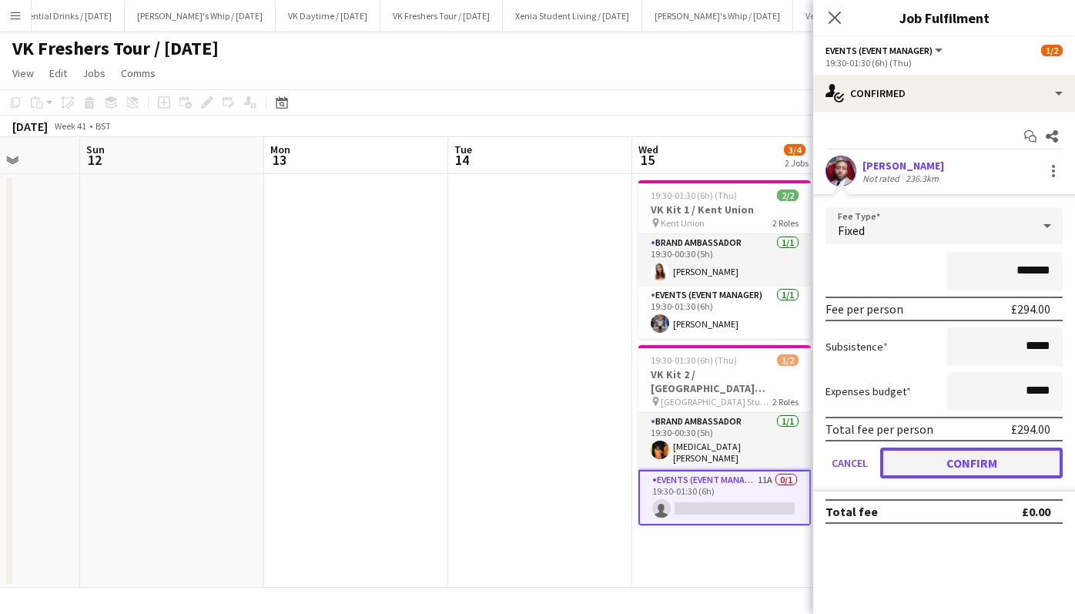
click at [976, 457] on button "Confirm" at bounding box center [971, 462] width 183 height 31
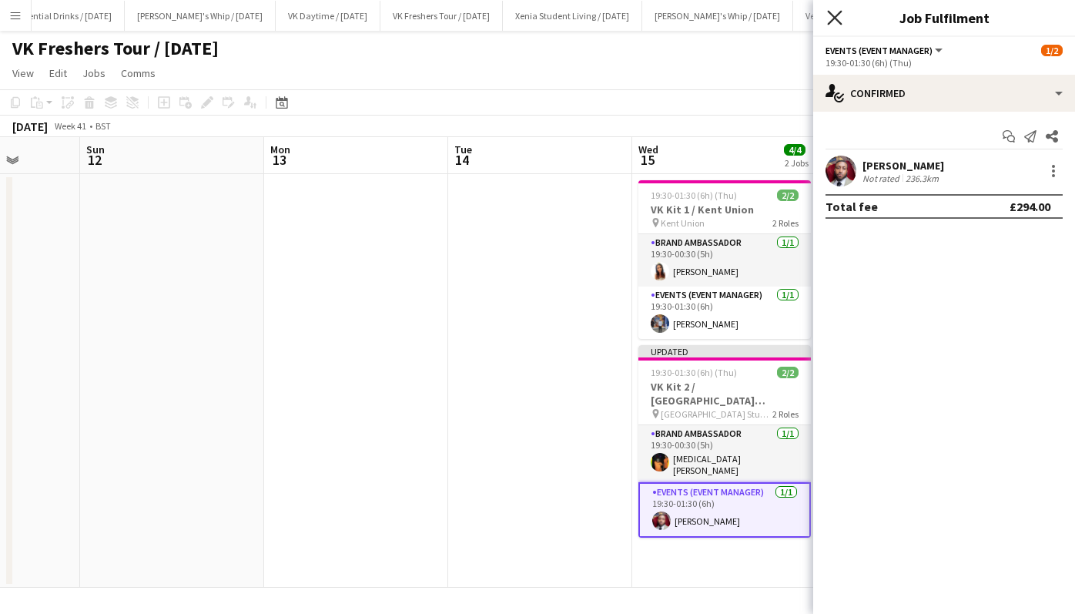
click at [839, 15] on icon "Close pop-in" at bounding box center [834, 17] width 15 height 15
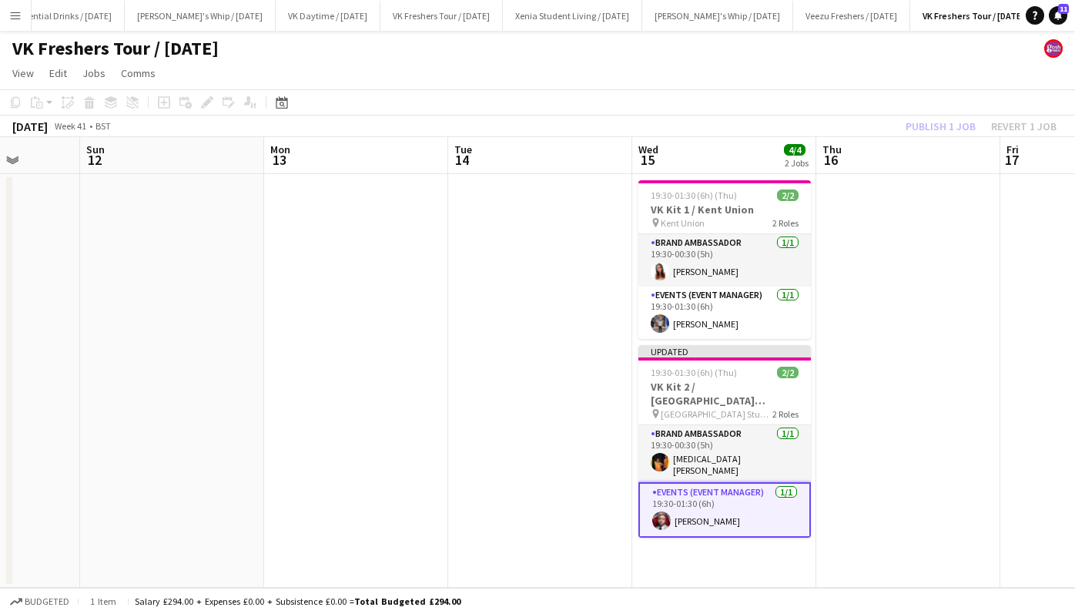
scroll to position [0, 451]
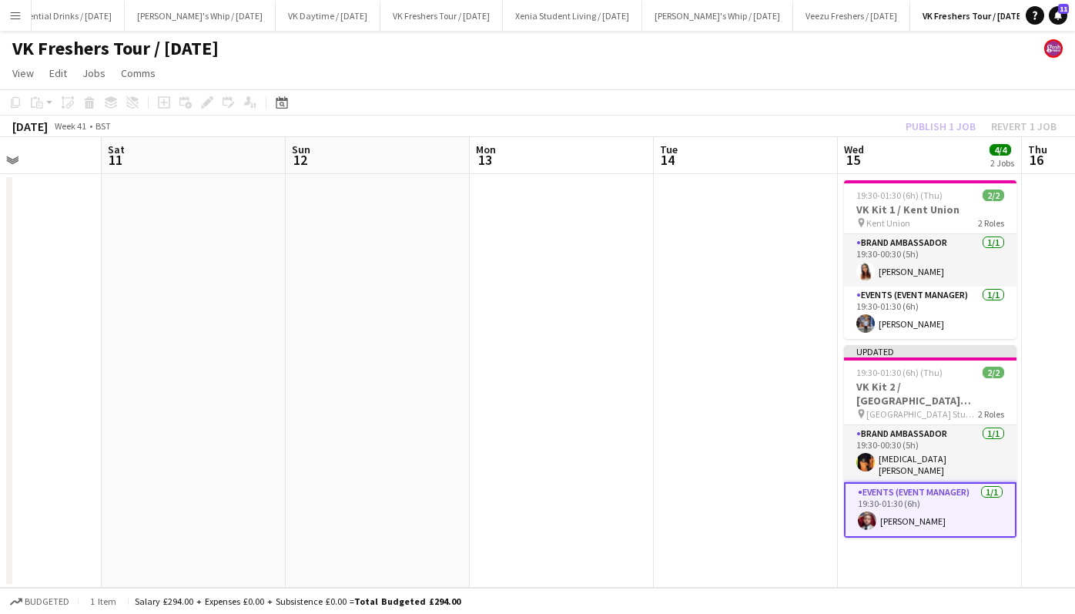
click at [525, 335] on app-date-cell at bounding box center [562, 381] width 184 height 414
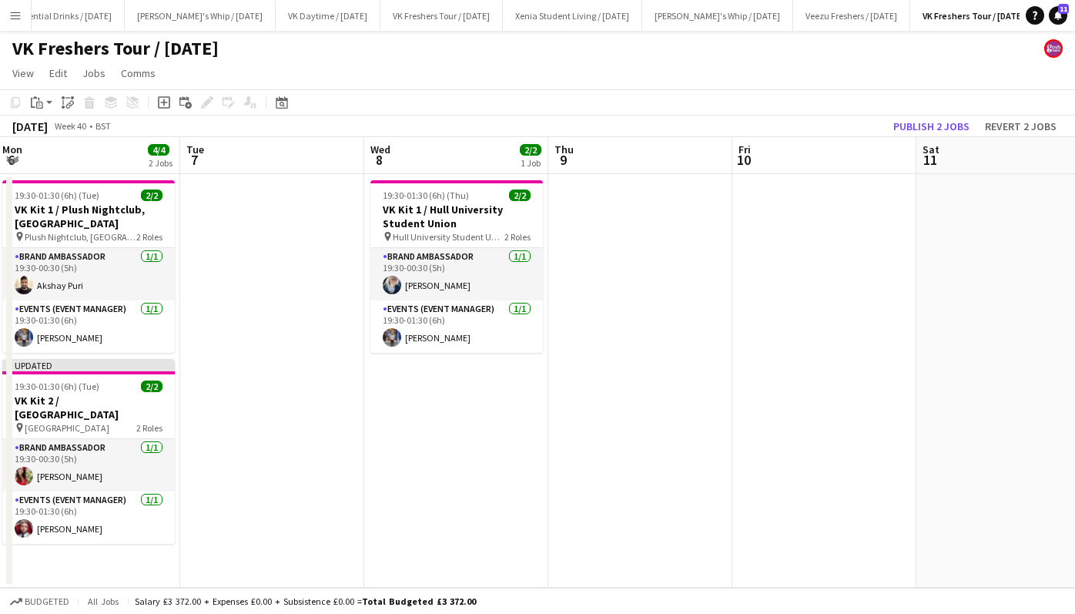
scroll to position [0, 379]
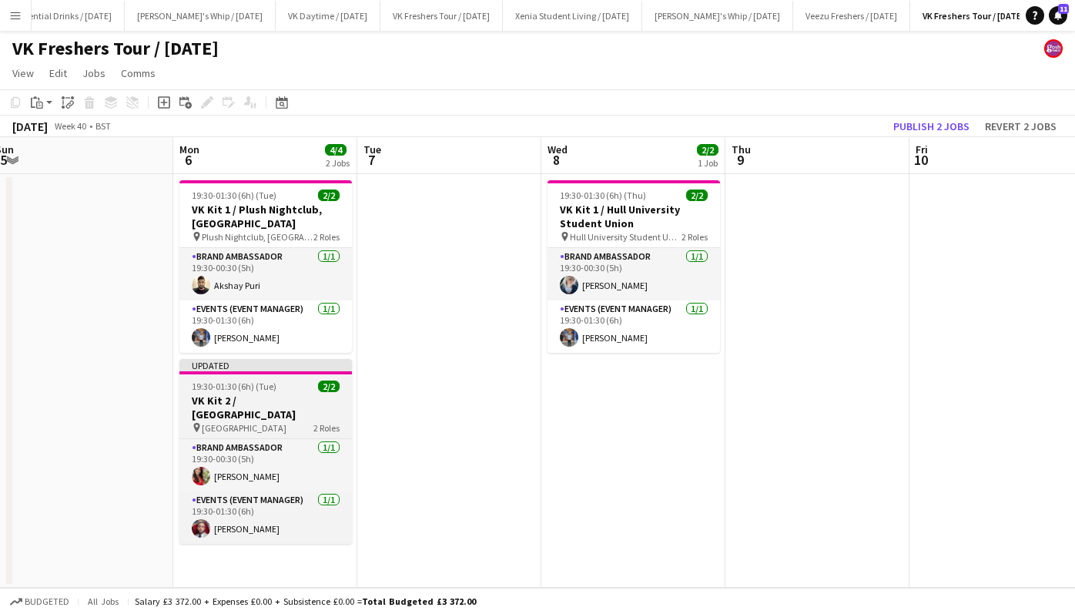
click at [267, 402] on h3 "VK Kit 2 / [GEOGRAPHIC_DATA]" at bounding box center [265, 408] width 173 height 28
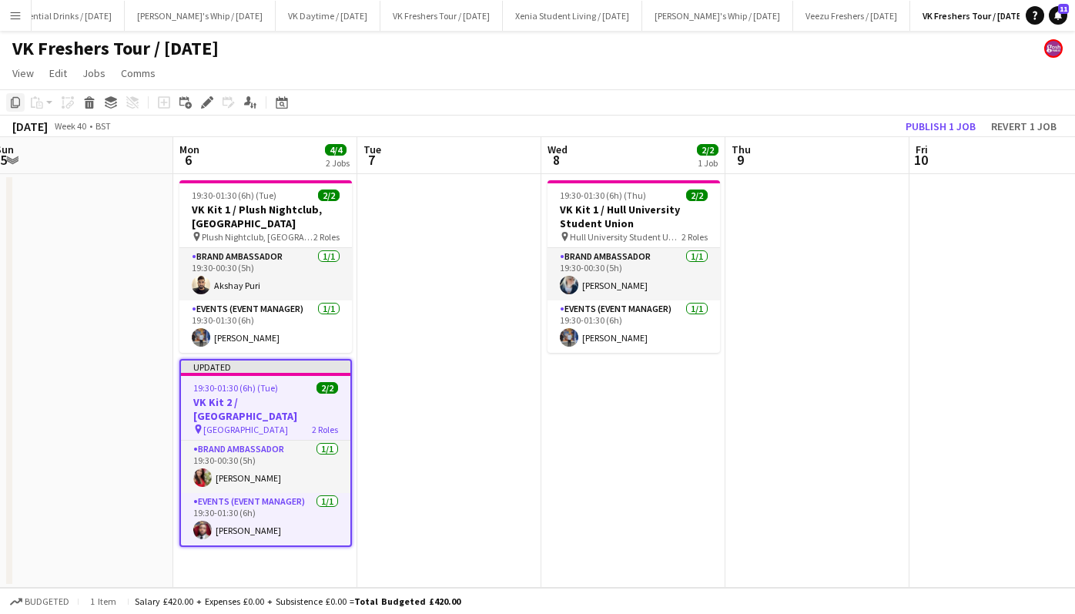
click at [15, 100] on icon "Copy" at bounding box center [15, 102] width 12 height 12
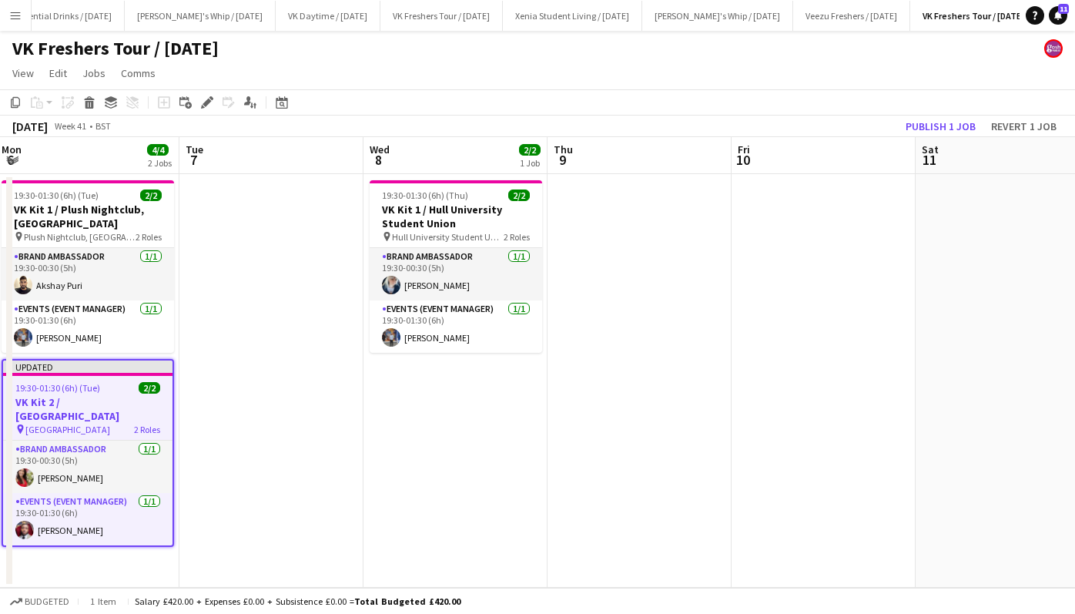
click at [454, 414] on app-date-cell "19:30-01:30 (6h) (Thu) 2/2 VK Kit 1 / Hull University Student Union pin Hull Un…" at bounding box center [455, 381] width 184 height 414
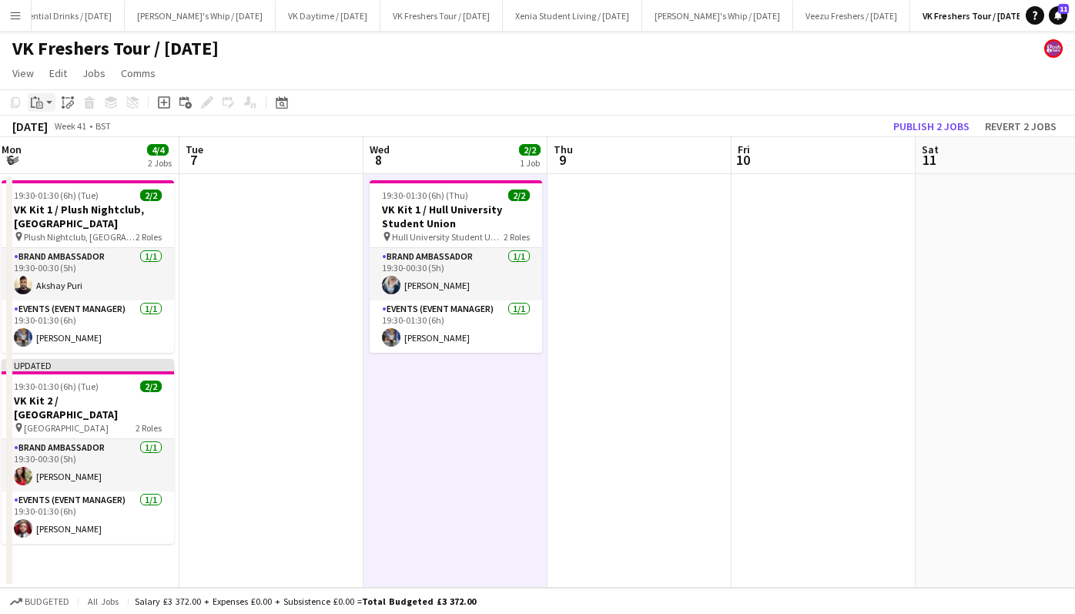
click at [39, 101] on icon "Paste" at bounding box center [37, 102] width 12 height 12
click at [71, 155] on link "Paste with crew Ctrl+Shift+V" at bounding box center [113, 158] width 145 height 14
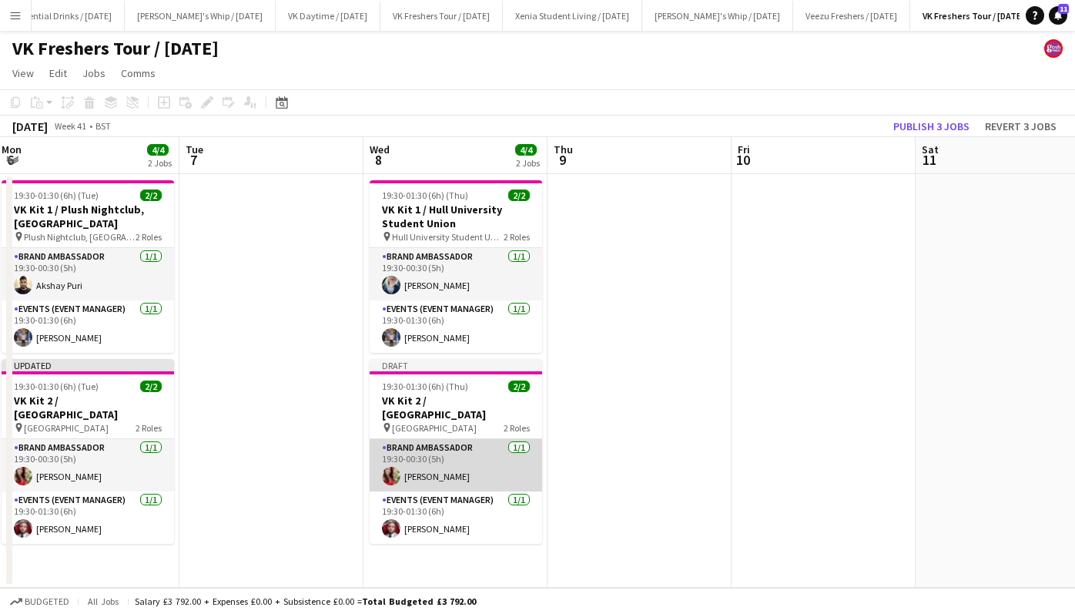
click at [422, 473] on app-card-role "Brand Ambassador 1/1 19:30-00:30 (5h) Emma Wood" at bounding box center [456, 465] width 173 height 52
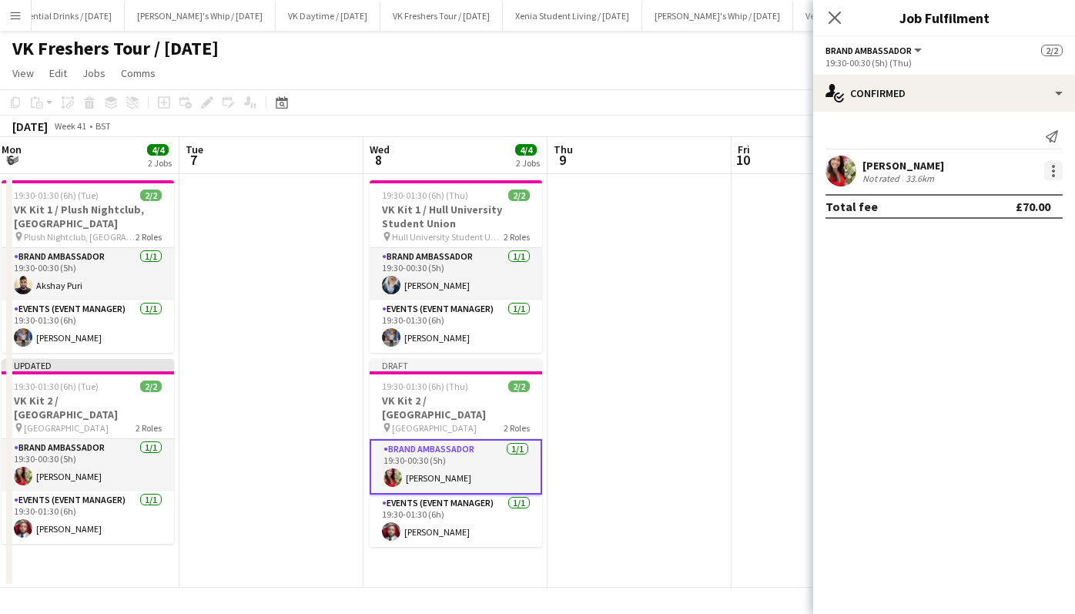
click at [1047, 171] on div at bounding box center [1053, 171] width 18 height 18
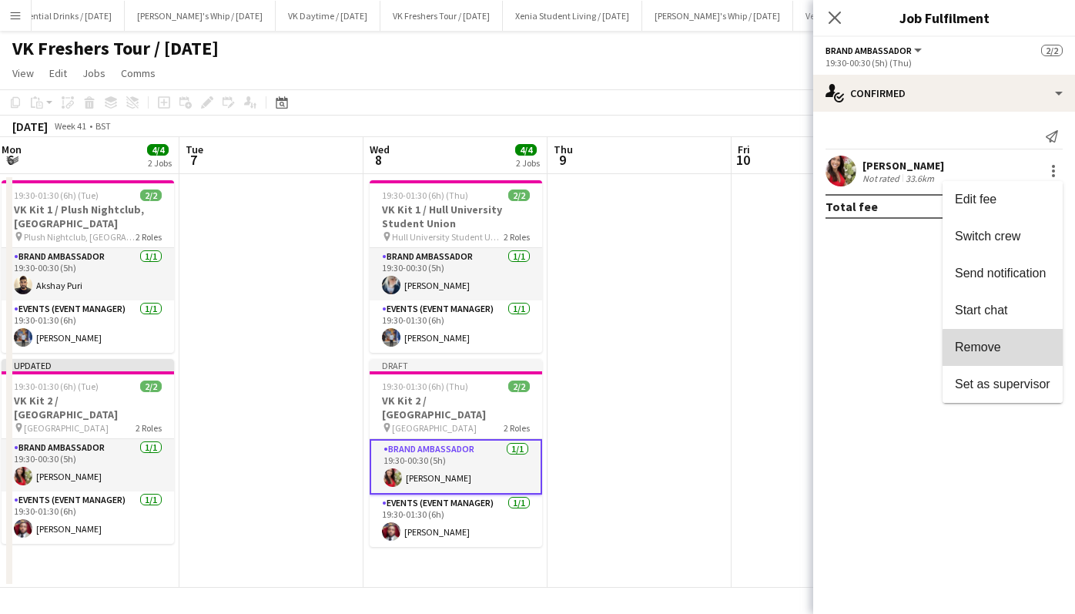
click at [1012, 348] on span "Remove" at bounding box center [1002, 347] width 95 height 14
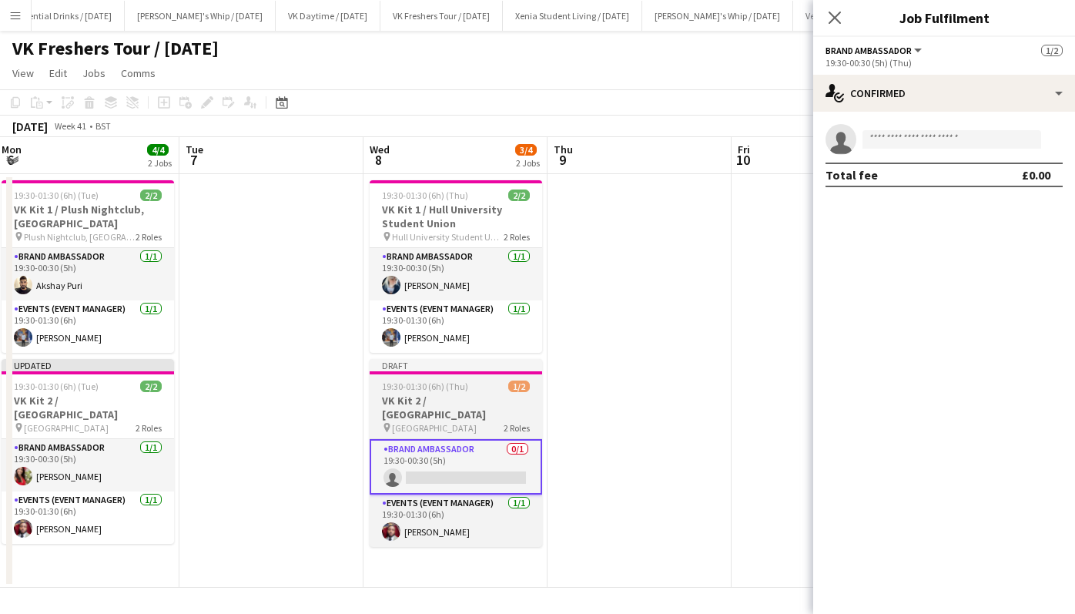
click at [441, 404] on h3 "VK Kit 2 / [GEOGRAPHIC_DATA]" at bounding box center [456, 408] width 173 height 28
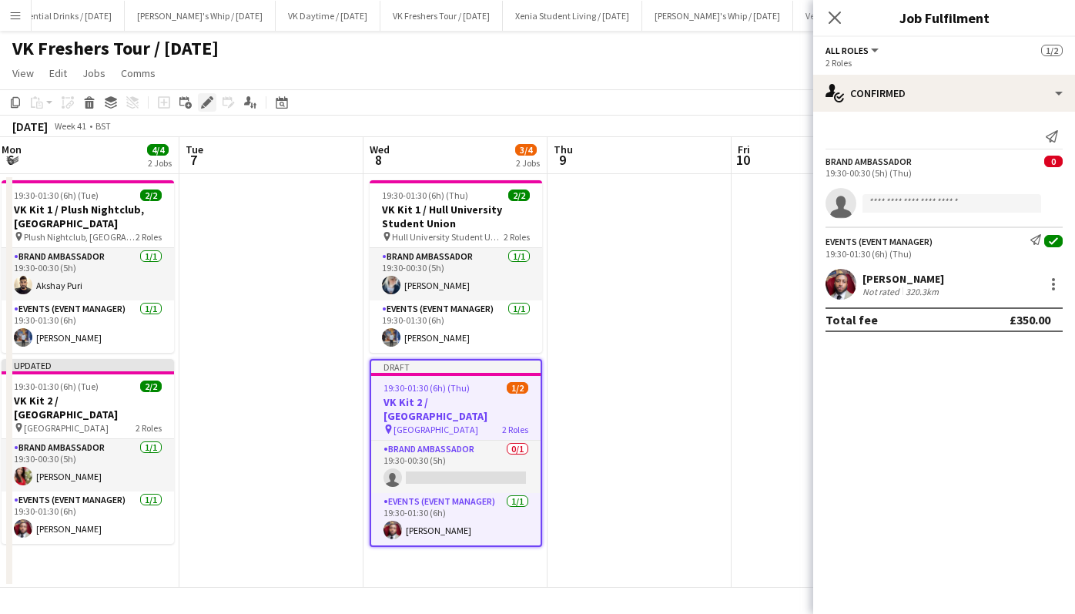
click at [206, 98] on icon "Edit" at bounding box center [207, 102] width 12 height 12
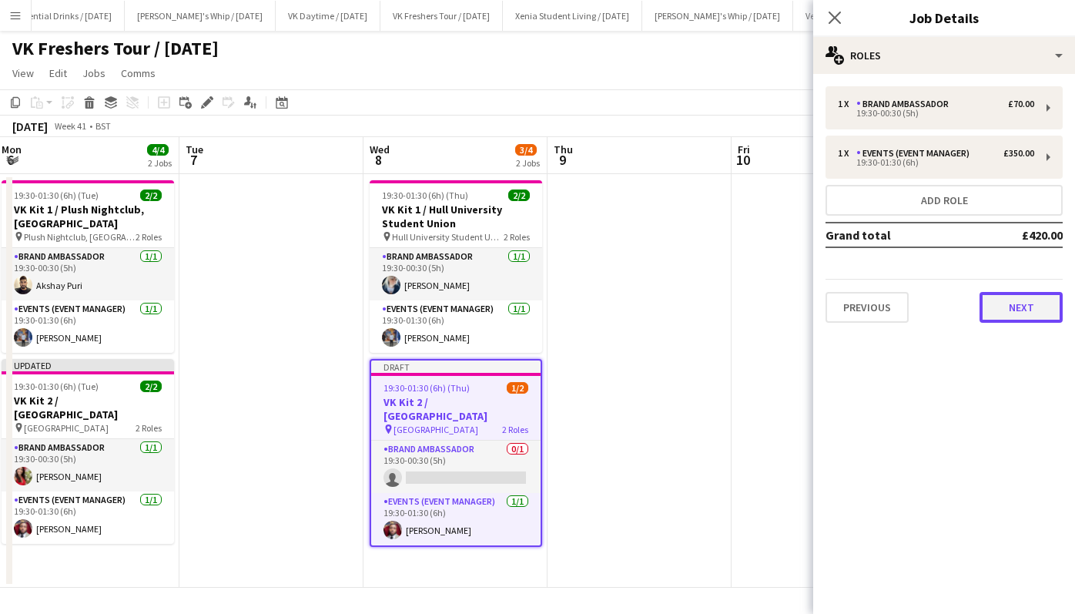
click at [1003, 303] on button "Next" at bounding box center [1021, 307] width 83 height 31
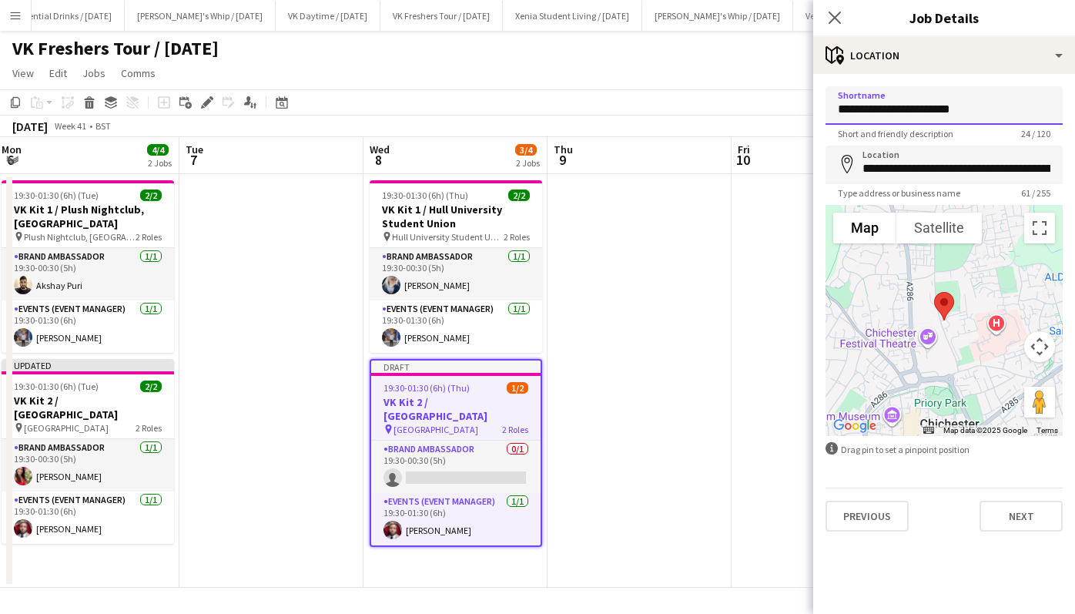
drag, startPoint x: 982, startPoint y: 109, endPoint x: 816, endPoint y: 106, distance: 165.6
click at [816, 106] on form "**********" at bounding box center [944, 308] width 262 height 445
paste input
type input "**********"
drag, startPoint x: 1022, startPoint y: 170, endPoint x: 807, endPoint y: 172, distance: 214.9
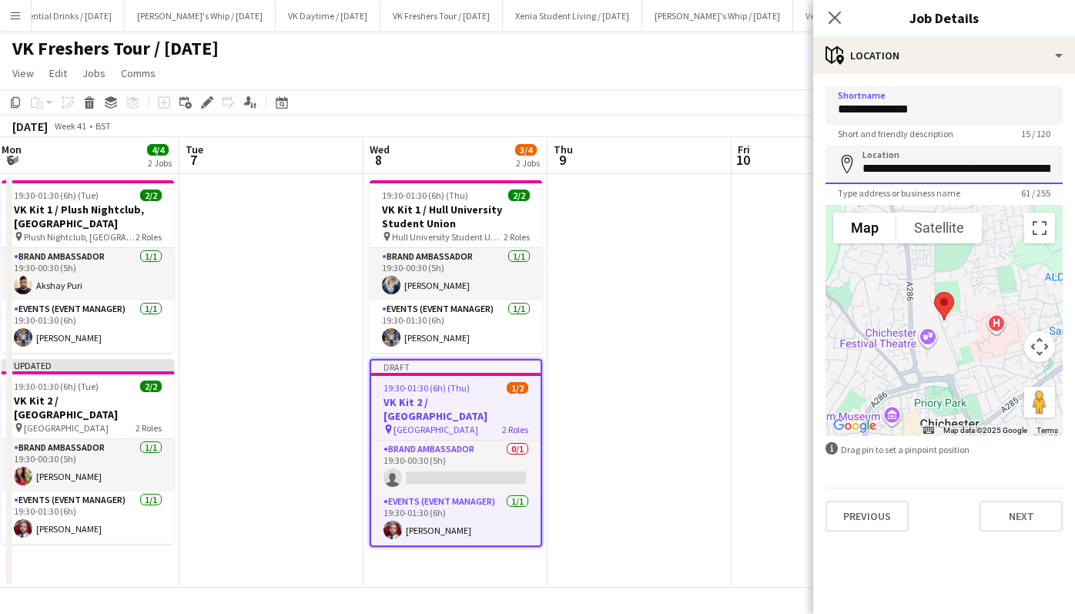
click at [807, 172] on body "Menu Boards Boards Boards All jobs Status Workforce Workforce My Workforce Recr…" at bounding box center [537, 307] width 1075 height 614
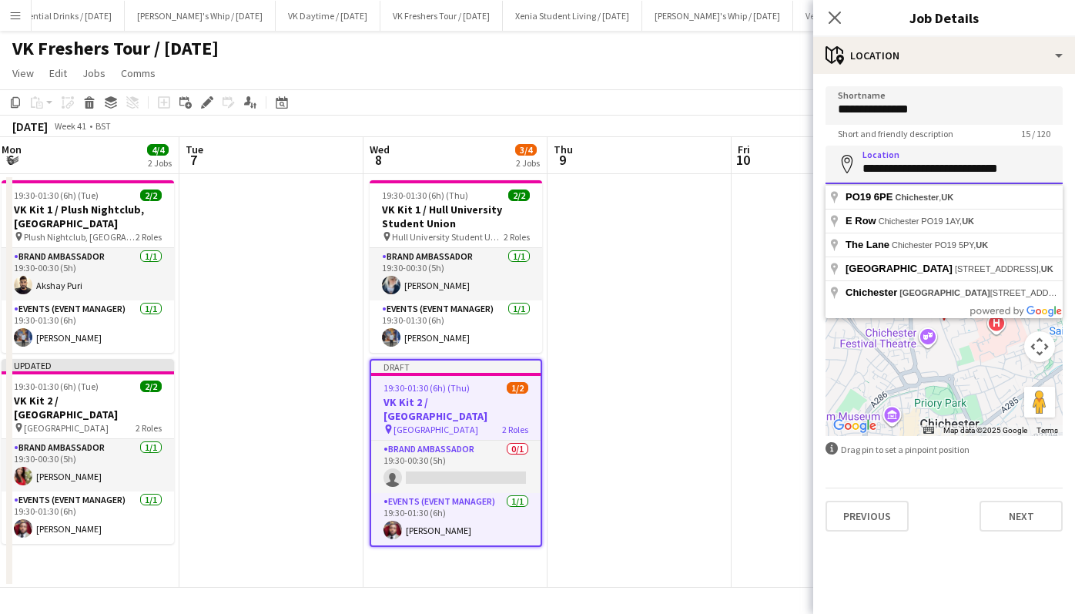
drag, startPoint x: 1040, startPoint y: 165, endPoint x: 801, endPoint y: 167, distance: 239.5
click at [801, 167] on body "Menu Boards Boards Boards All jobs Status Workforce Workforce My Workforce Recr…" at bounding box center [537, 307] width 1075 height 614
paste input
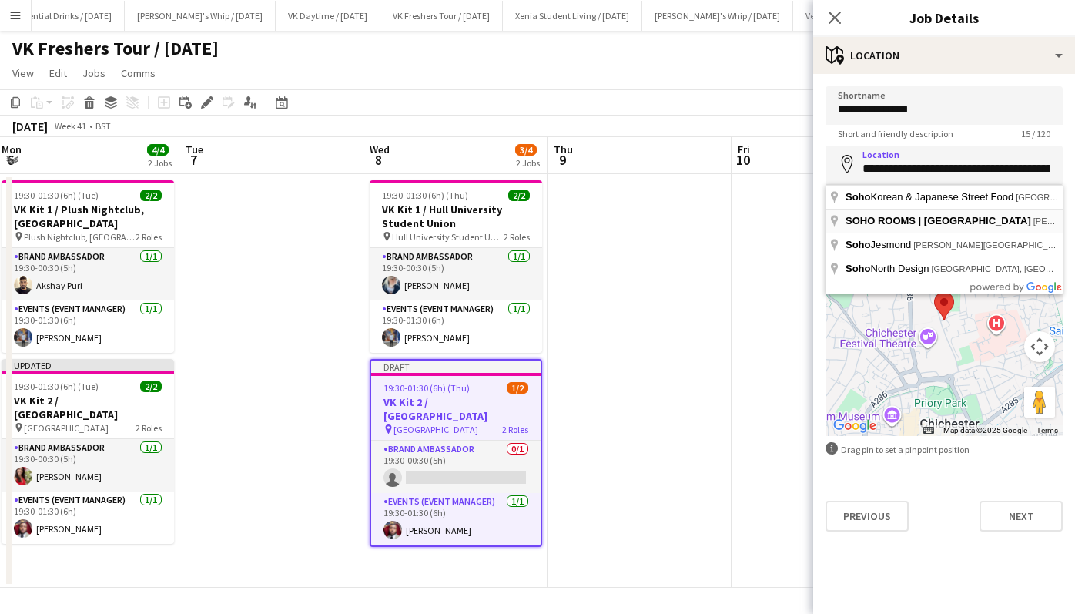
type input "**********"
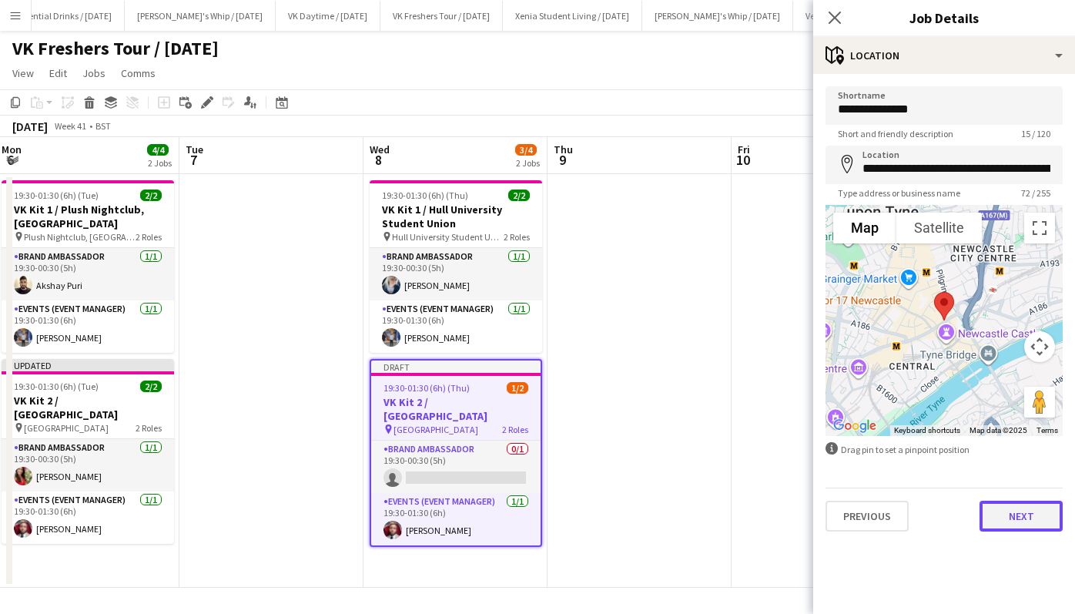
click at [1016, 517] on button "Next" at bounding box center [1021, 516] width 83 height 31
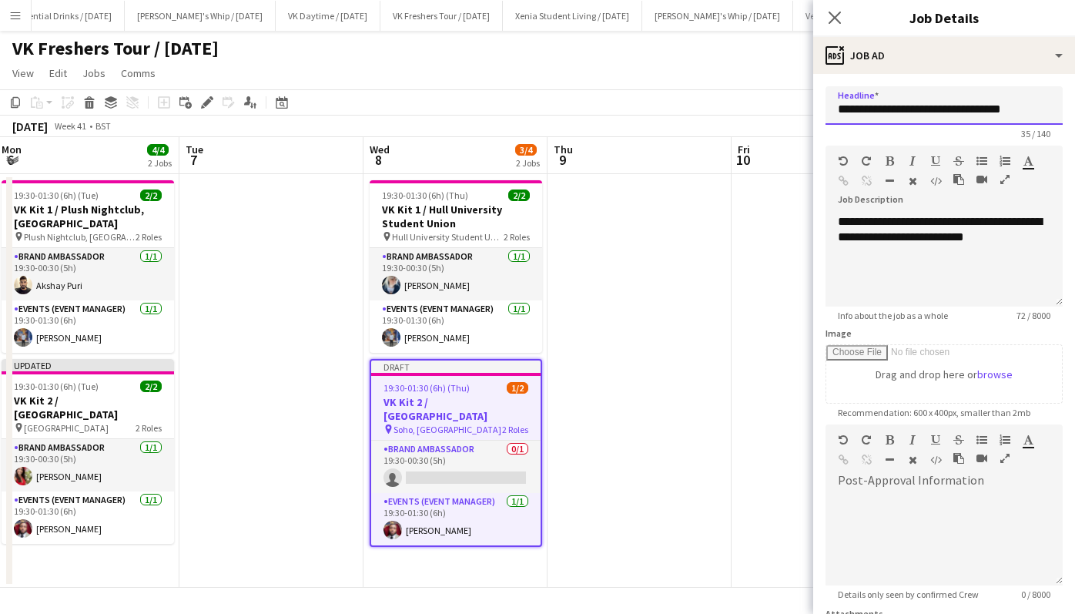
drag, startPoint x: 1010, startPoint y: 111, endPoint x: 888, endPoint y: 109, distance: 122.5
click at [888, 109] on input "**********" at bounding box center [944, 105] width 237 height 39
paste input "text"
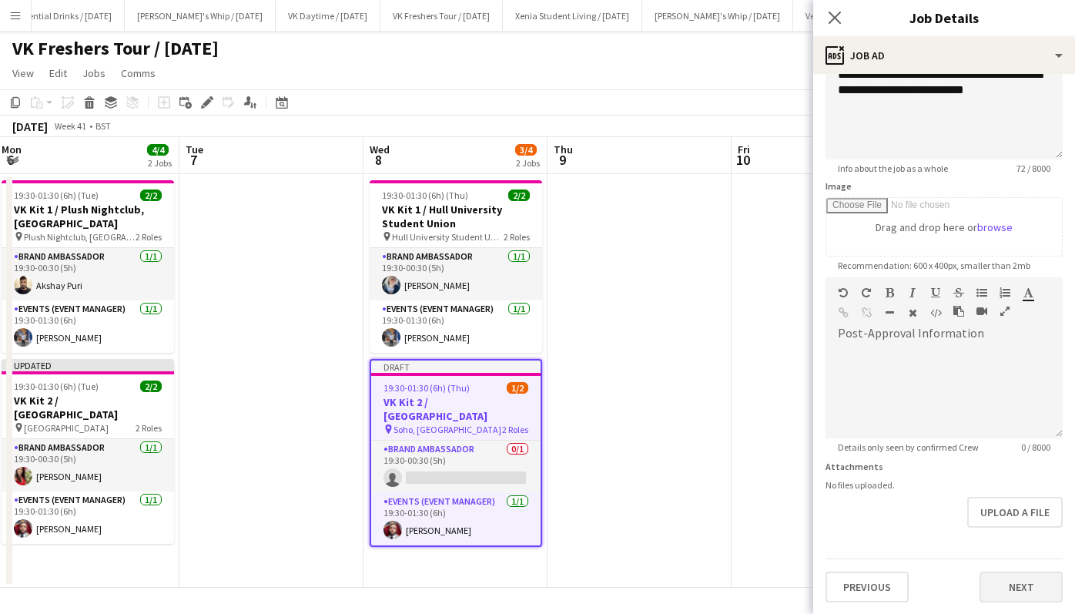
type input "**********"
click at [1019, 582] on button "Next" at bounding box center [1021, 586] width 83 height 31
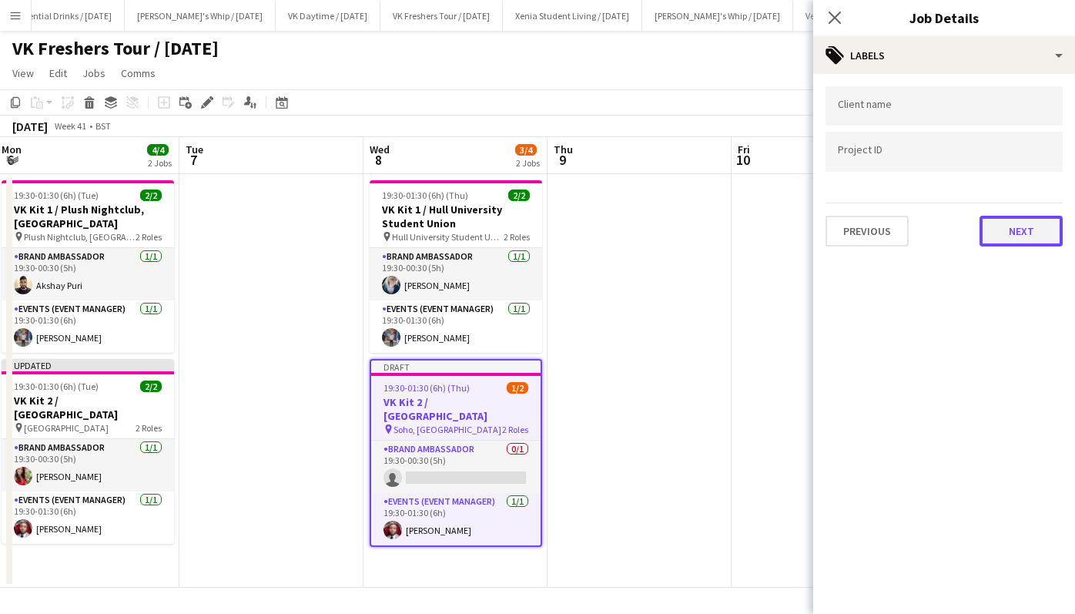
click at [1007, 229] on button "Next" at bounding box center [1021, 231] width 83 height 31
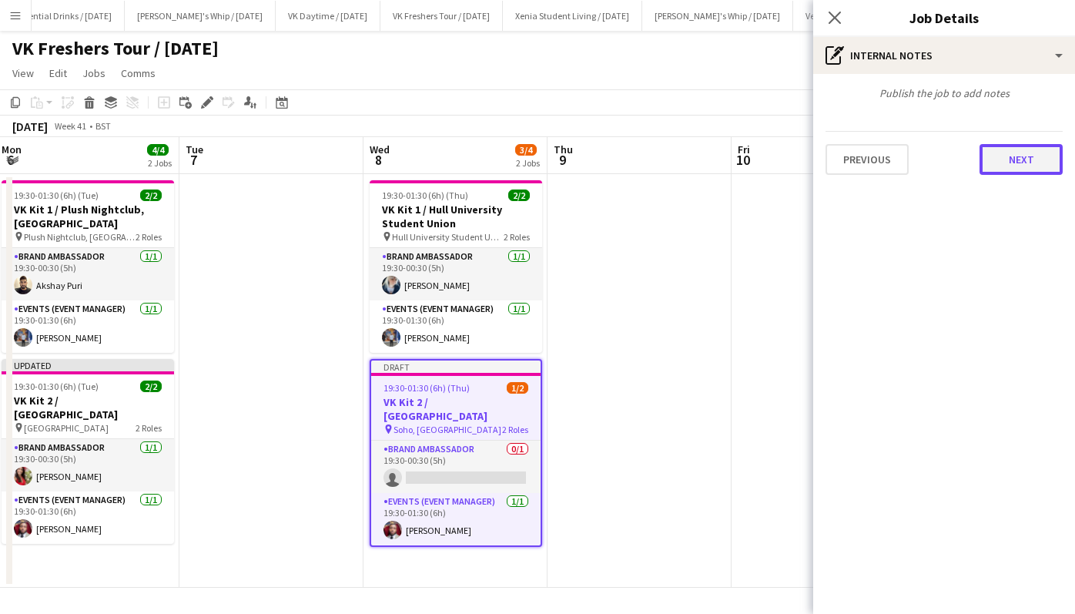
click at [1031, 150] on button "Next" at bounding box center [1021, 159] width 83 height 31
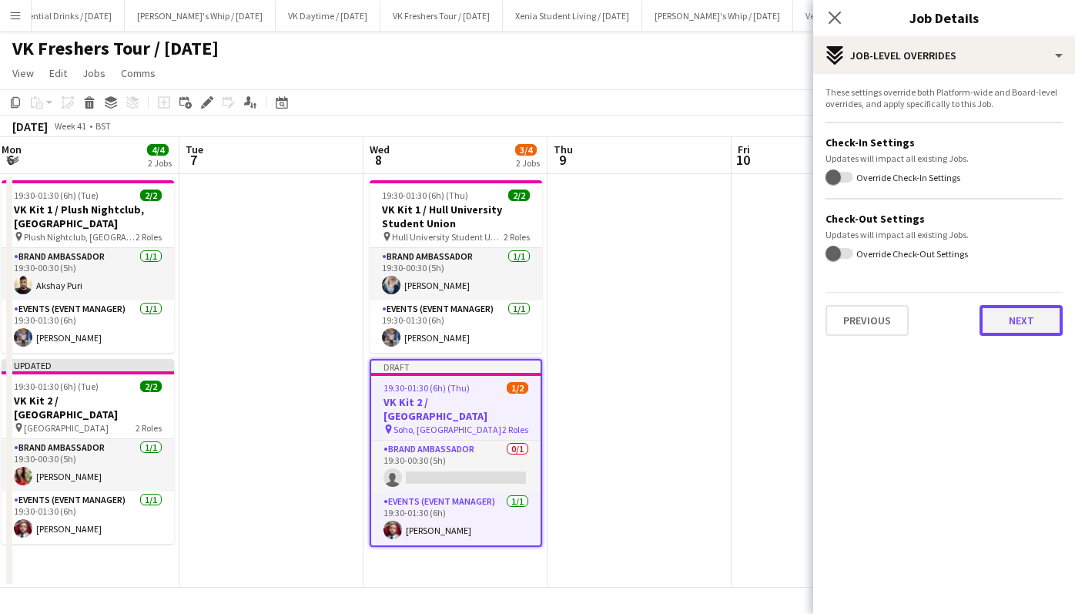
click at [1027, 323] on button "Next" at bounding box center [1021, 320] width 83 height 31
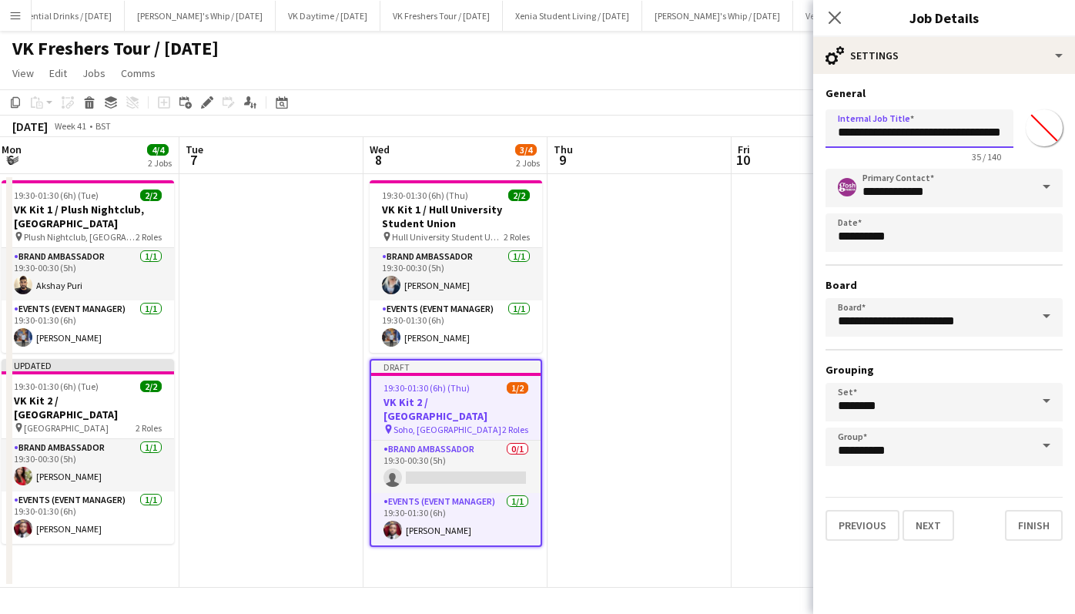
scroll to position [0, 6]
drag, startPoint x: 913, startPoint y: 136, endPoint x: 1037, endPoint y: 142, distance: 124.1
click at [1037, 142] on div "**********" at bounding box center [944, 132] width 237 height 59
paste input "text"
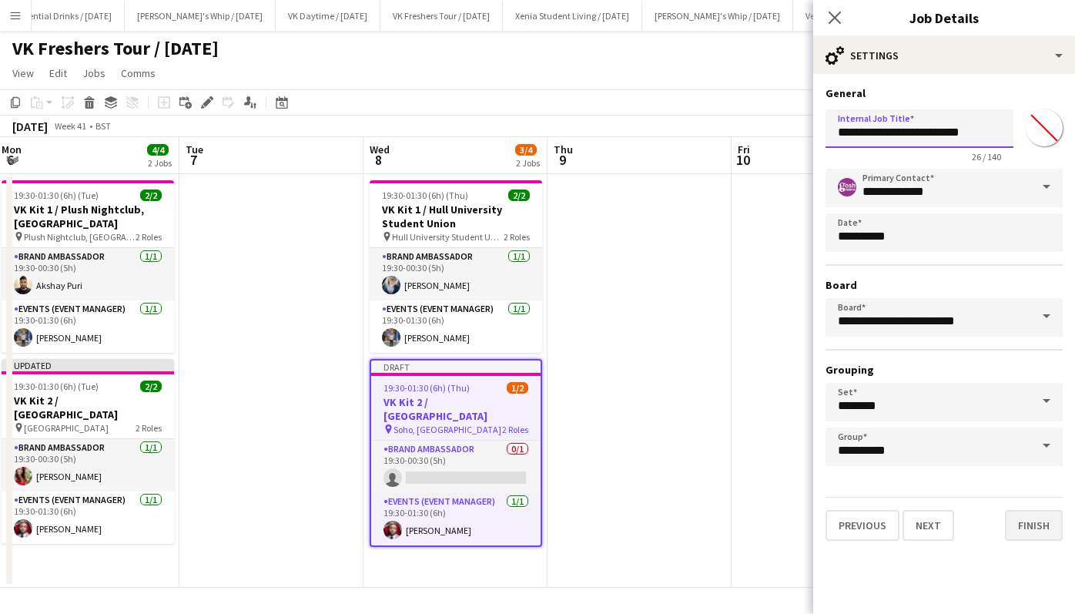
type input "**********"
click at [1029, 519] on button "Finish" at bounding box center [1034, 525] width 58 height 31
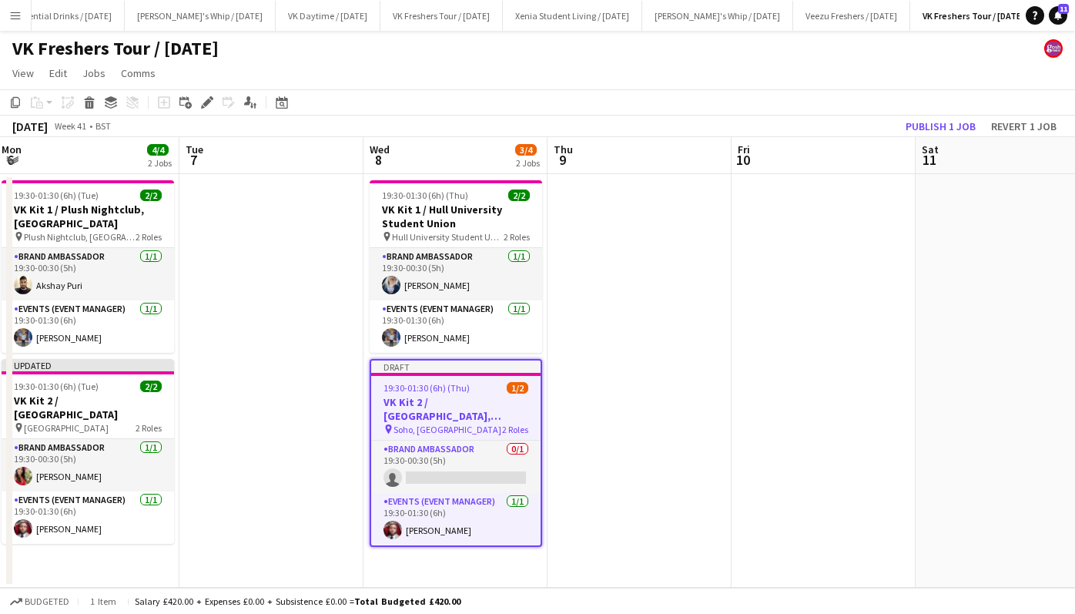
click at [451, 398] on h3 "VK Kit 2 / [GEOGRAPHIC_DATA], [GEOGRAPHIC_DATA]" at bounding box center [455, 409] width 169 height 28
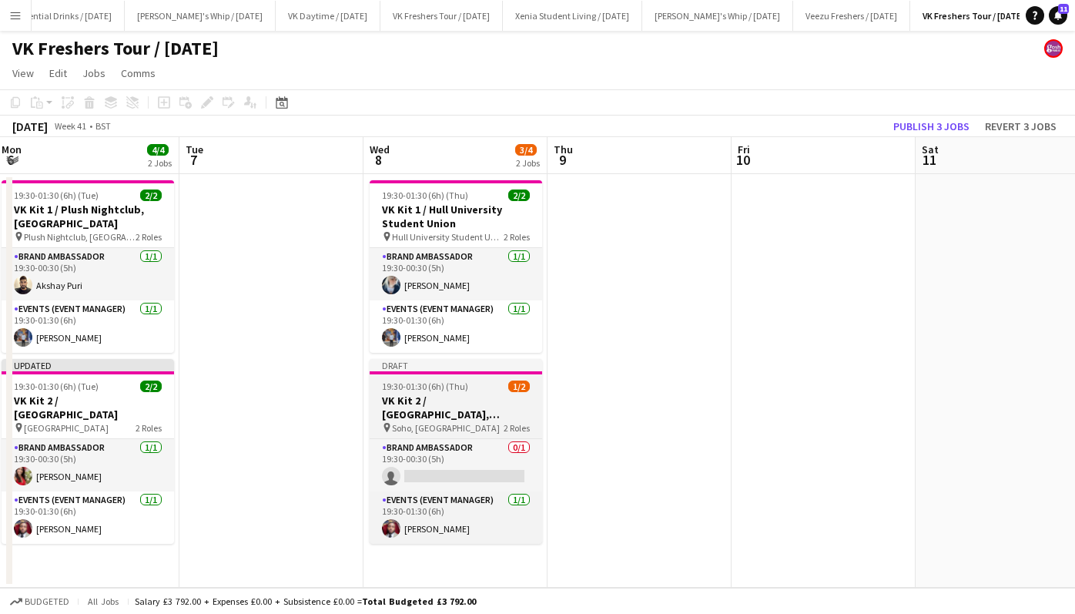
click at [451, 398] on h3 "VK Kit 2 / [GEOGRAPHIC_DATA], [GEOGRAPHIC_DATA]" at bounding box center [456, 408] width 173 height 28
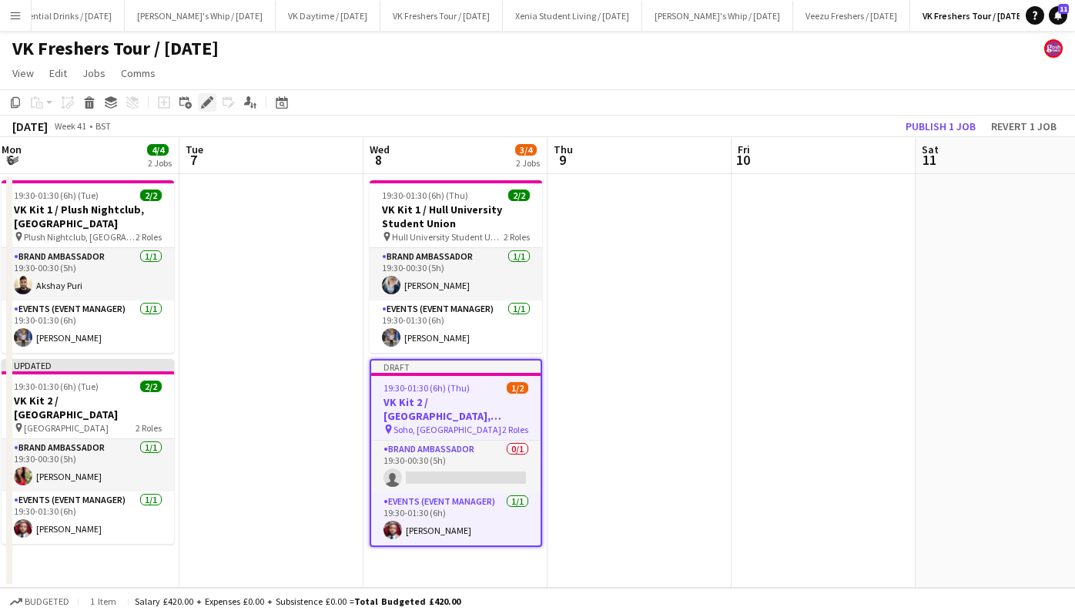
click at [204, 104] on icon at bounding box center [207, 103] width 8 height 8
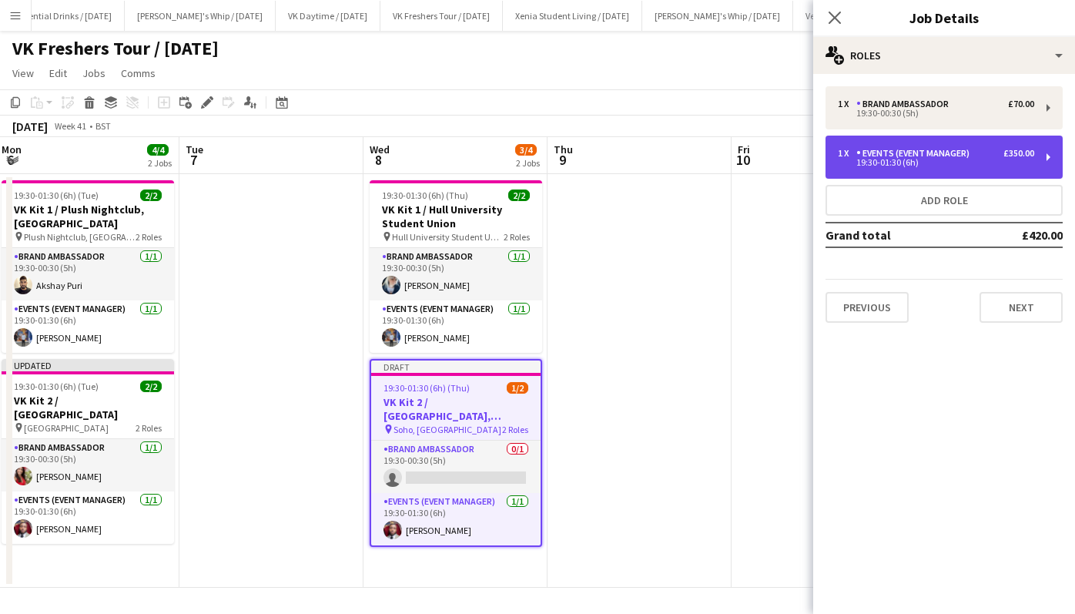
click at [888, 159] on div "19:30-01:30 (6h)" at bounding box center [936, 163] width 196 height 8
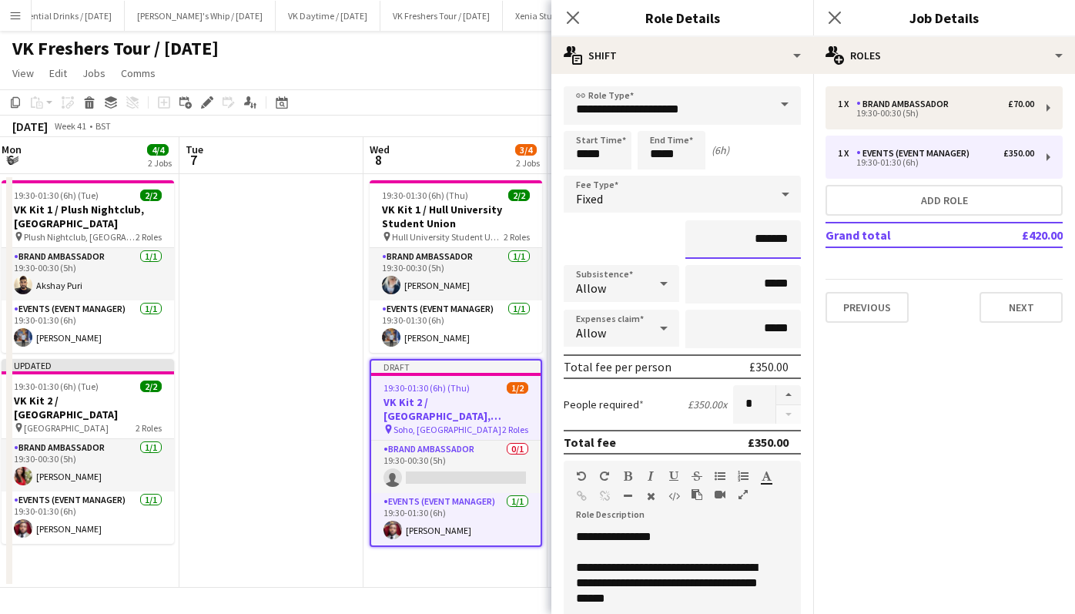
click at [744, 240] on input "*******" at bounding box center [743, 239] width 116 height 39
type input "*******"
click at [665, 243] on div "*******" at bounding box center [682, 239] width 237 height 39
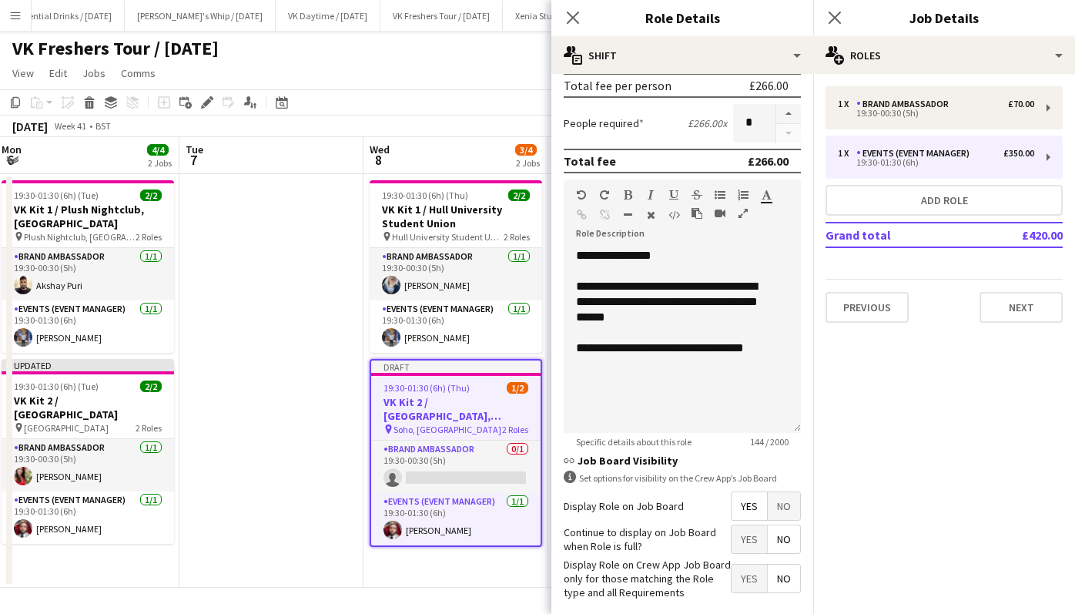
scroll to position [353, 0]
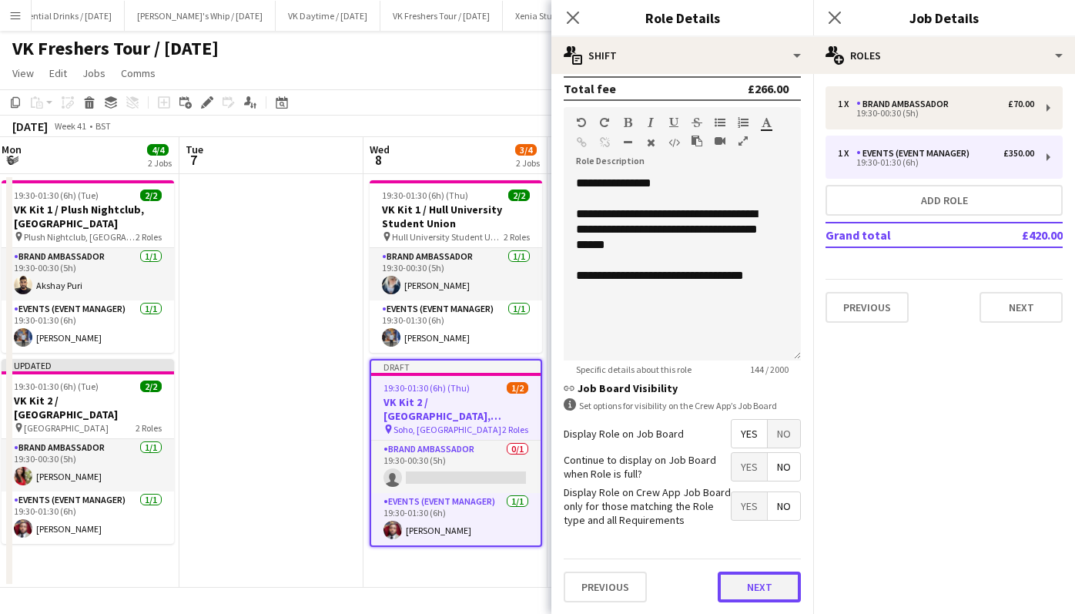
click at [758, 581] on button "Next" at bounding box center [759, 586] width 83 height 31
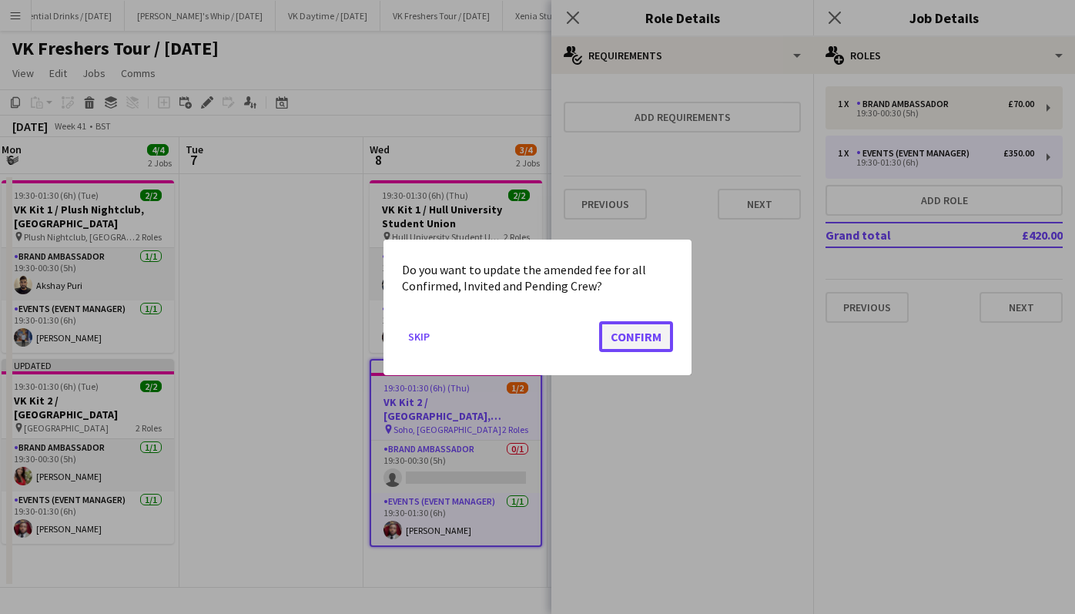
click at [648, 330] on button "Confirm" at bounding box center [636, 335] width 74 height 31
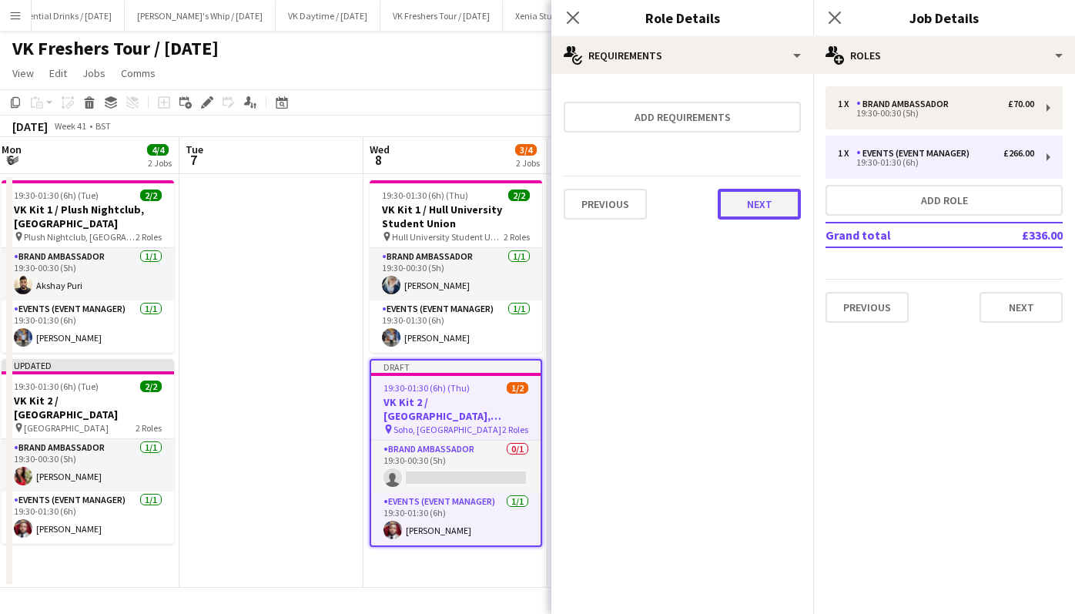
click at [770, 201] on button "Next" at bounding box center [759, 204] width 83 height 31
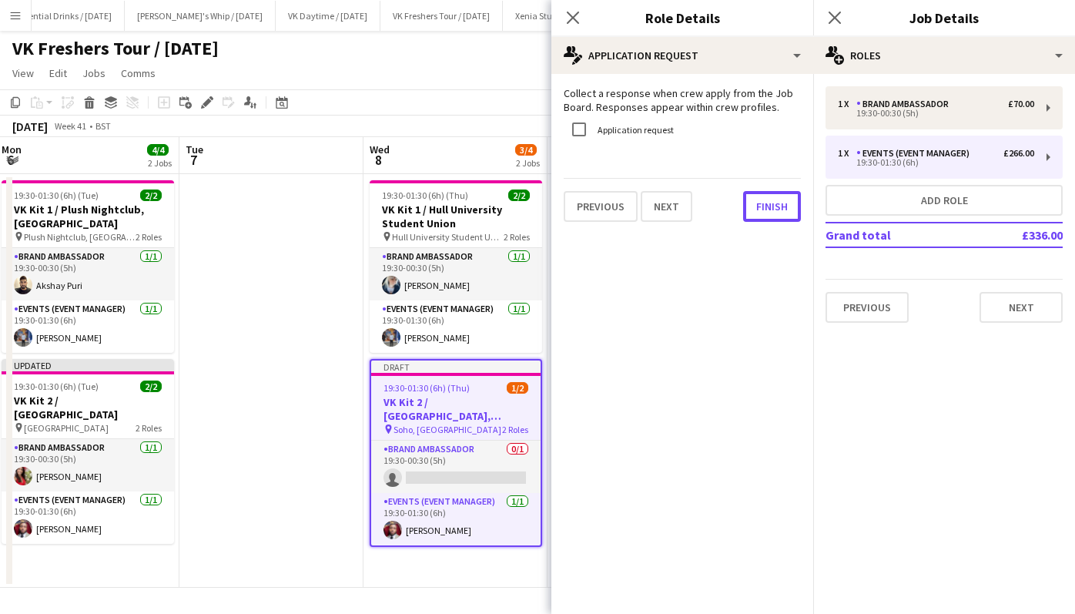
click at [770, 201] on button "Finish" at bounding box center [772, 206] width 58 height 31
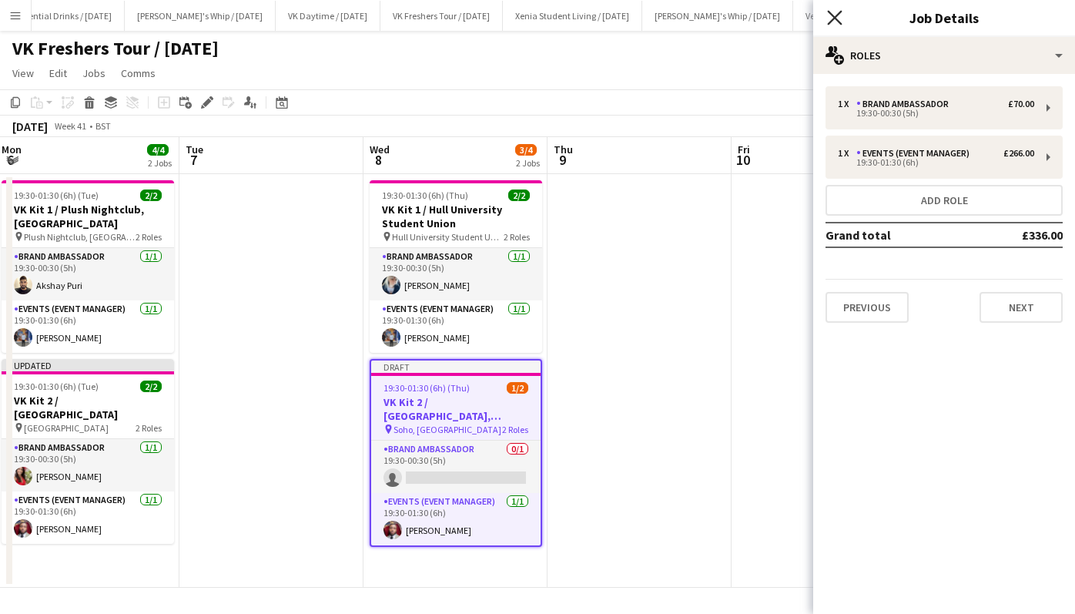
click at [837, 18] on icon at bounding box center [834, 17] width 15 height 15
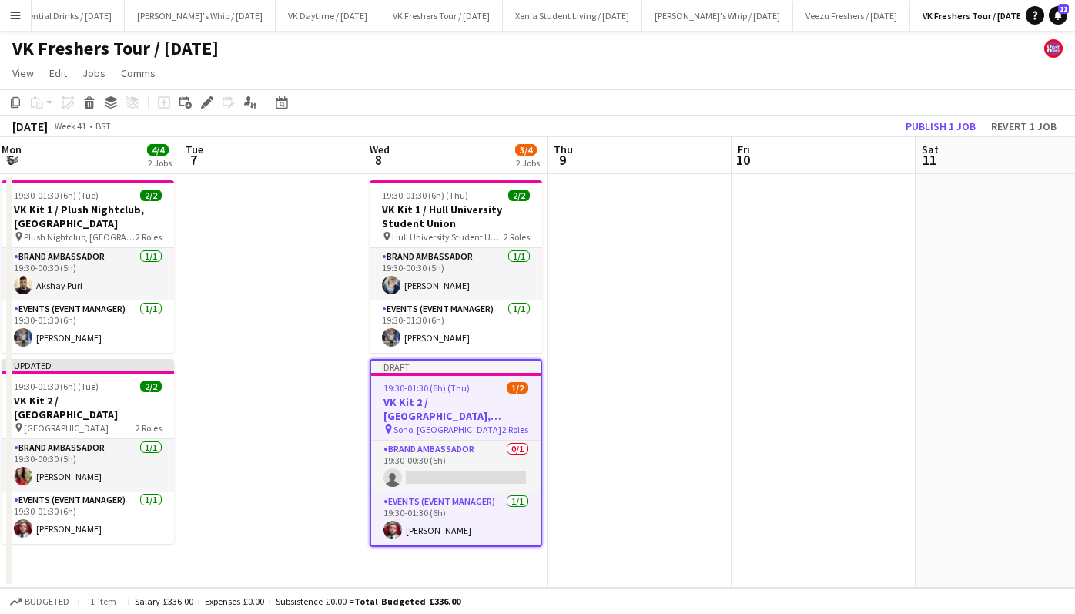
click at [839, 230] on app-date-cell at bounding box center [824, 381] width 184 height 414
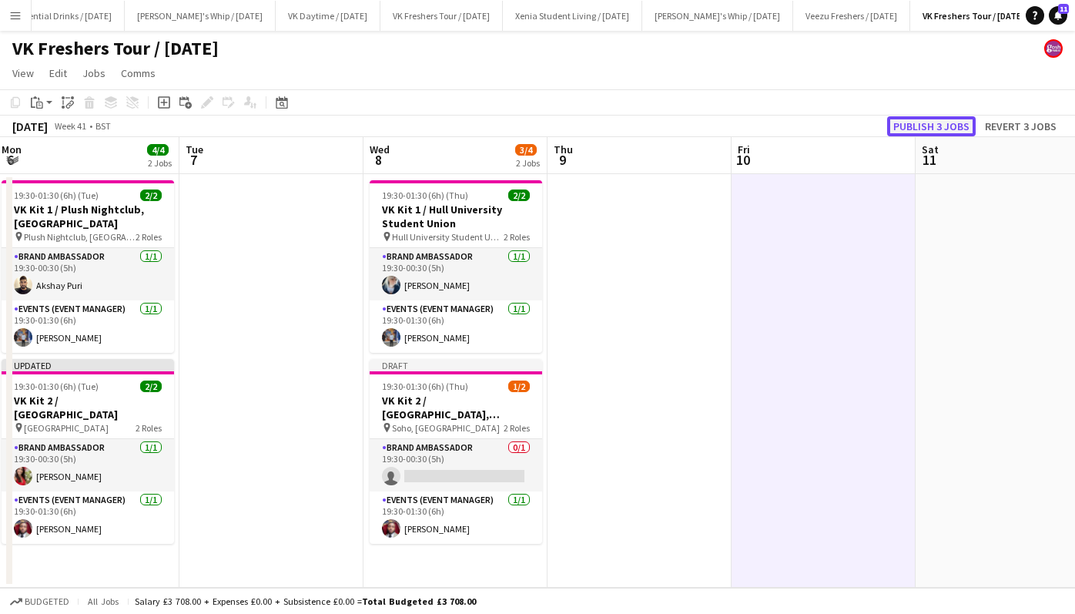
click at [934, 125] on button "Publish 3 jobs" at bounding box center [931, 126] width 89 height 20
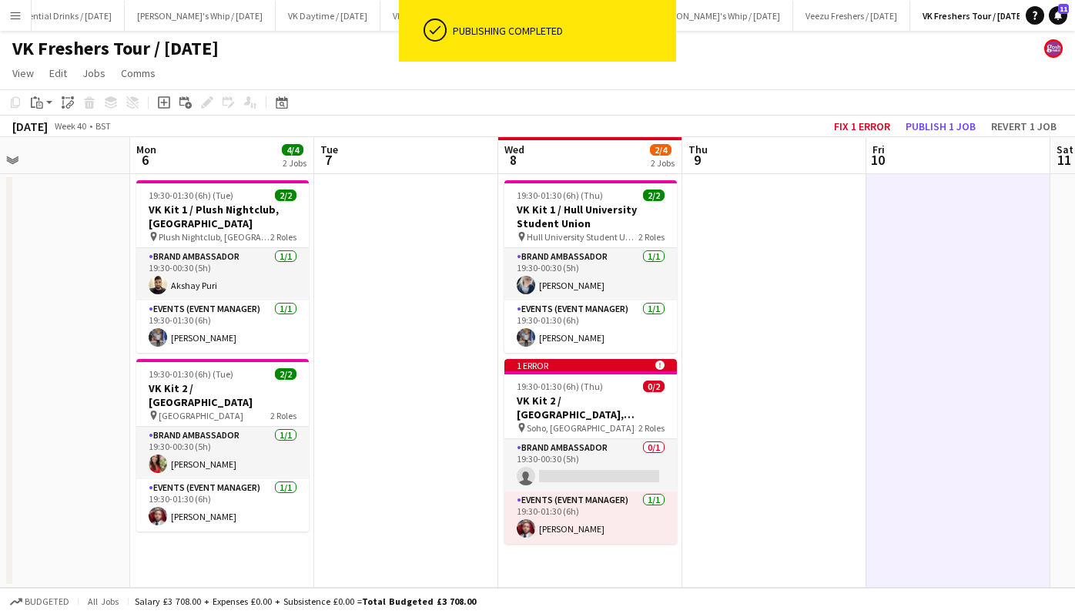
scroll to position [0, 612]
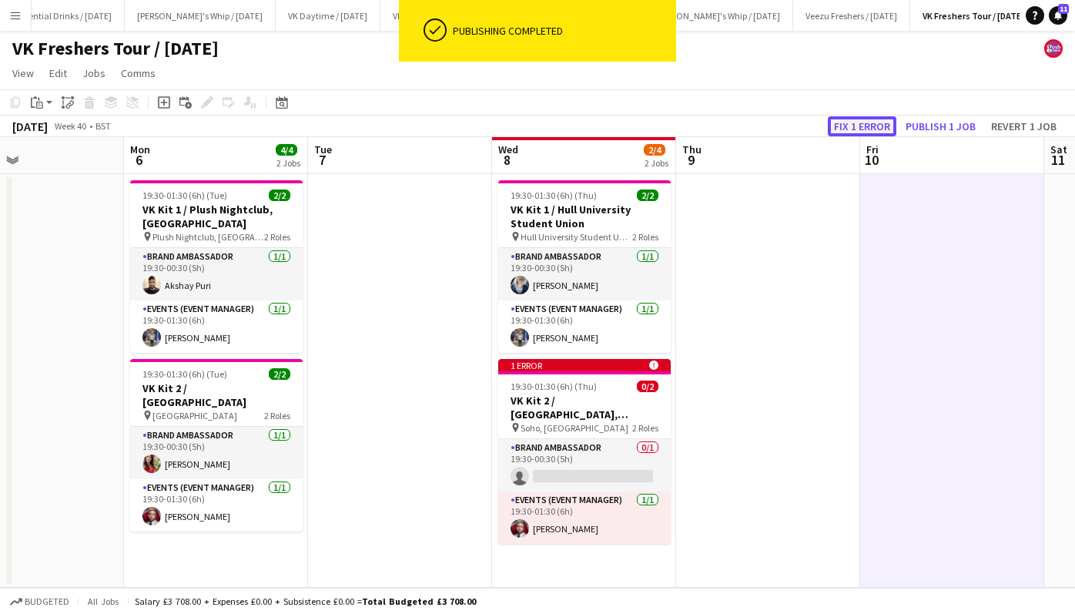
click at [859, 122] on button "Fix 1 error" at bounding box center [862, 126] width 69 height 20
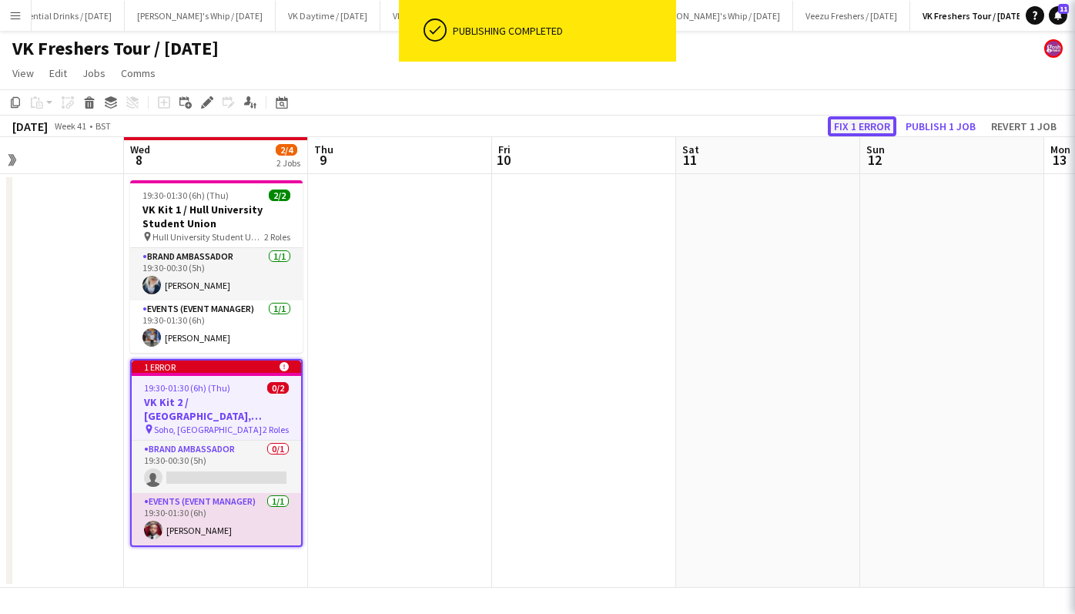
scroll to position [0, 530]
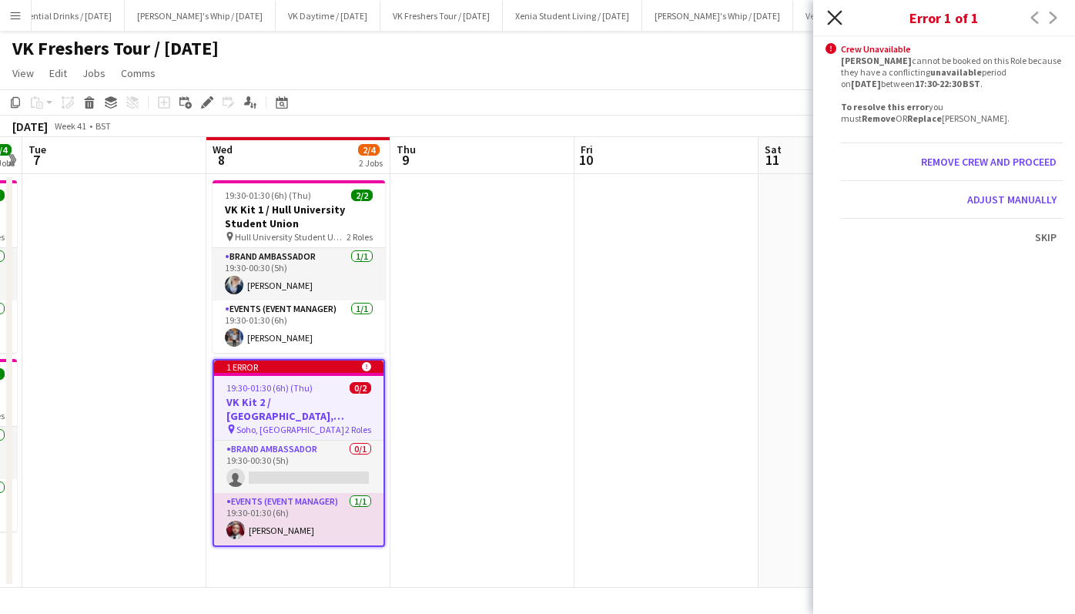
click at [834, 17] on icon at bounding box center [834, 17] width 15 height 15
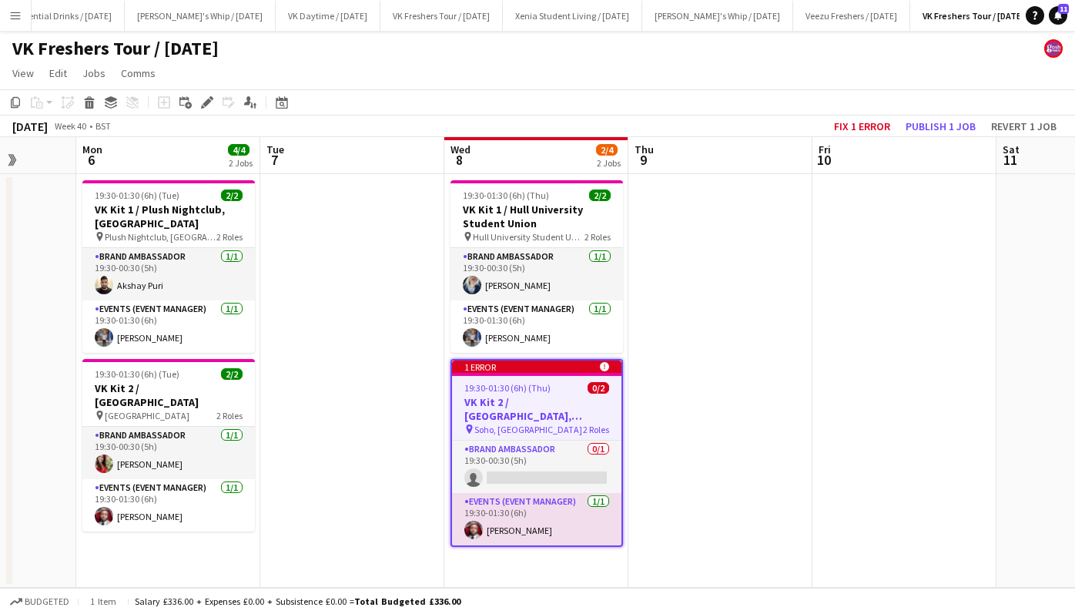
scroll to position [0, 475]
click at [525, 393] on span "19:30-01:30 (6h) (Thu)" at bounding box center [508, 388] width 86 height 12
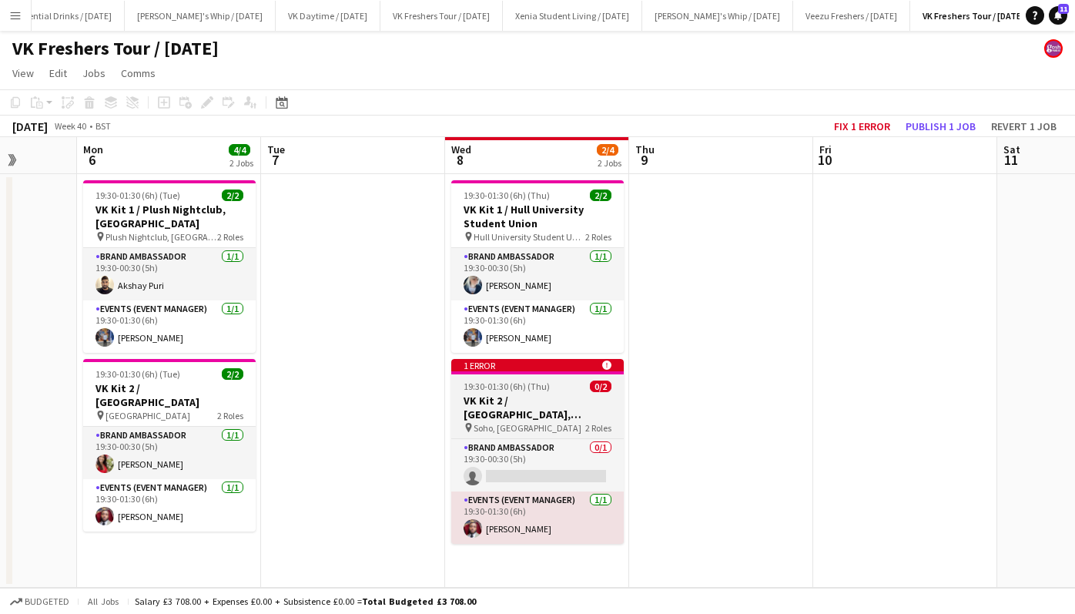
click at [525, 393] on app-job-card "1 error alert-circle 19:30-01:30 (6h) (Thu) 0/2 VK Kit 2 / Soho, Newcastle pin …" at bounding box center [537, 451] width 173 height 185
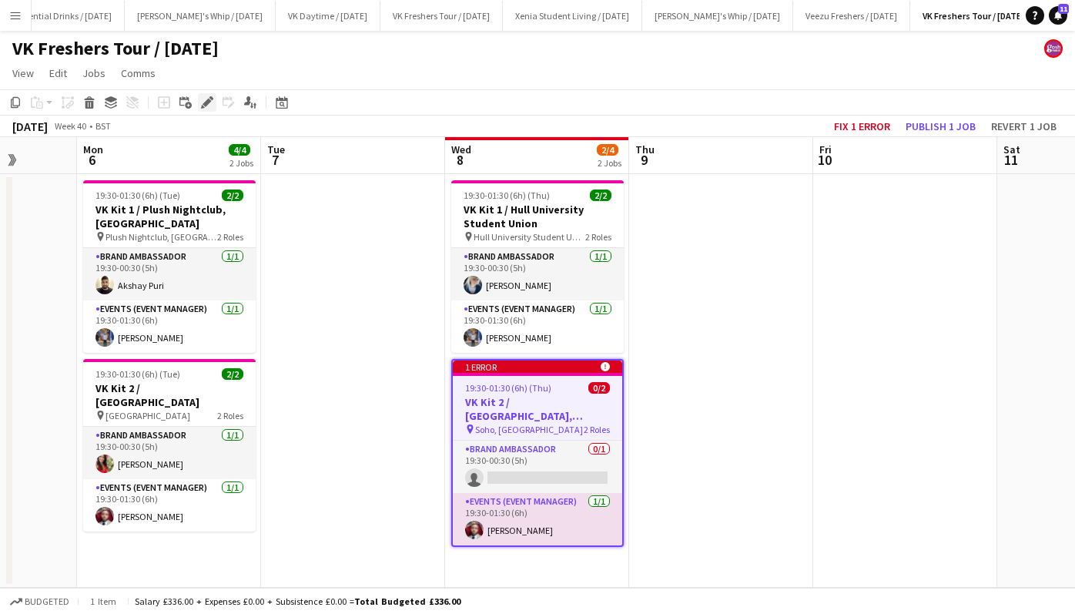
click at [209, 99] on icon at bounding box center [207, 103] width 8 height 8
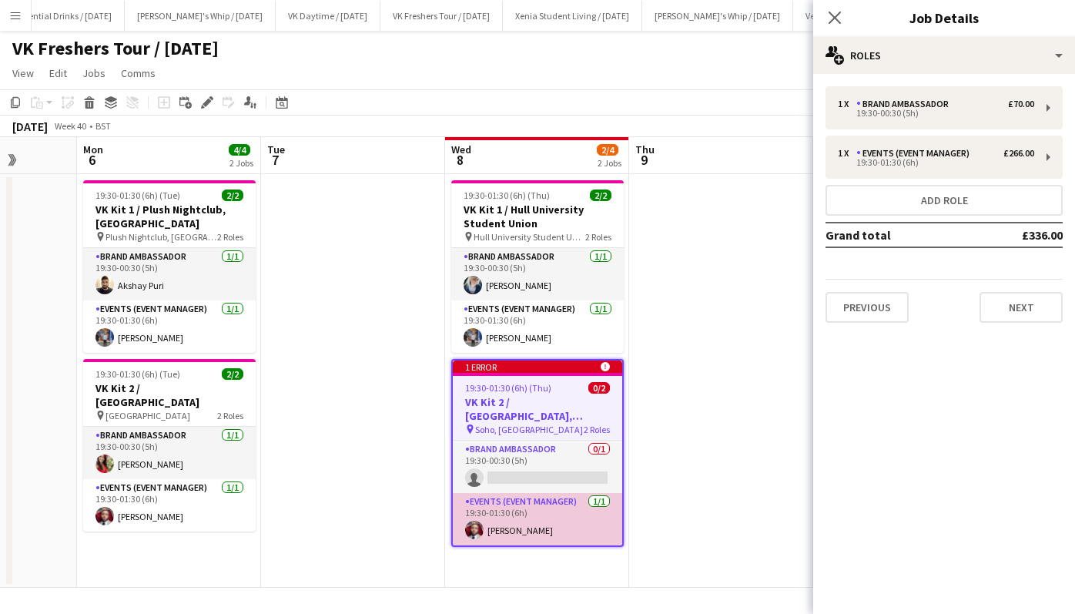
click at [541, 512] on app-card-role "Events (Event Manager) 1/1 19:30-01:30 (6h) TERRELL BROWN" at bounding box center [537, 519] width 169 height 52
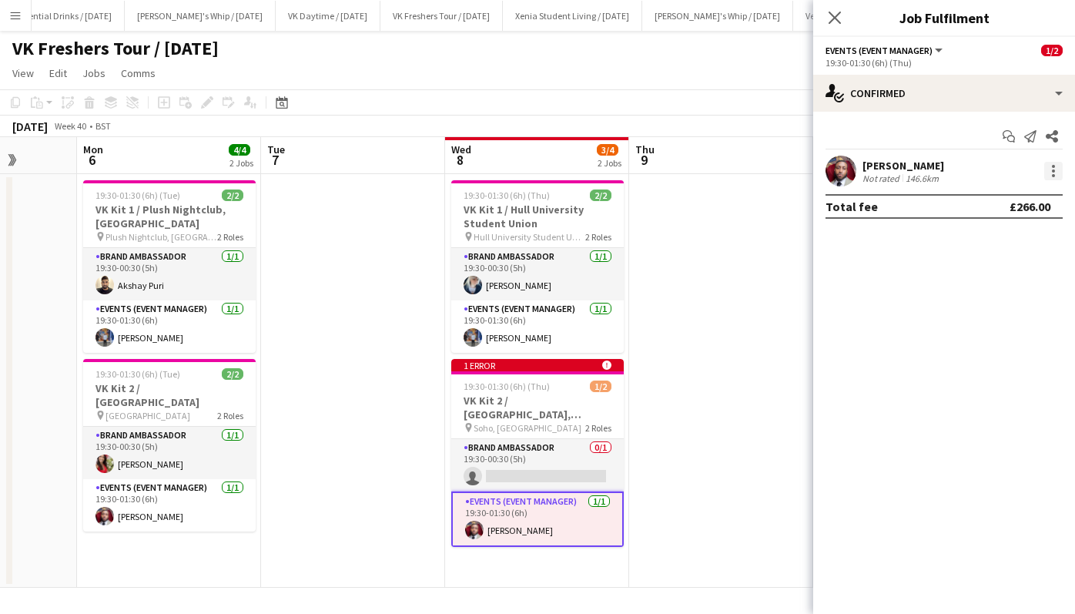
click at [1053, 171] on div at bounding box center [1053, 170] width 3 height 3
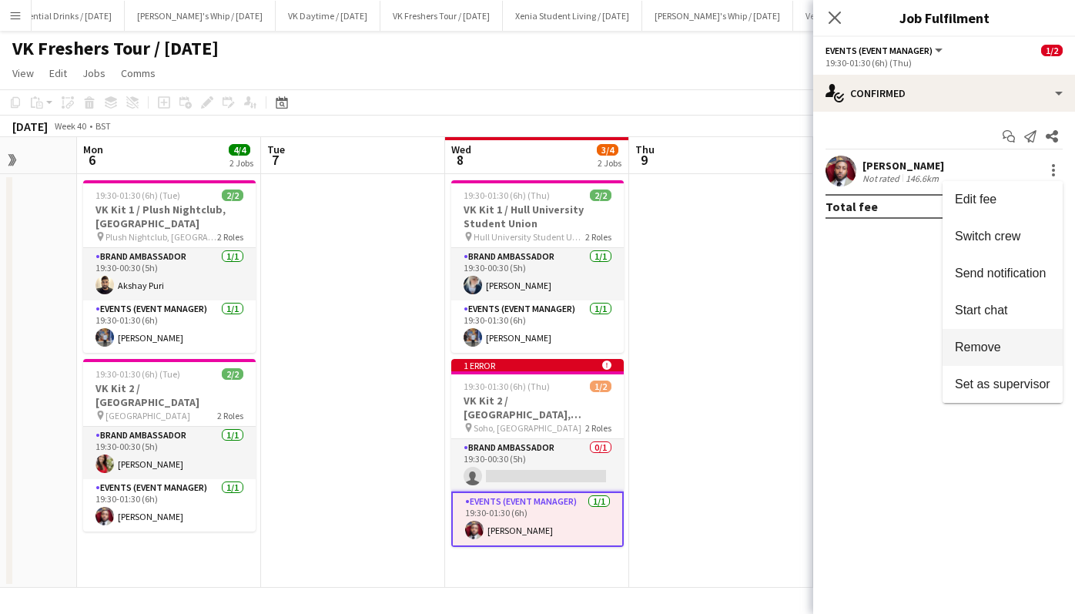
click at [1009, 346] on span "Remove" at bounding box center [1002, 347] width 95 height 14
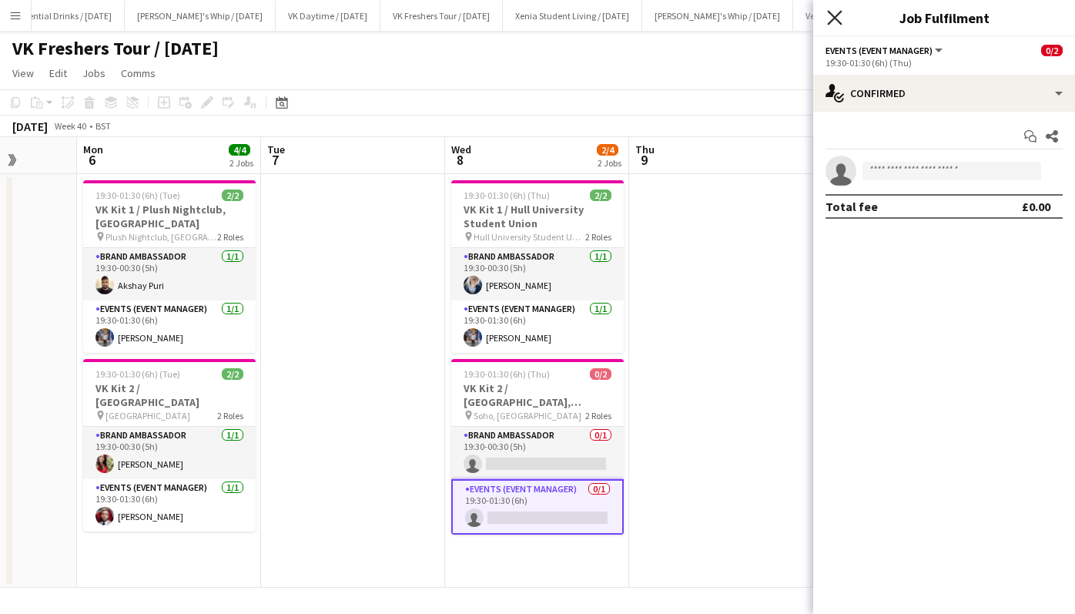
click at [836, 16] on icon at bounding box center [834, 17] width 15 height 15
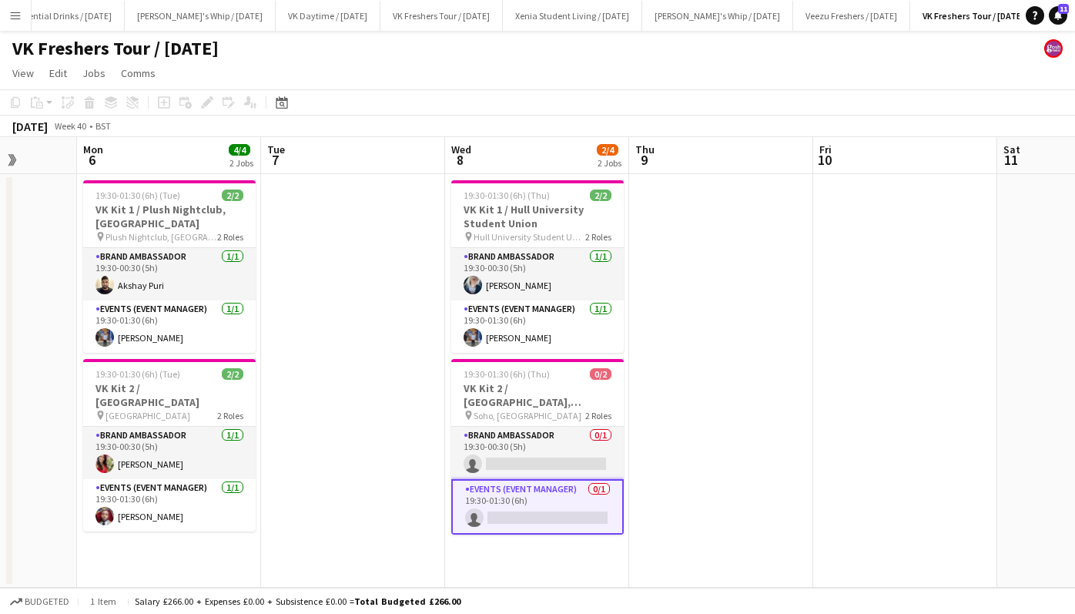
click at [903, 256] on app-date-cell at bounding box center [905, 381] width 184 height 414
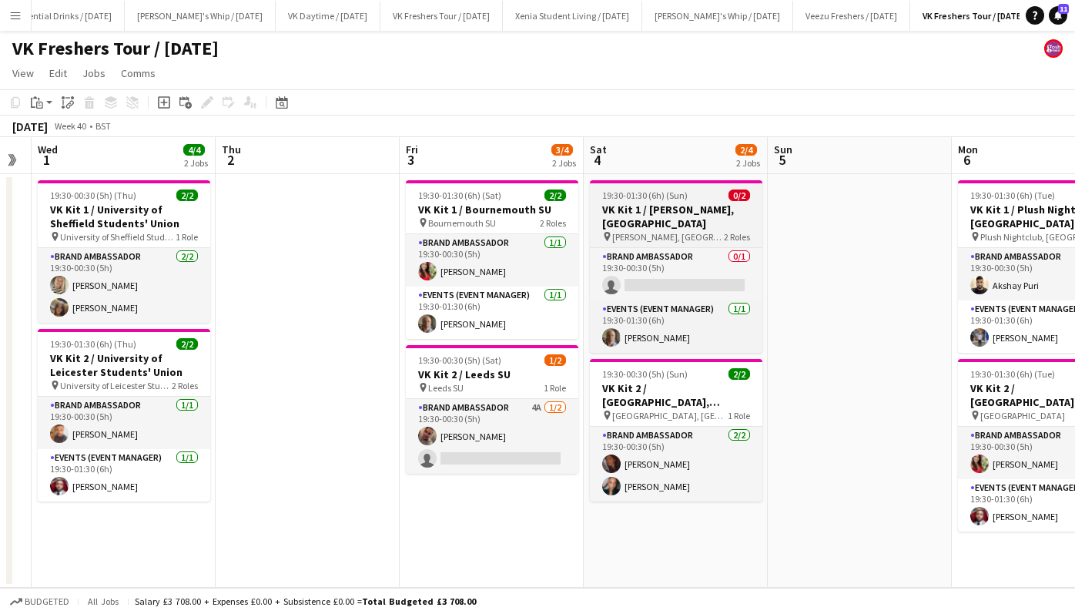
scroll to position [0, 474]
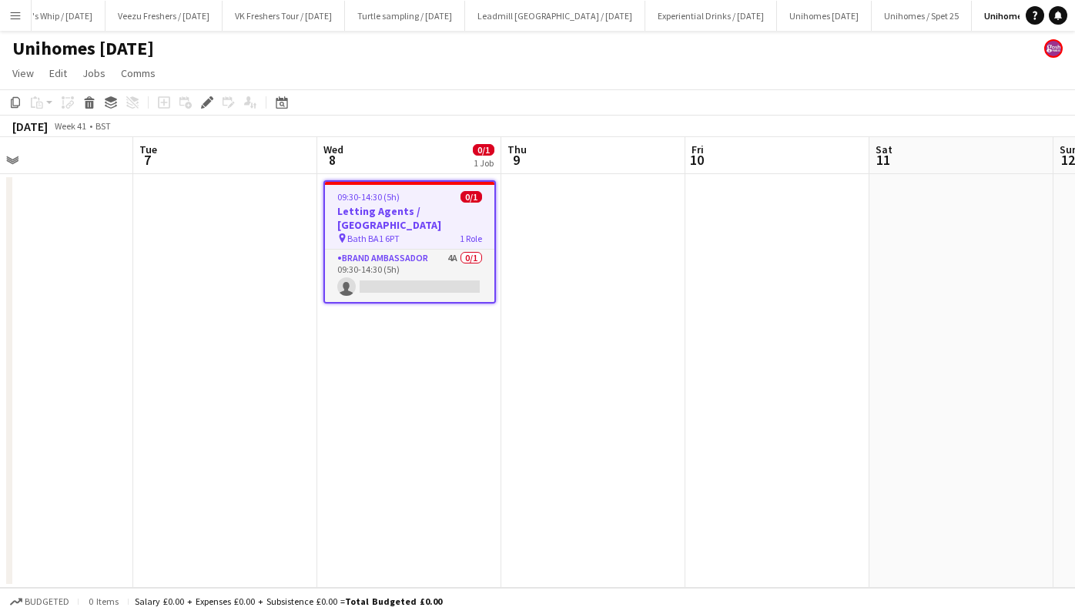
scroll to position [0, 409]
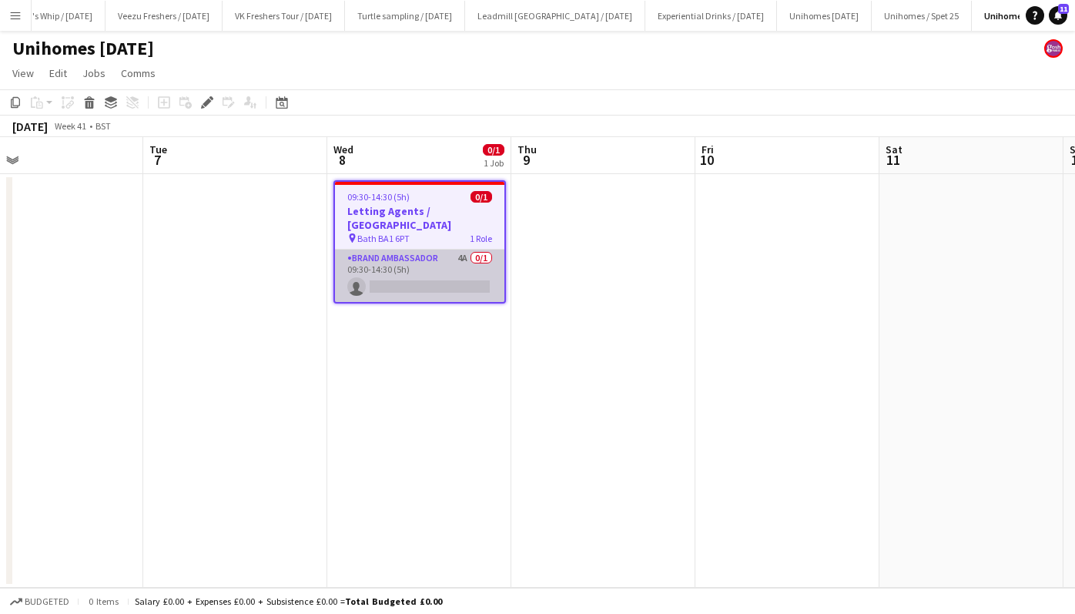
click at [441, 268] on app-card-role "Brand Ambassador 4A 0/1 09:30-14:30 (5h) single-neutral-actions" at bounding box center [419, 276] width 169 height 52
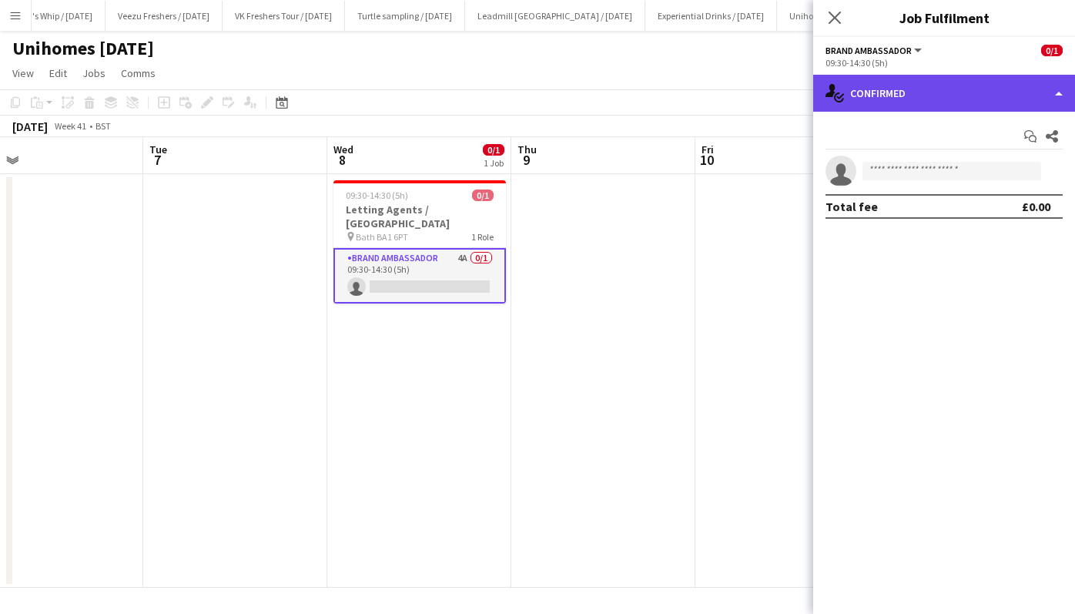
click at [910, 93] on div "single-neutral-actions-check-2 Confirmed" at bounding box center [944, 93] width 262 height 37
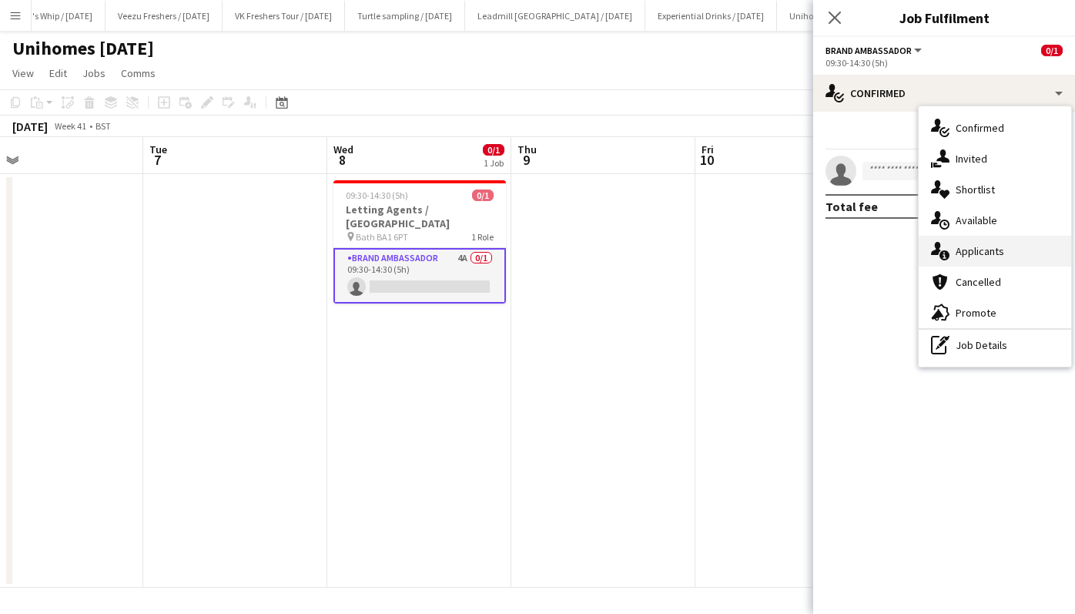
click at [992, 252] on span "Applicants" at bounding box center [980, 251] width 49 height 14
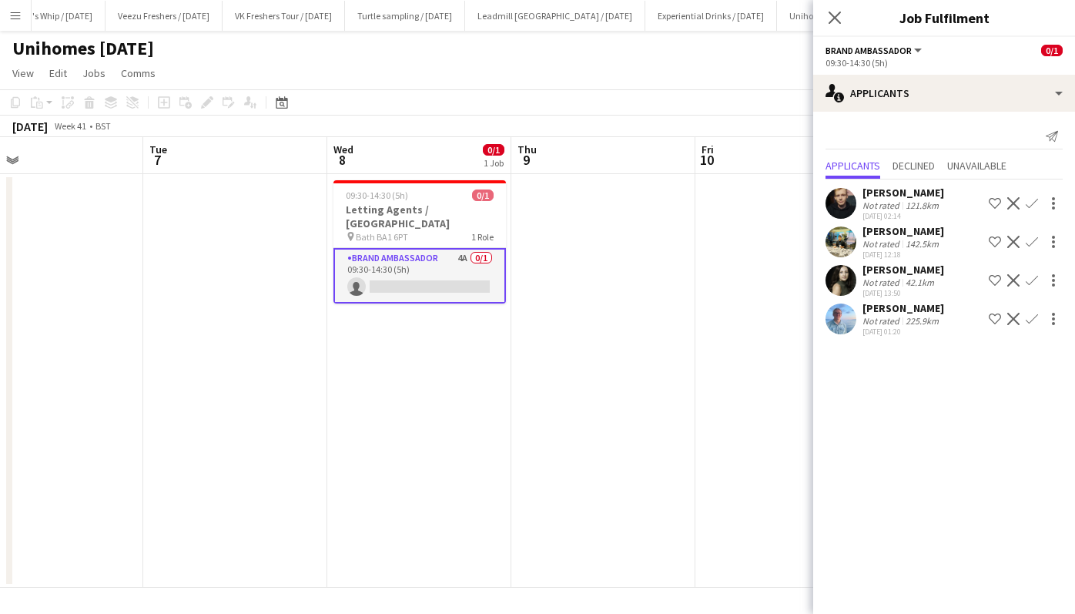
click at [903, 264] on div "Emily Smith" at bounding box center [904, 270] width 82 height 14
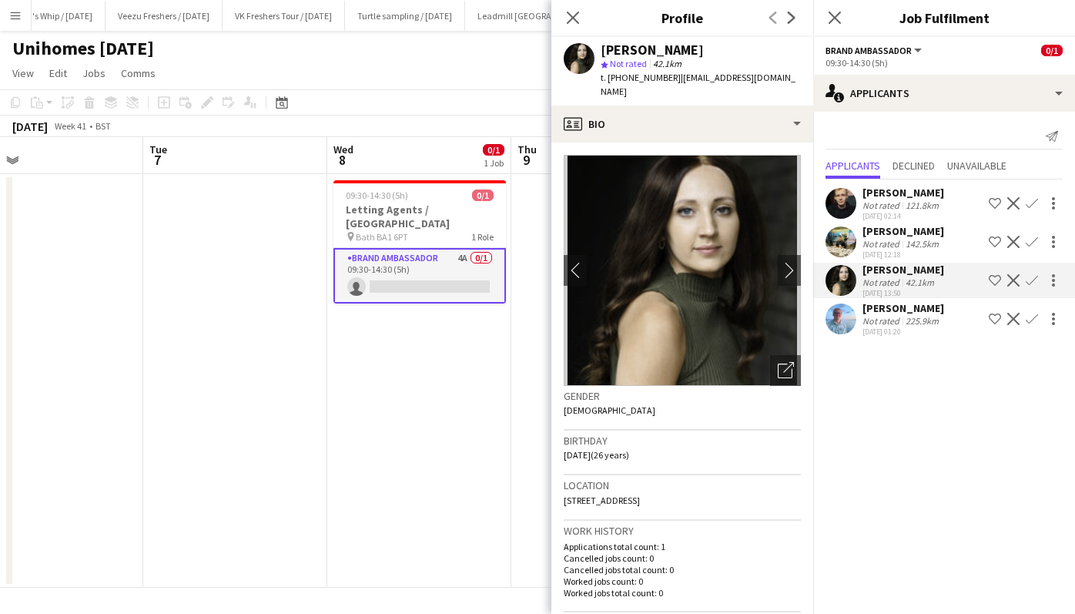
click at [1034, 279] on app-icon "Confirm" at bounding box center [1032, 280] width 12 height 12
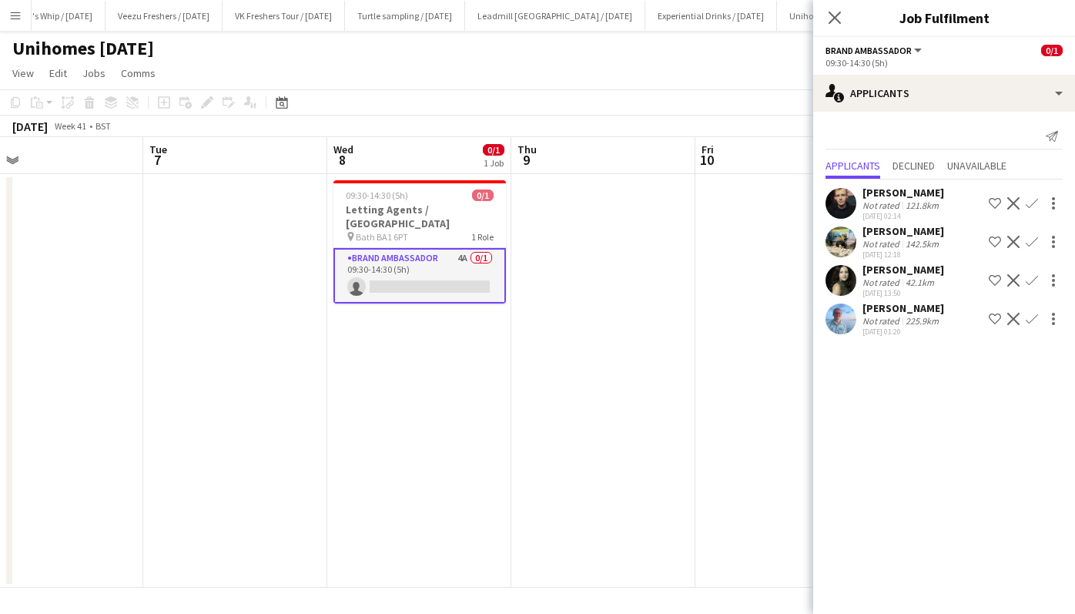
click at [906, 266] on div "Emily Smith" at bounding box center [904, 270] width 82 height 14
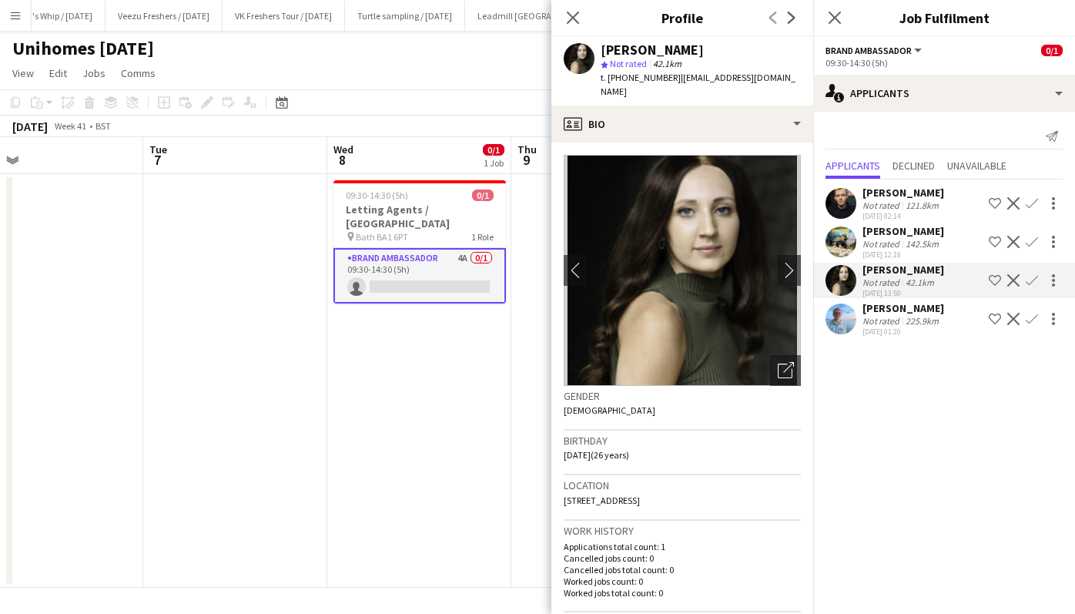
click at [1037, 281] on app-icon "Confirm" at bounding box center [1032, 280] width 12 height 12
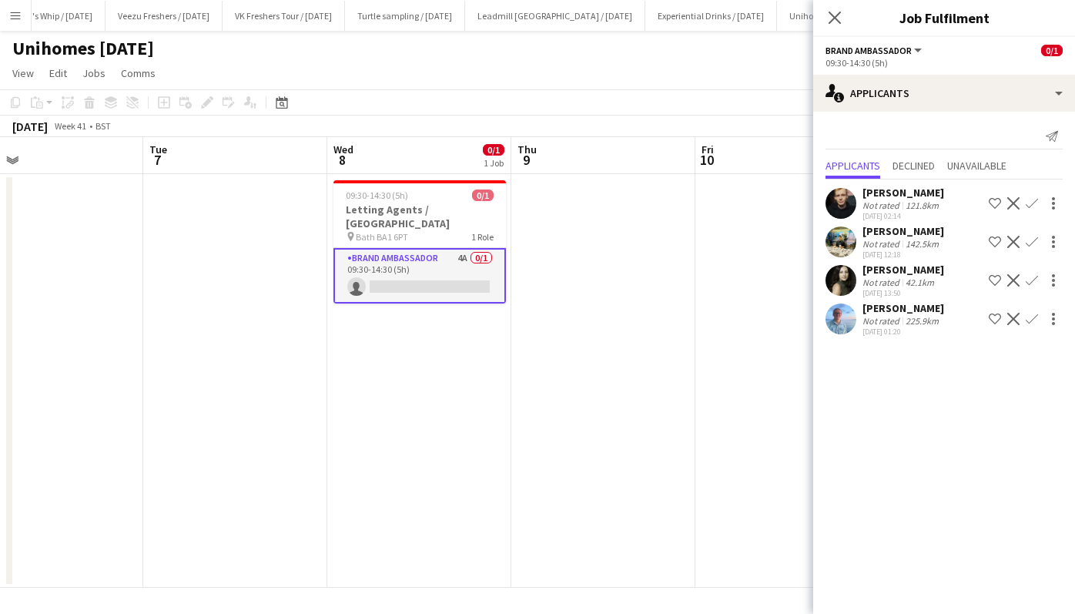
click at [1033, 277] on app-icon "Confirm" at bounding box center [1032, 280] width 12 height 12
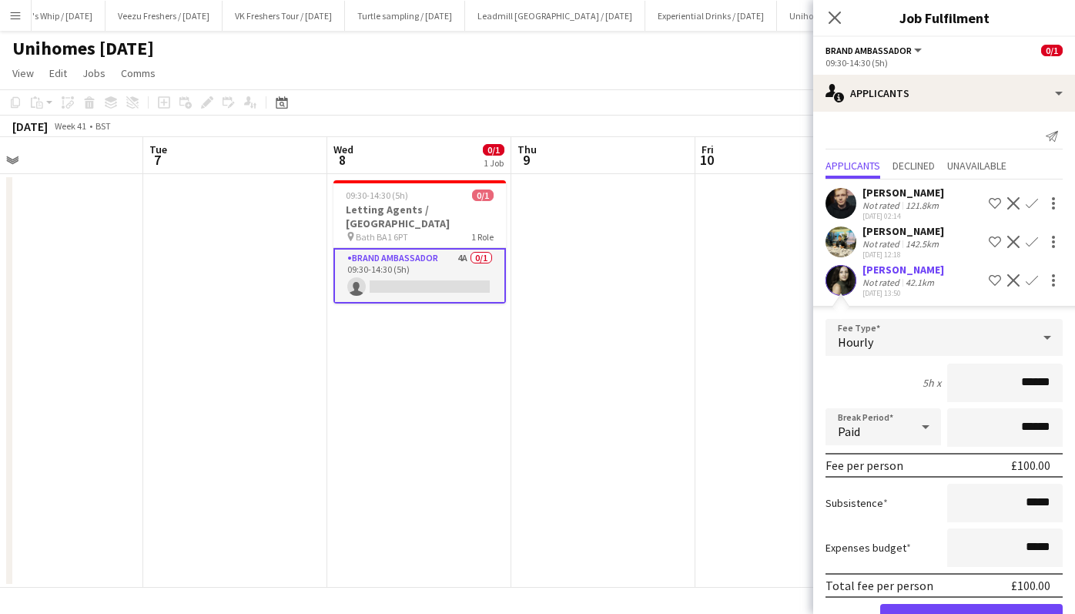
scroll to position [88, 0]
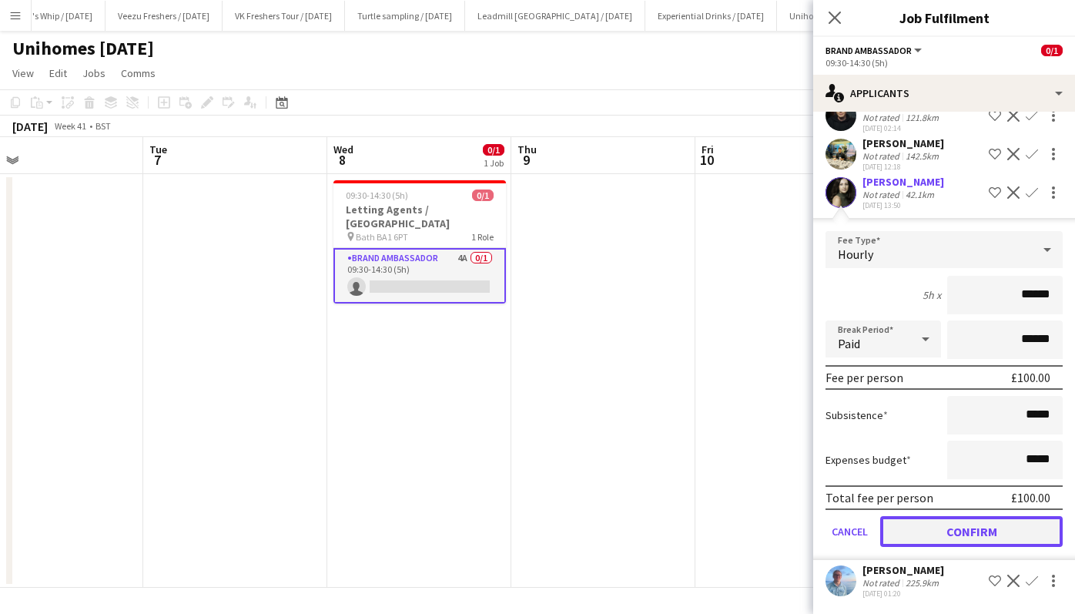
click at [993, 523] on button "Confirm" at bounding box center [971, 531] width 183 height 31
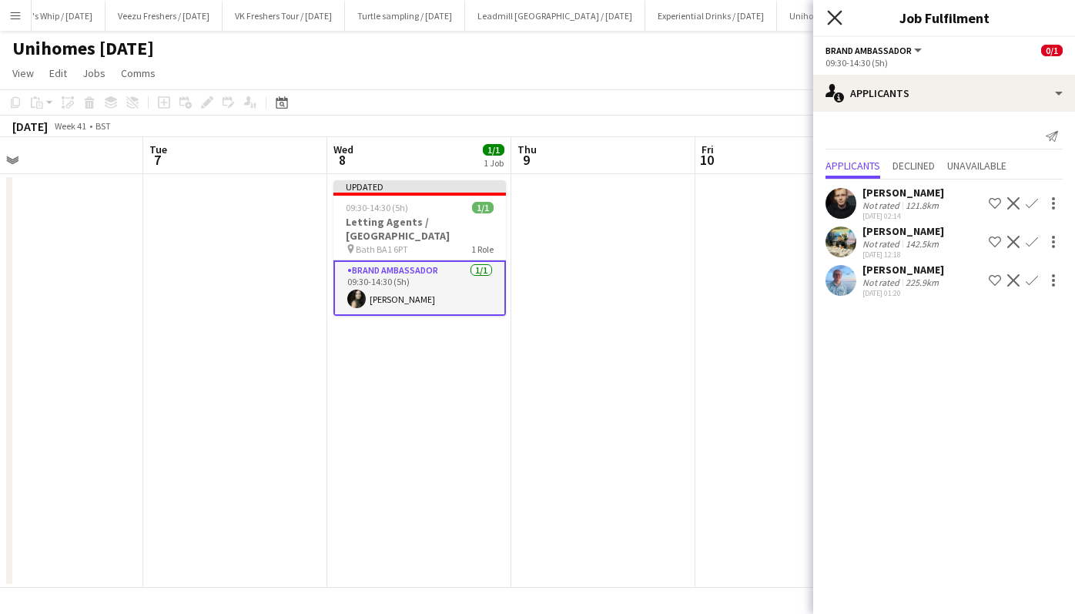
click at [837, 15] on icon at bounding box center [834, 17] width 15 height 15
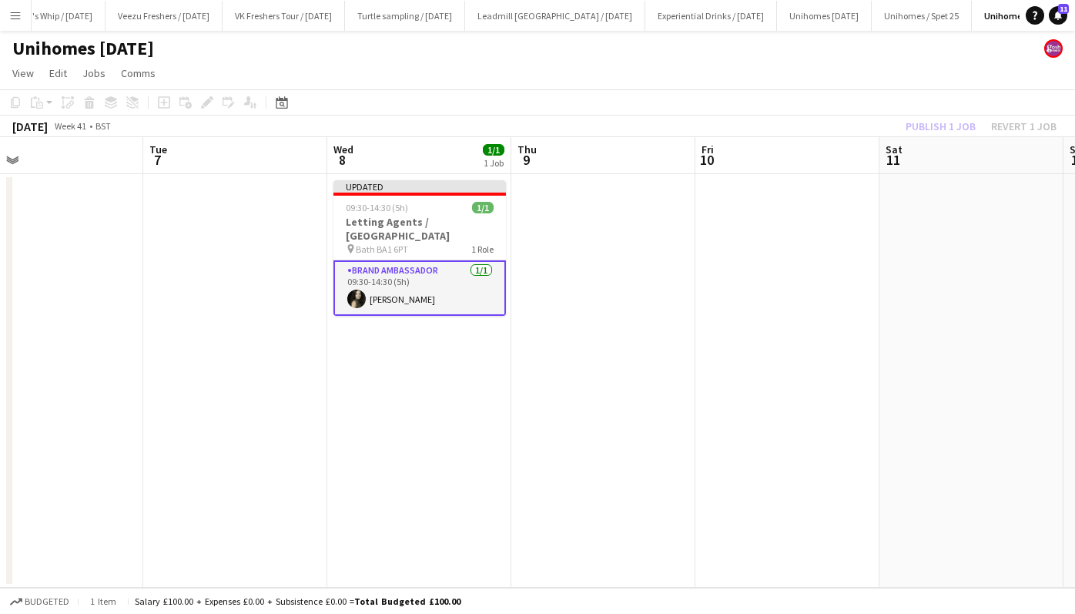
click at [935, 127] on div "Publish 1 job Revert 1 job" at bounding box center [981, 126] width 188 height 20
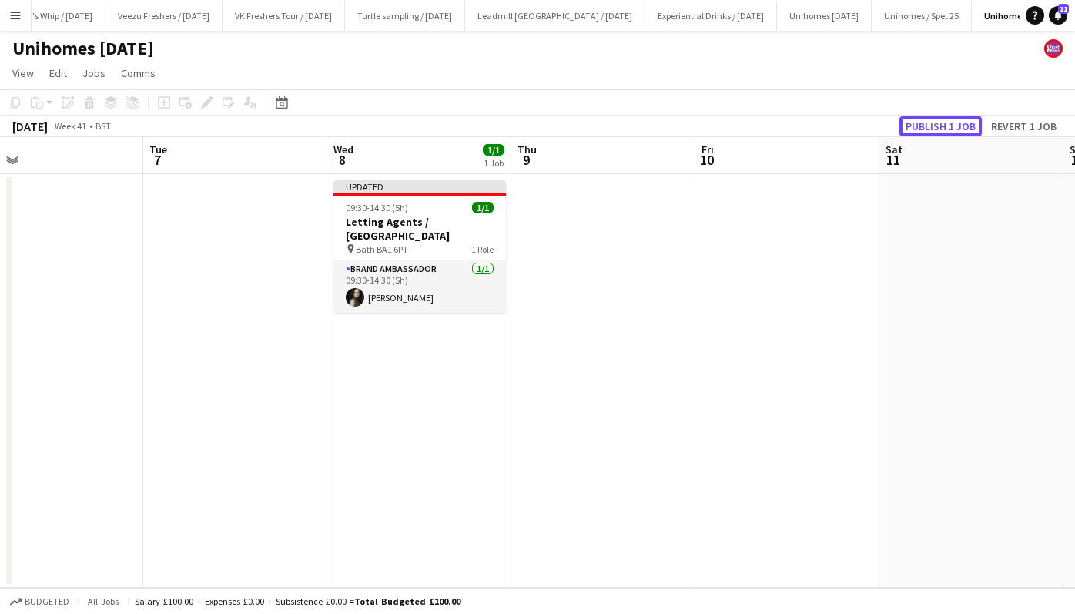
click at [935, 127] on button "Publish 1 job" at bounding box center [940, 126] width 82 height 20
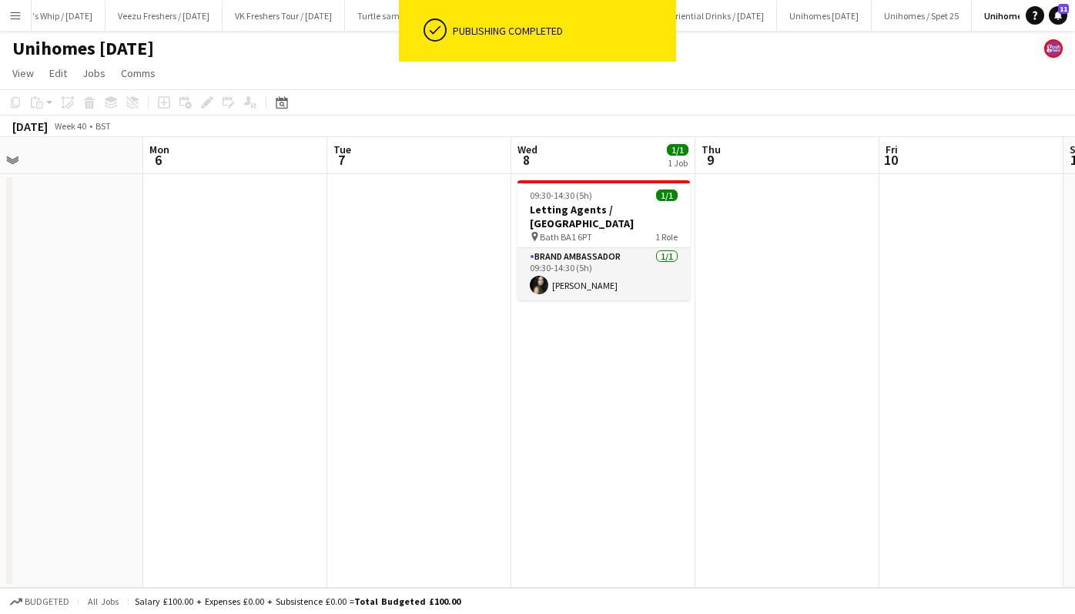
scroll to position [0, 417]
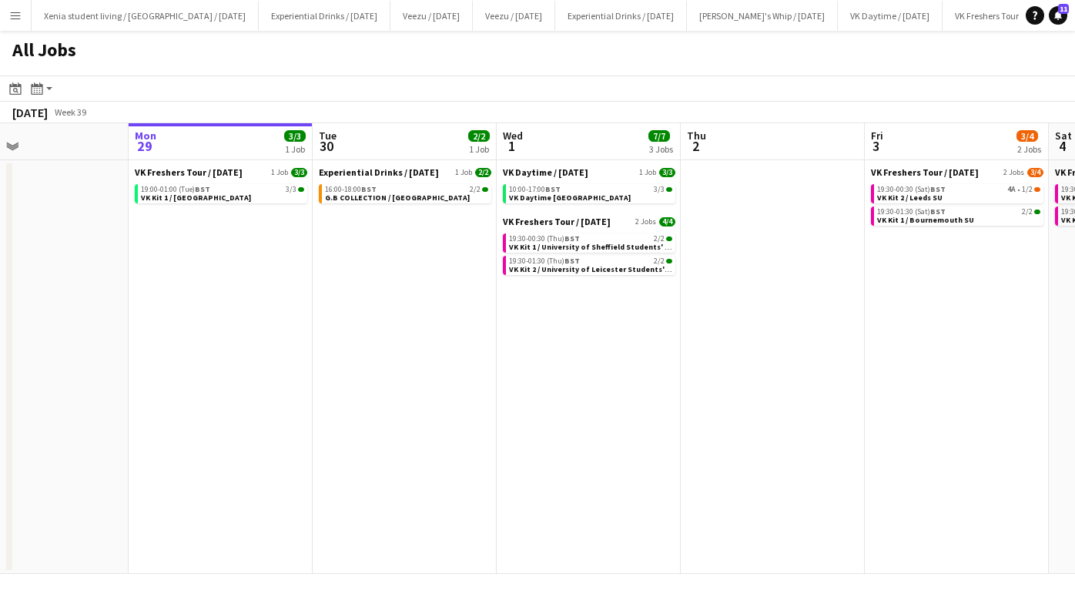
scroll to position [0, 423]
click at [427, 186] on div "16:00-18:00 BST 2/2" at bounding box center [407, 190] width 163 height 8
click at [571, 192] on div "10:00-17:00 BST 3/3" at bounding box center [591, 190] width 163 height 8
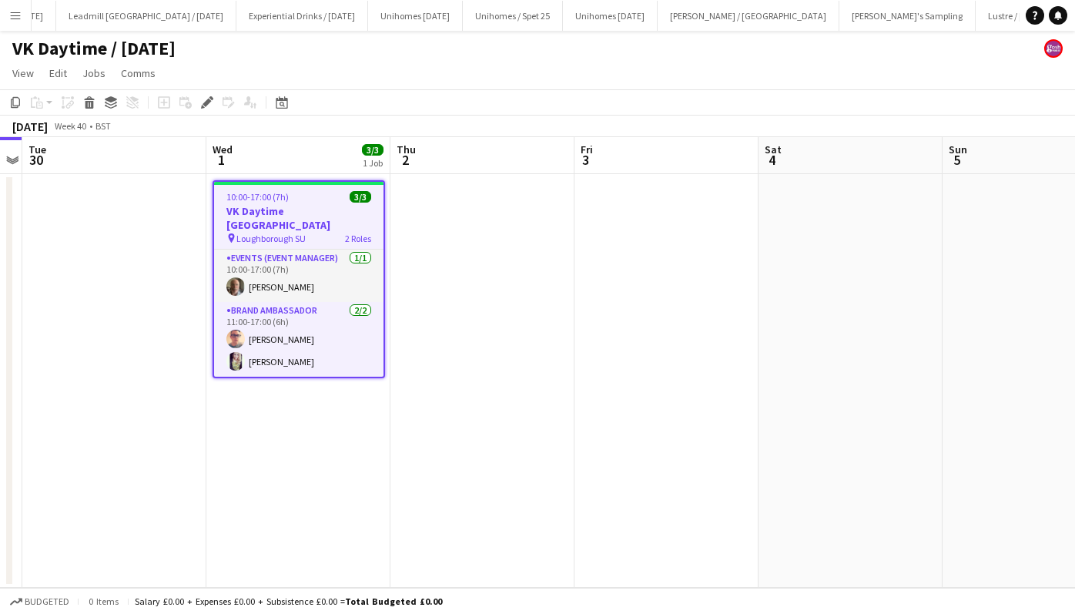
scroll to position [0, 1660]
click at [300, 211] on h3 "VK Daytime [GEOGRAPHIC_DATA]" at bounding box center [298, 218] width 169 height 28
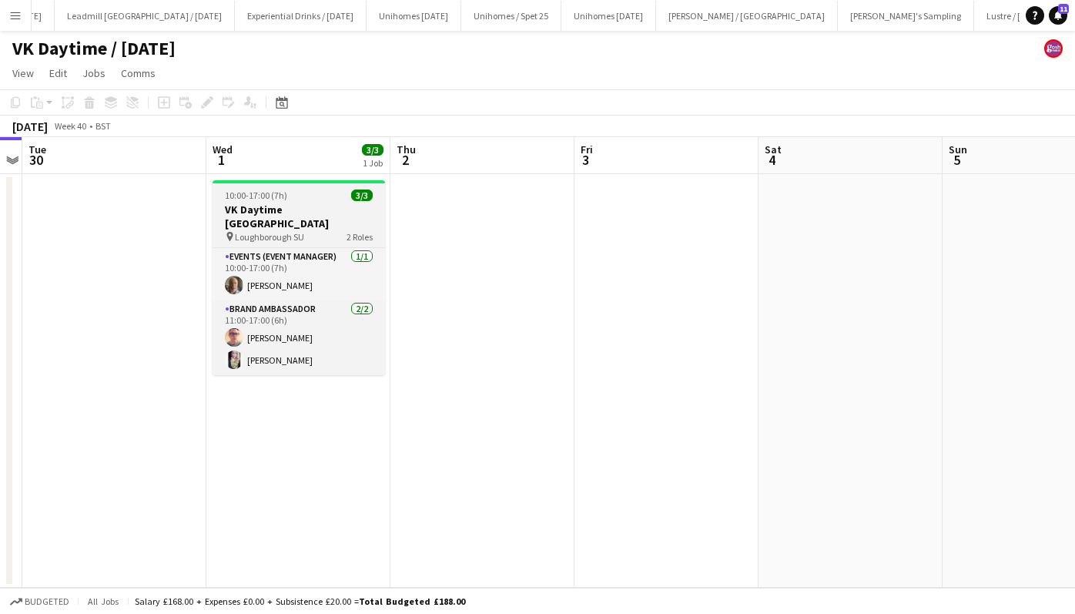
click at [268, 203] on h3 "VK Daytime [GEOGRAPHIC_DATA]" at bounding box center [299, 217] width 173 height 28
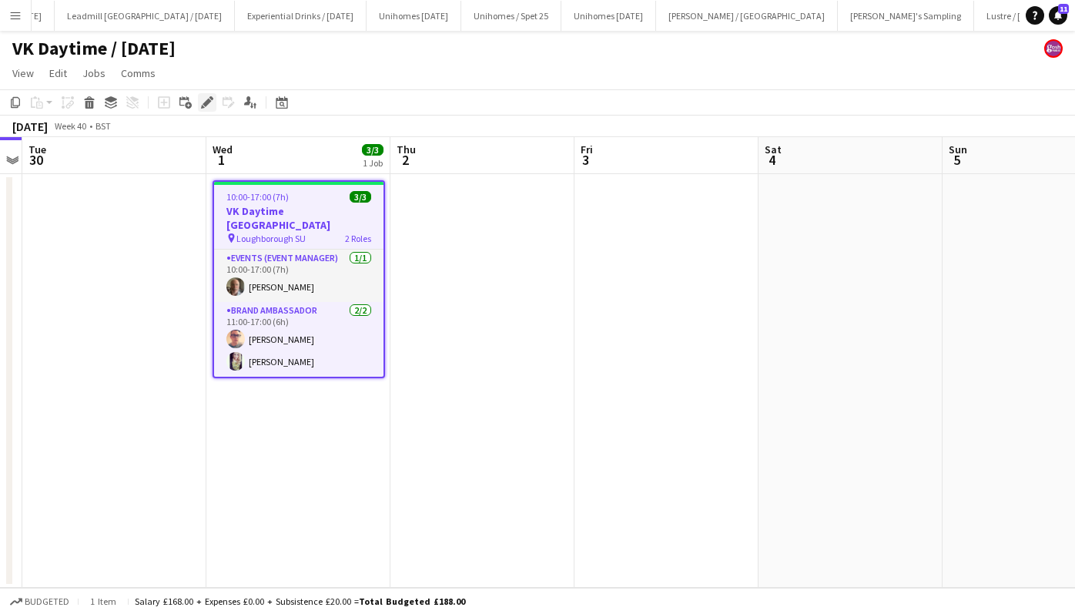
click at [208, 100] on icon at bounding box center [207, 103] width 8 height 8
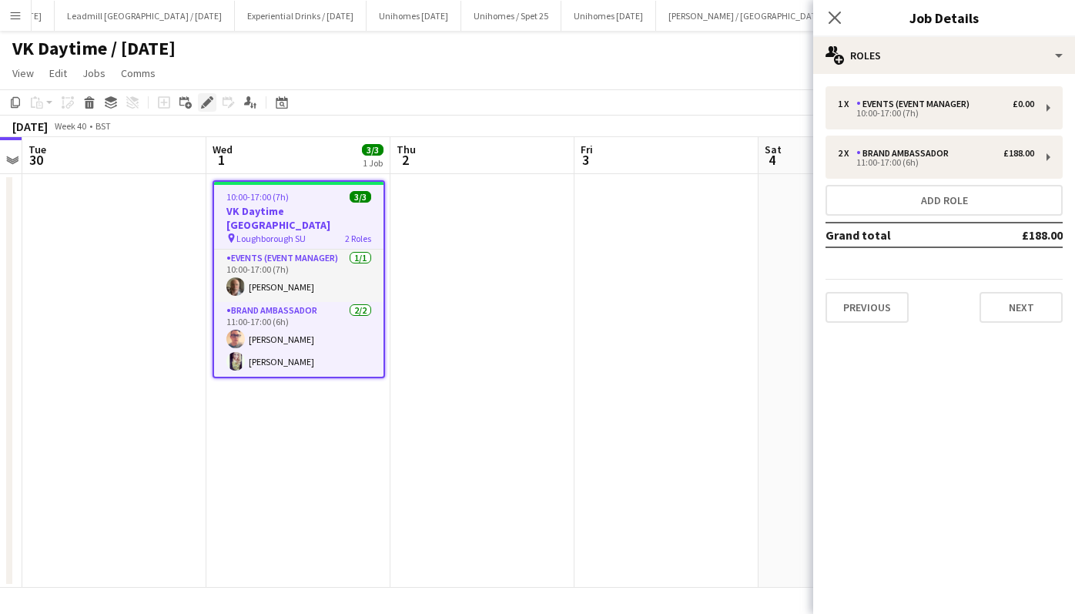
click at [207, 103] on icon at bounding box center [207, 103] width 8 height 8
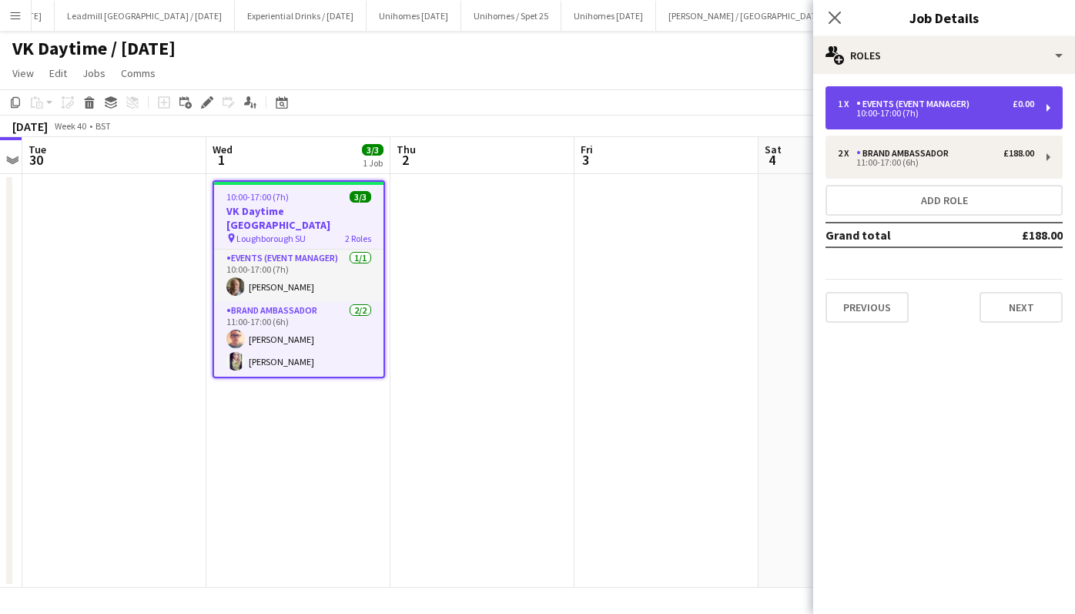
click at [976, 113] on div "10:00-17:00 (7h)" at bounding box center [936, 113] width 196 height 8
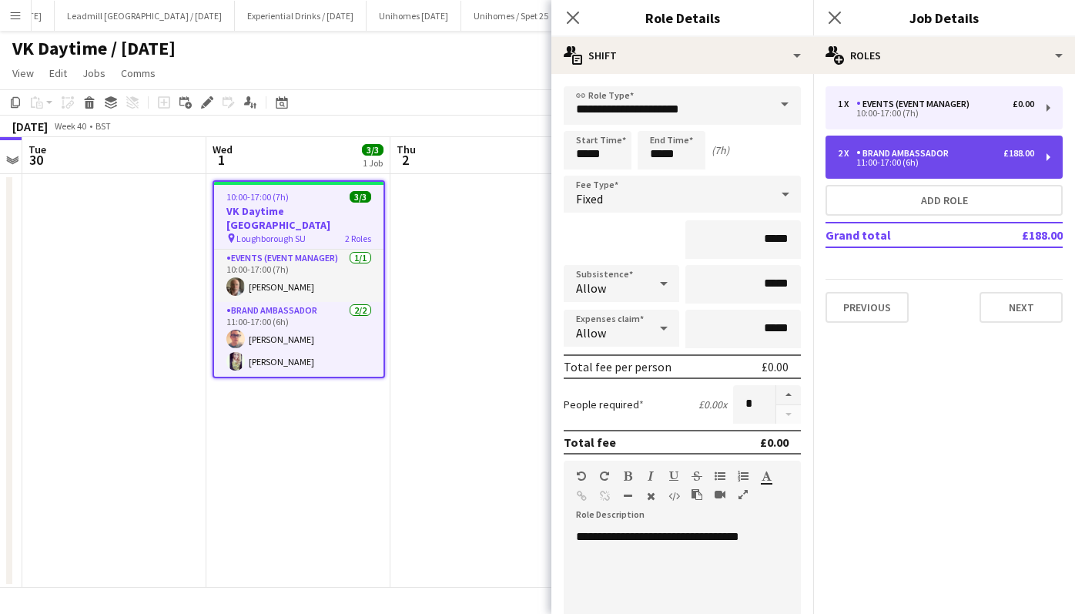
click at [971, 149] on div "2 x Brand Ambassador £188.00" at bounding box center [936, 153] width 196 height 11
type input "**********"
type input "*****"
type input "******"
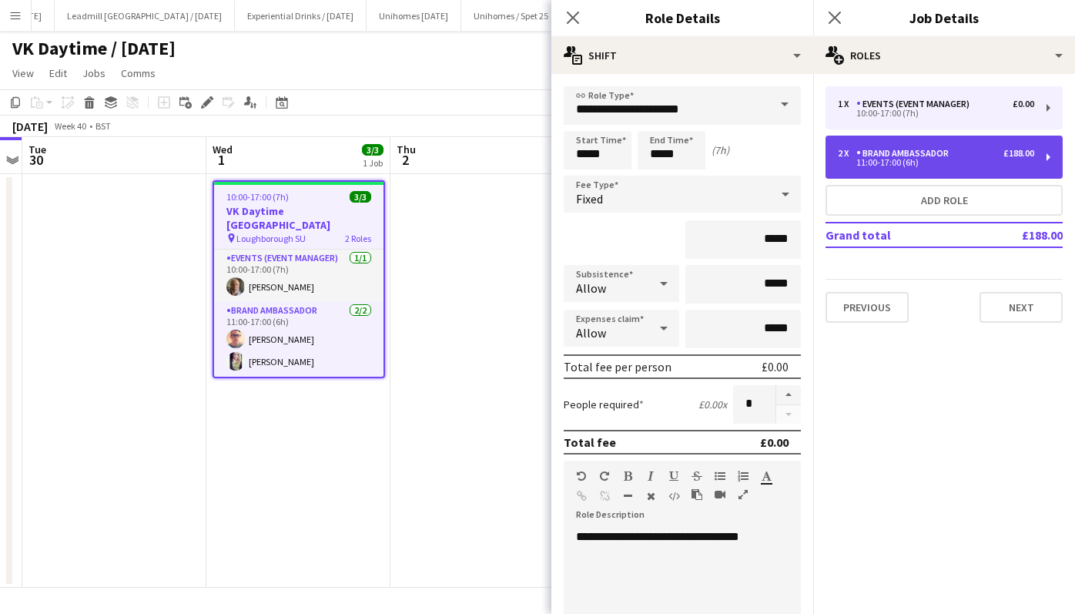
type input "*"
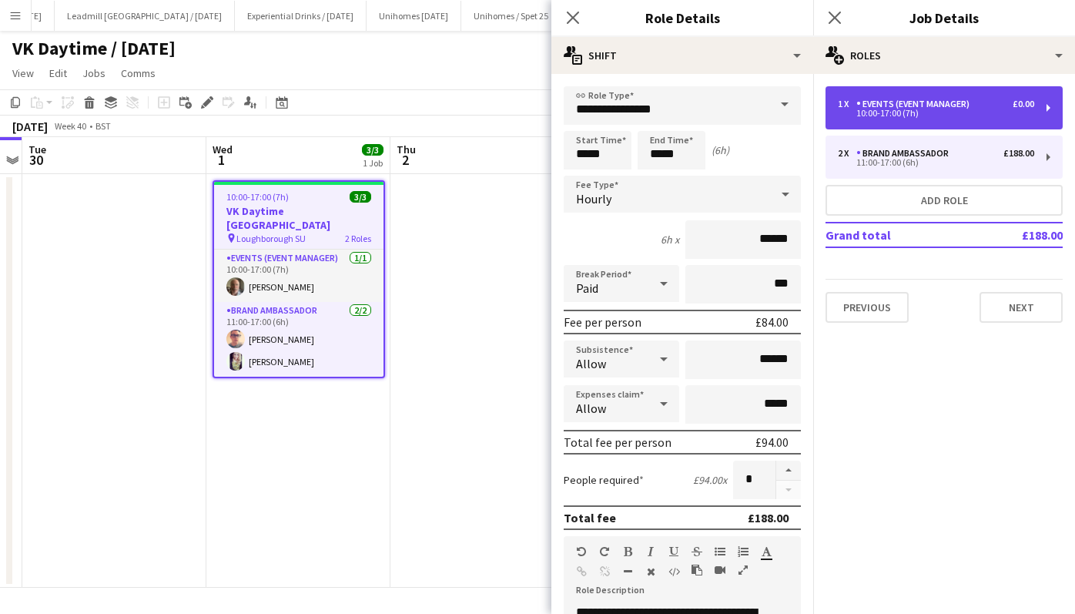
click at [940, 103] on div "Events (Event Manager)" at bounding box center [915, 104] width 119 height 11
type input "**********"
type input "*****"
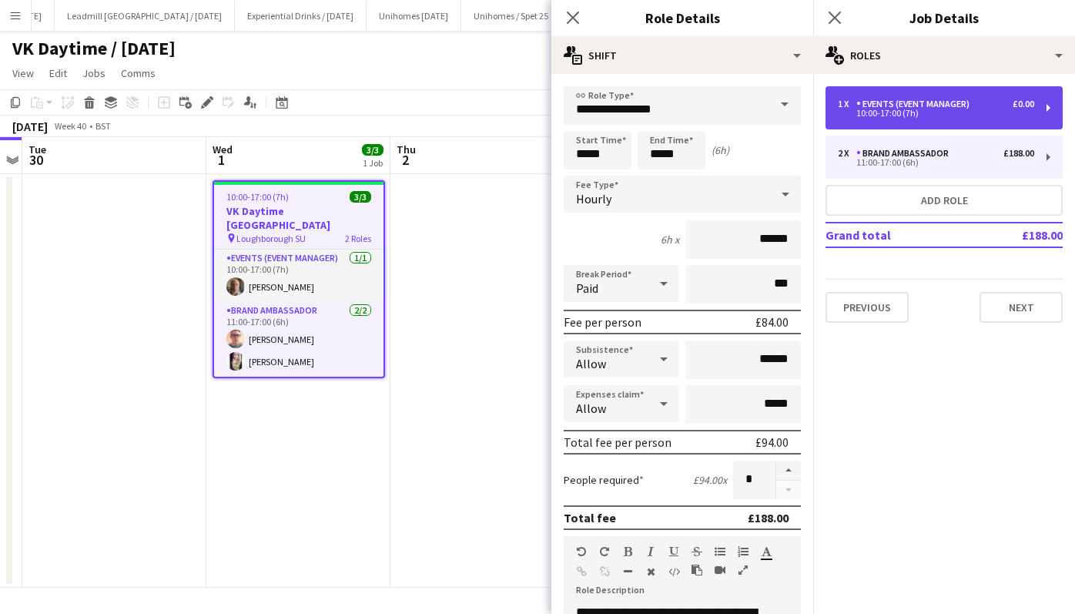
type input "*"
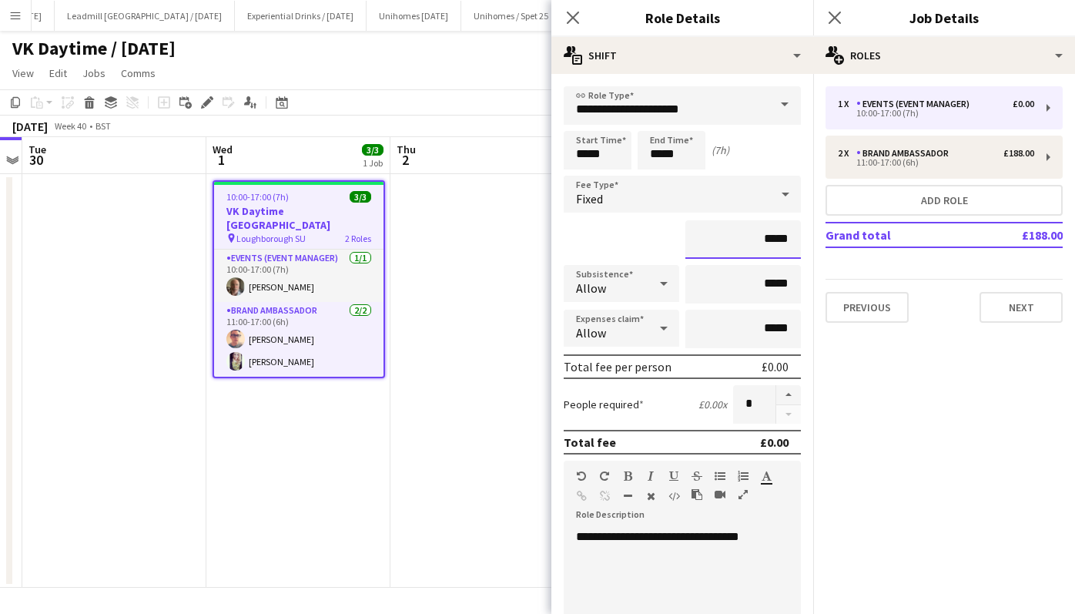
click at [752, 239] on input "*****" at bounding box center [743, 239] width 116 height 39
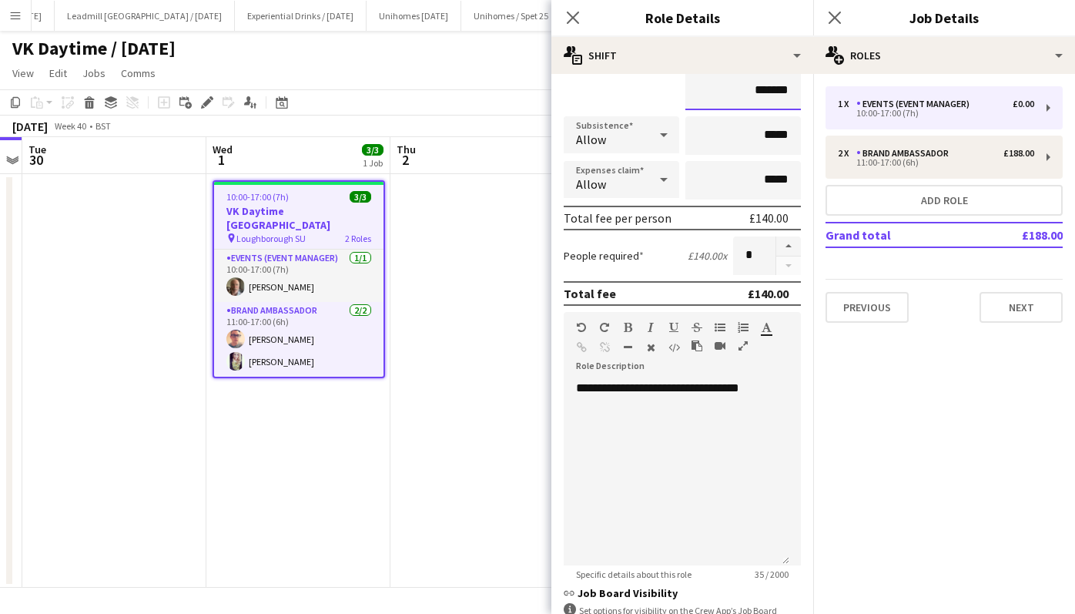
scroll to position [353, 0]
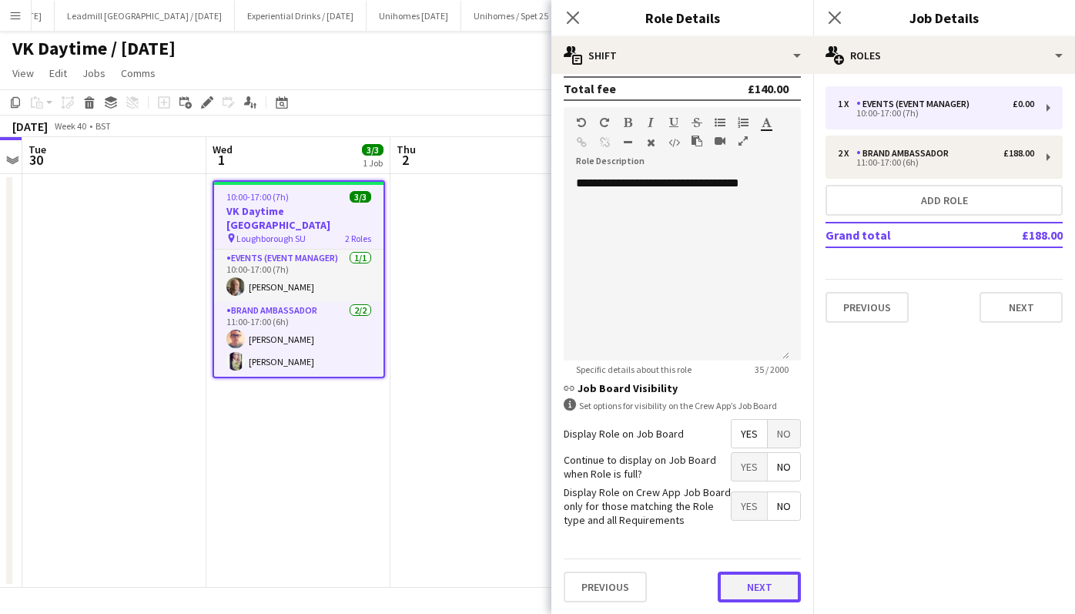
click at [744, 581] on button "Next" at bounding box center [759, 586] width 83 height 31
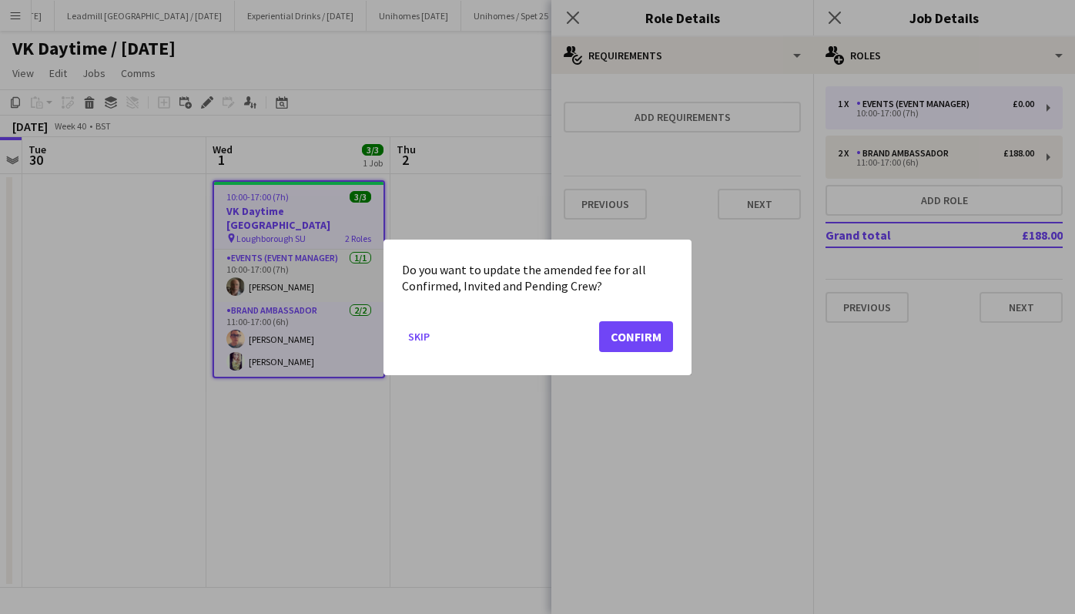
scroll to position [0, 0]
click at [646, 342] on button "Confirm" at bounding box center [636, 335] width 74 height 31
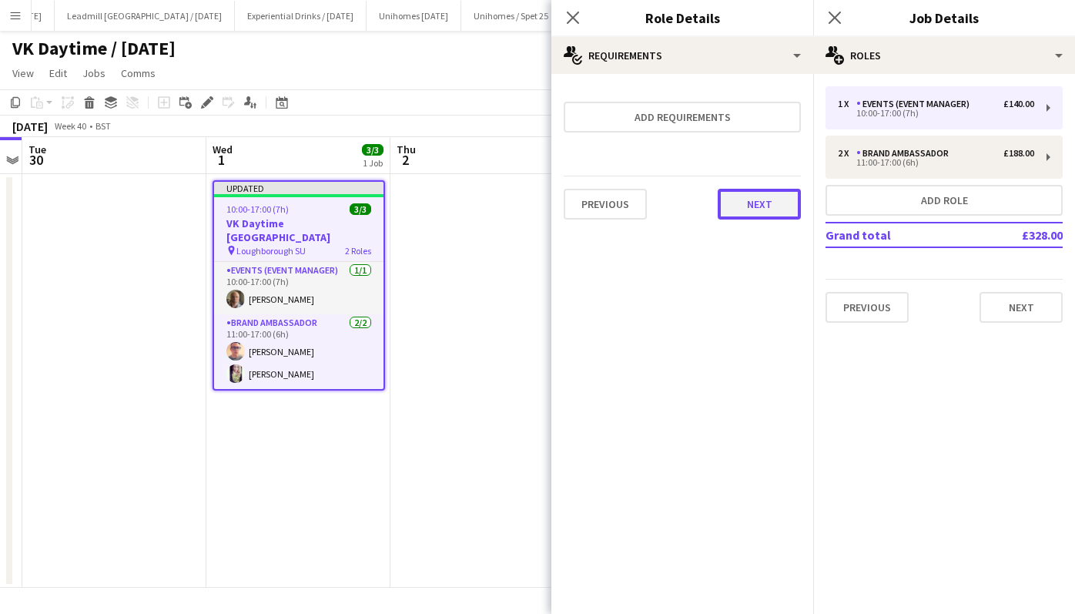
click at [778, 200] on button "Next" at bounding box center [759, 204] width 83 height 31
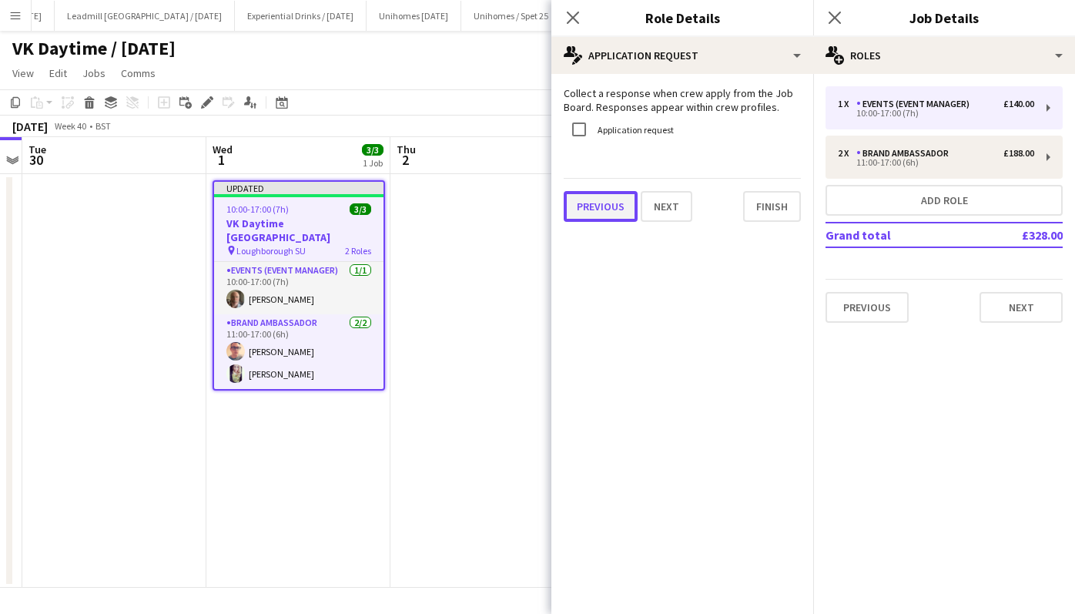
click at [604, 206] on button "Previous" at bounding box center [601, 206] width 74 height 31
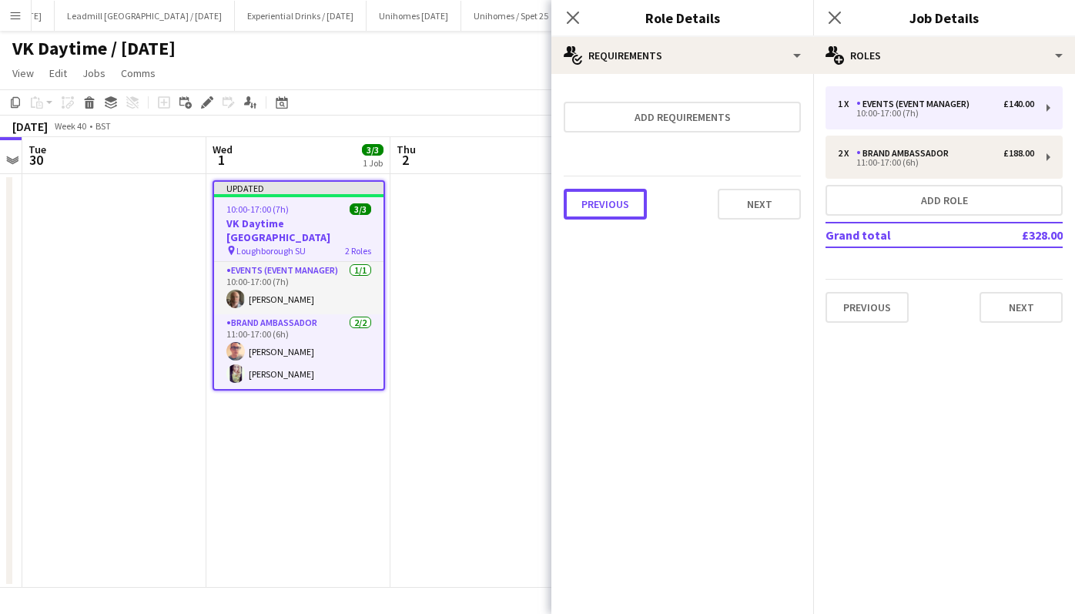
click at [604, 206] on button "Previous" at bounding box center [605, 204] width 83 height 31
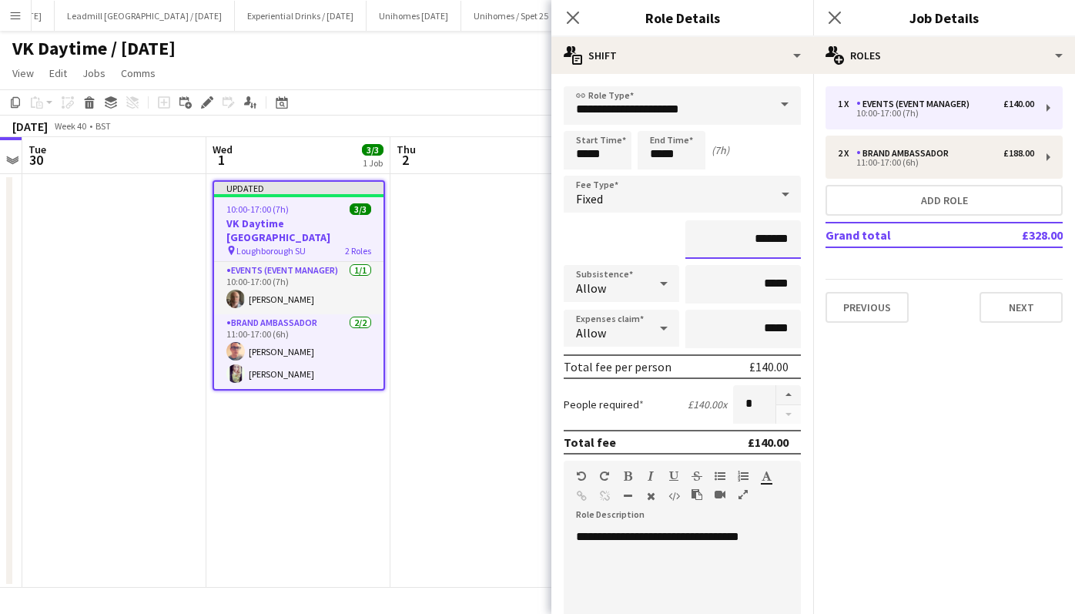
click at [759, 241] on input "*******" at bounding box center [743, 239] width 116 height 39
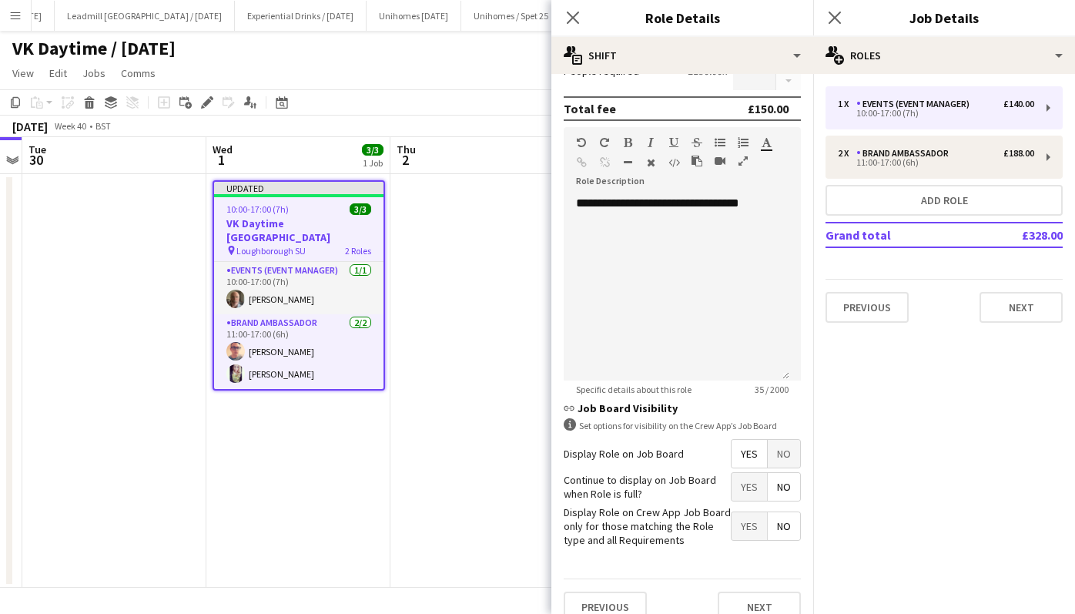
scroll to position [353, 0]
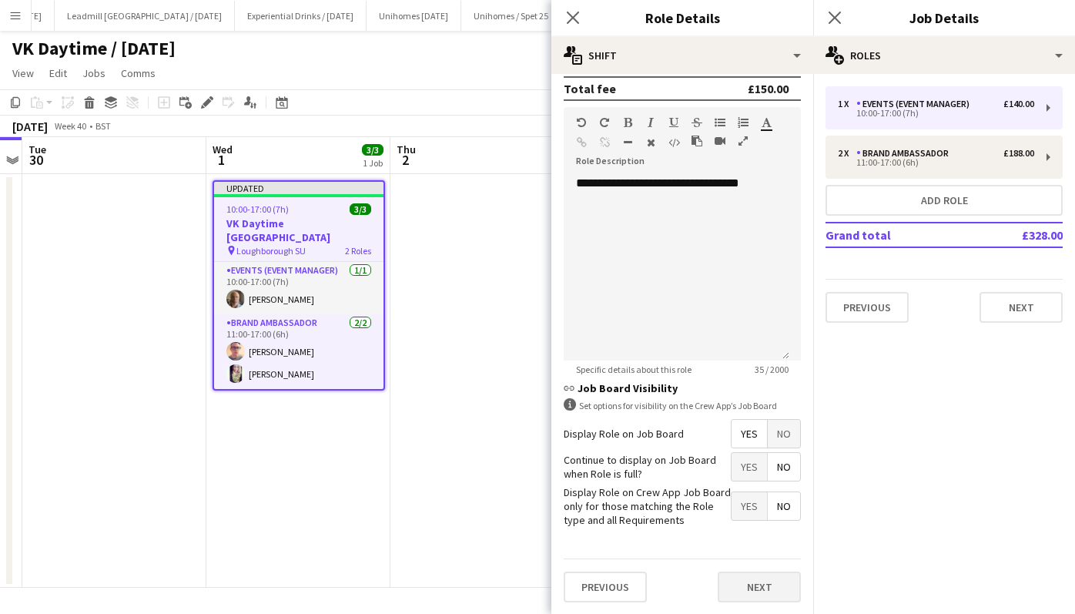
type input "*******"
click at [740, 582] on button "Next" at bounding box center [759, 586] width 83 height 31
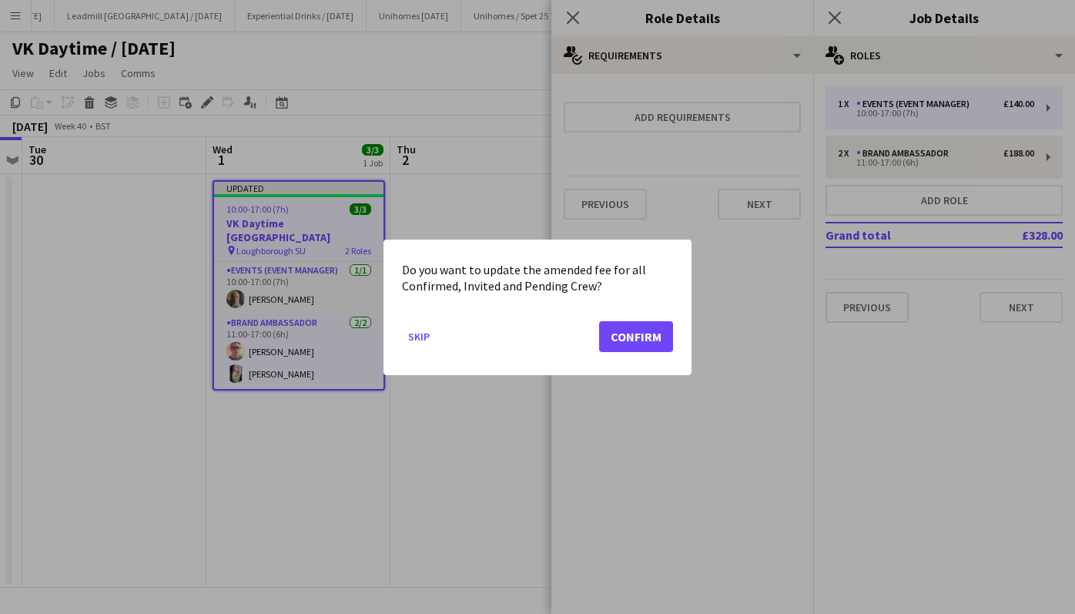
scroll to position [0, 0]
click at [658, 322] on button "Confirm" at bounding box center [636, 335] width 74 height 31
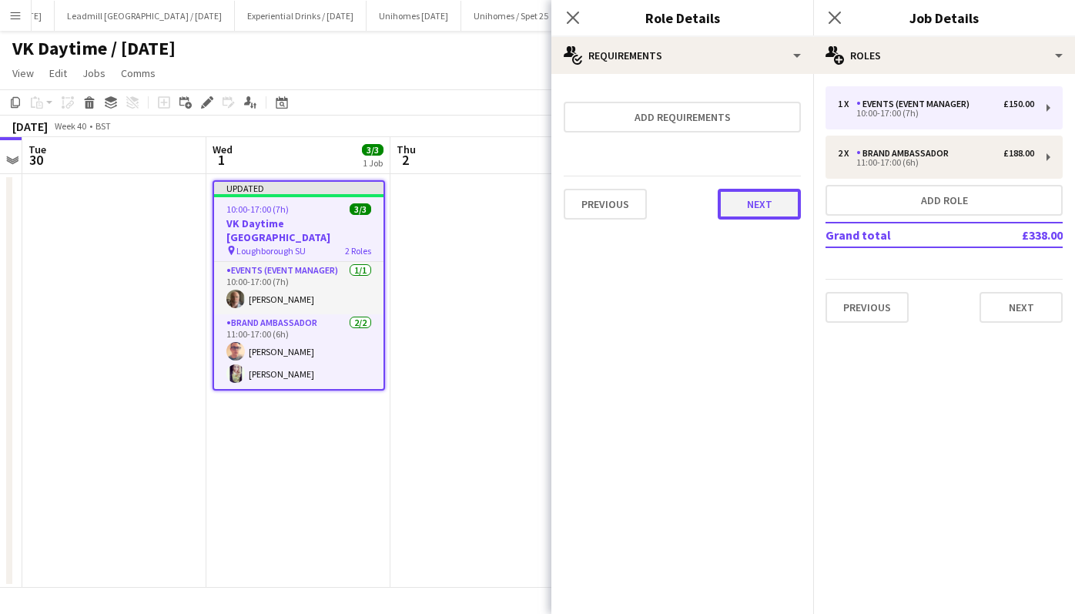
click at [767, 203] on button "Next" at bounding box center [759, 204] width 83 height 31
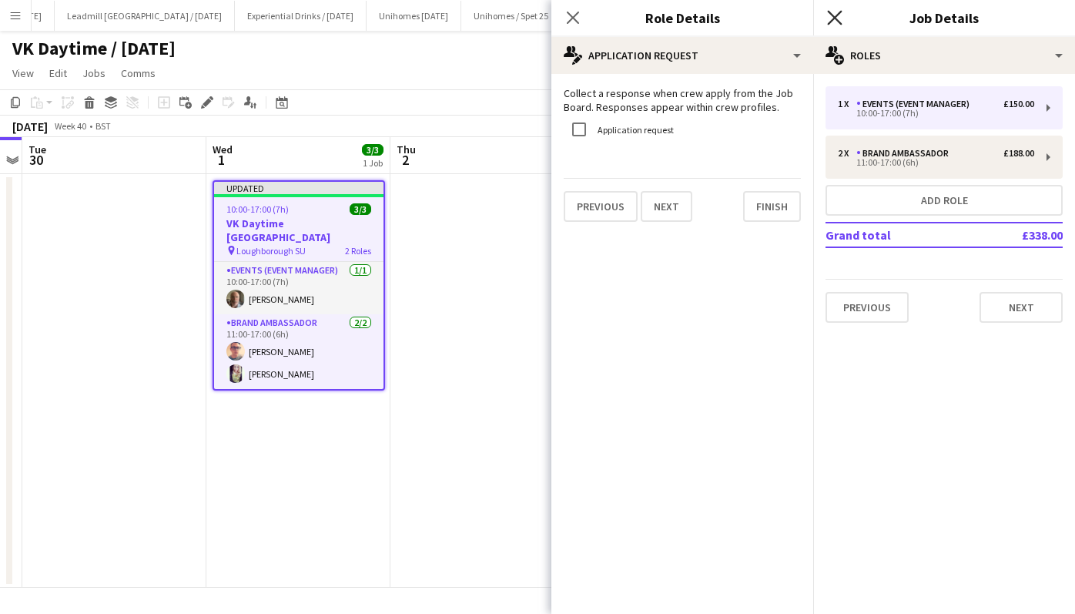
click at [839, 19] on icon "Close pop-in" at bounding box center [834, 17] width 15 height 15
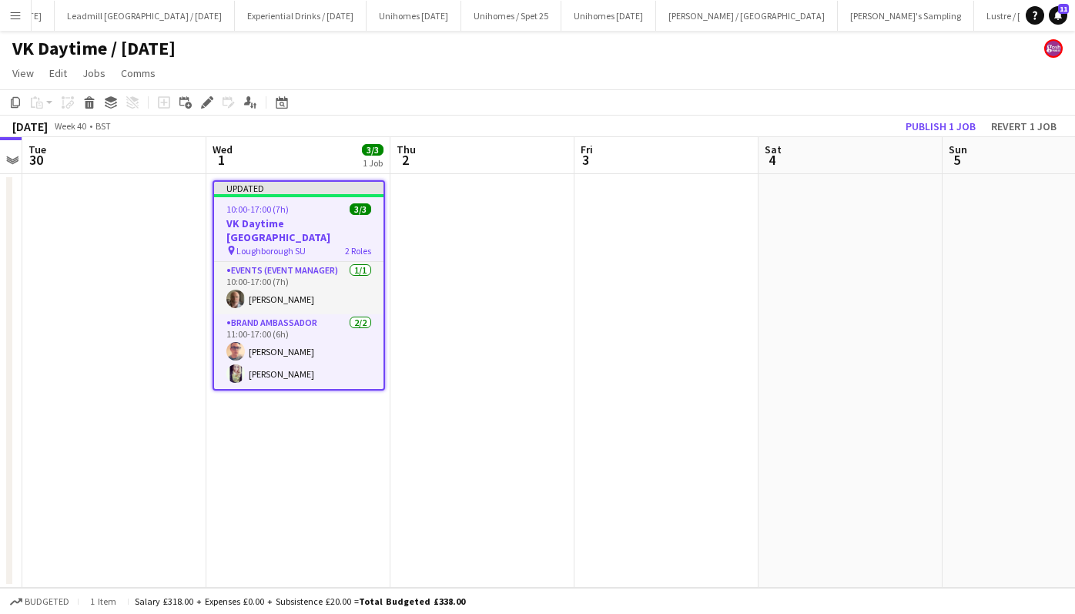
click at [832, 191] on app-date-cell at bounding box center [851, 381] width 184 height 414
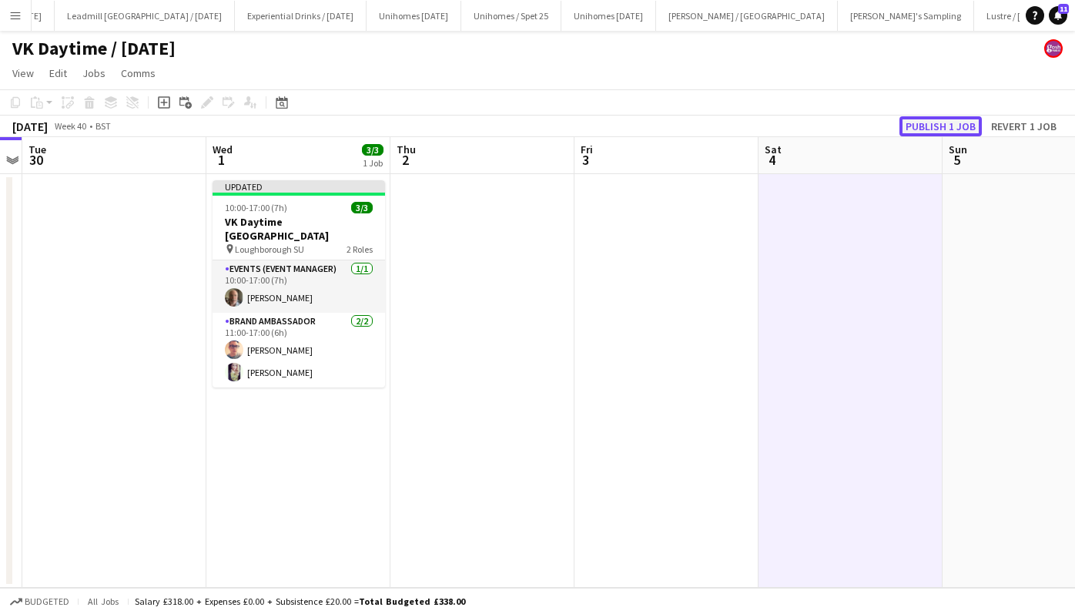
click at [933, 127] on button "Publish 1 job" at bounding box center [940, 126] width 82 height 20
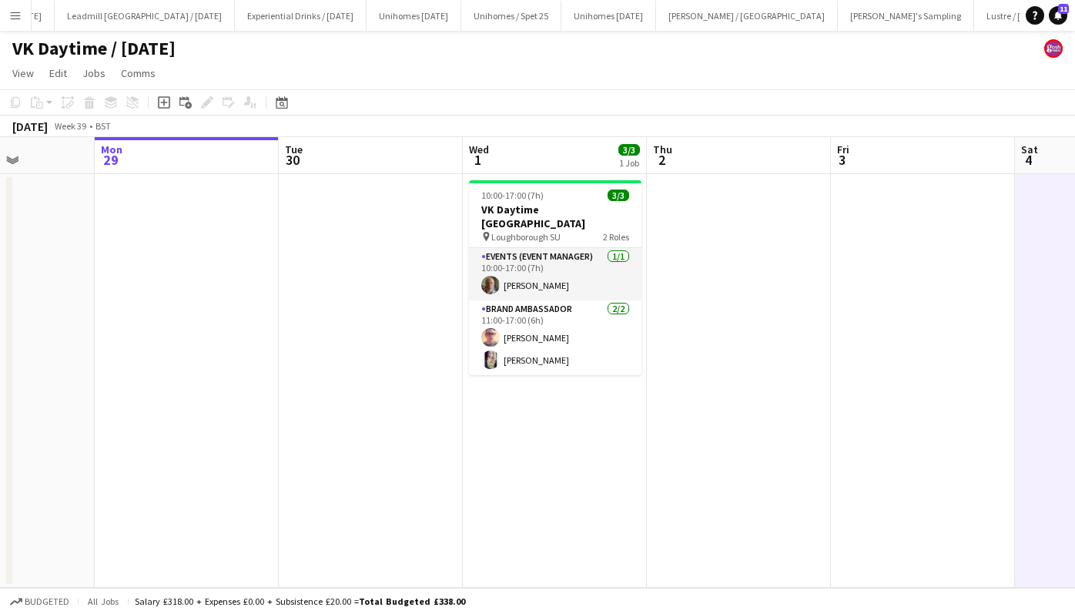
scroll to position [0, 541]
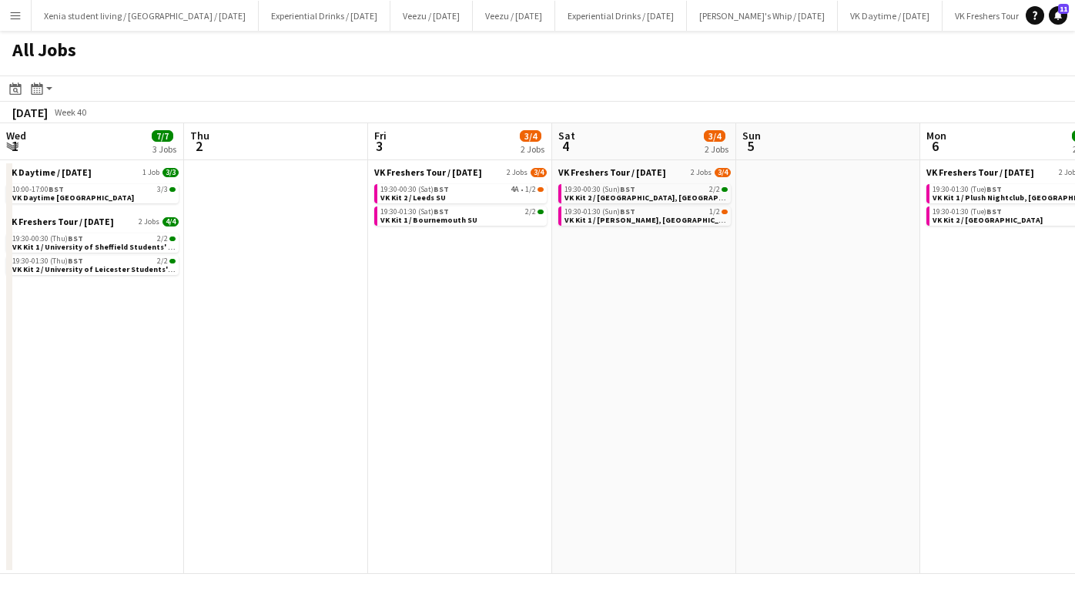
scroll to position [0, 553]
click at [464, 191] on div "19:30-00:30 (Sat) BST 4A • 1/2" at bounding box center [461, 190] width 163 height 8
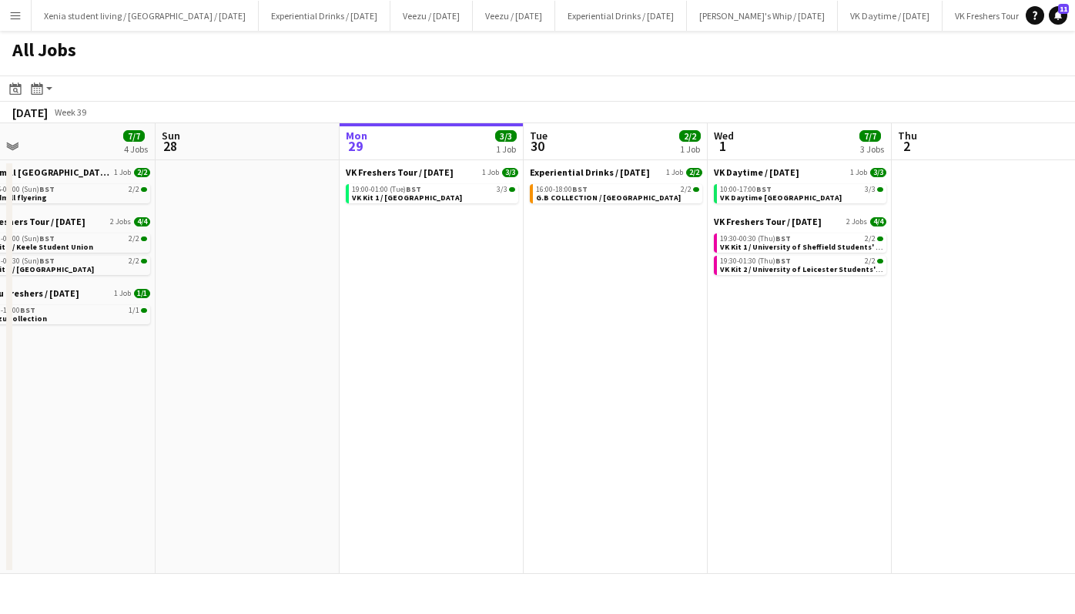
scroll to position [0, 396]
click at [414, 250] on app-date-cell "VK Freshers Tour / [DATE] 1 Job [DATE] 19:00-01:00 (Tue) BST 3/3 VK Kit 1 / [GE…" at bounding box center [432, 367] width 184 height 414
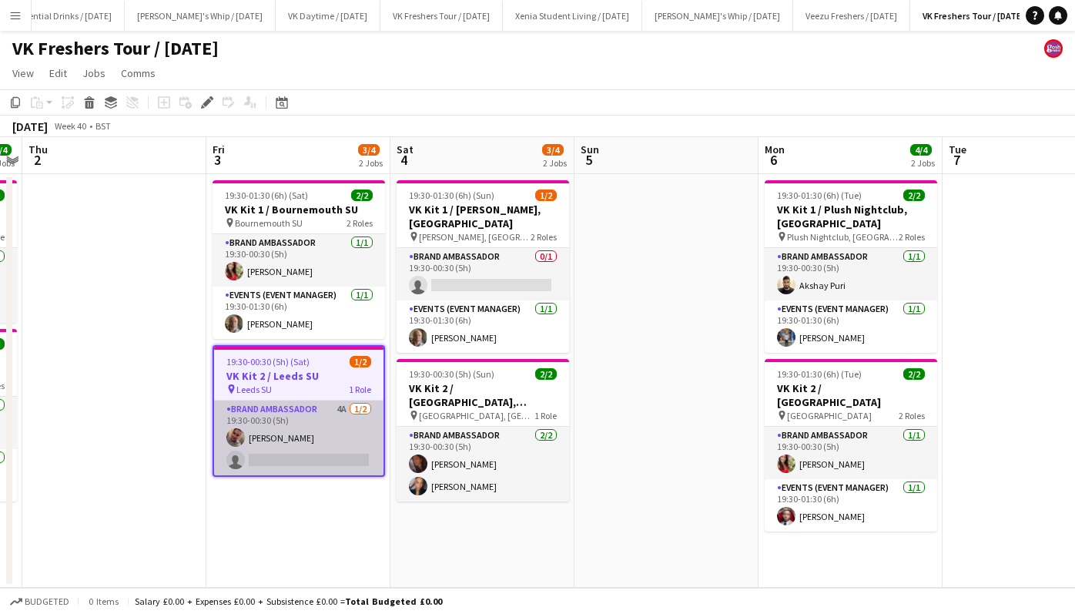
click at [321, 451] on app-card-role "Brand Ambassador 4A [DATE] 19:30-00:30 (5h) [PERSON_NAME] single-neutral-actions" at bounding box center [298, 437] width 169 height 75
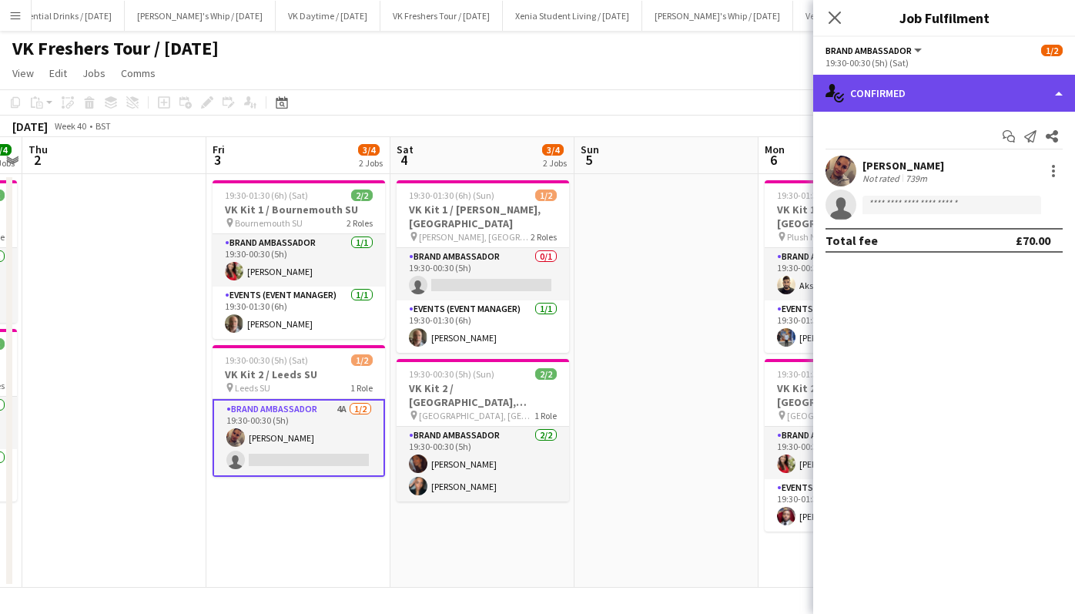
click at [934, 97] on div "single-neutral-actions-check-2 Confirmed" at bounding box center [944, 93] width 262 height 37
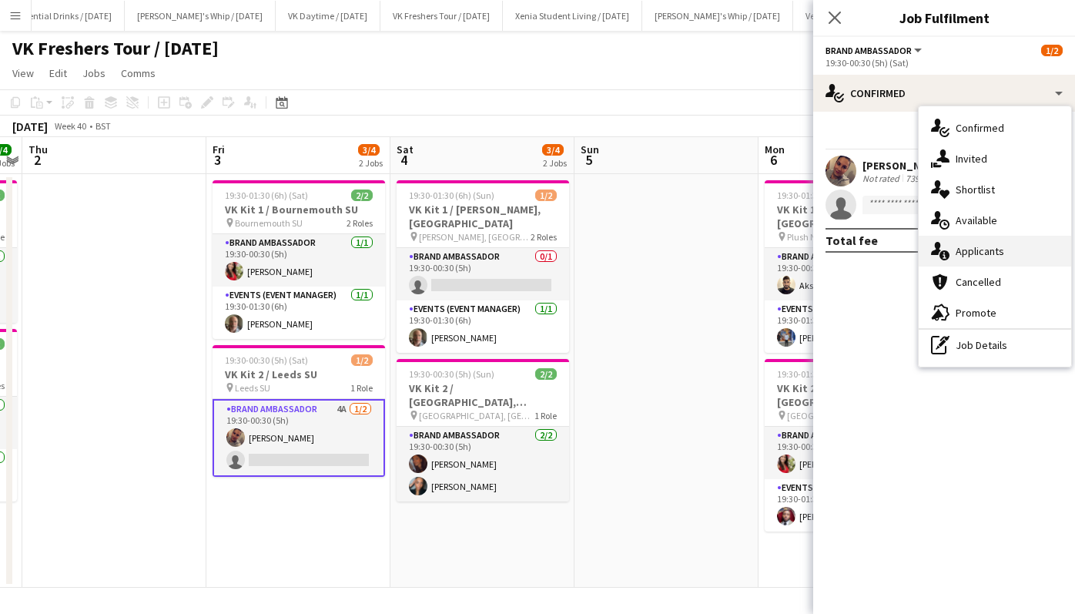
click at [982, 250] on span "Applicants" at bounding box center [980, 251] width 49 height 14
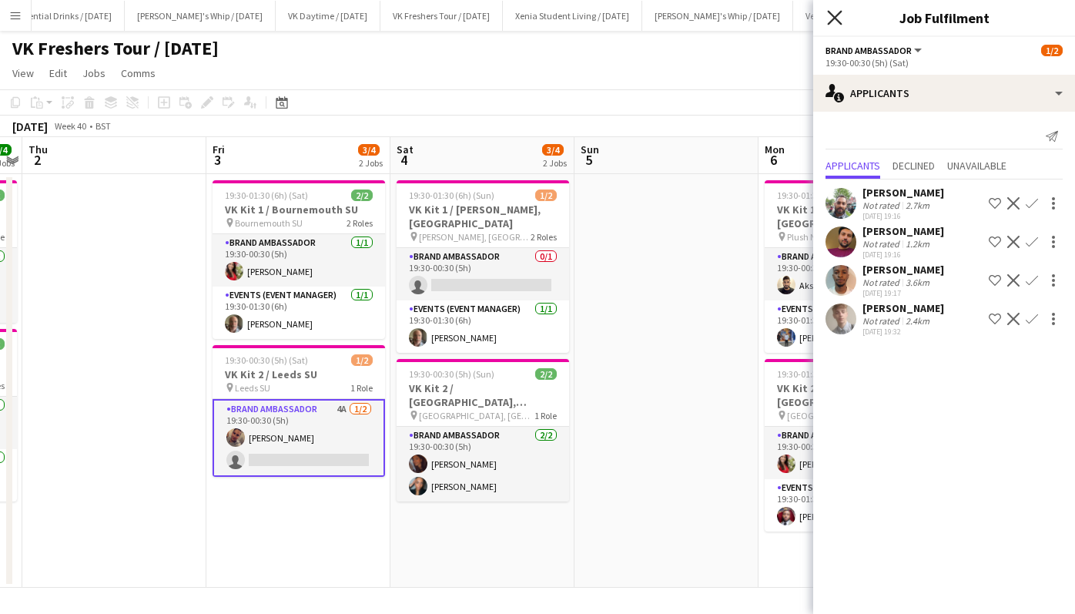
click at [834, 22] on icon "Close pop-in" at bounding box center [834, 17] width 15 height 15
